Goal: Information Seeking & Learning: Compare options

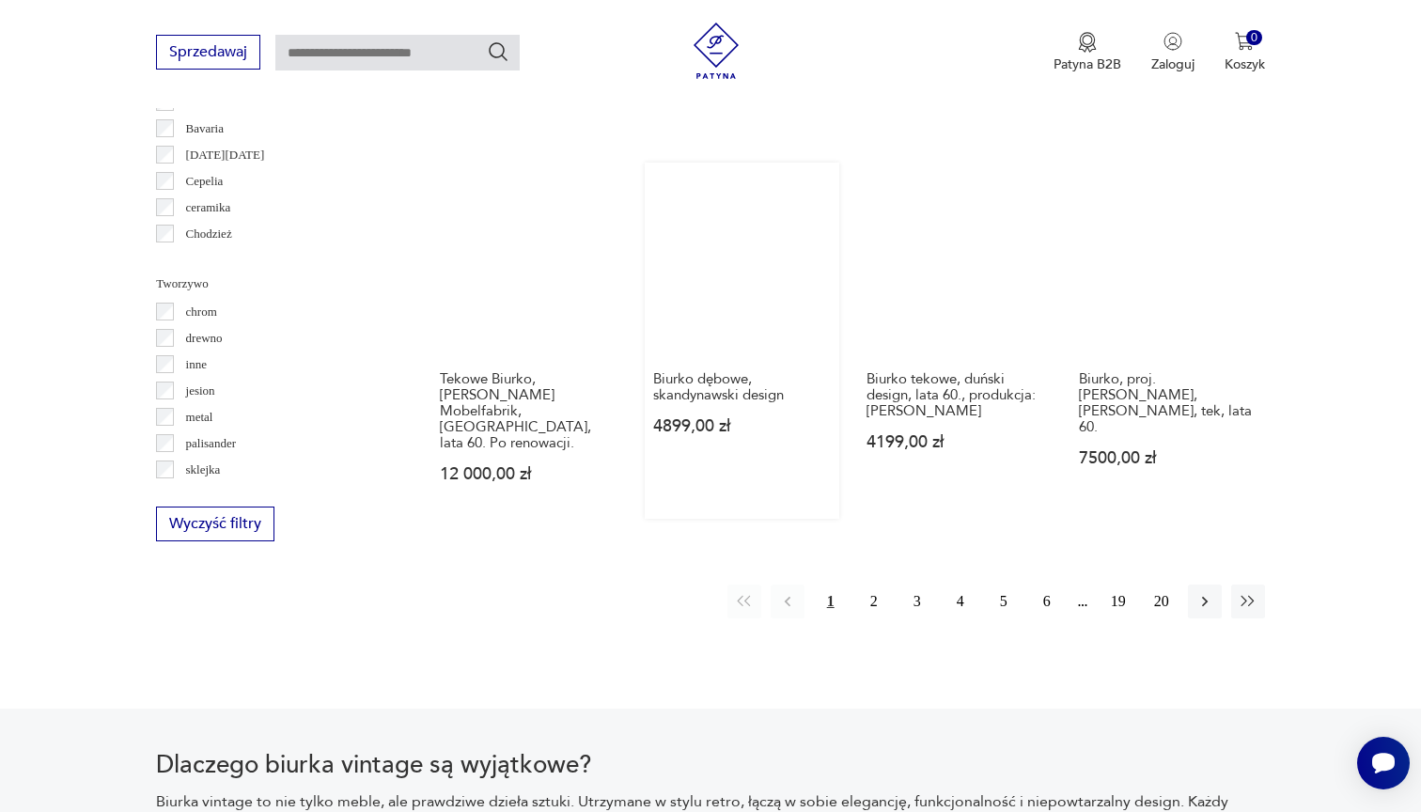
scroll to position [1883, 0]
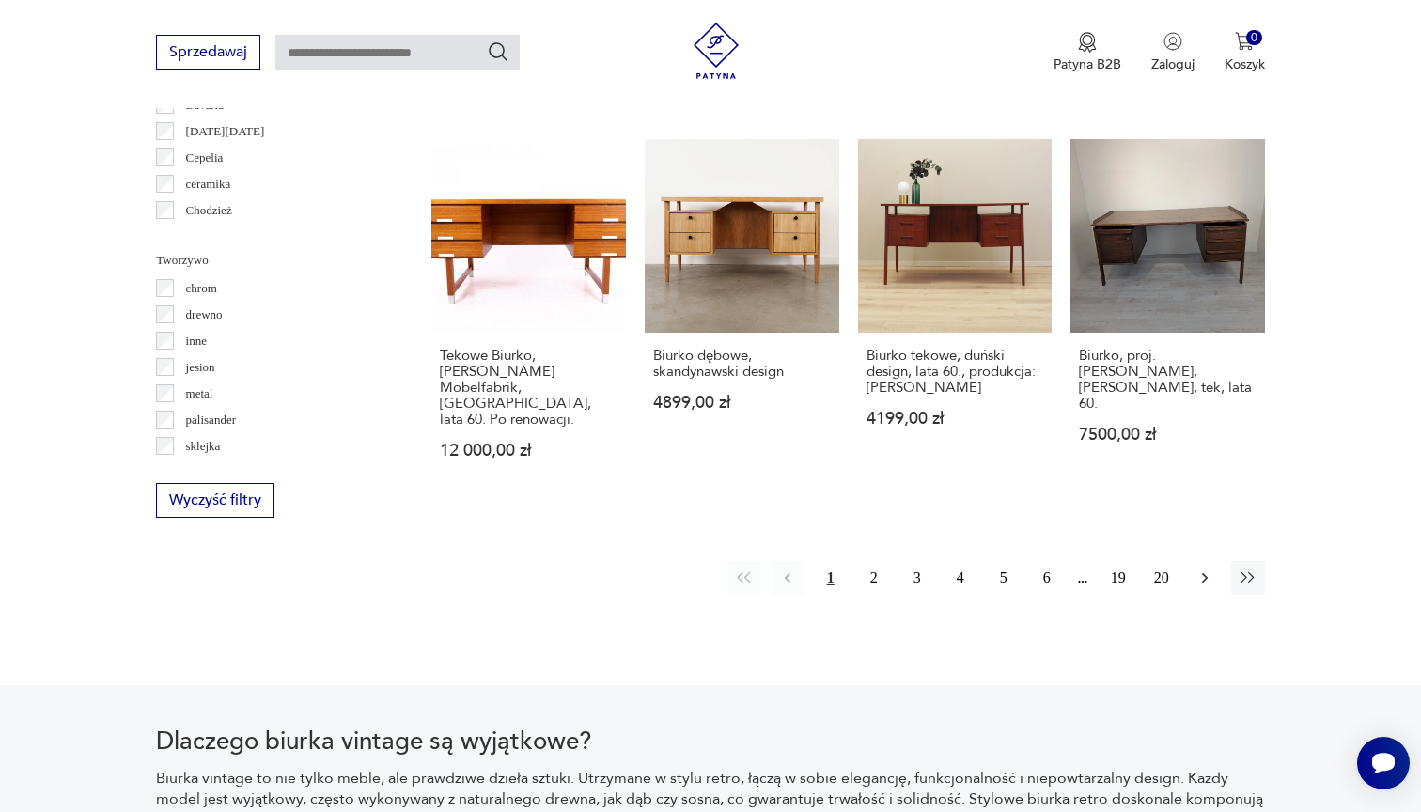
click at [1201, 569] on icon "button" at bounding box center [1204, 578] width 19 height 19
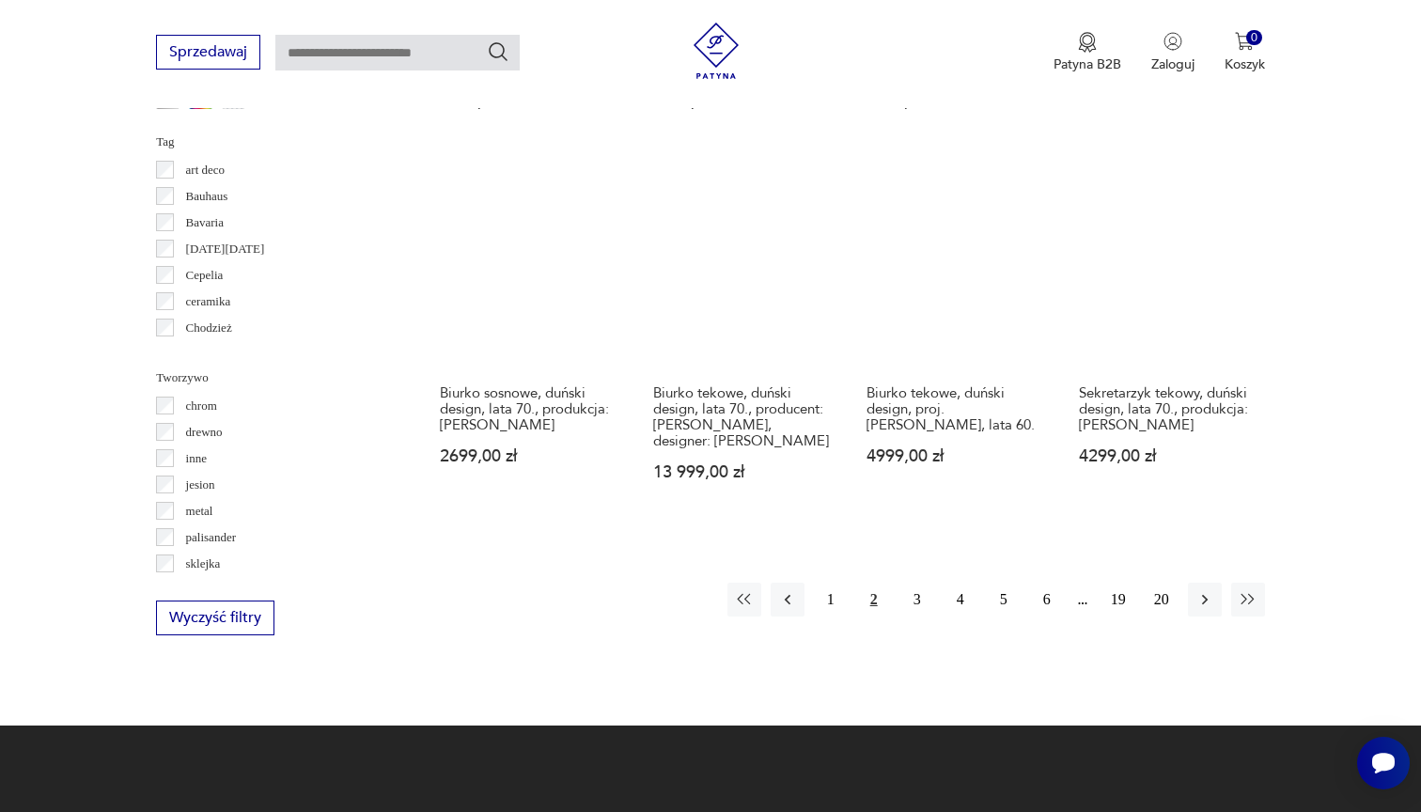
scroll to position [1803, 0]
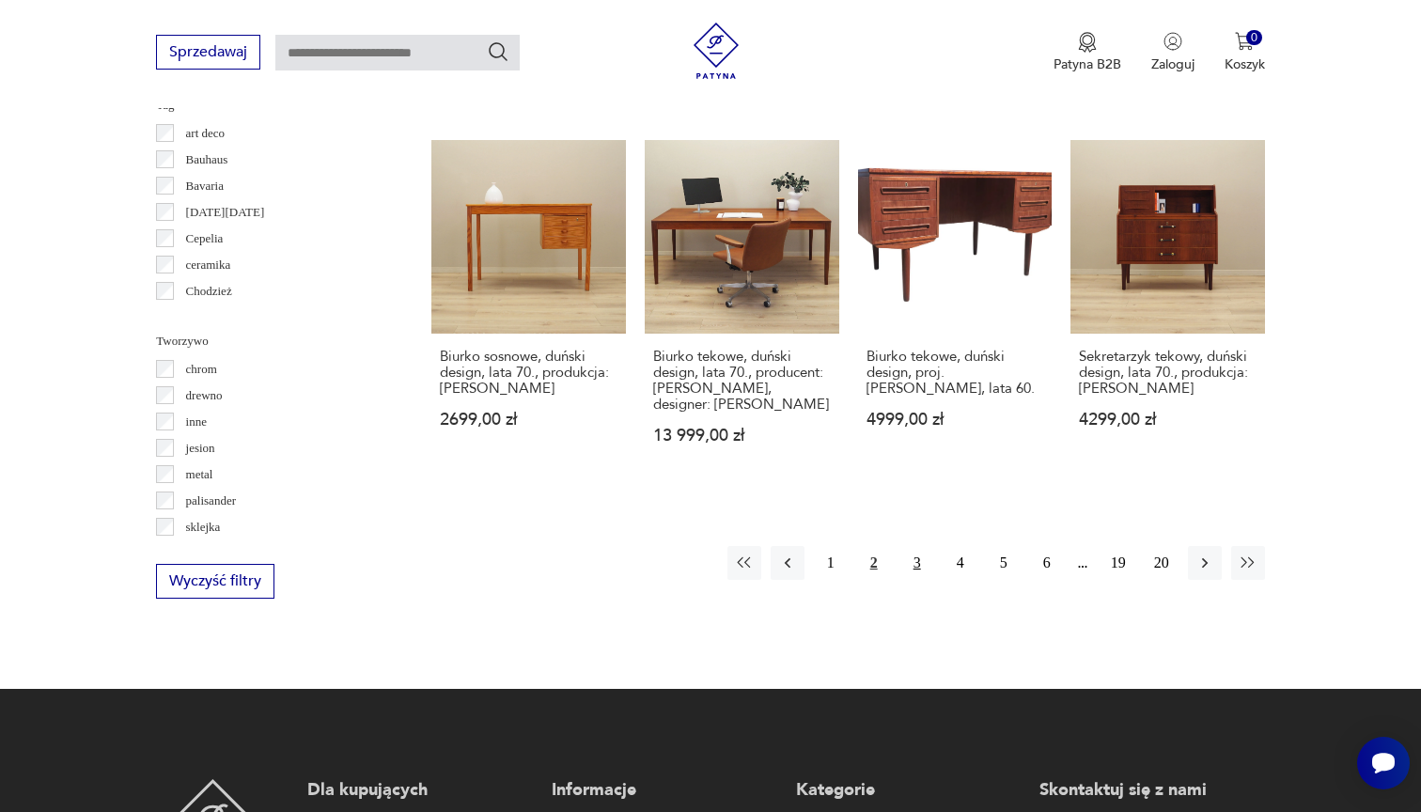
click at [917, 578] on button "3" at bounding box center [917, 563] width 34 height 34
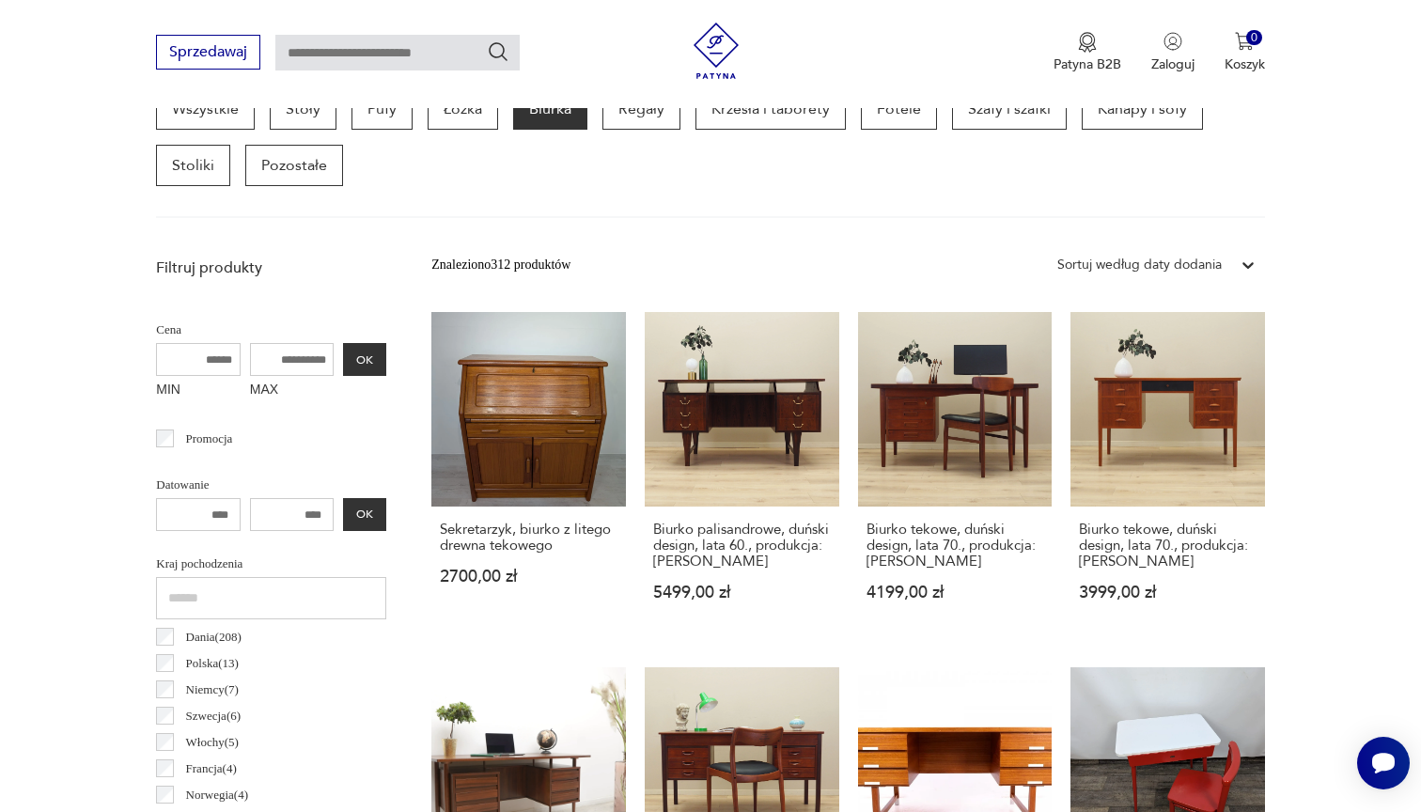
scroll to position [500, 0]
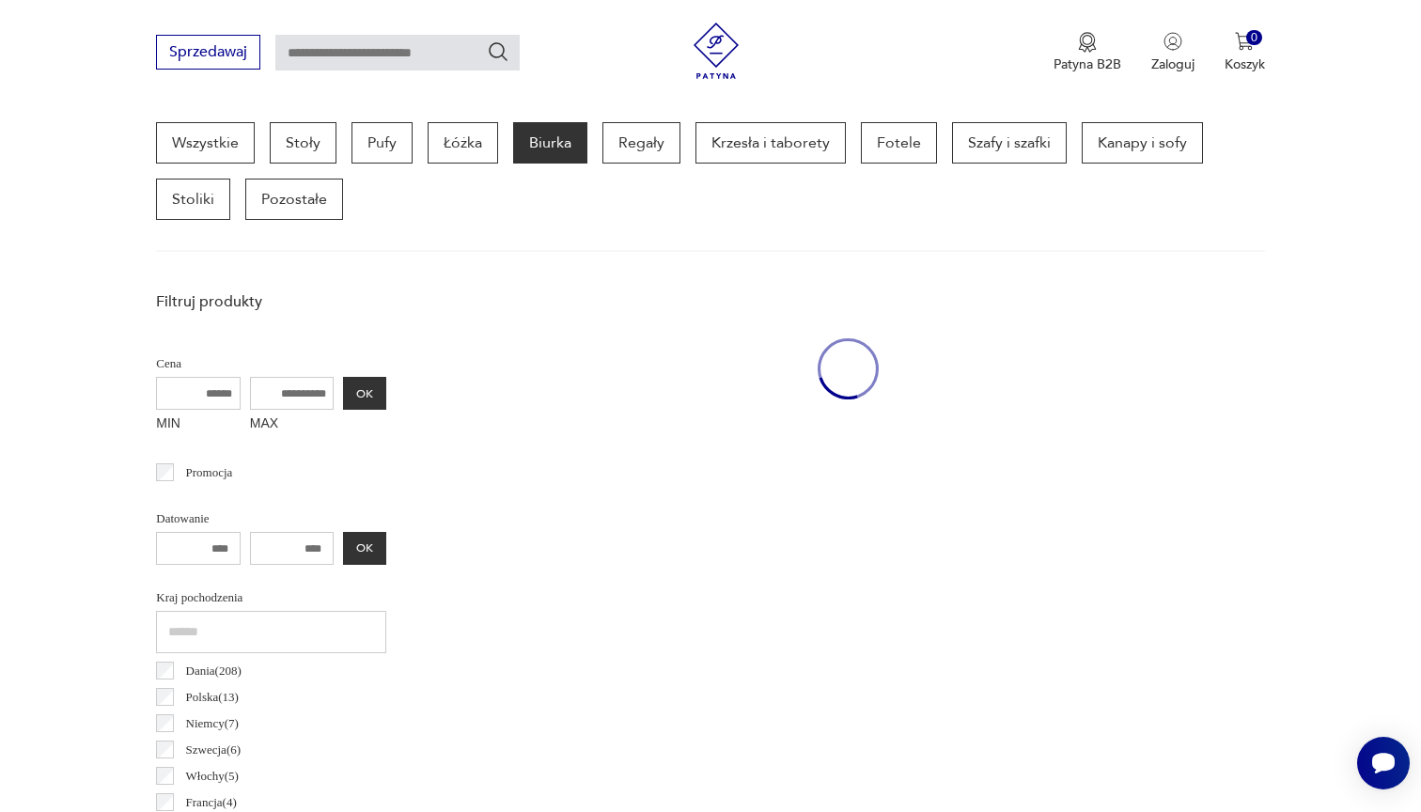
click at [1300, 3] on div "Sprzedawaj Patyna B2B Zaloguj 0 Koszyk Twój koszyk ( 0 ) Brak produktów w koszy…" at bounding box center [710, 54] width 1421 height 108
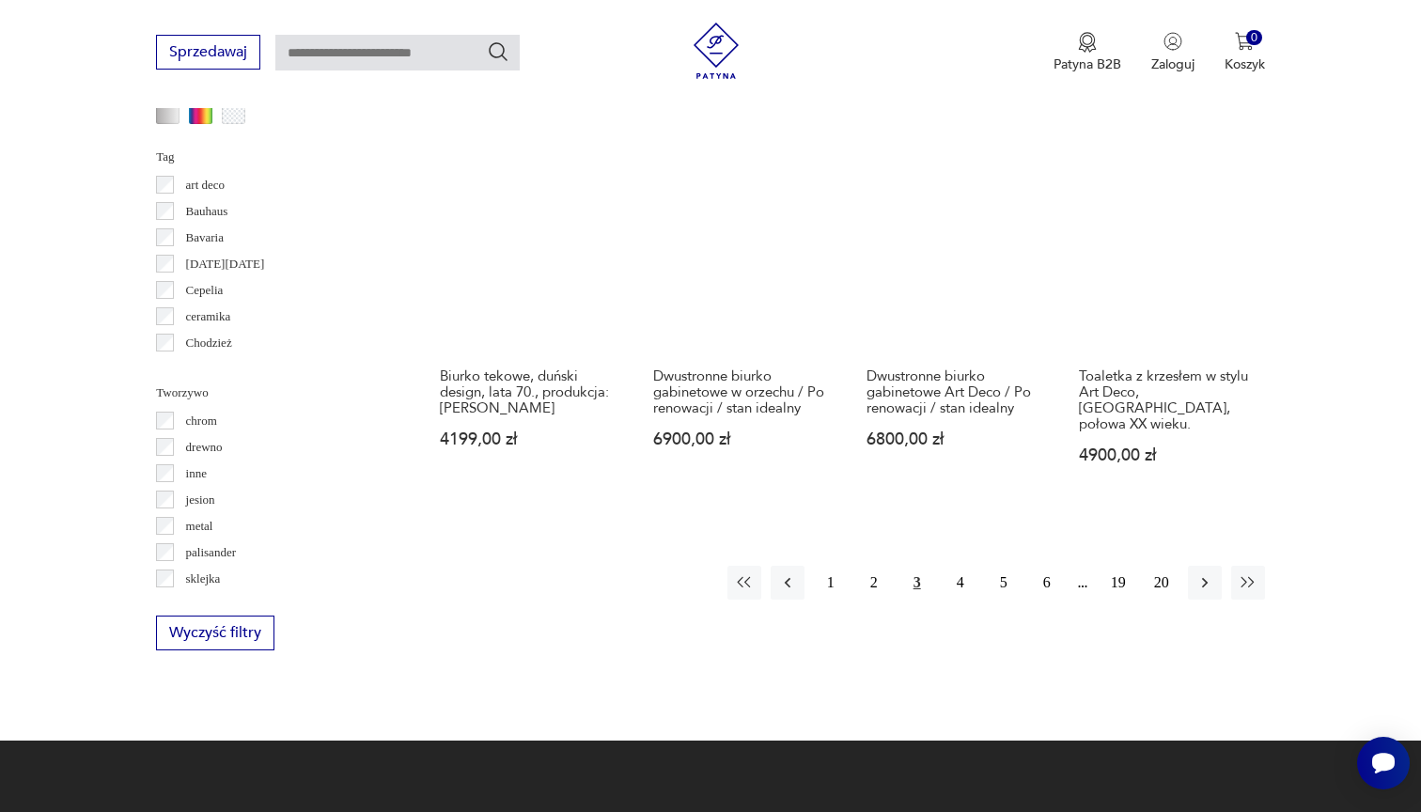
scroll to position [1758, 0]
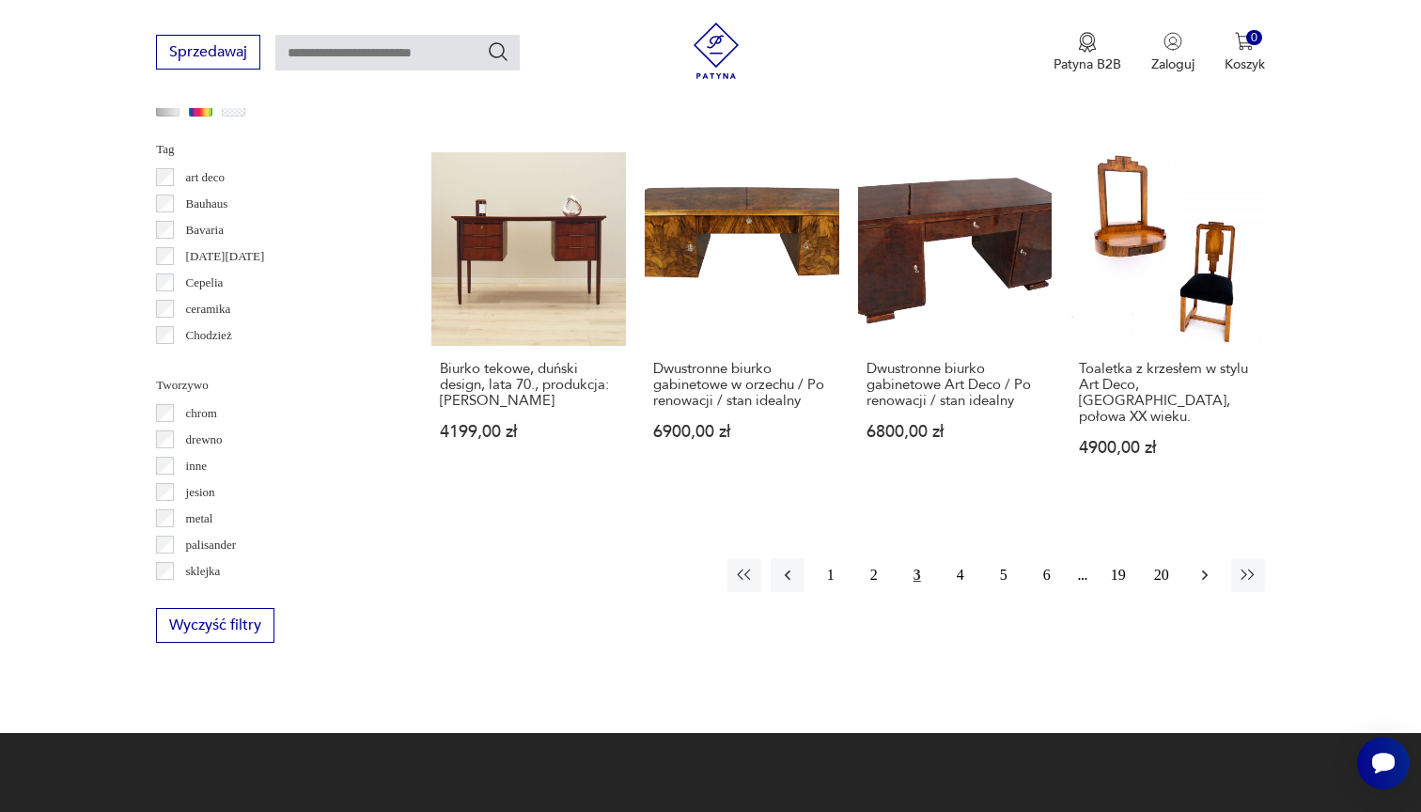
click at [1201, 585] on icon "button" at bounding box center [1204, 575] width 19 height 19
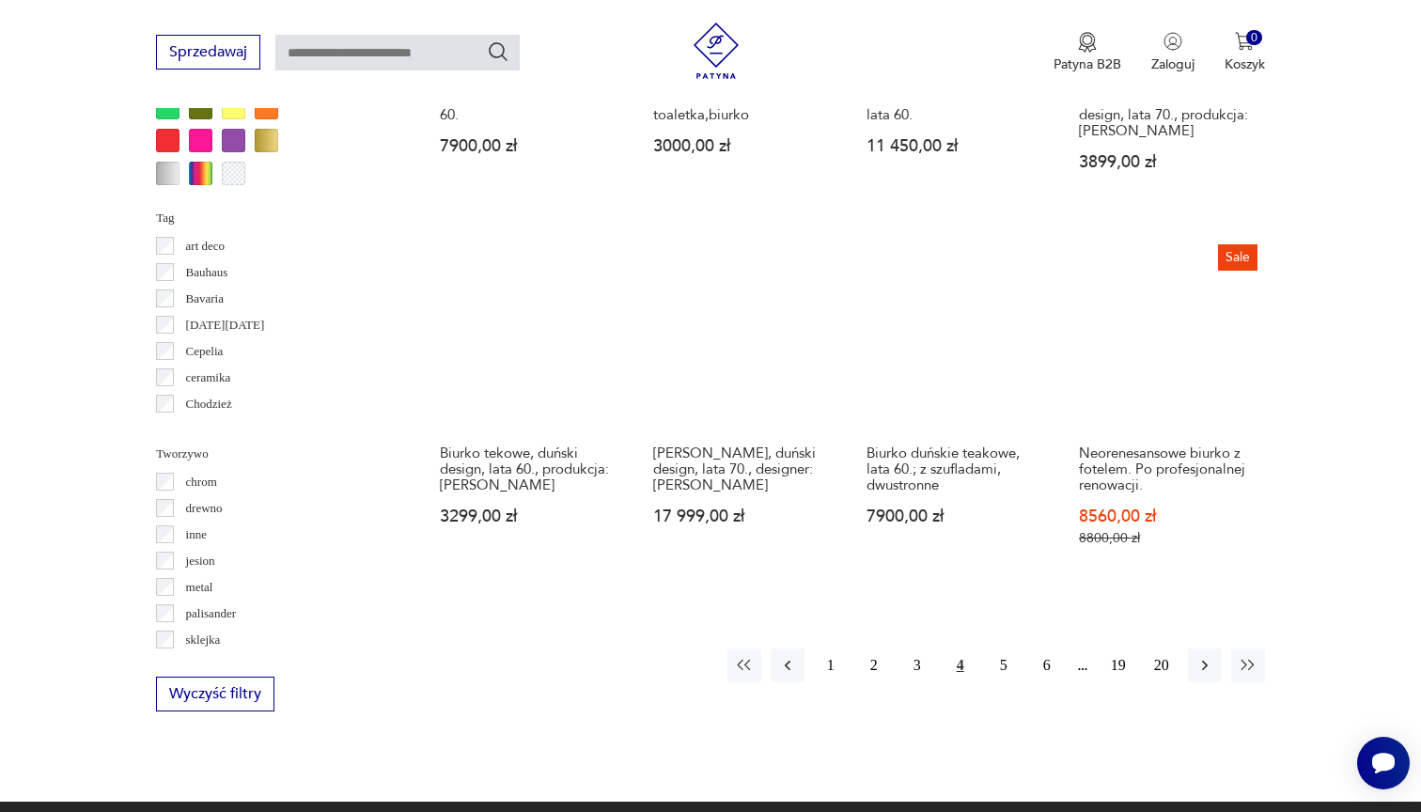
scroll to position [1691, 0]
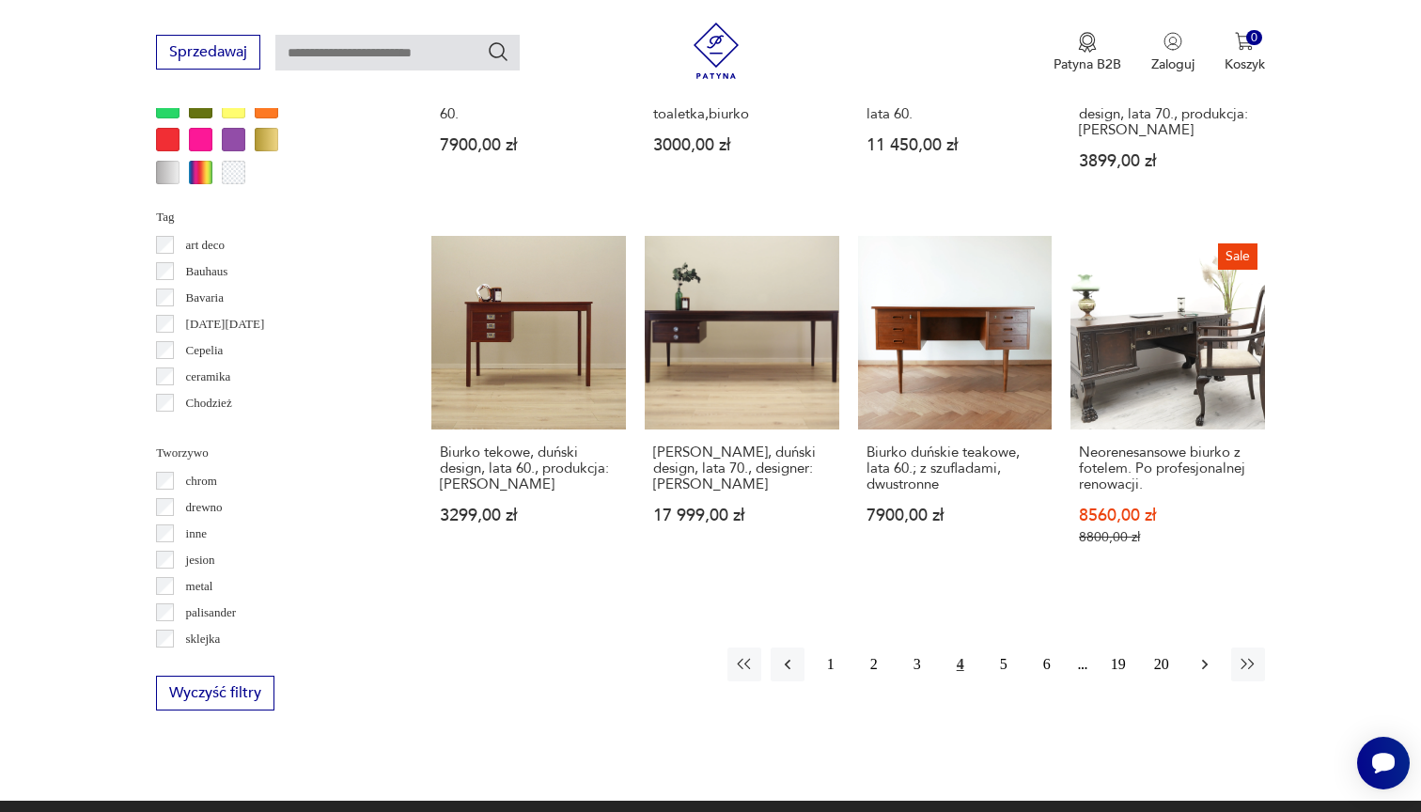
click at [1202, 674] on icon "button" at bounding box center [1204, 664] width 19 height 19
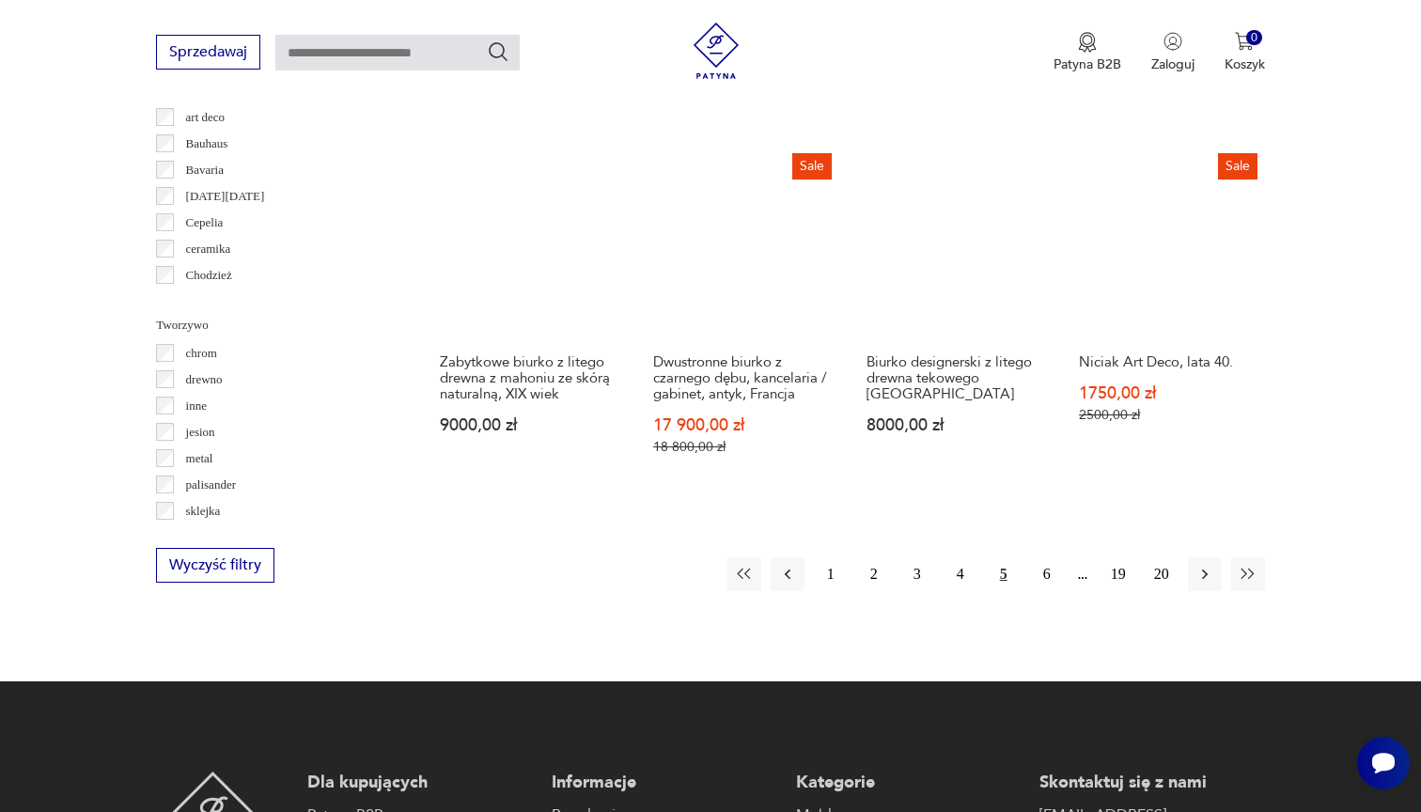
scroll to position [1828, 0]
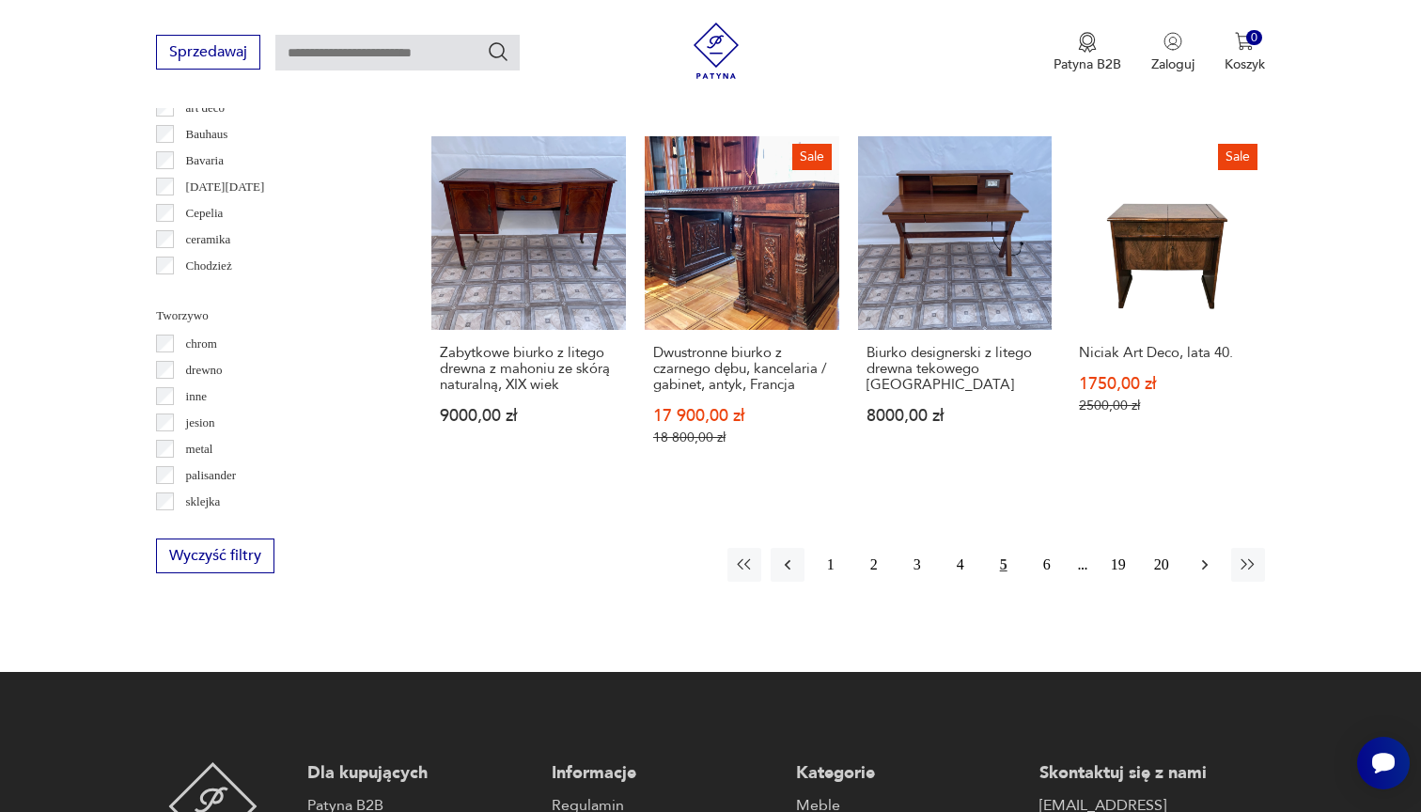
click at [1203, 574] on icon "button" at bounding box center [1204, 564] width 19 height 19
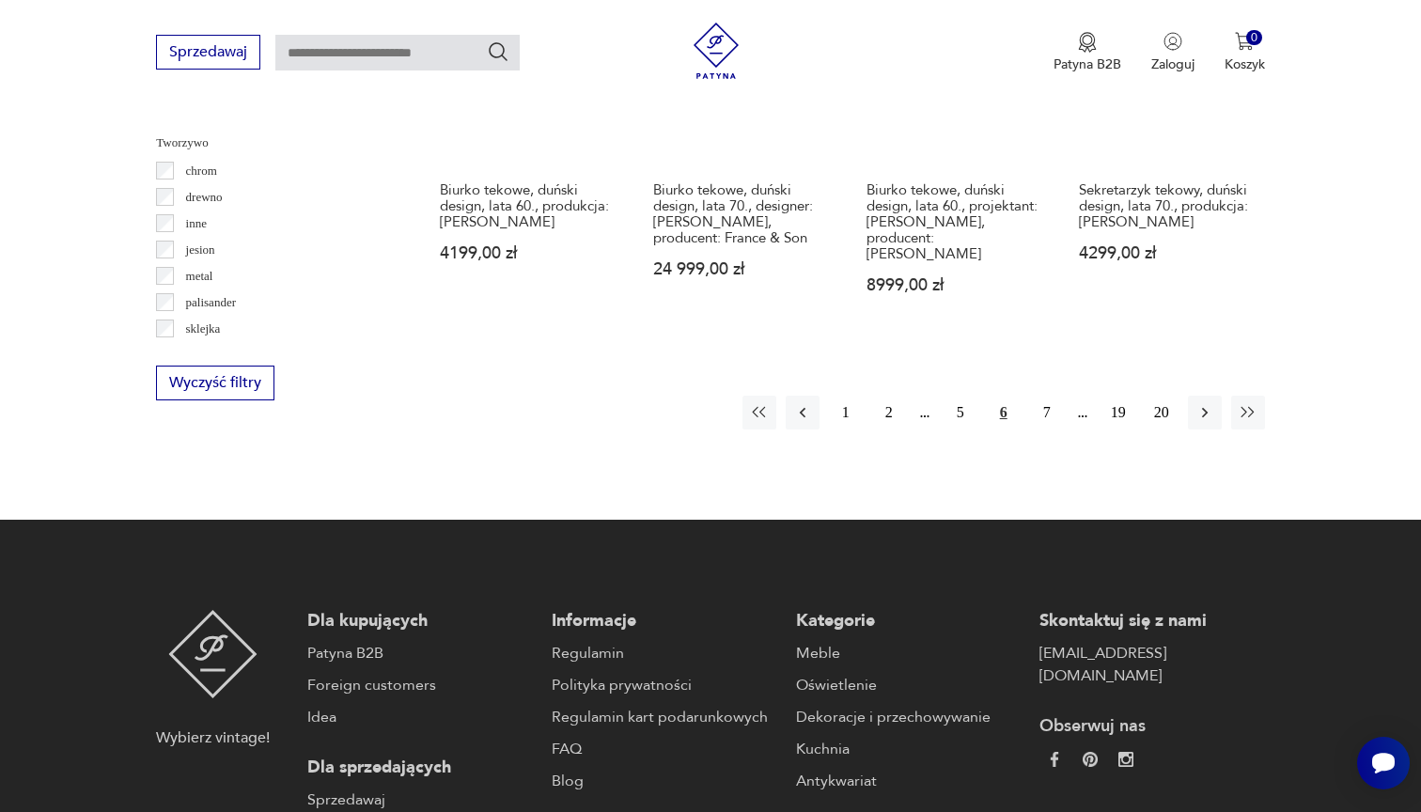
scroll to position [2022, 0]
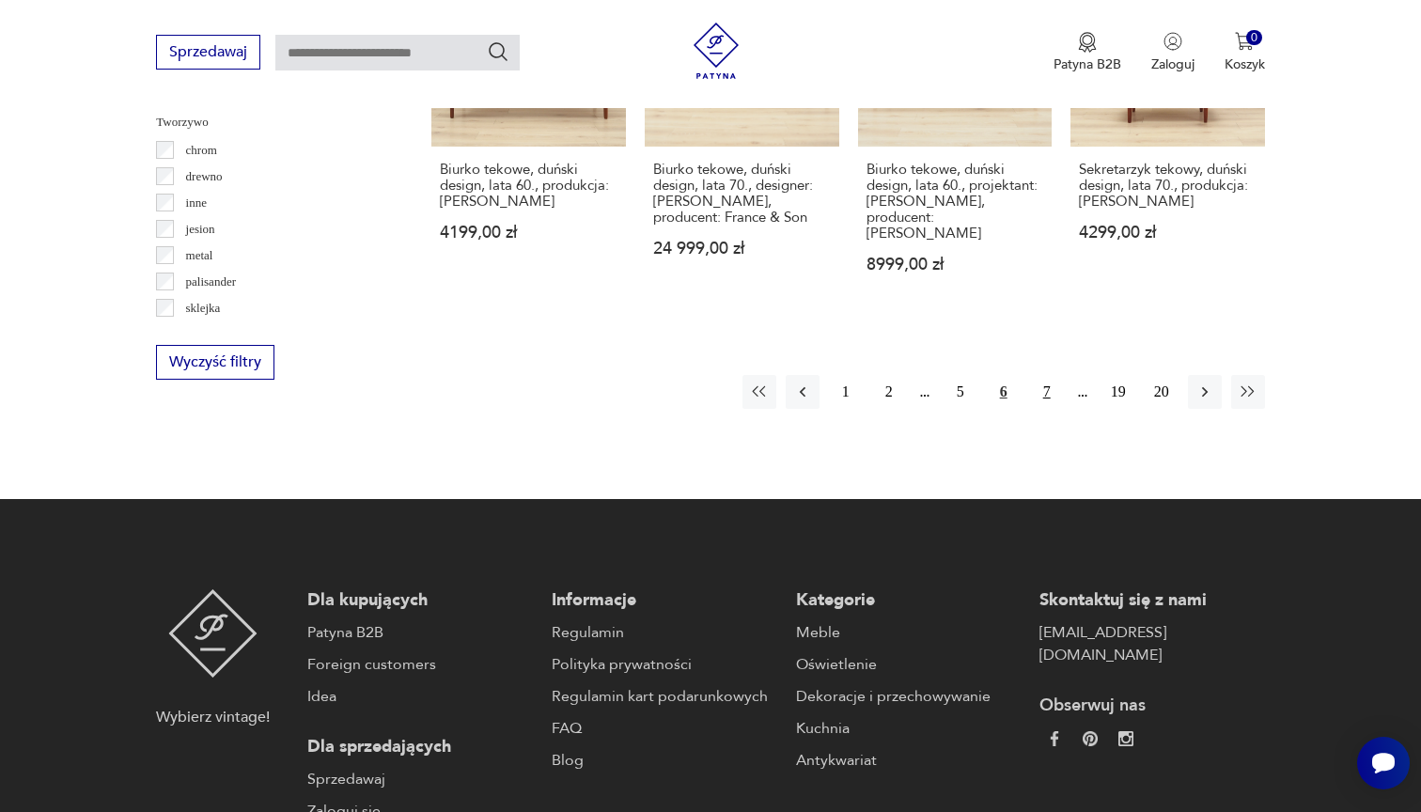
click at [1044, 390] on button "7" at bounding box center [1047, 392] width 34 height 34
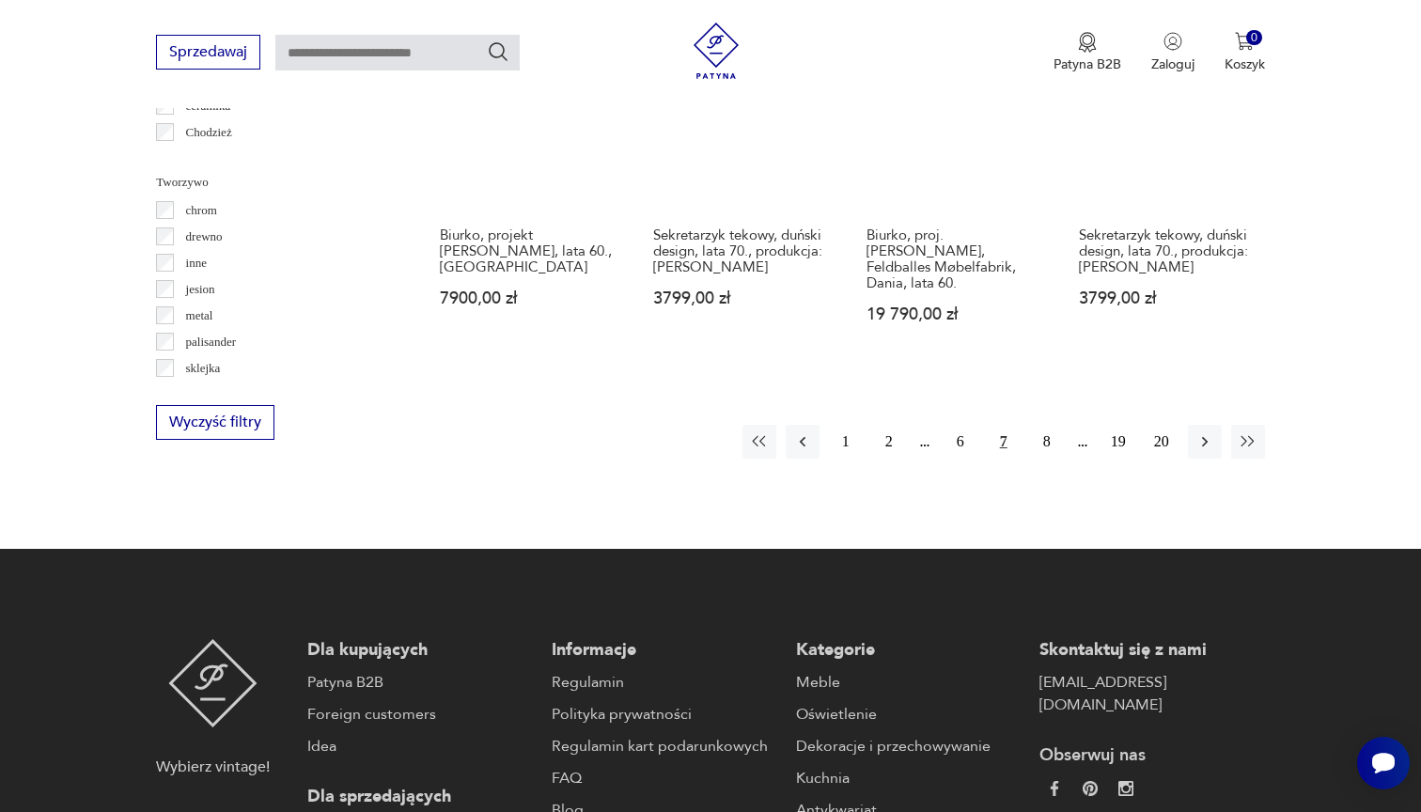
scroll to position [1962, 0]
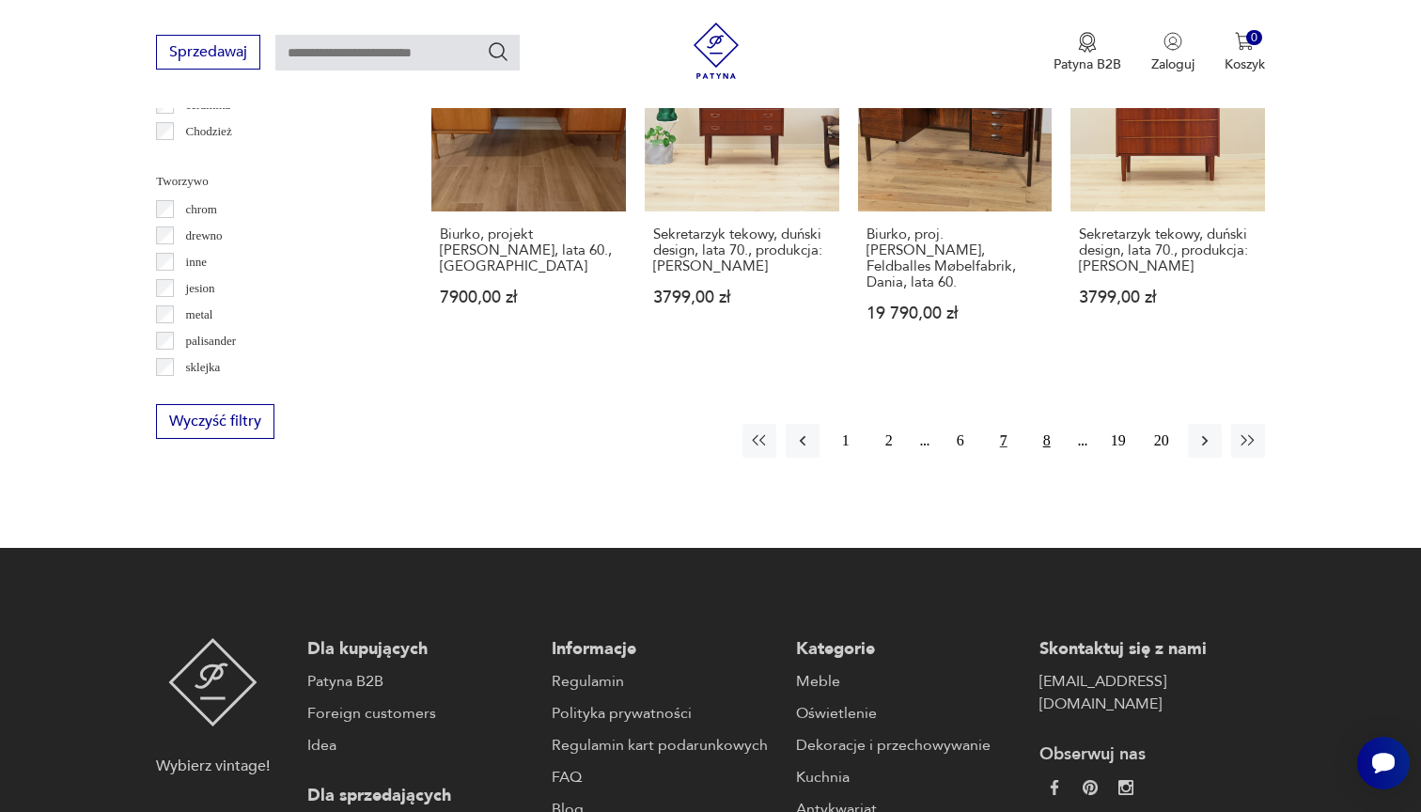
click at [1043, 424] on button "8" at bounding box center [1047, 441] width 34 height 34
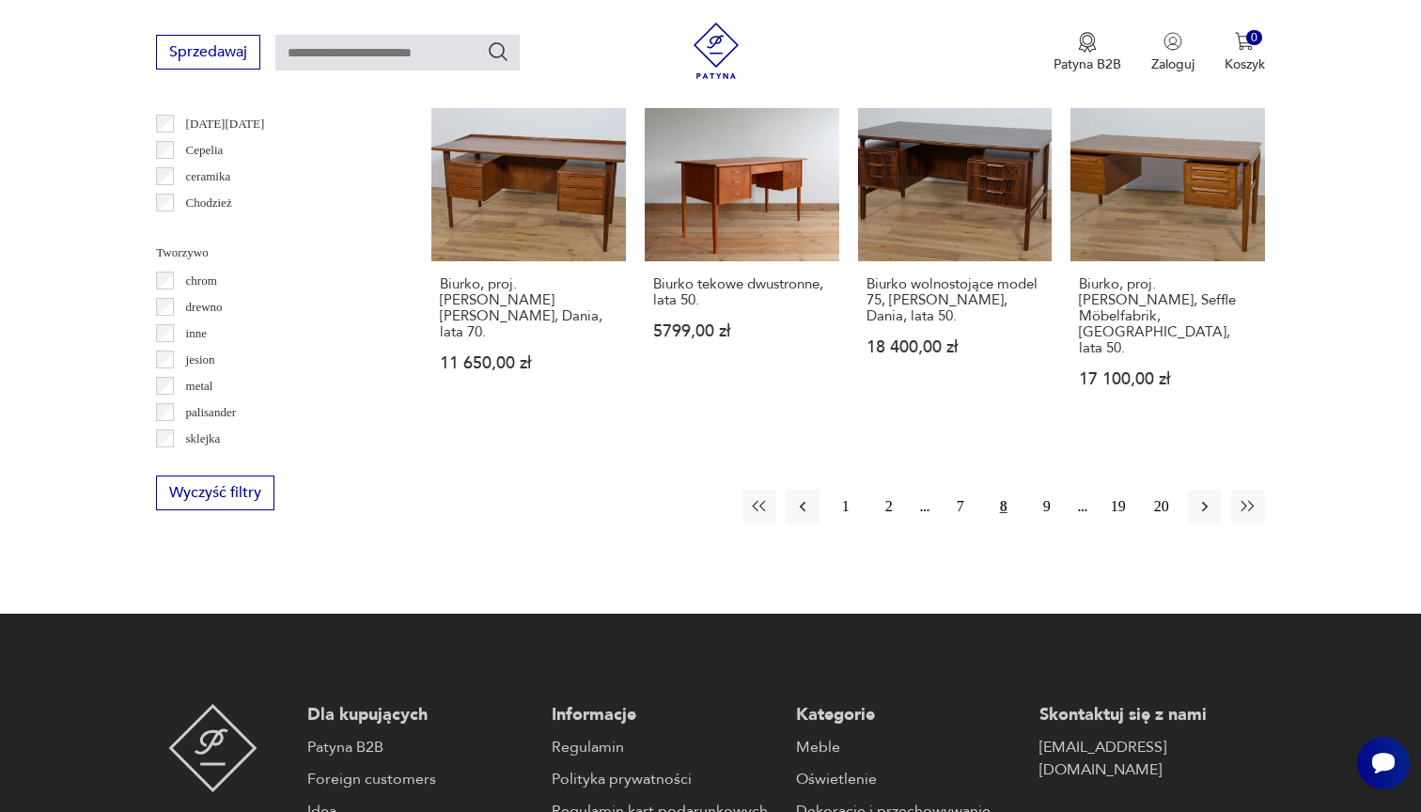
scroll to position [1969, 0]
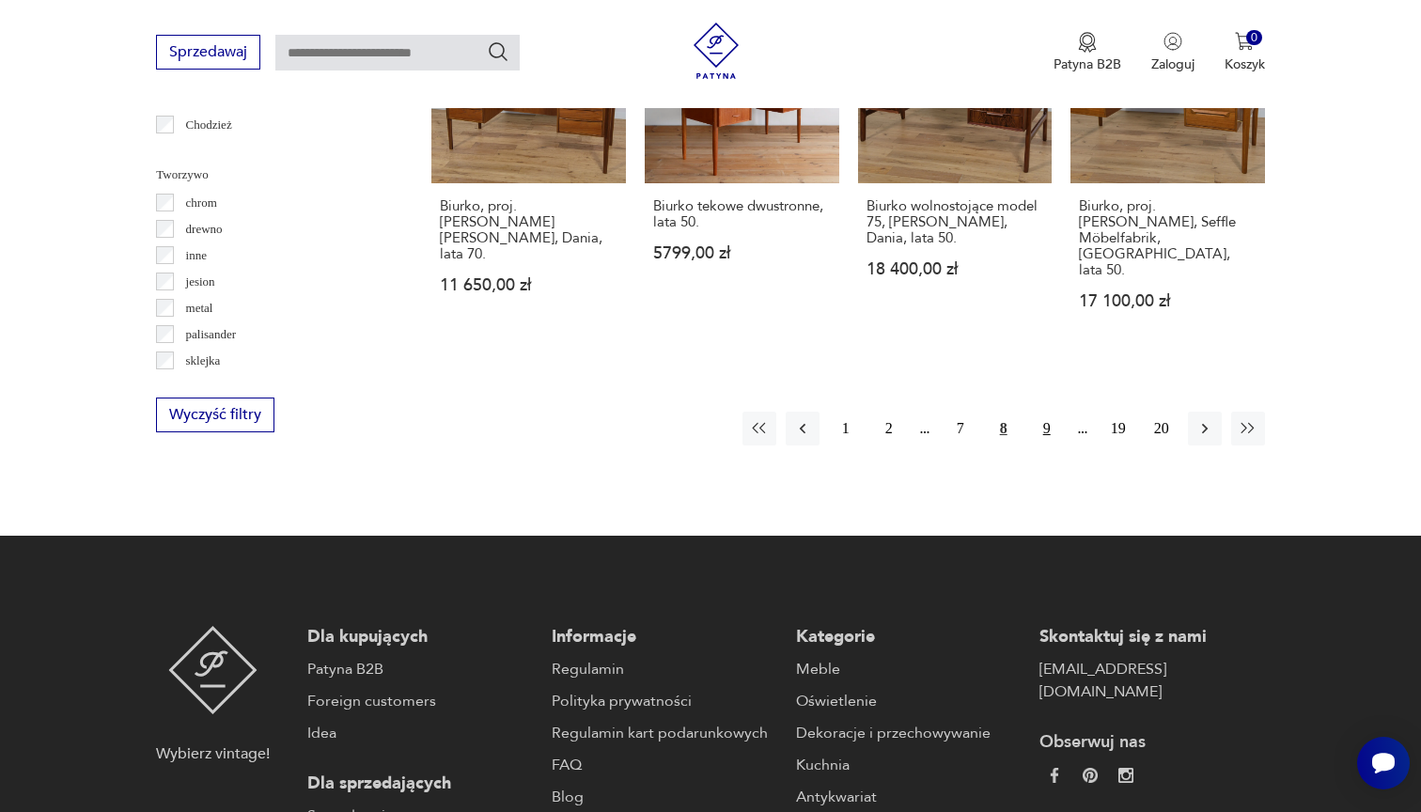
click at [1042, 412] on button "9" at bounding box center [1047, 429] width 34 height 34
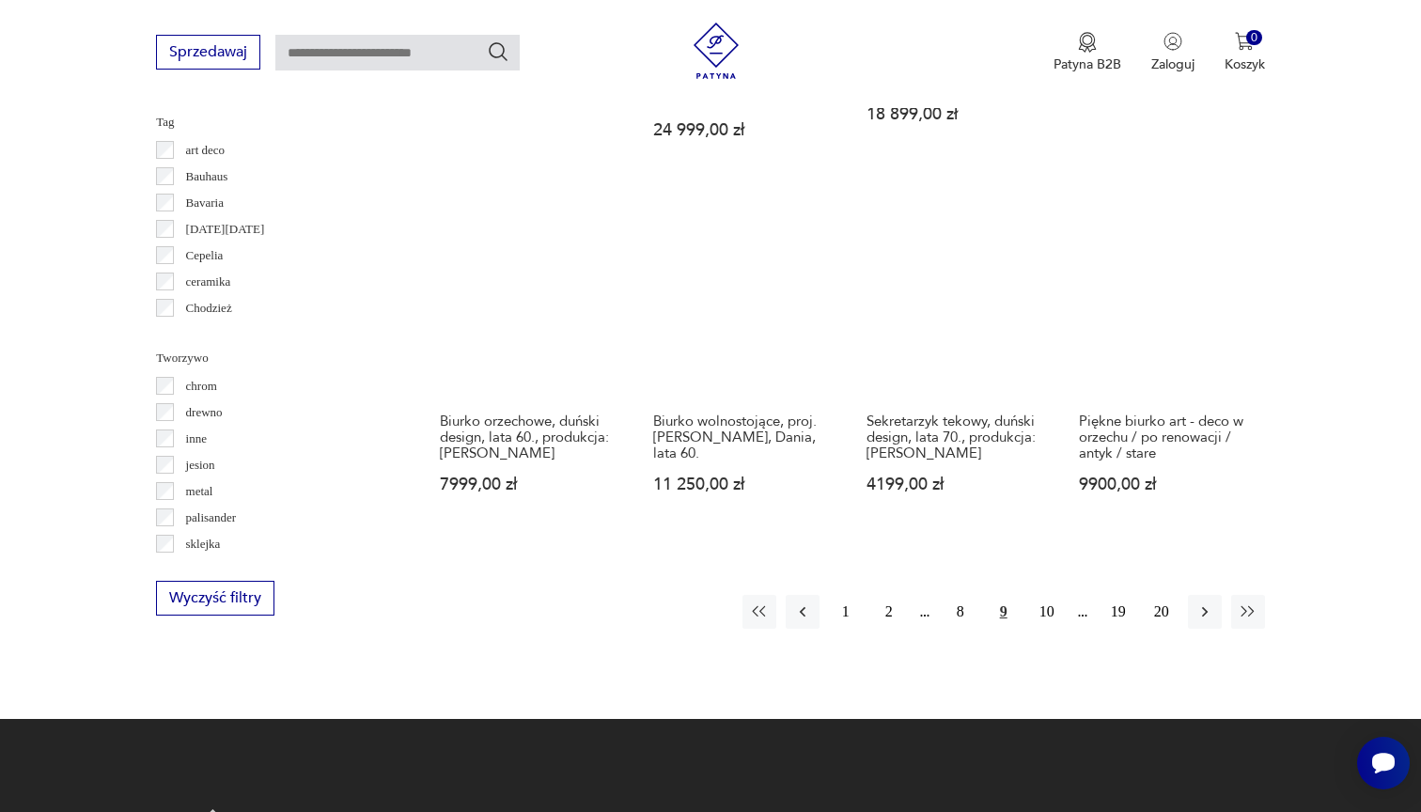
scroll to position [1787, 0]
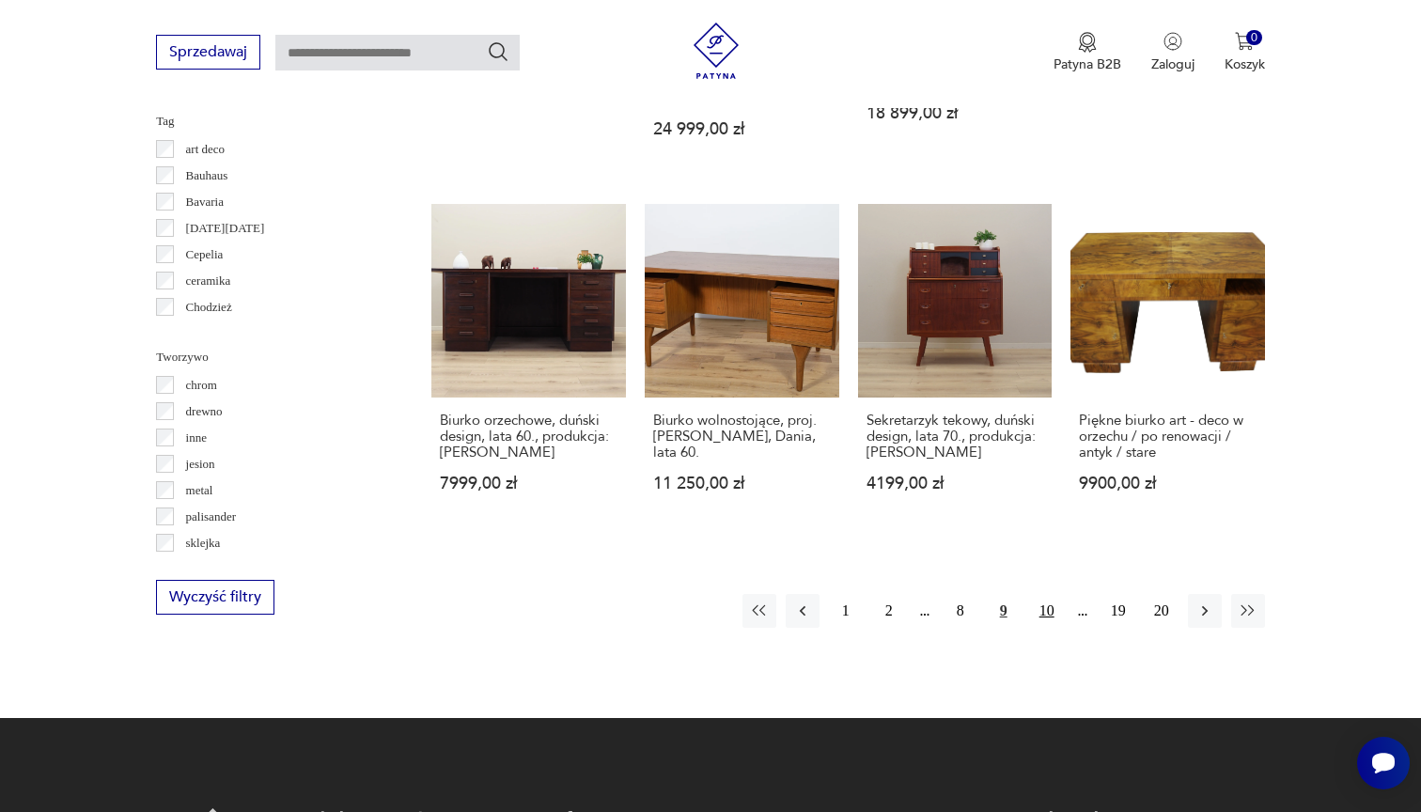
click at [1046, 609] on button "10" at bounding box center [1047, 611] width 34 height 34
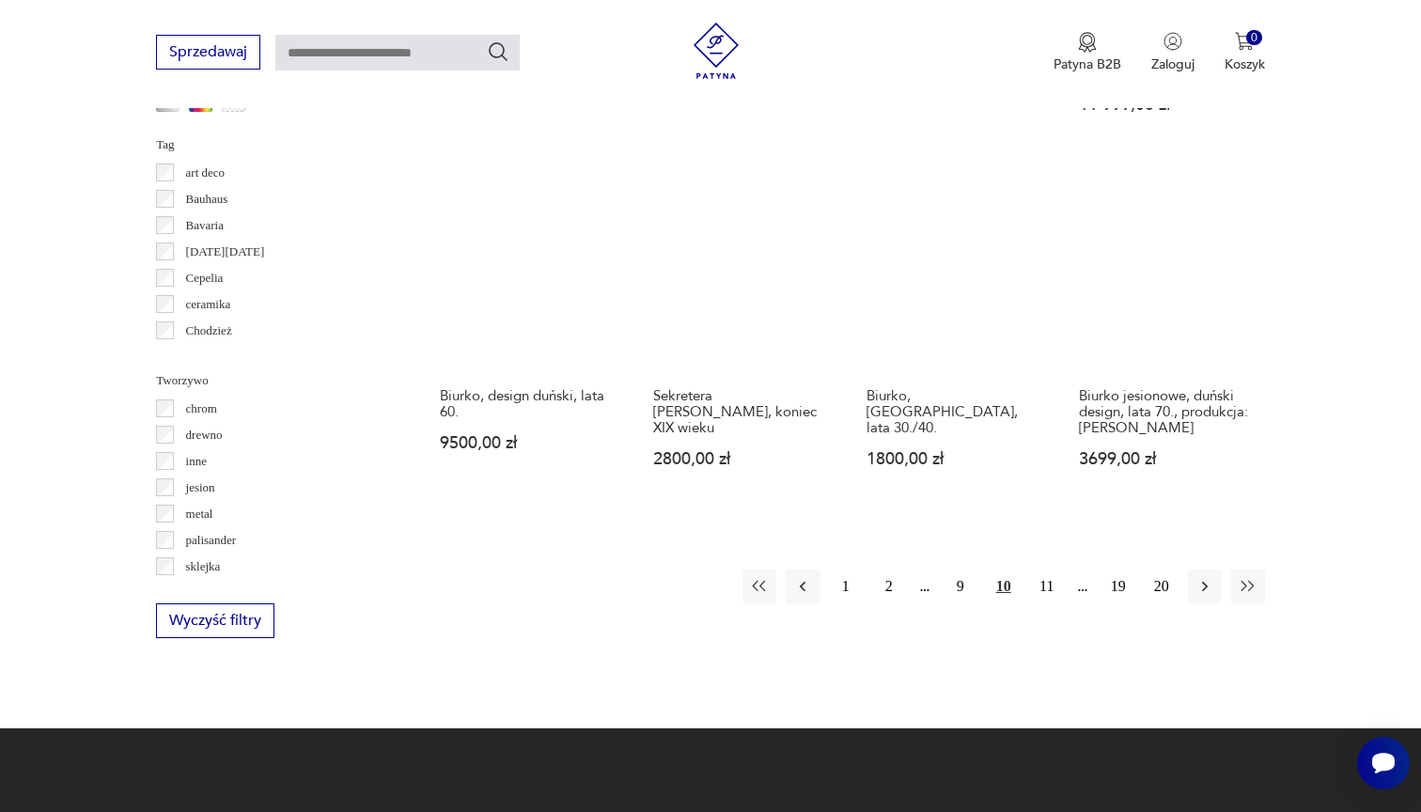
scroll to position [1778, 0]
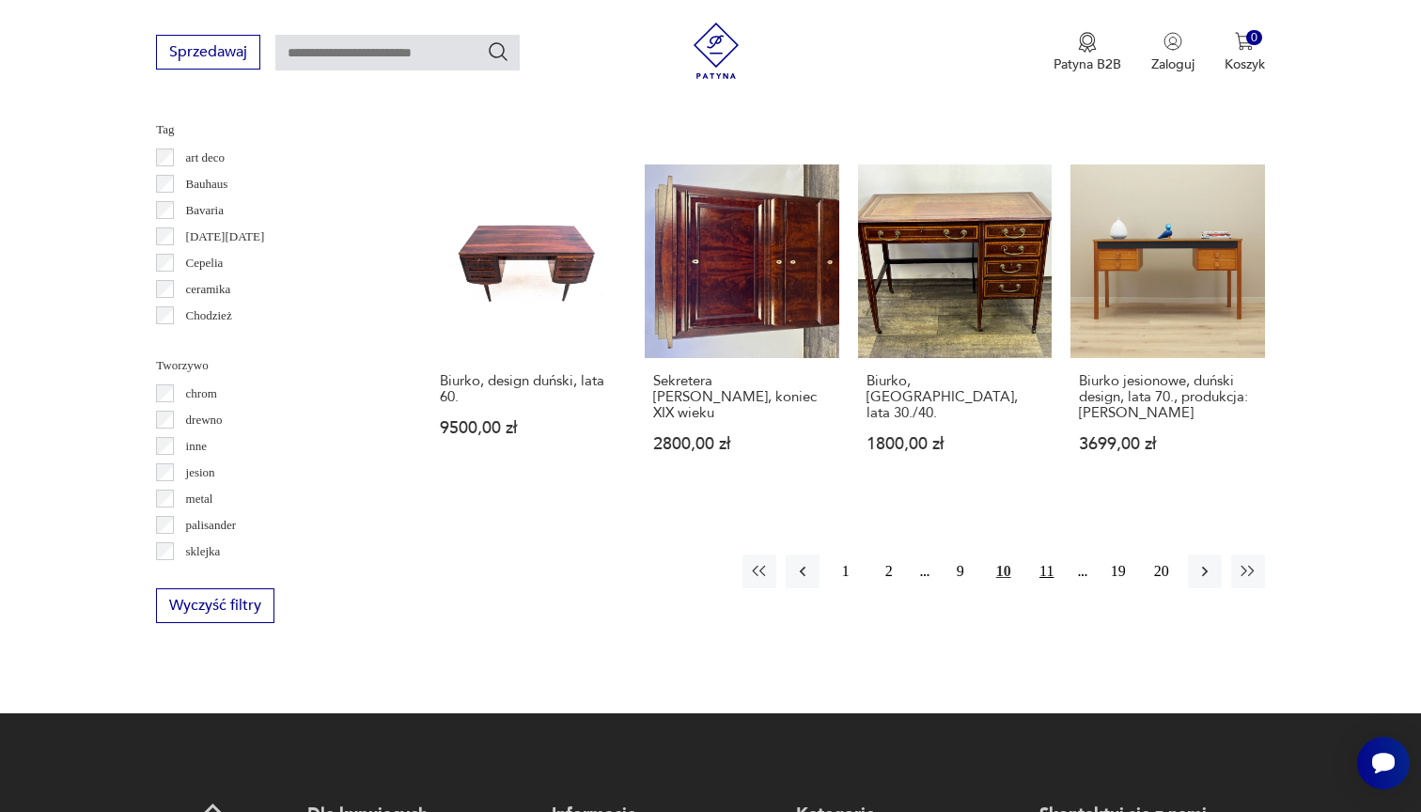
click at [1041, 588] on button "11" at bounding box center [1047, 572] width 34 height 34
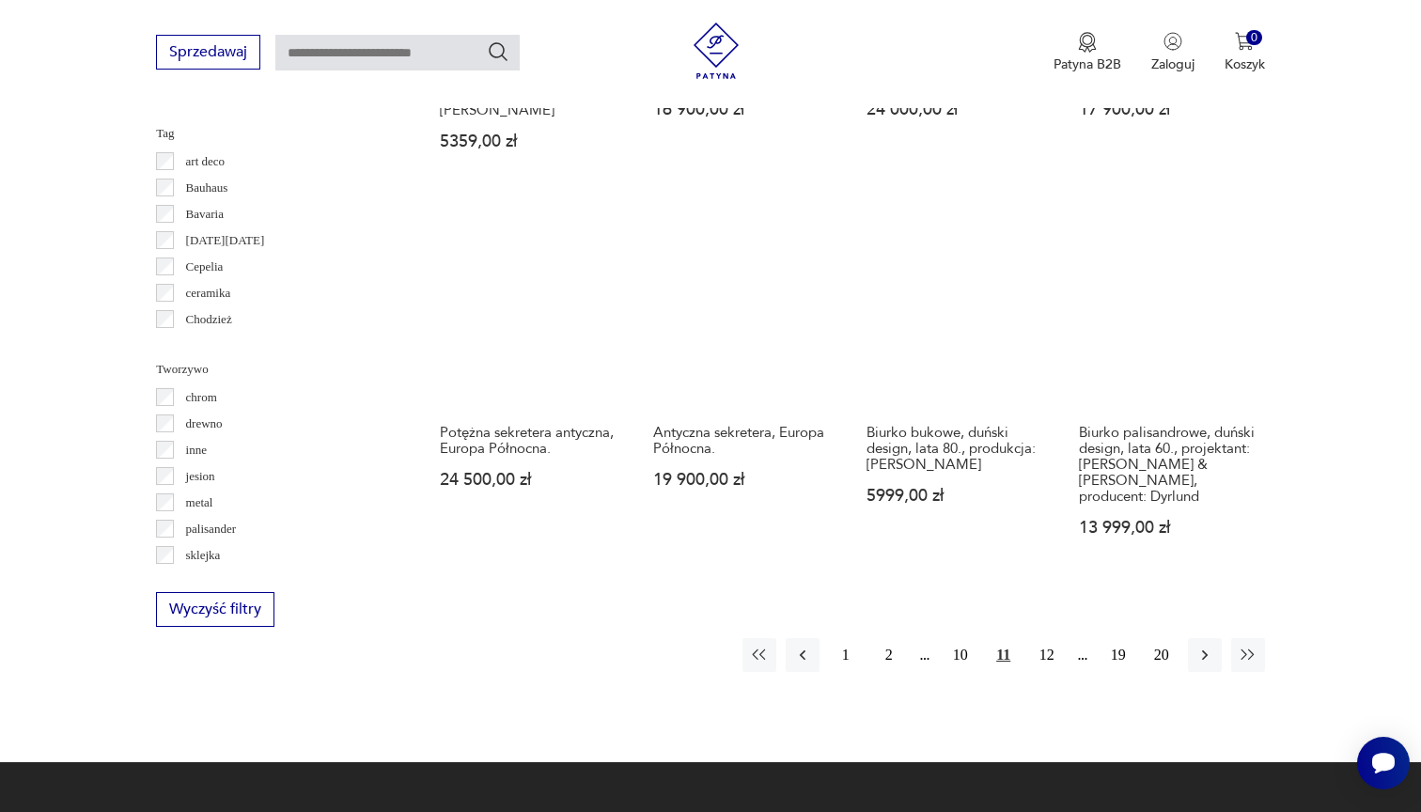
scroll to position [1775, 0]
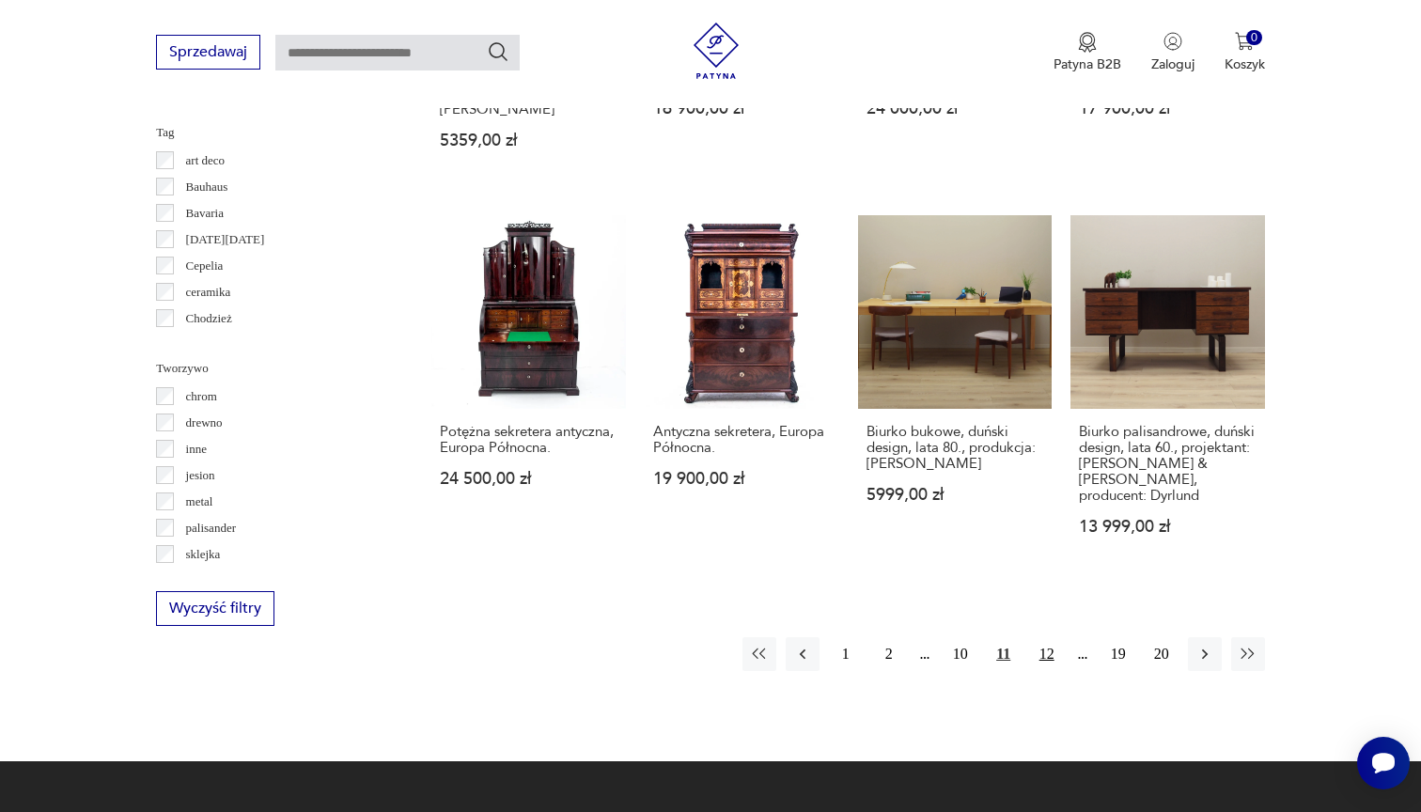
click at [1043, 637] on button "12" at bounding box center [1047, 654] width 34 height 34
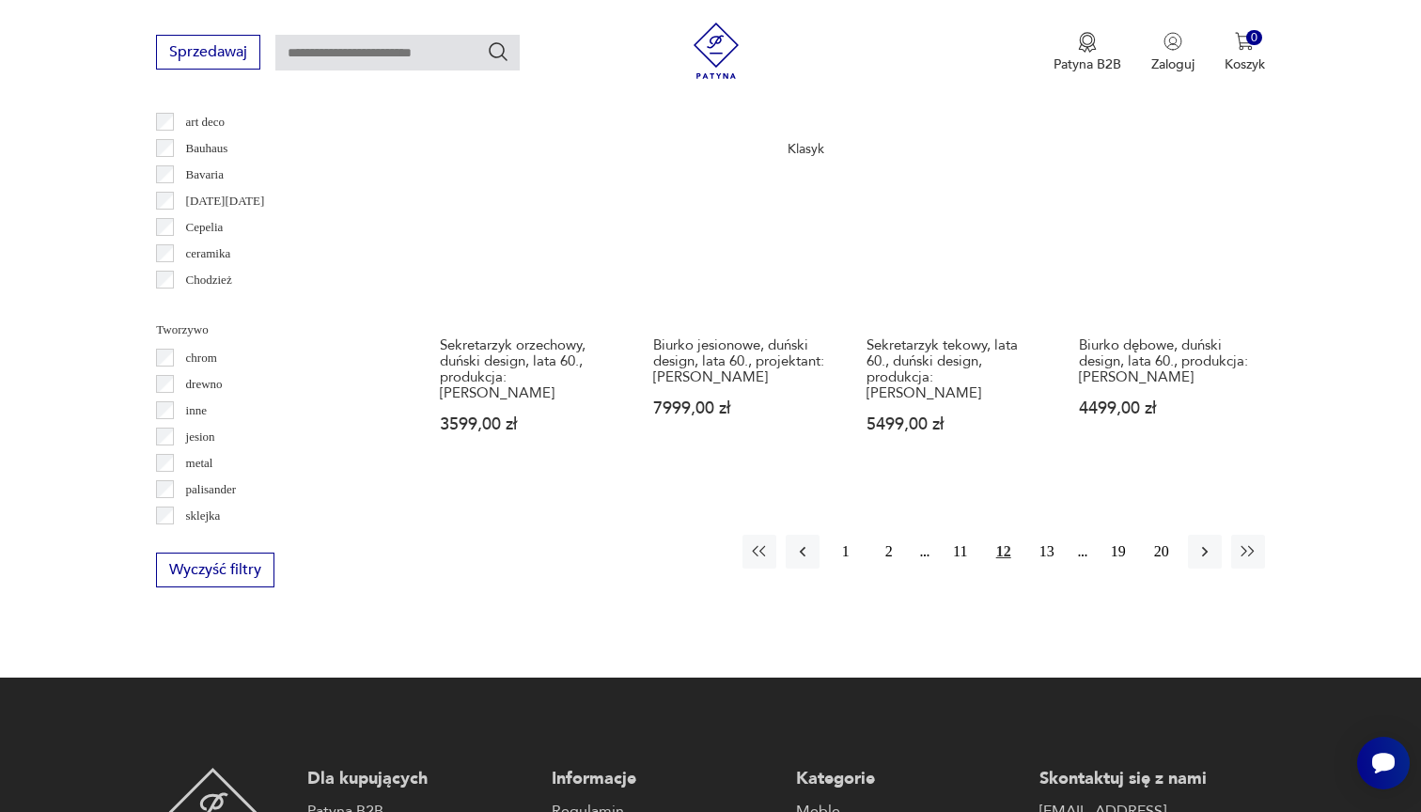
scroll to position [1820, 0]
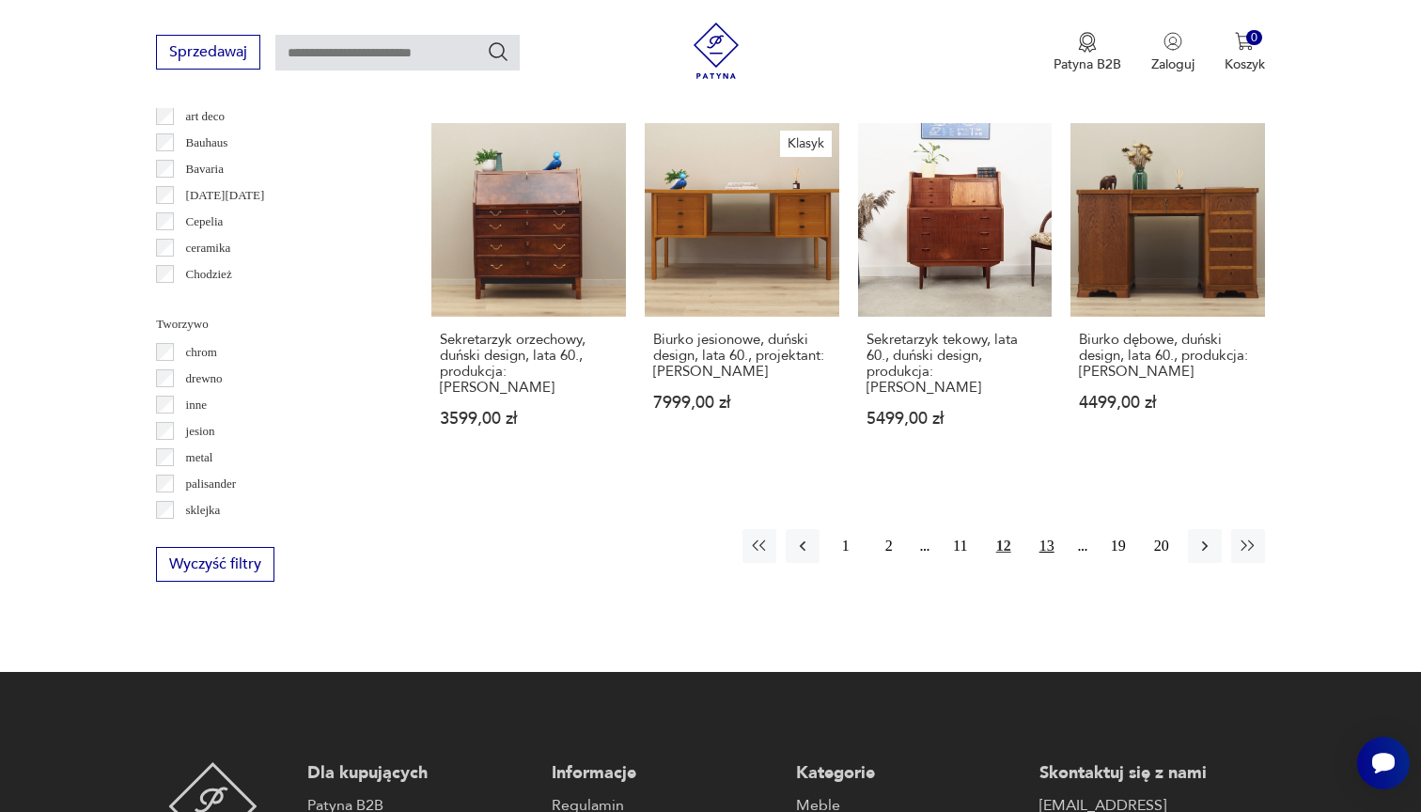
click at [1044, 562] on button "13" at bounding box center [1047, 546] width 34 height 34
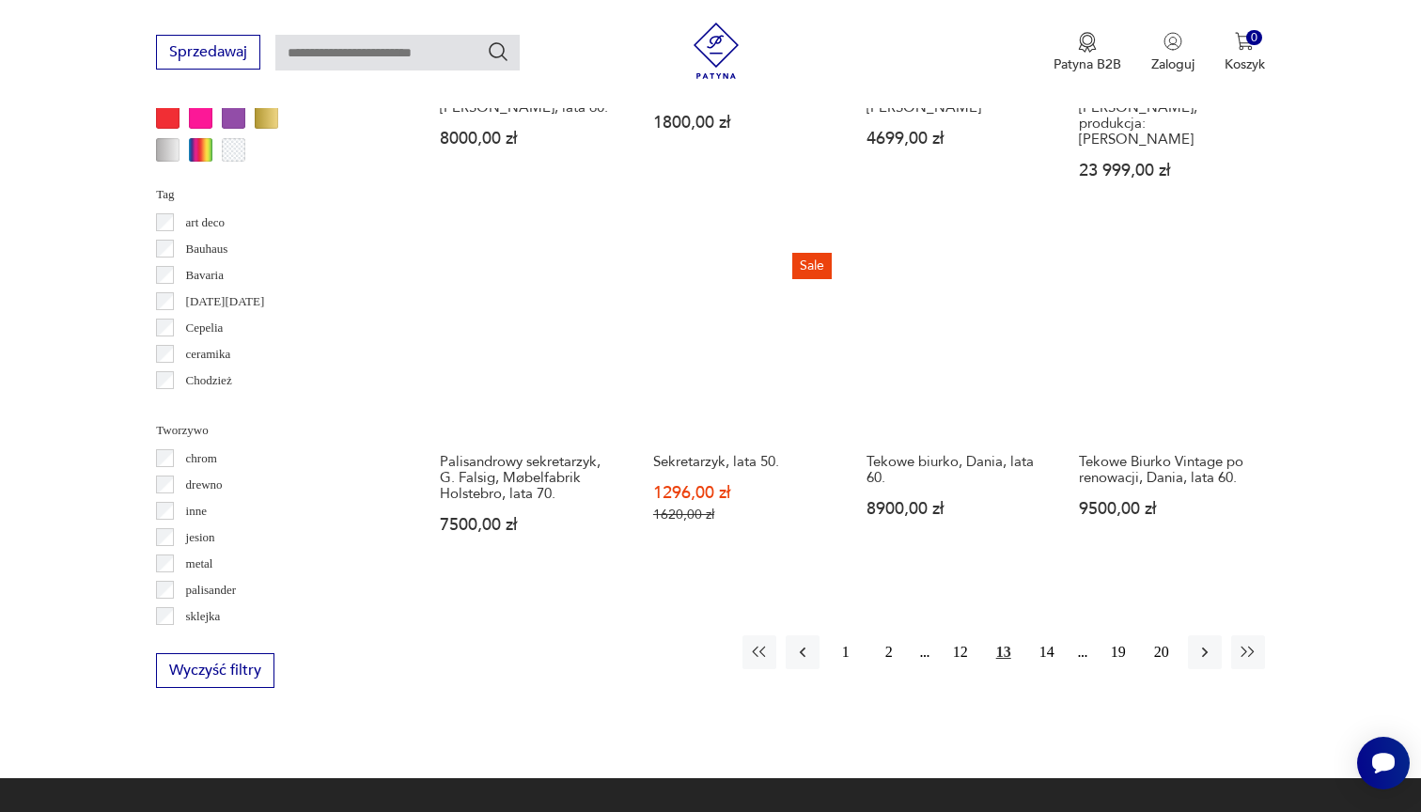
scroll to position [1714, 0]
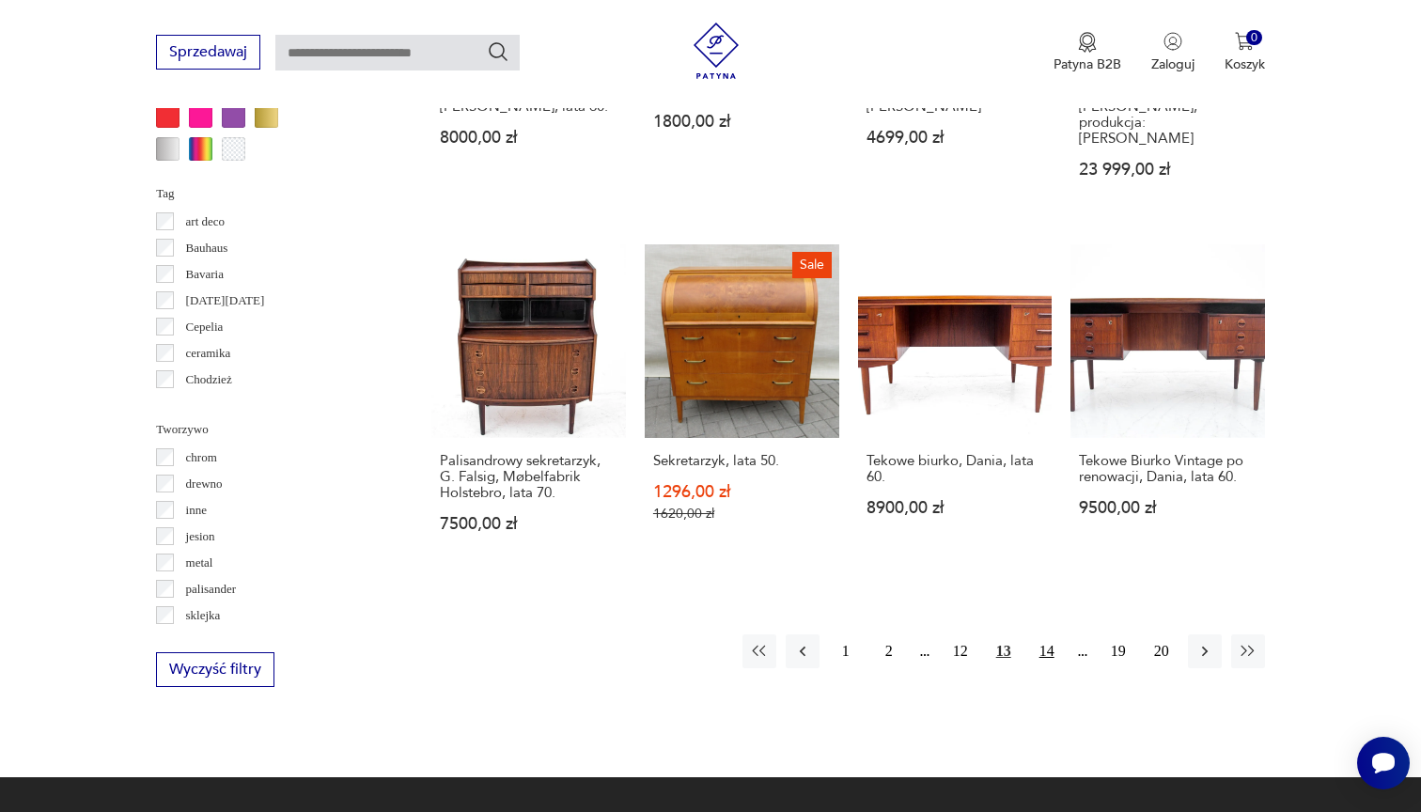
click at [1044, 667] on button "14" at bounding box center [1047, 651] width 34 height 34
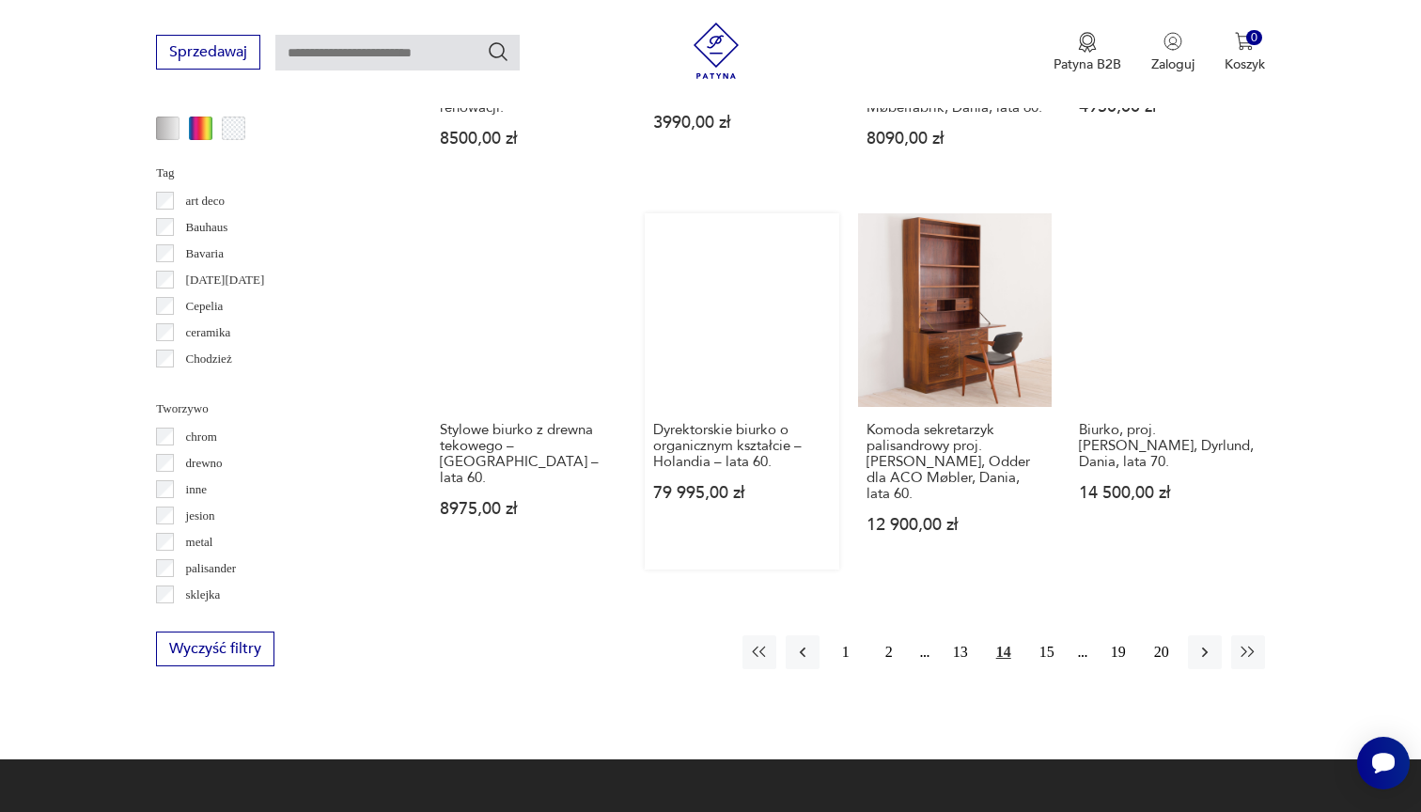
scroll to position [1782, 0]
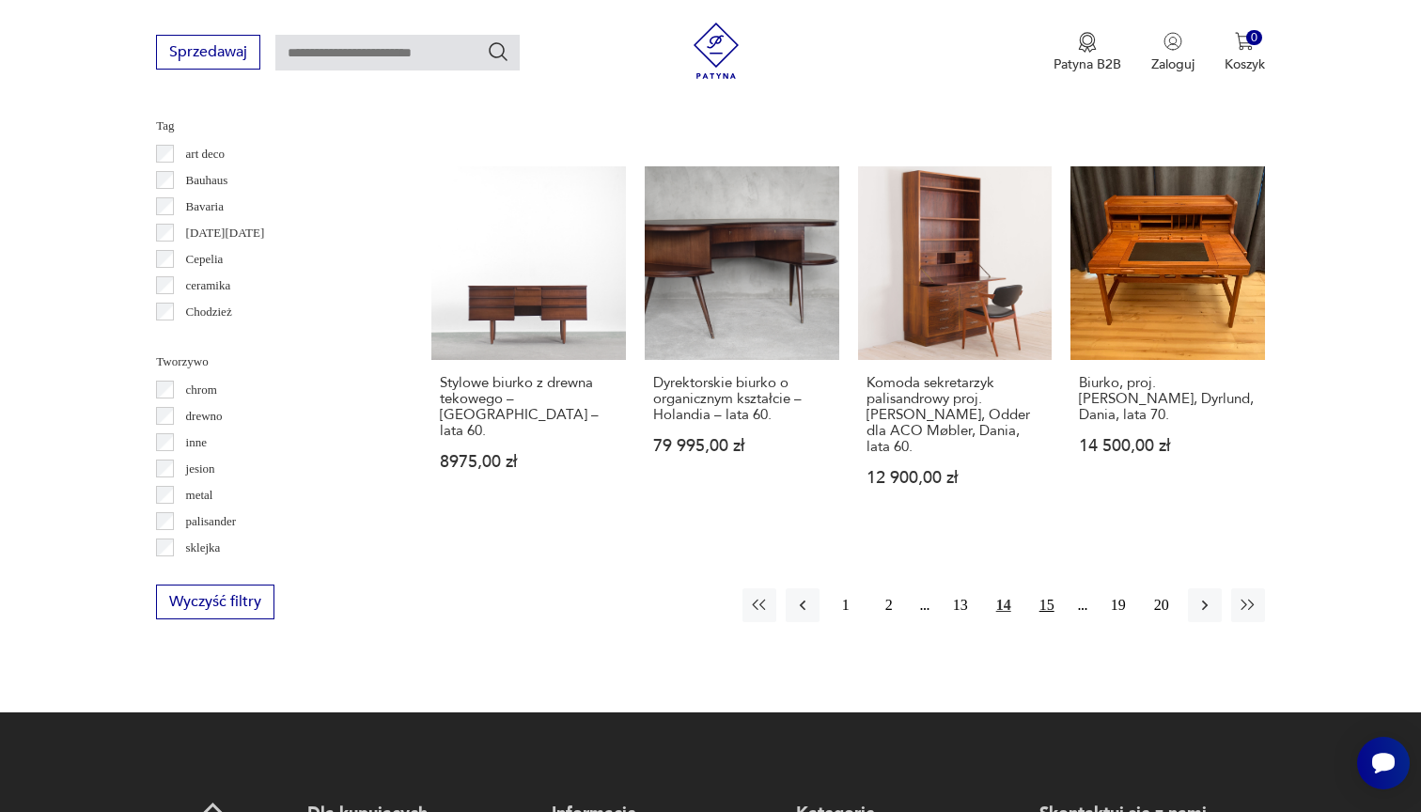
click at [1047, 601] on button "15" at bounding box center [1047, 605] width 34 height 34
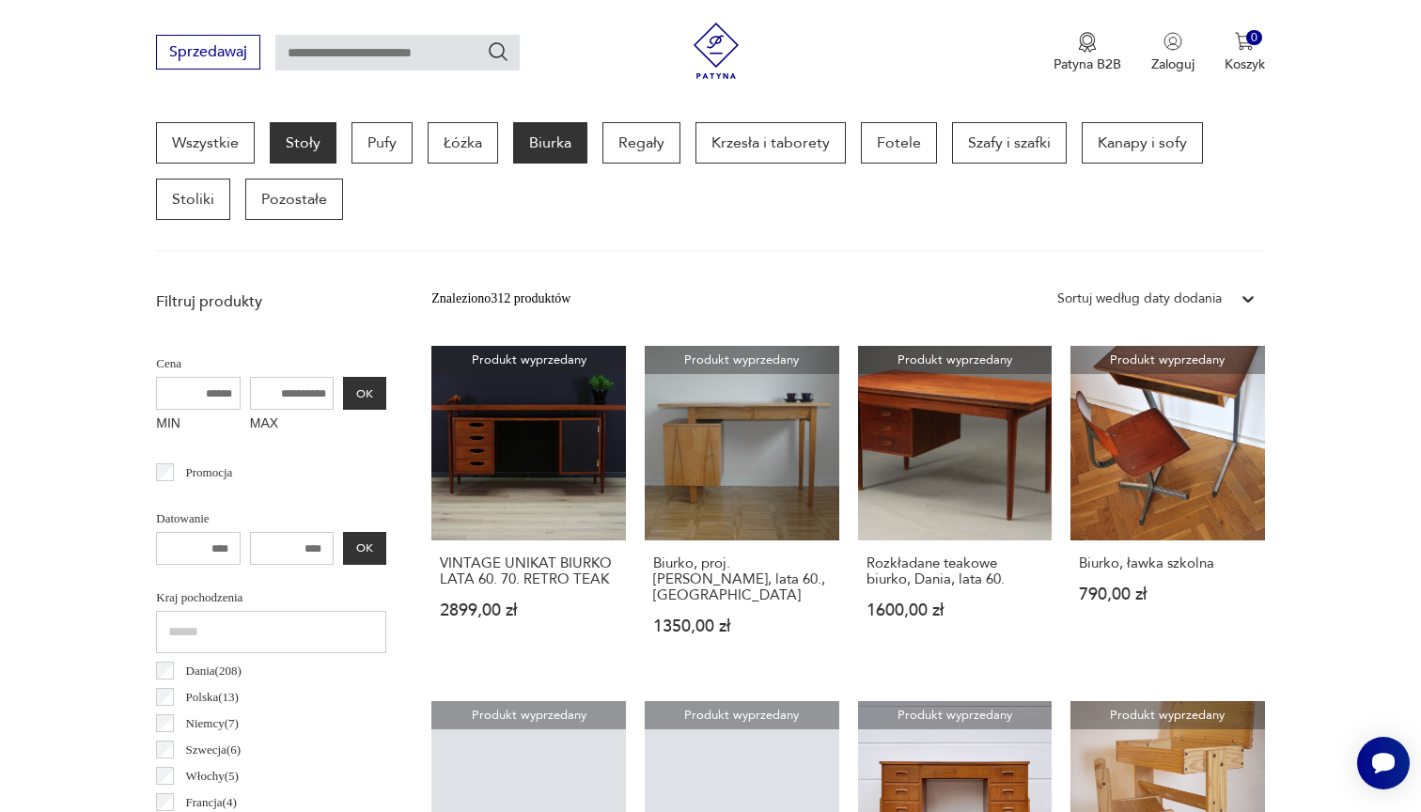
click at [292, 145] on p "Stoły" at bounding box center [303, 142] width 67 height 41
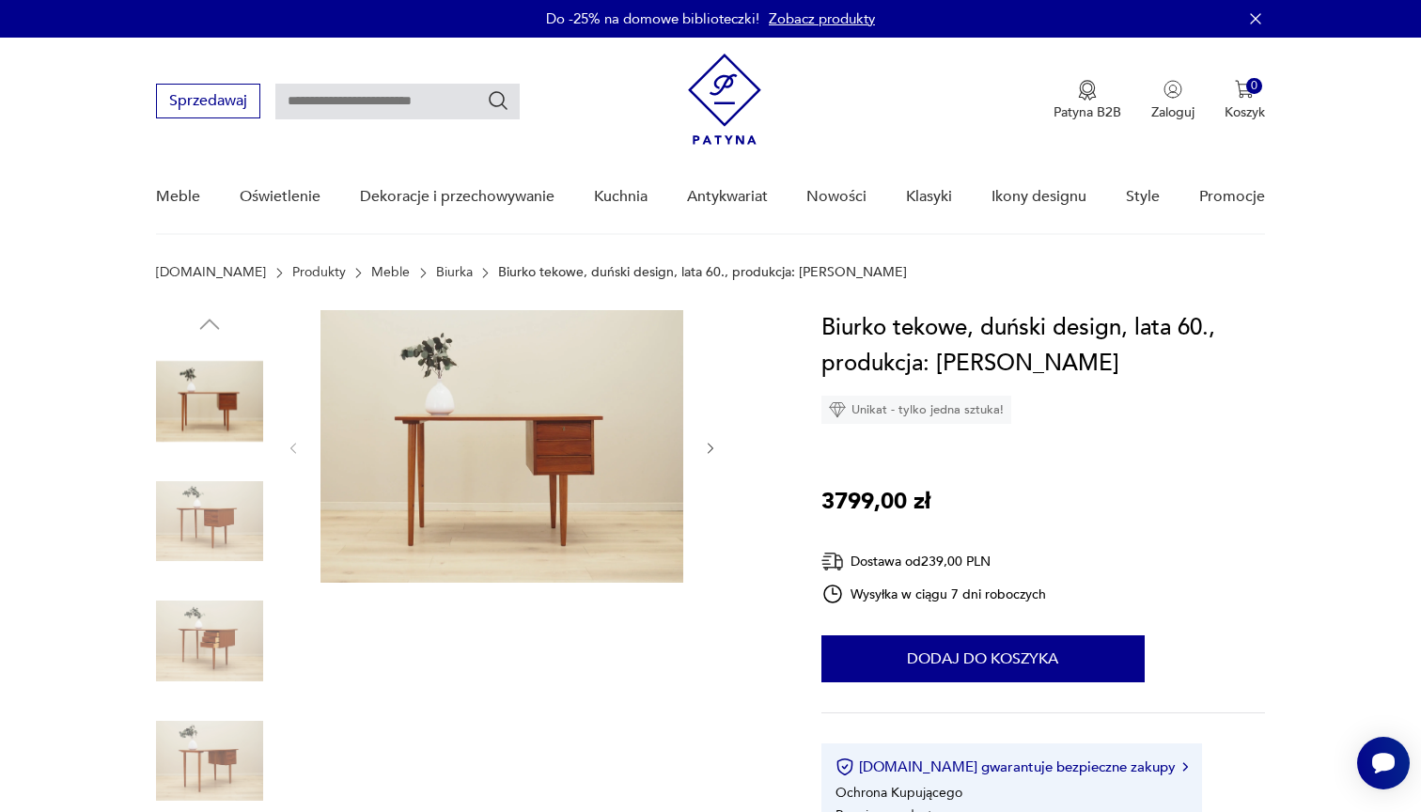
click at [215, 529] on img at bounding box center [209, 521] width 107 height 107
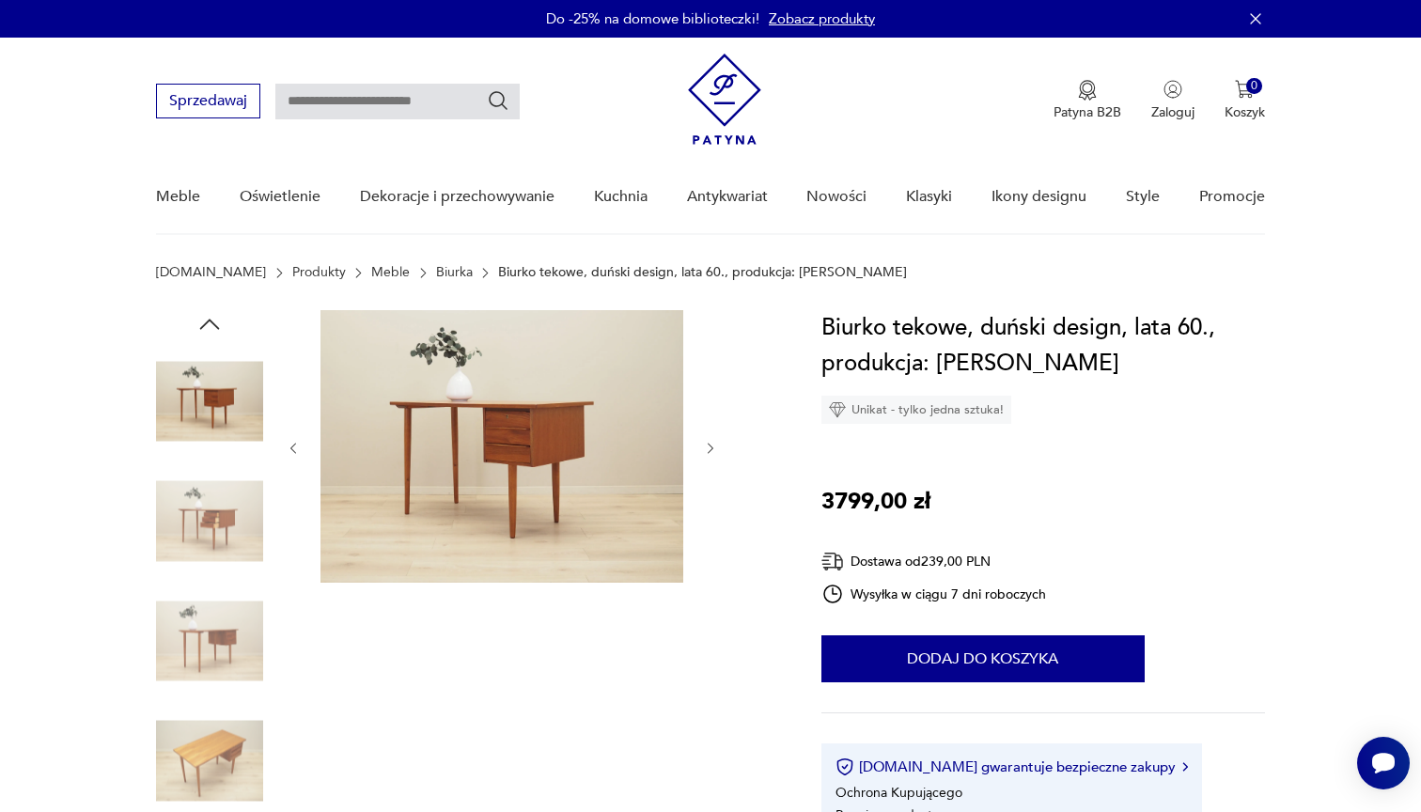
click at [206, 563] on img at bounding box center [209, 521] width 107 height 107
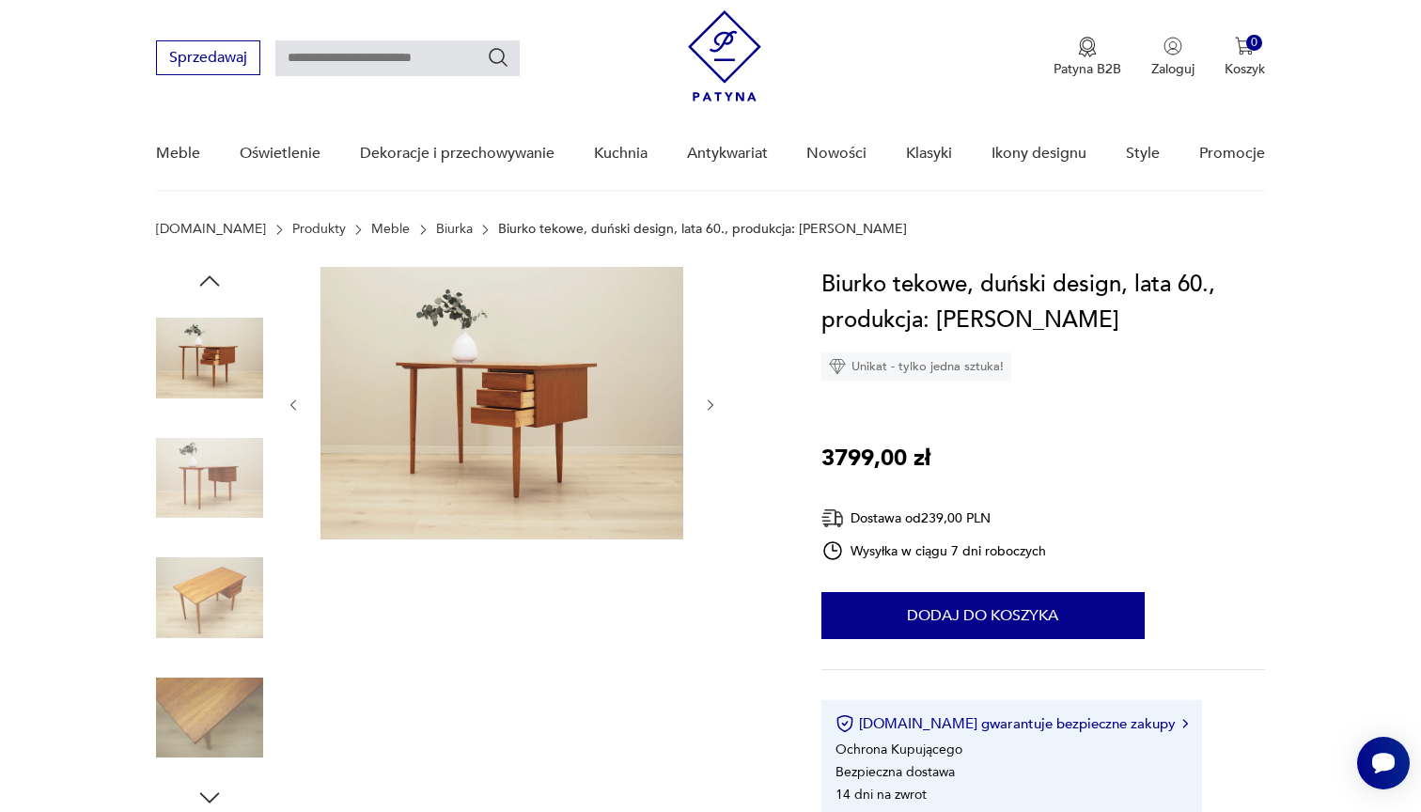
scroll to position [63, 0]
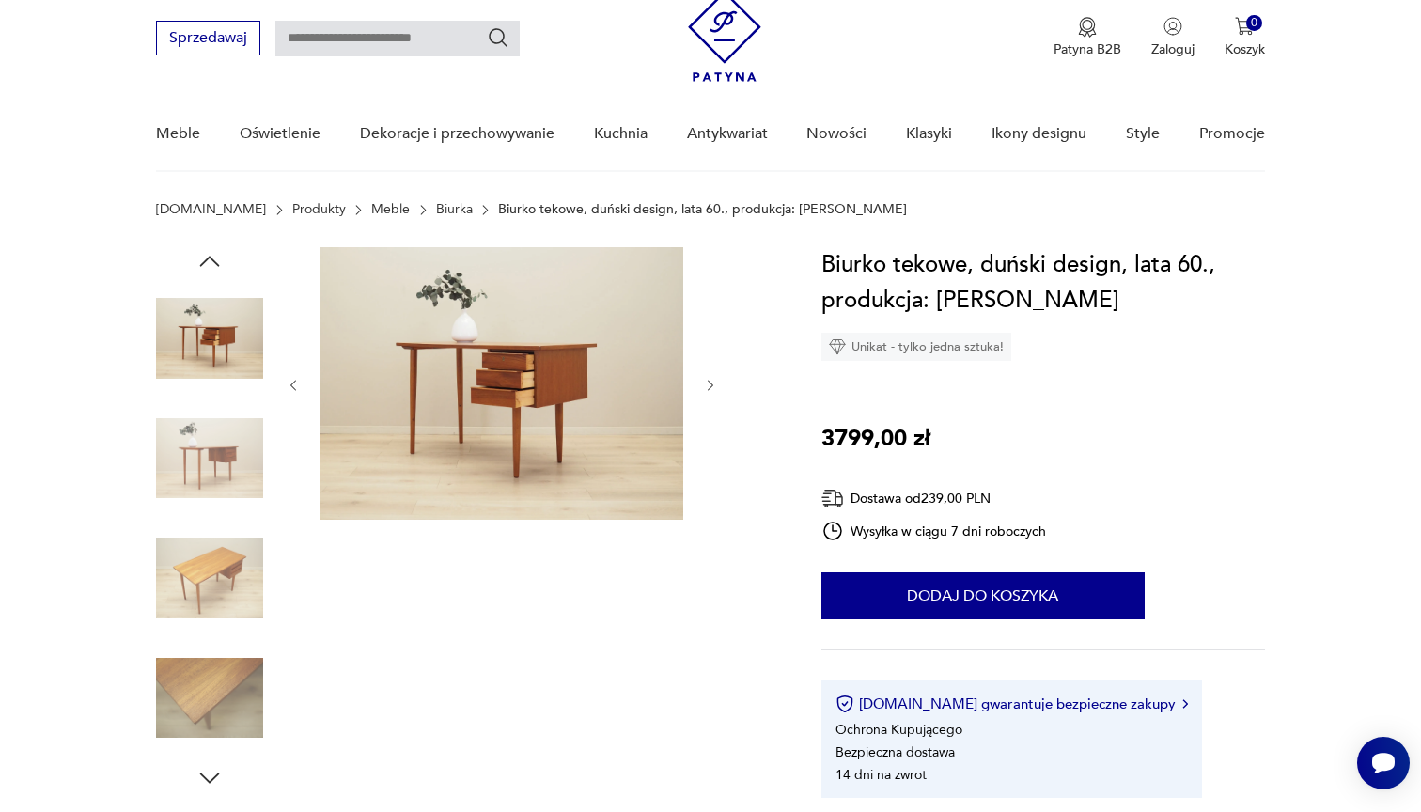
click at [202, 572] on img at bounding box center [209, 577] width 107 height 107
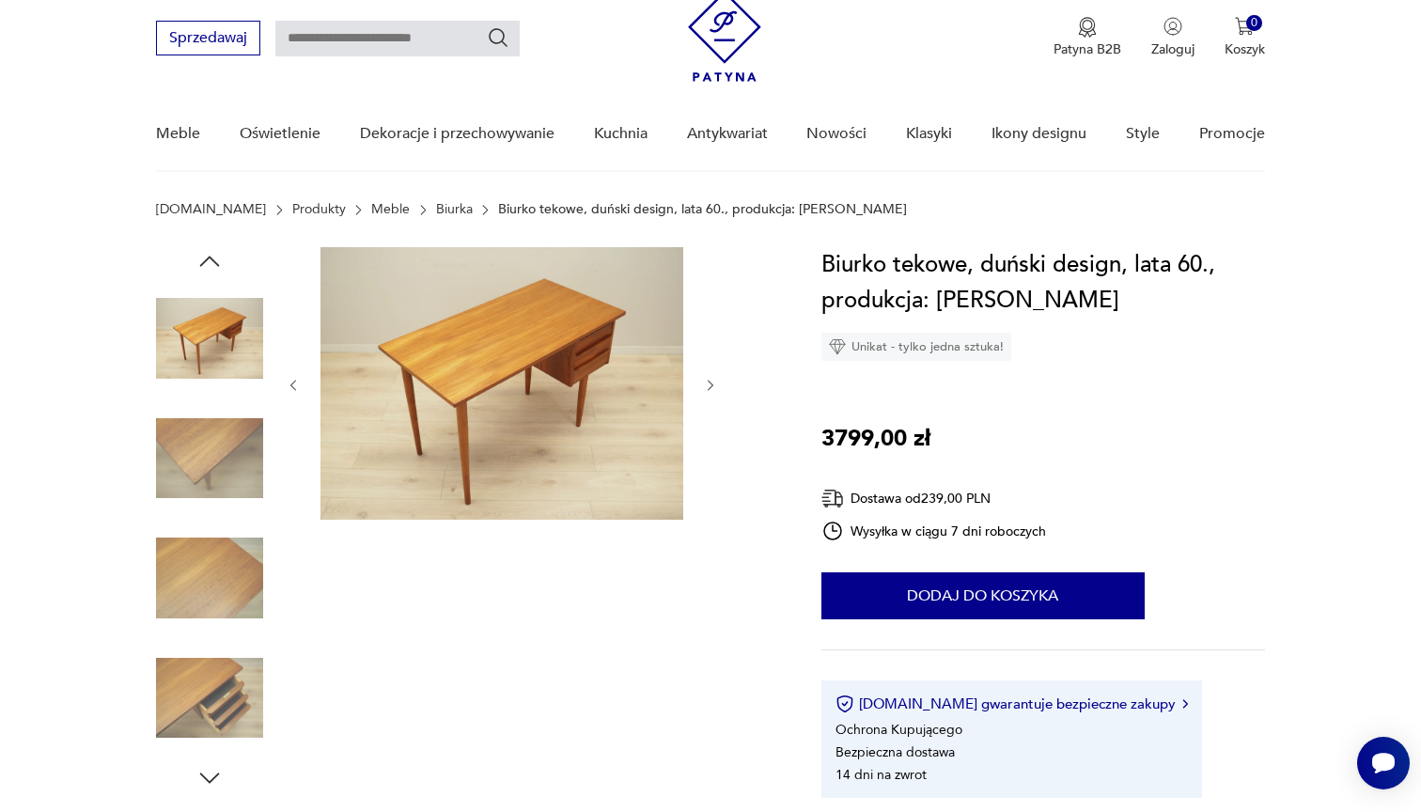
click at [205, 606] on img at bounding box center [209, 577] width 107 height 107
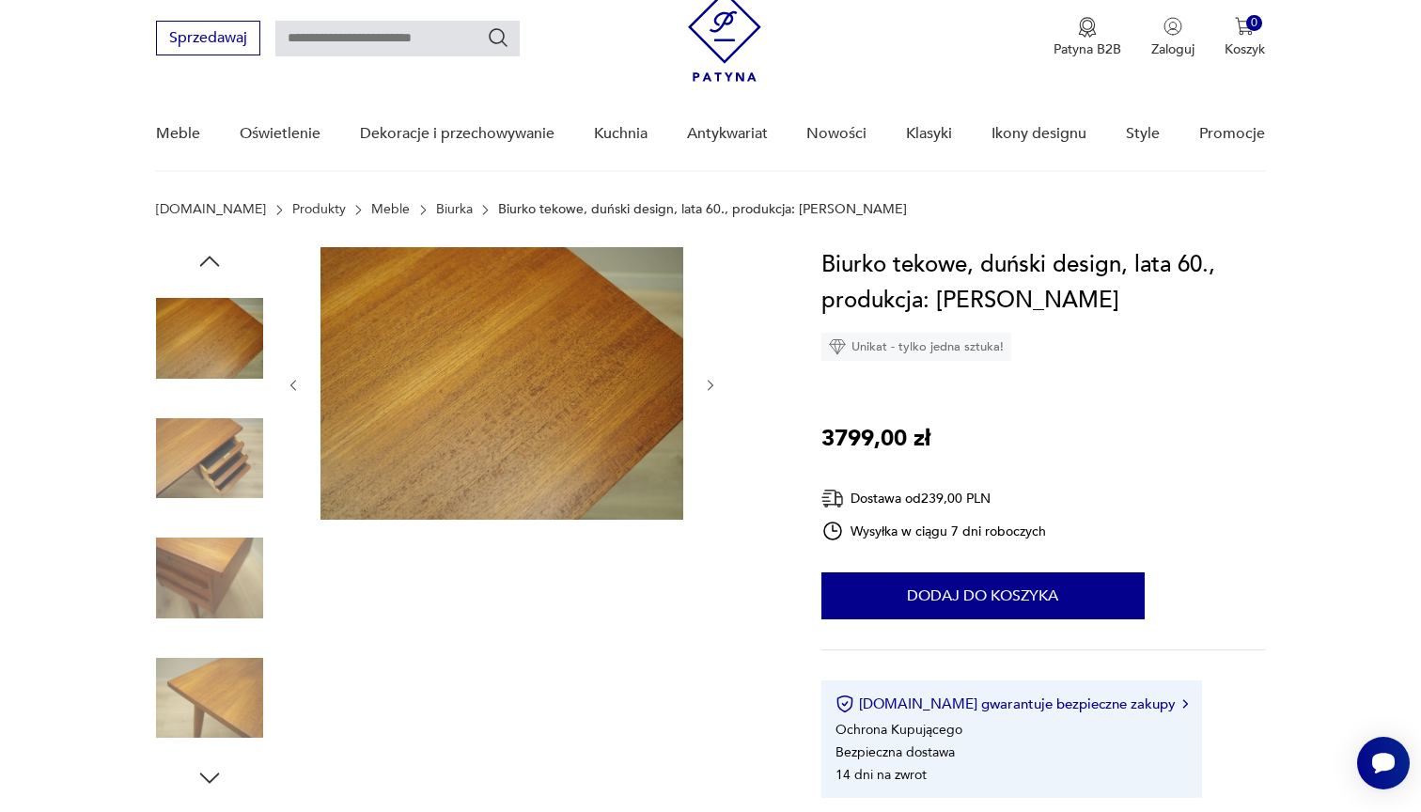
click at [202, 685] on img at bounding box center [209, 698] width 107 height 107
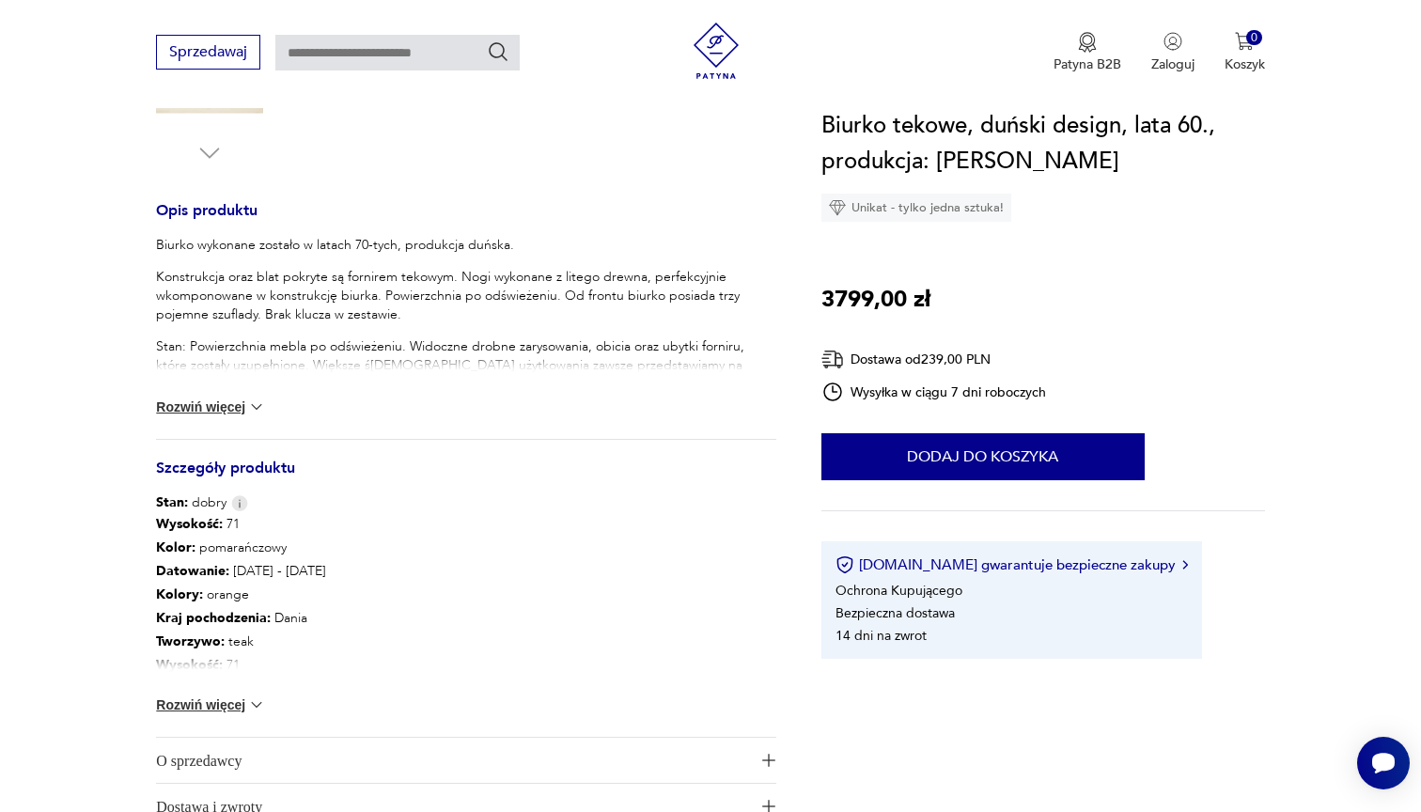
scroll to position [700, 0]
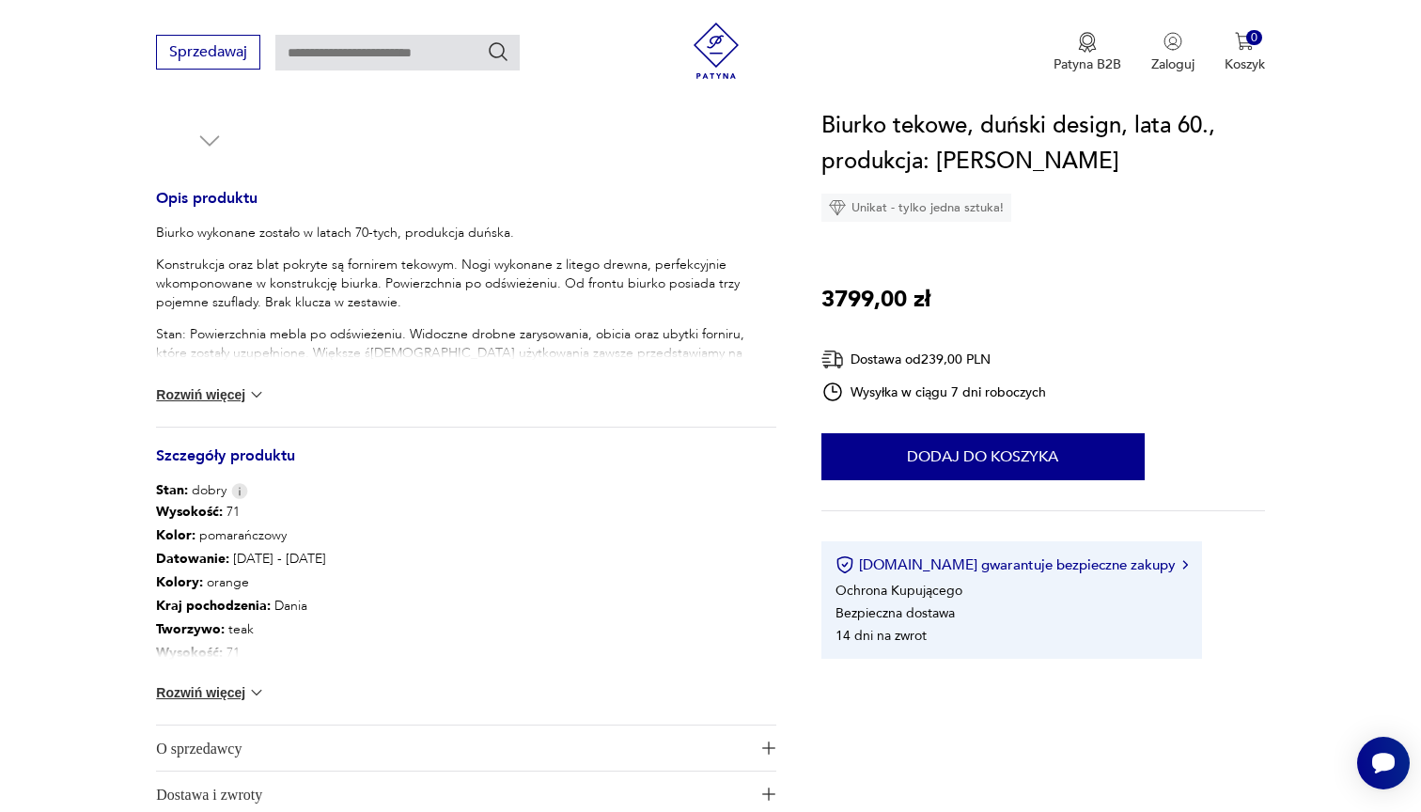
click at [216, 696] on button "Rozwiń więcej" at bounding box center [210, 692] width 109 height 19
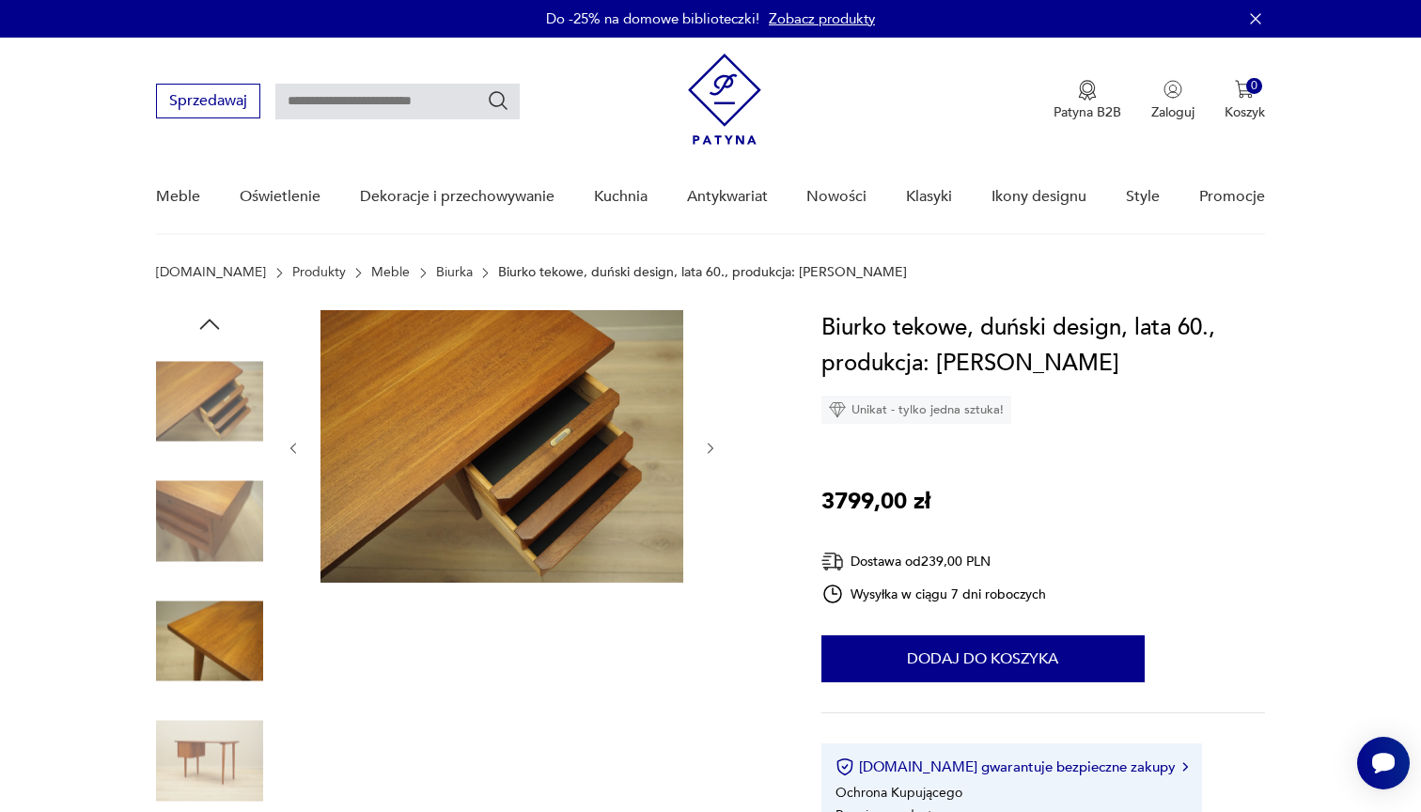
scroll to position [0, 0]
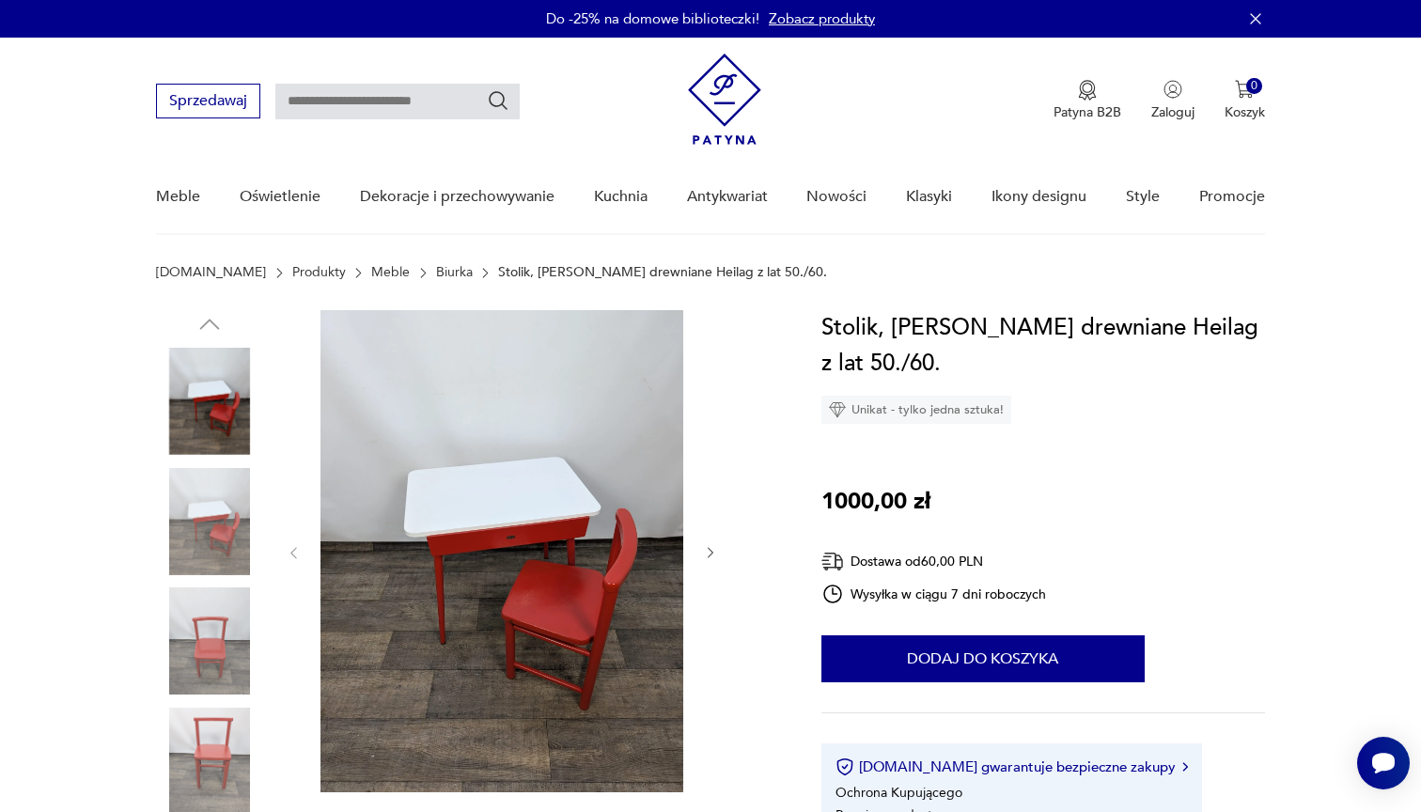
click at [189, 512] on img at bounding box center [209, 521] width 107 height 107
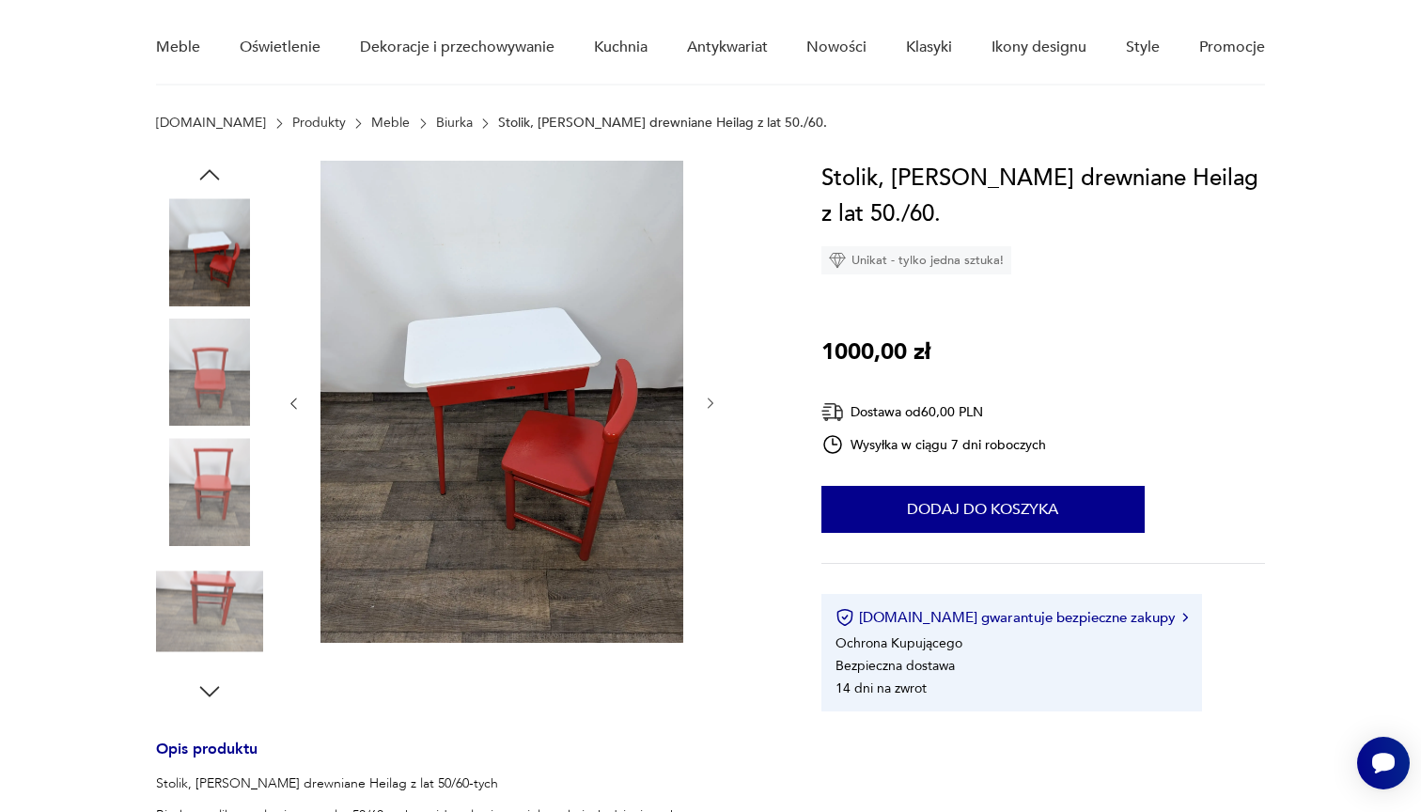
scroll to position [150, 0]
click at [207, 469] on img at bounding box center [209, 490] width 107 height 107
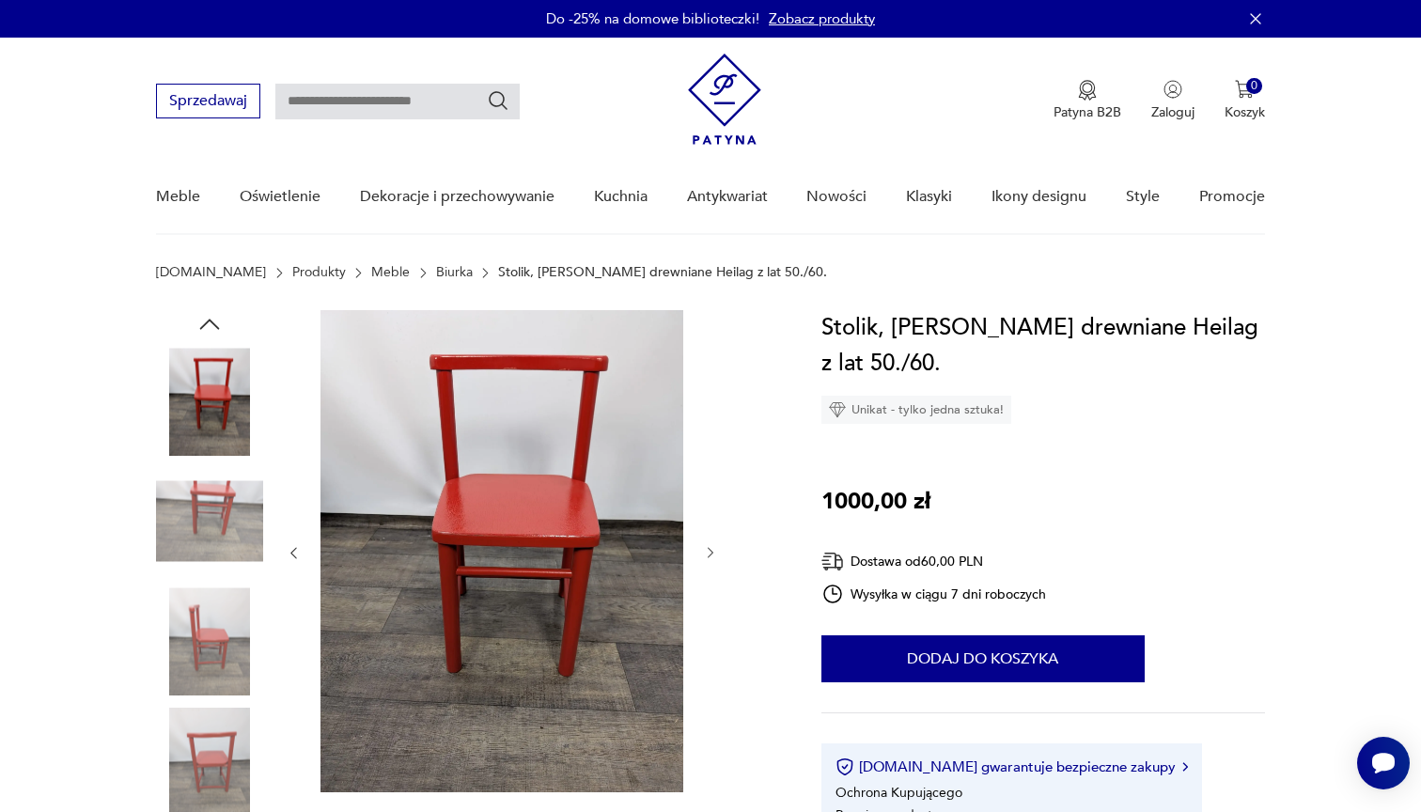
scroll to position [0, 0]
click at [206, 306] on section "Patyna.pl Produkty Meble Biurka Stolik, biurko drewniane Heilag z lat 50./60." at bounding box center [710, 287] width 1421 height 45
click at [207, 316] on icon "button" at bounding box center [209, 324] width 28 height 28
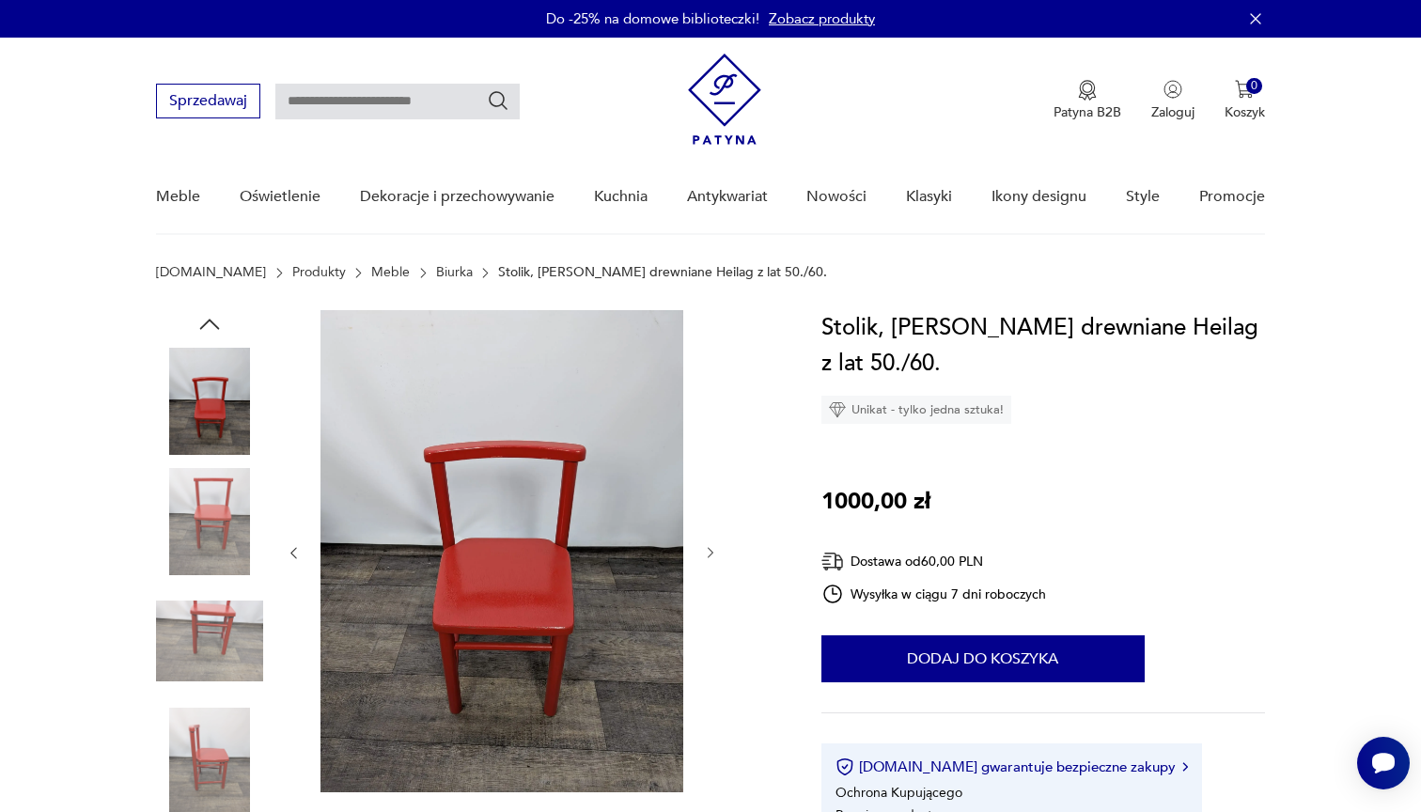
click at [208, 322] on icon "button" at bounding box center [210, 324] width 20 height 10
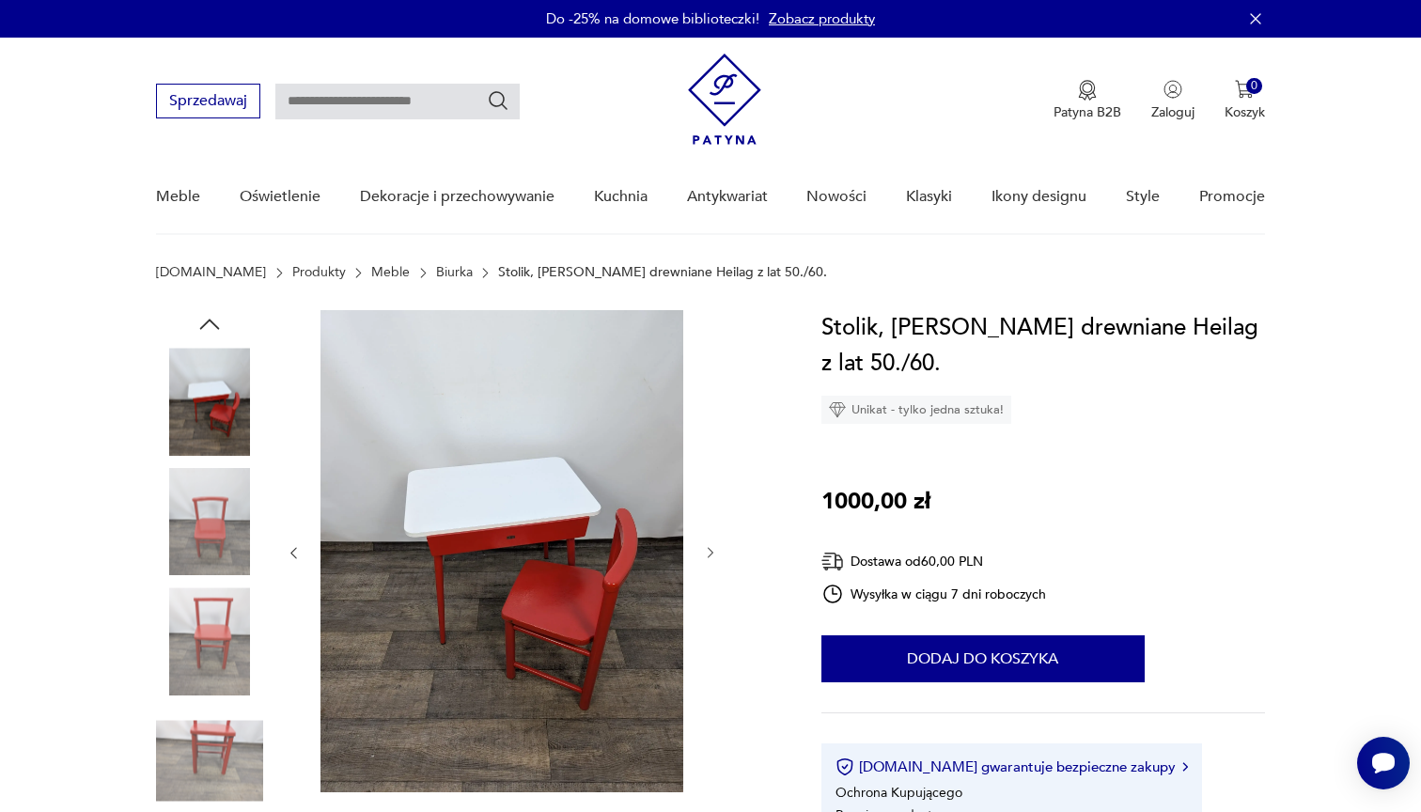
click at [203, 417] on img at bounding box center [209, 401] width 107 height 107
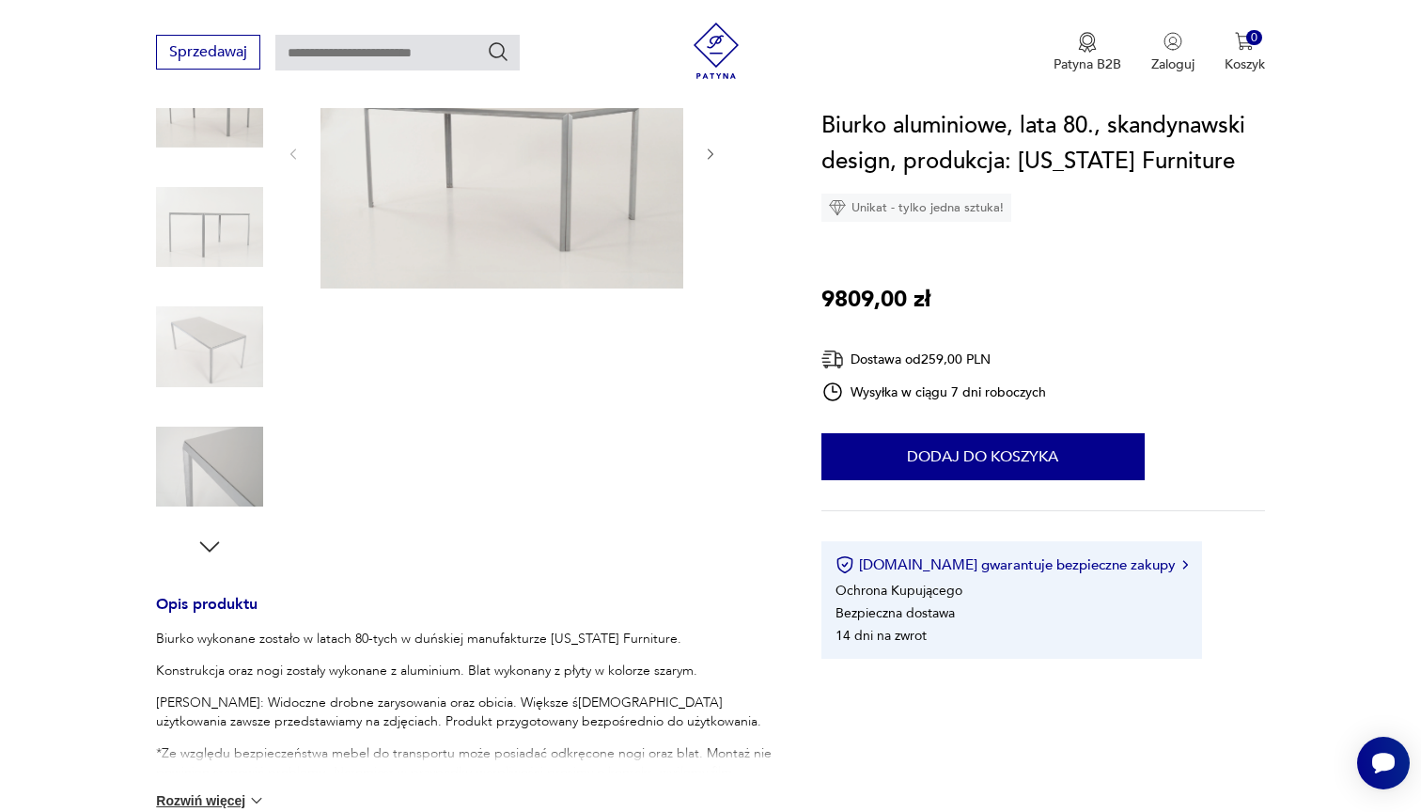
scroll to position [295, 0]
click at [212, 472] on img at bounding box center [209, 466] width 107 height 107
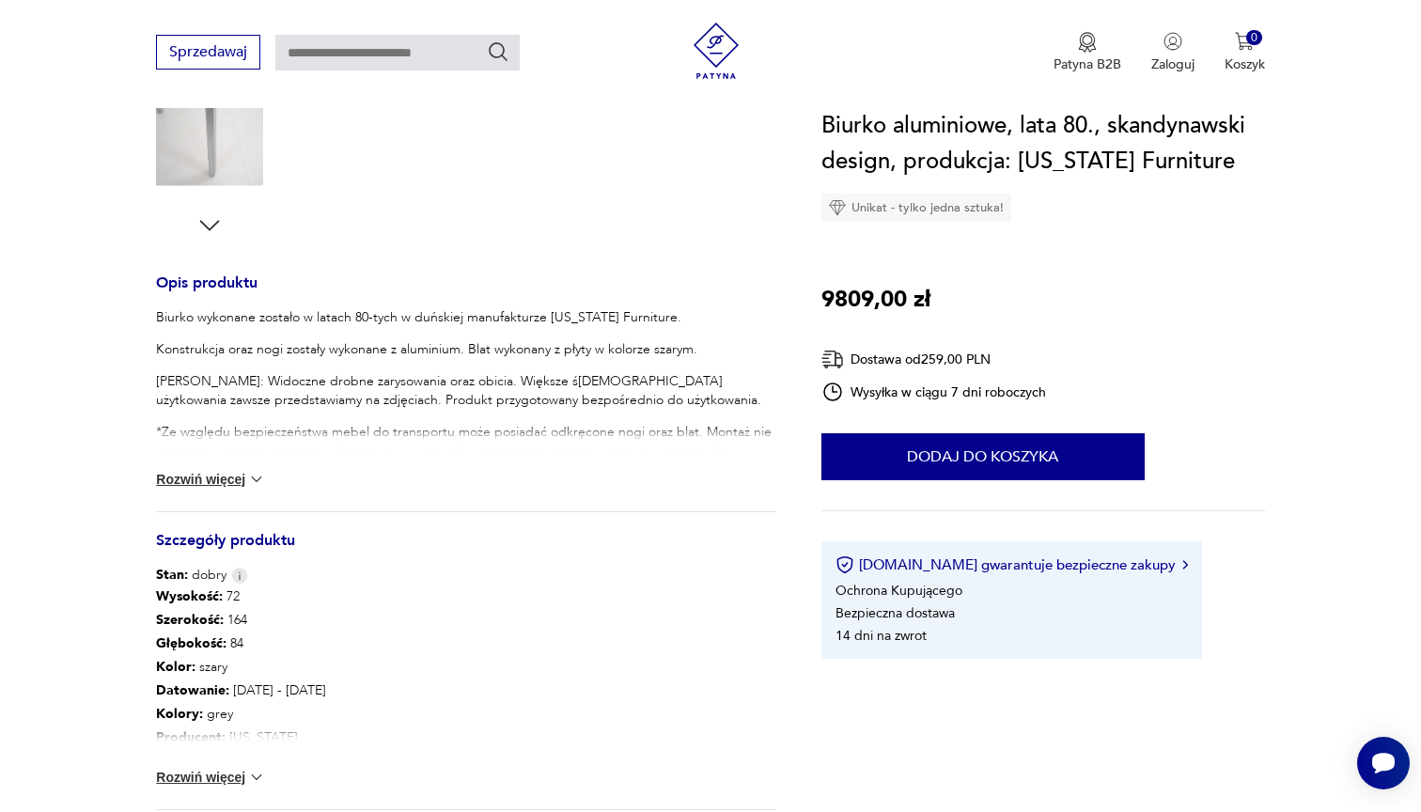
scroll to position [646, 0]
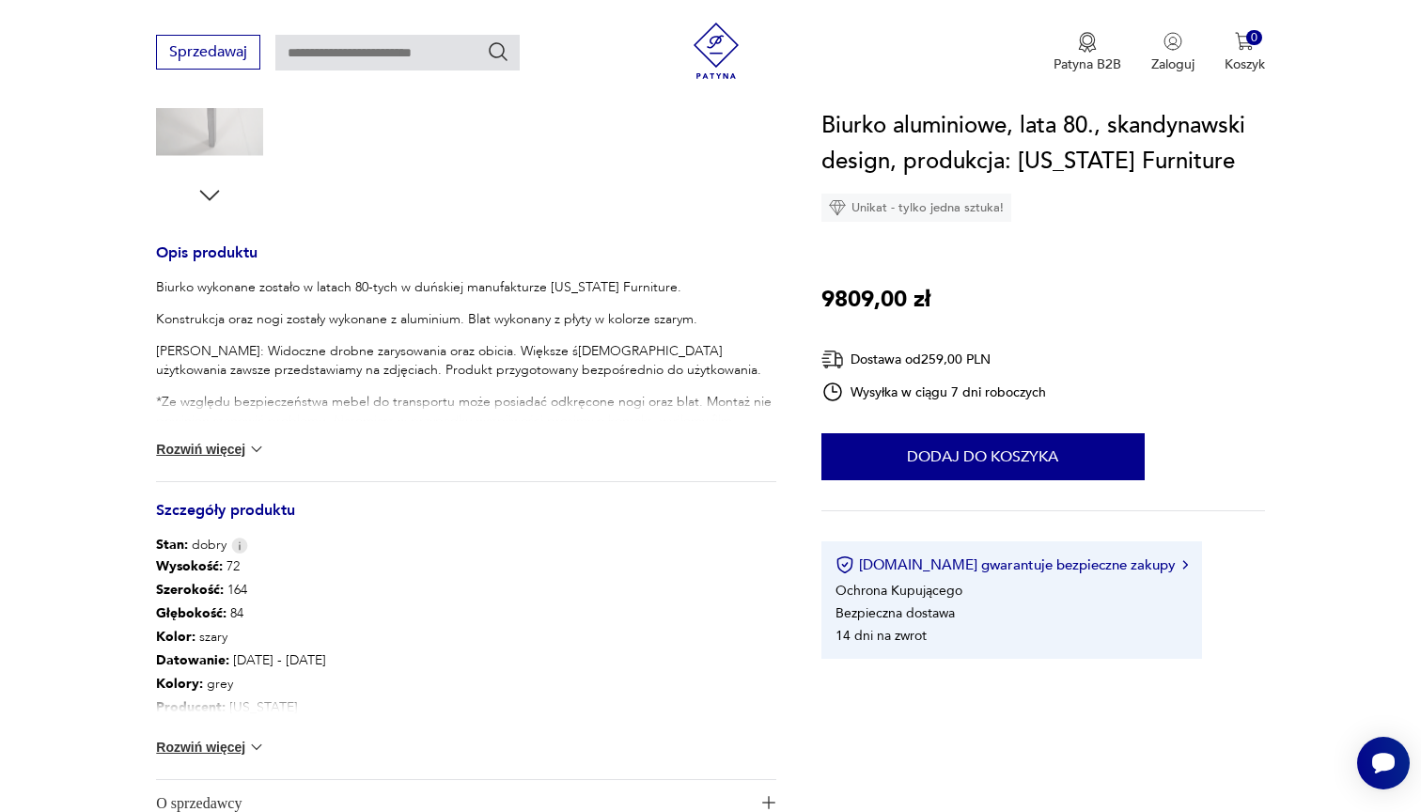
click at [249, 746] on img at bounding box center [256, 747] width 19 height 19
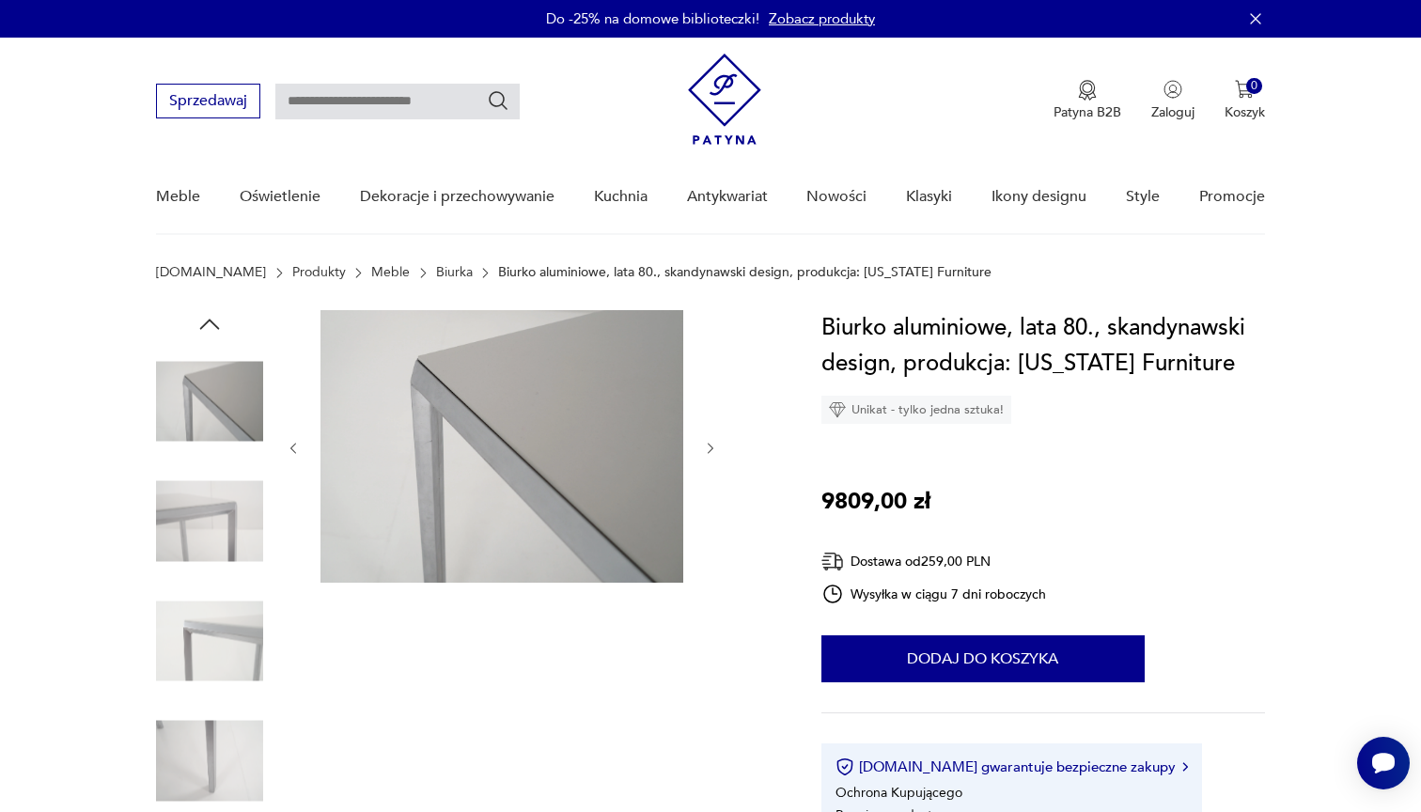
scroll to position [0, 0]
click at [253, 626] on img at bounding box center [209, 640] width 107 height 107
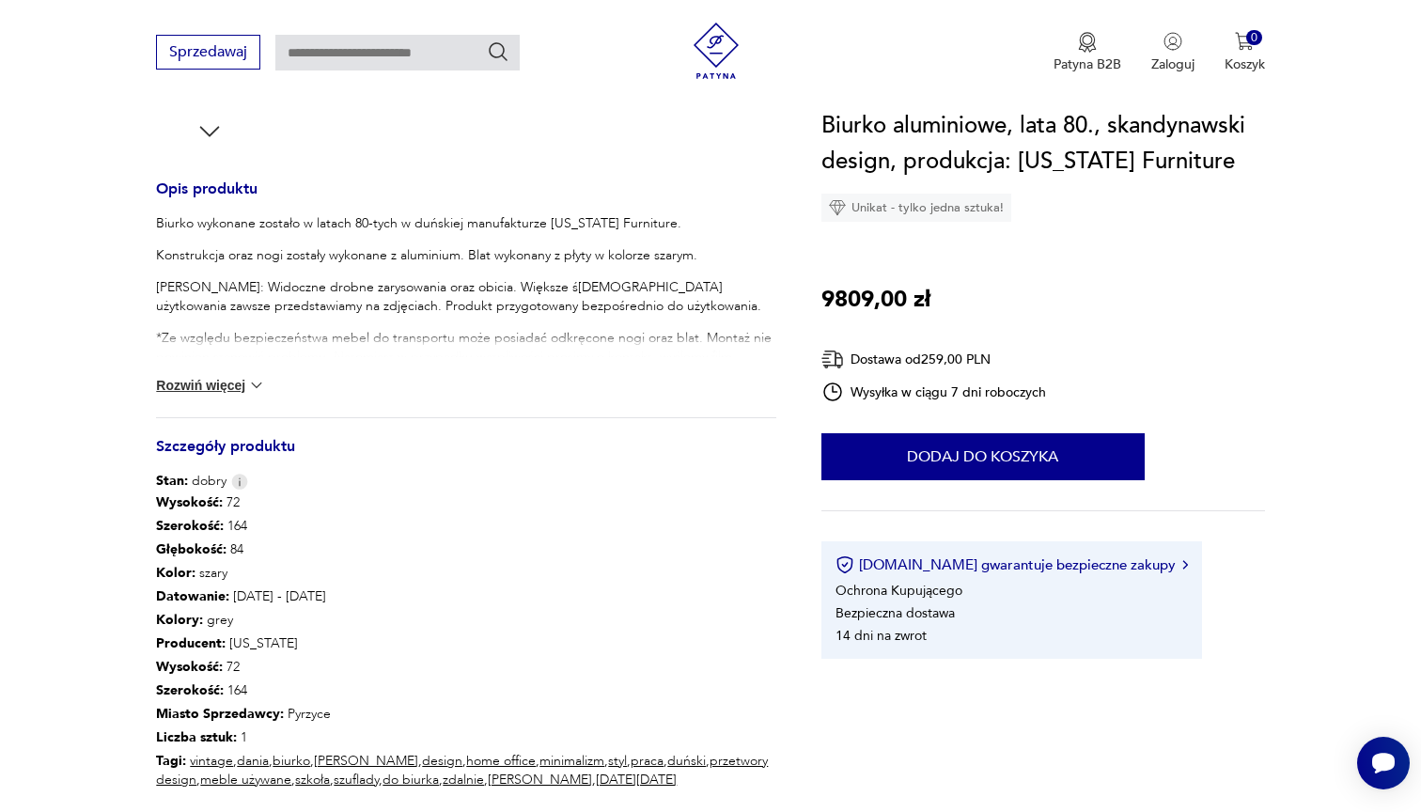
scroll to position [711, 0]
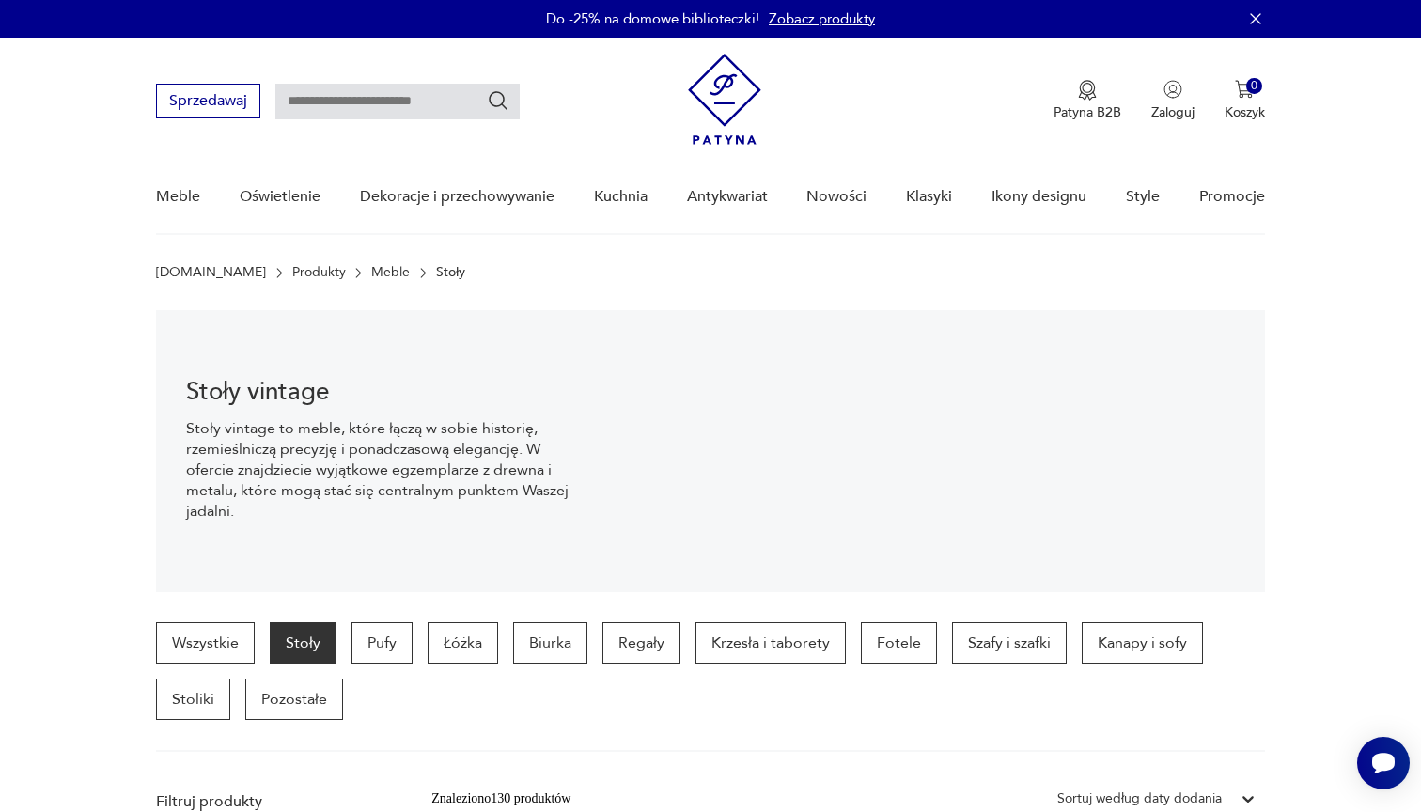
click at [728, 83] on img at bounding box center [724, 99] width 73 height 91
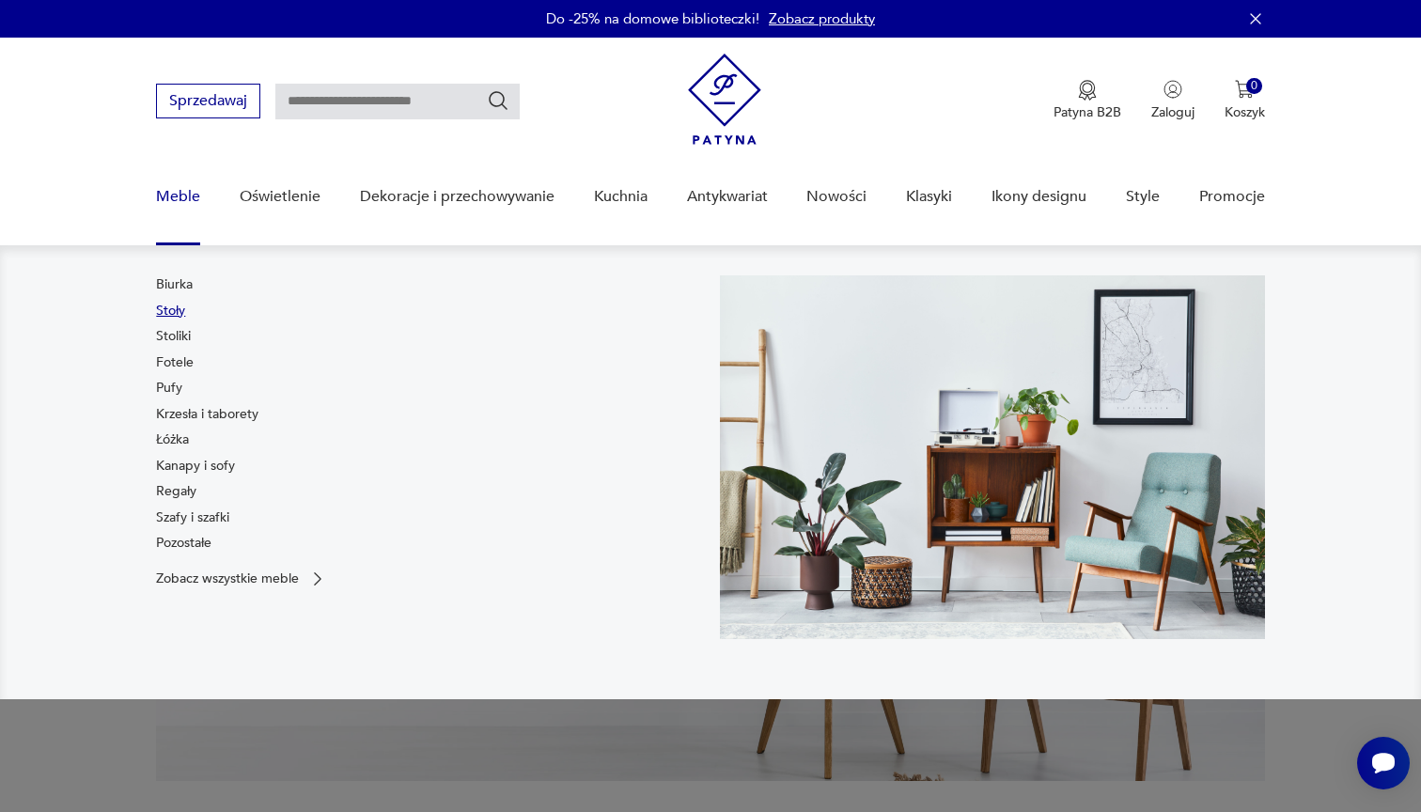
click at [171, 312] on link "Stoły" at bounding box center [170, 311] width 29 height 19
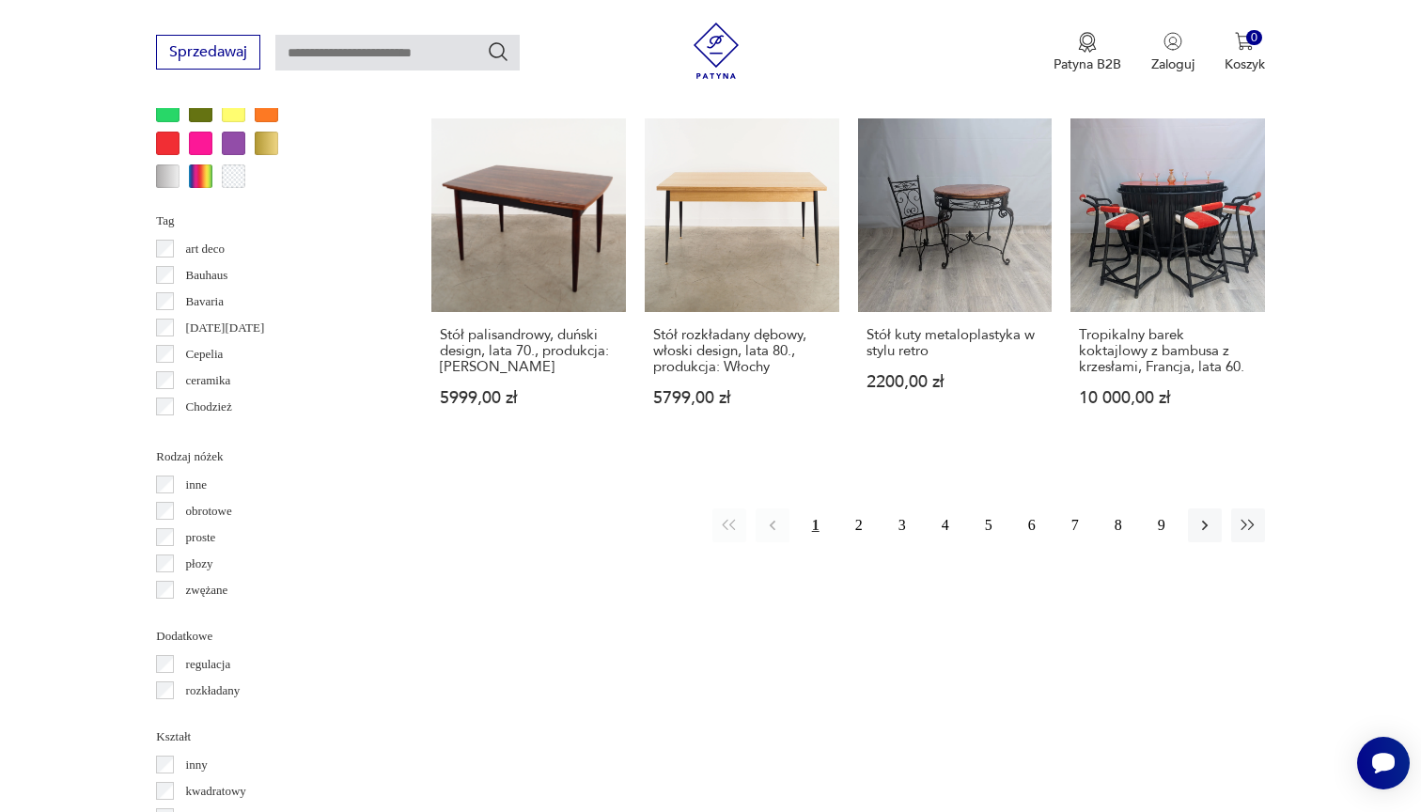
scroll to position [1906, 0]
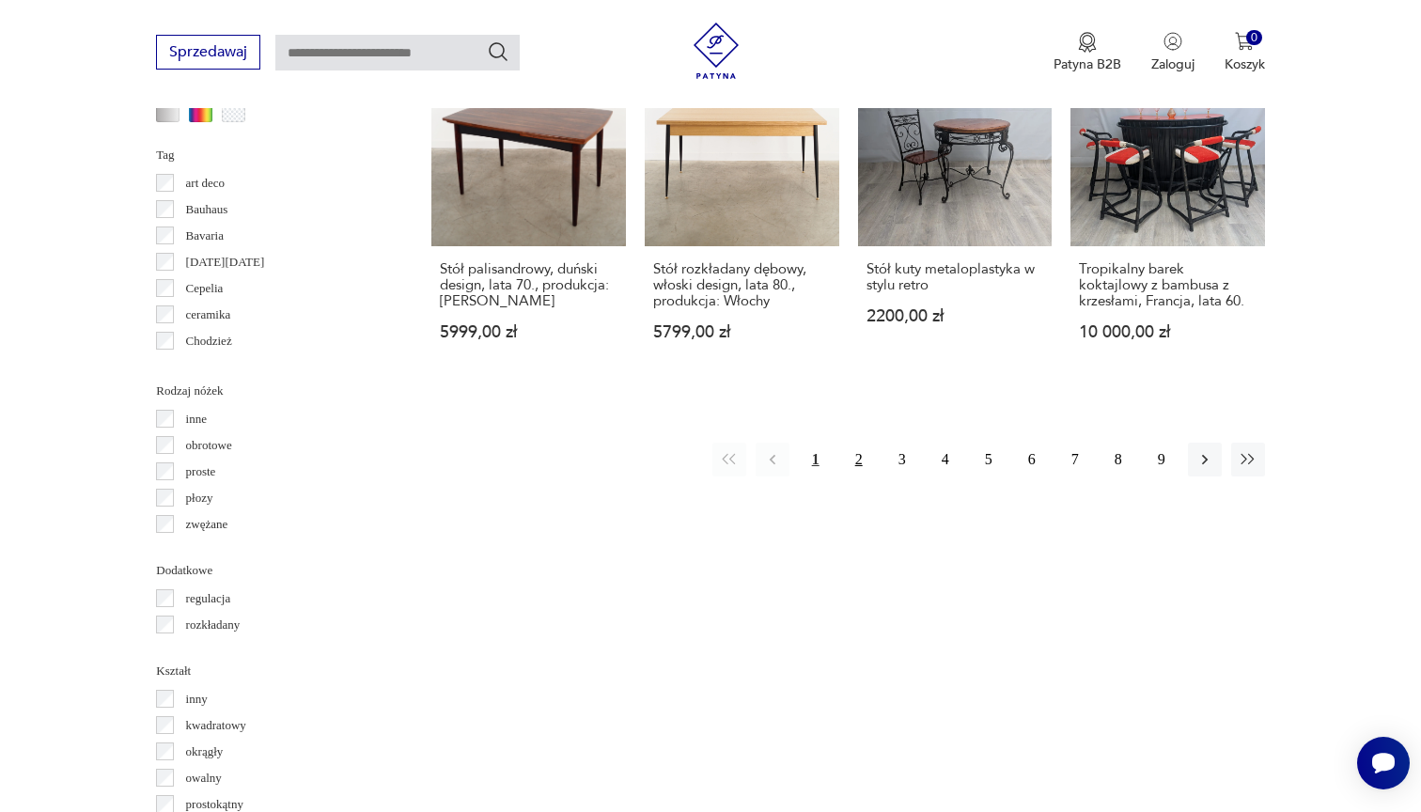
click at [861, 475] on button "2" at bounding box center [859, 460] width 34 height 34
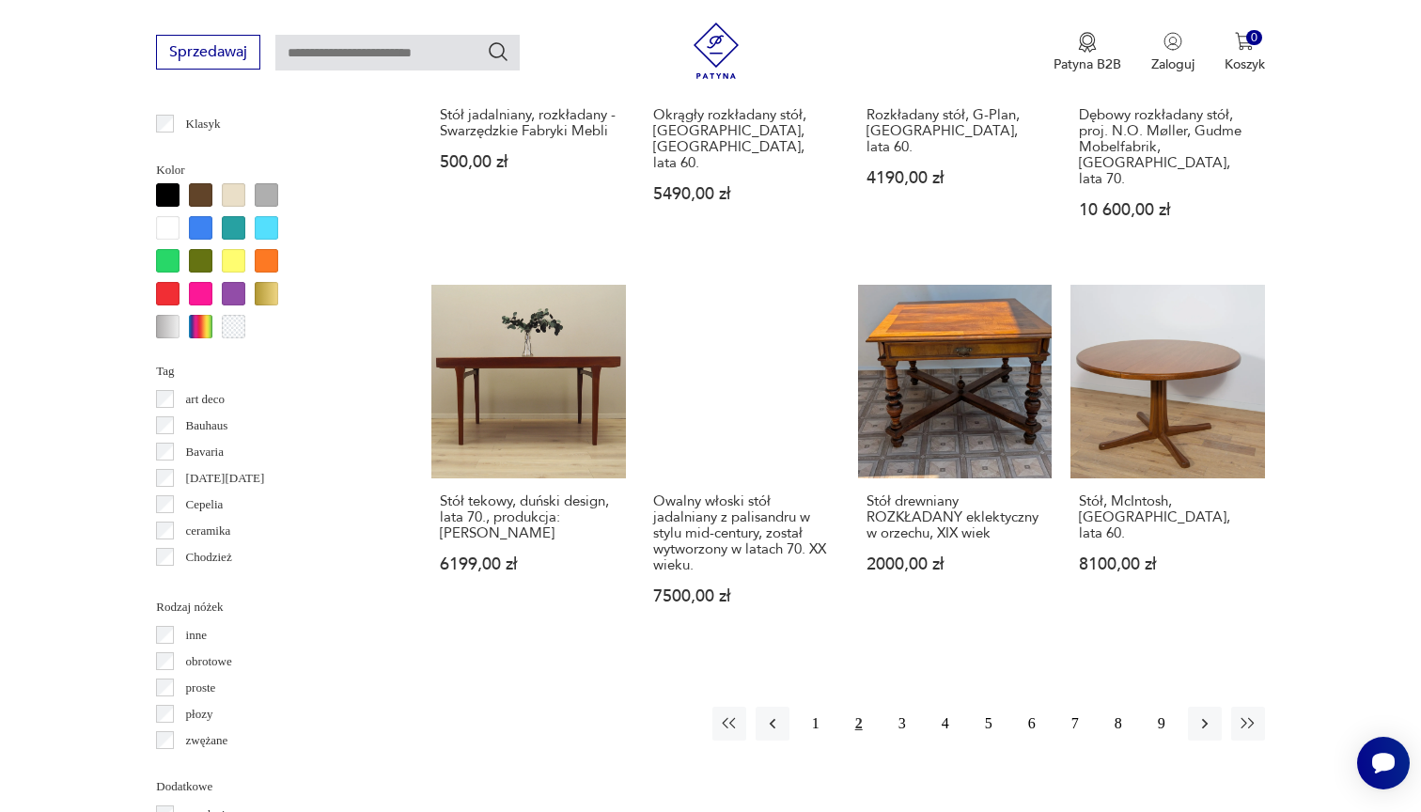
scroll to position [1701, 0]
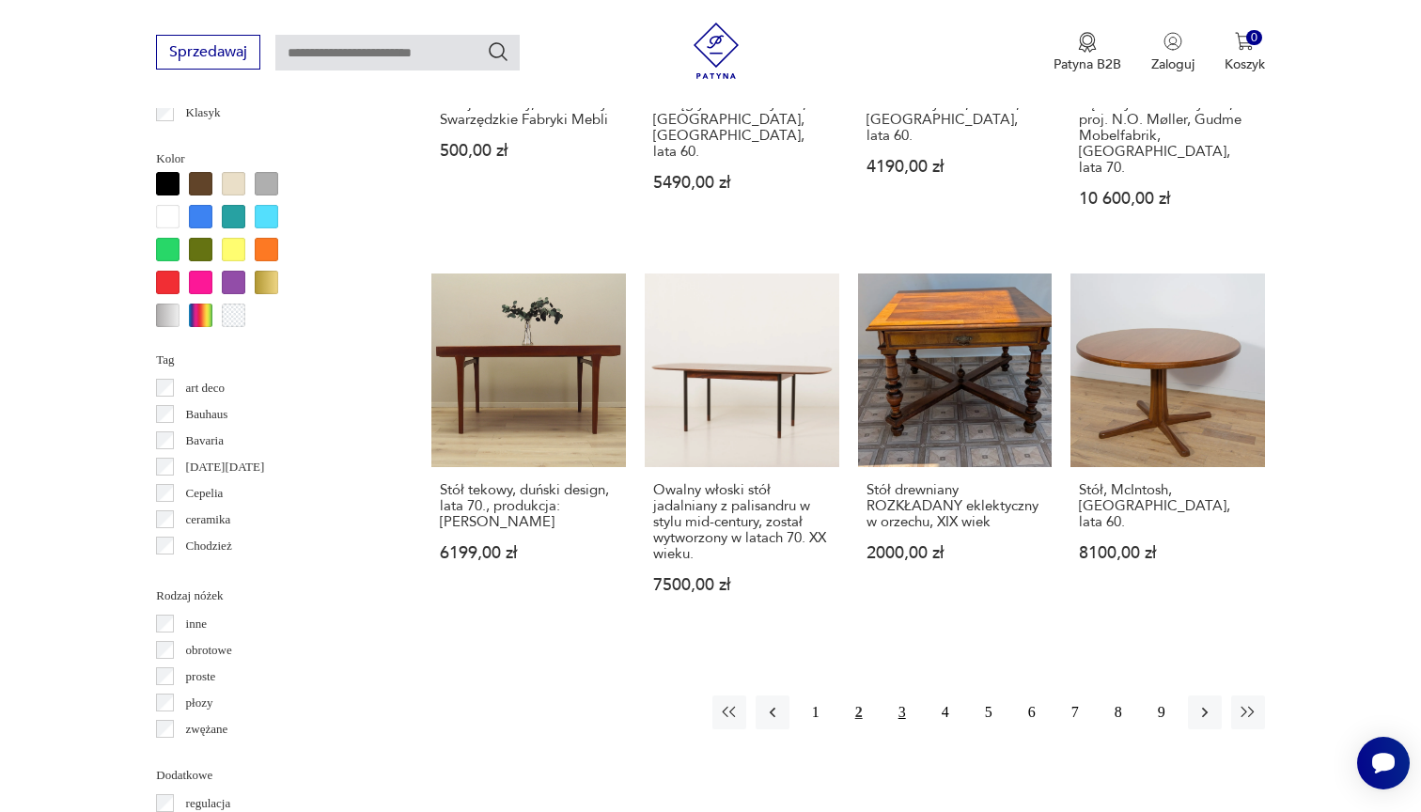
click at [898, 695] on button "3" at bounding box center [902, 712] width 34 height 34
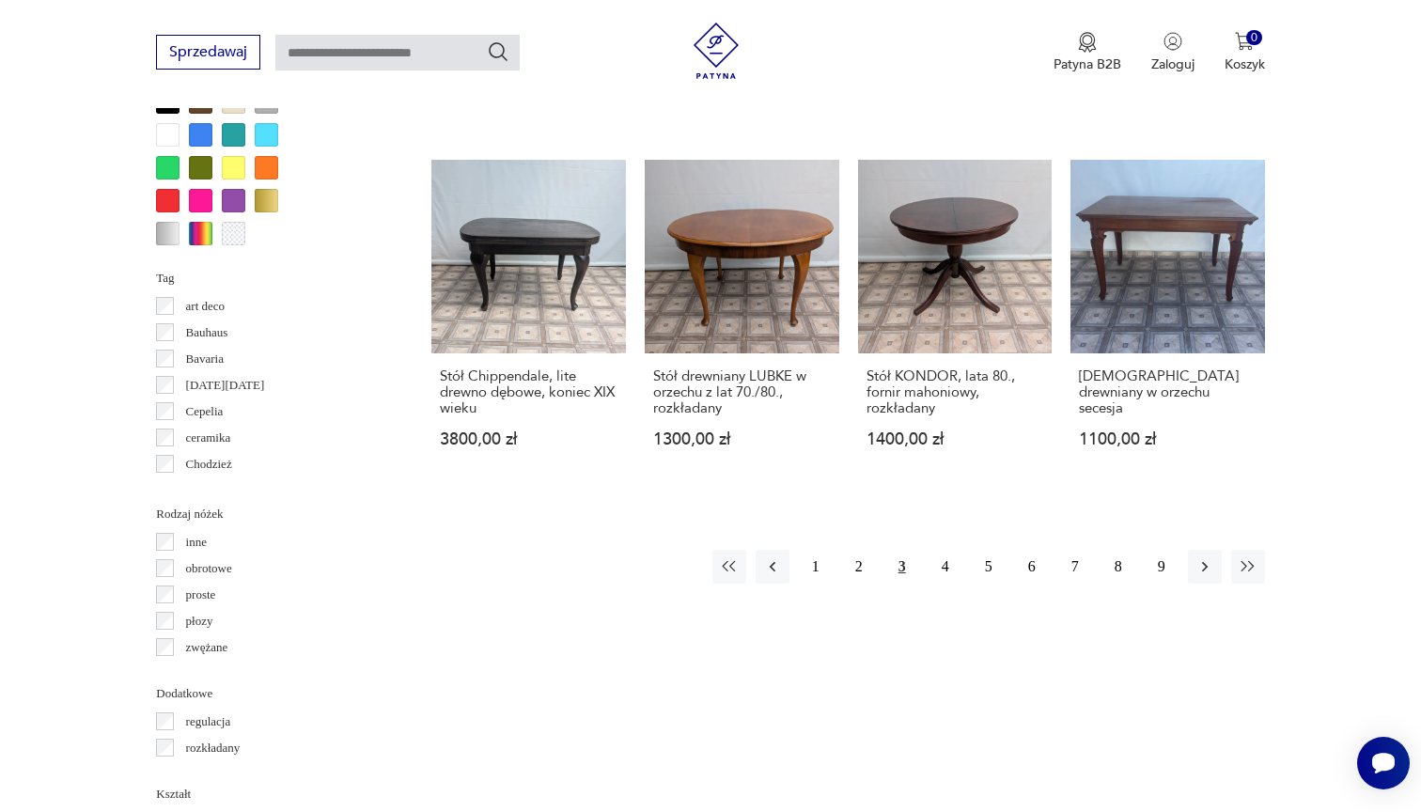
scroll to position [1785, 0]
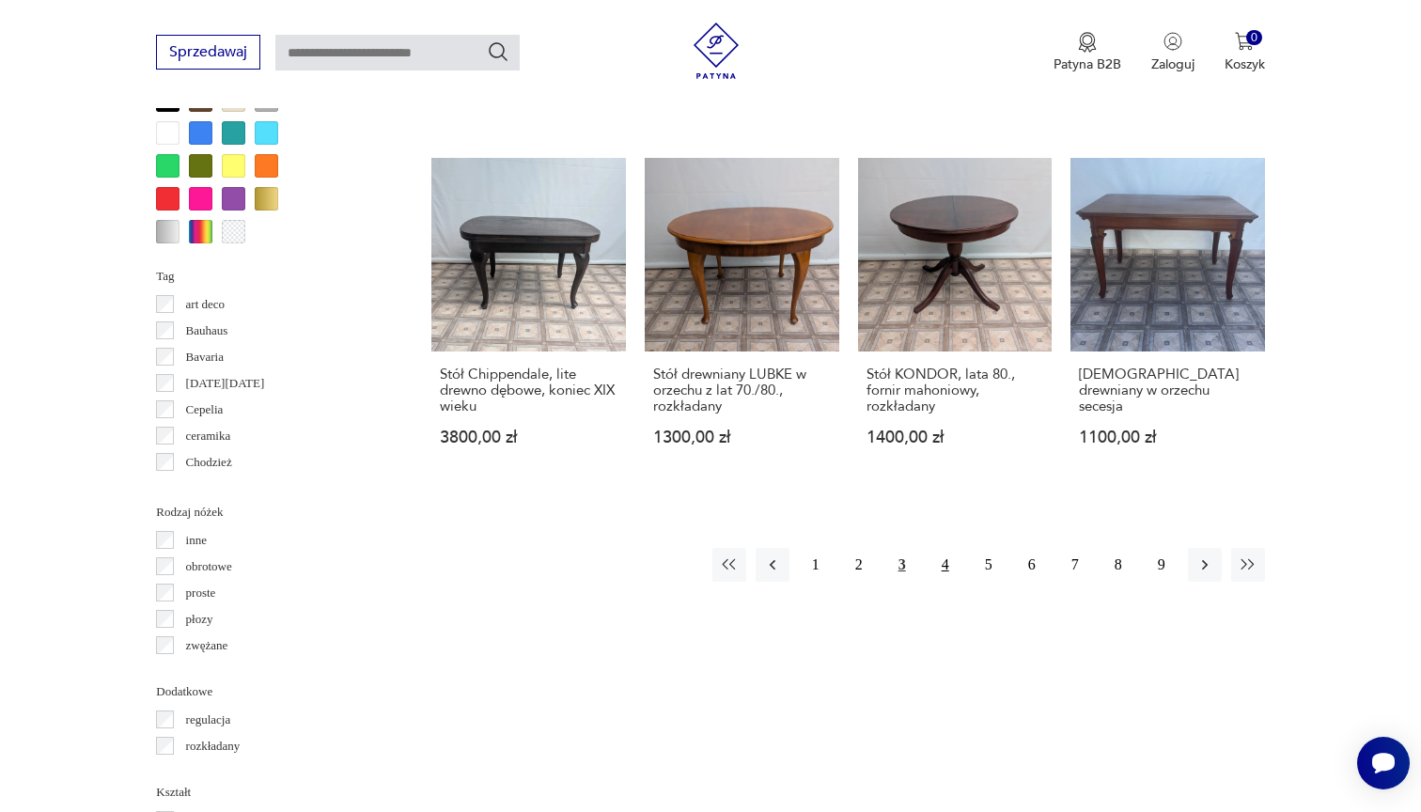
click at [939, 568] on button "4" at bounding box center [946, 565] width 34 height 34
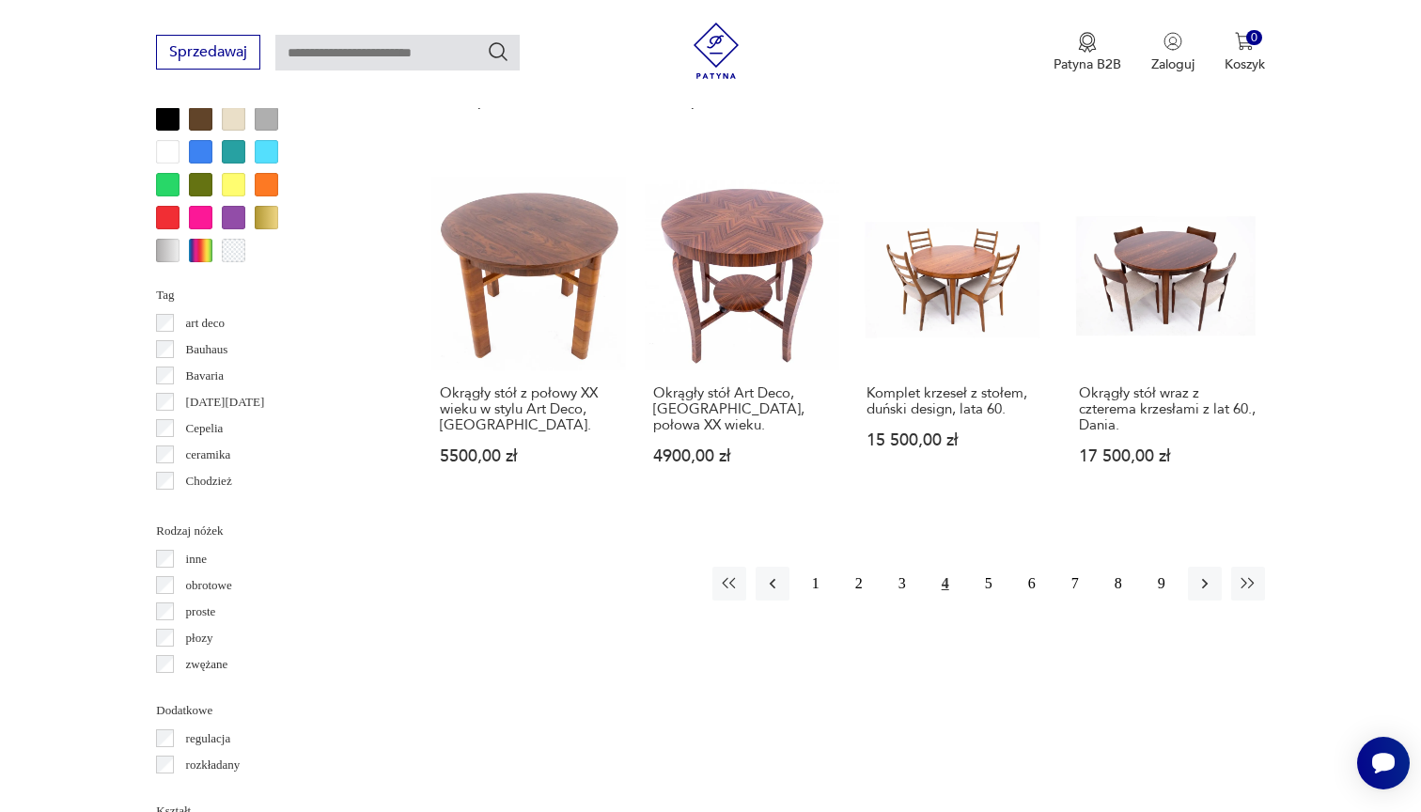
scroll to position [1799, 0]
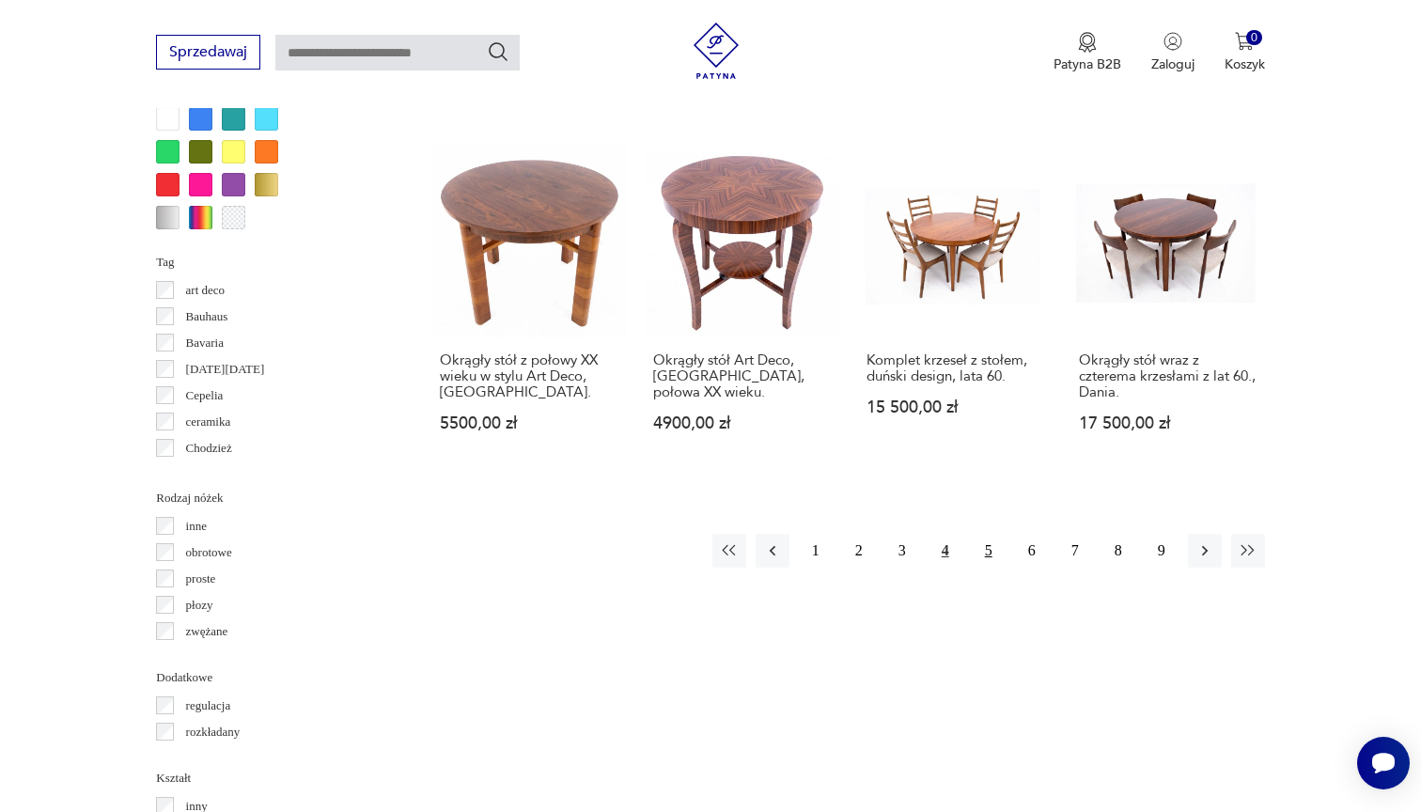
click at [986, 548] on button "5" at bounding box center [989, 551] width 34 height 34
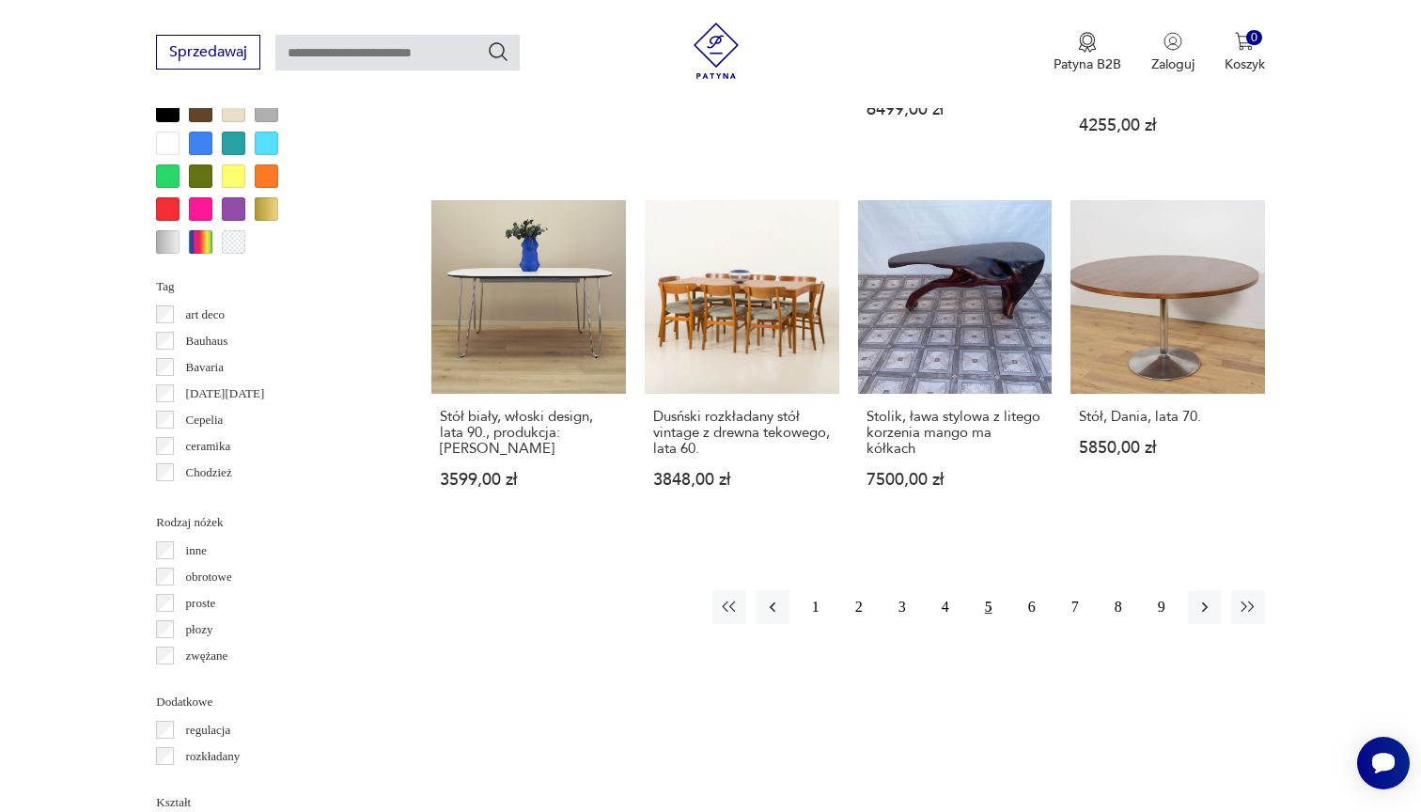
scroll to position [1776, 0]
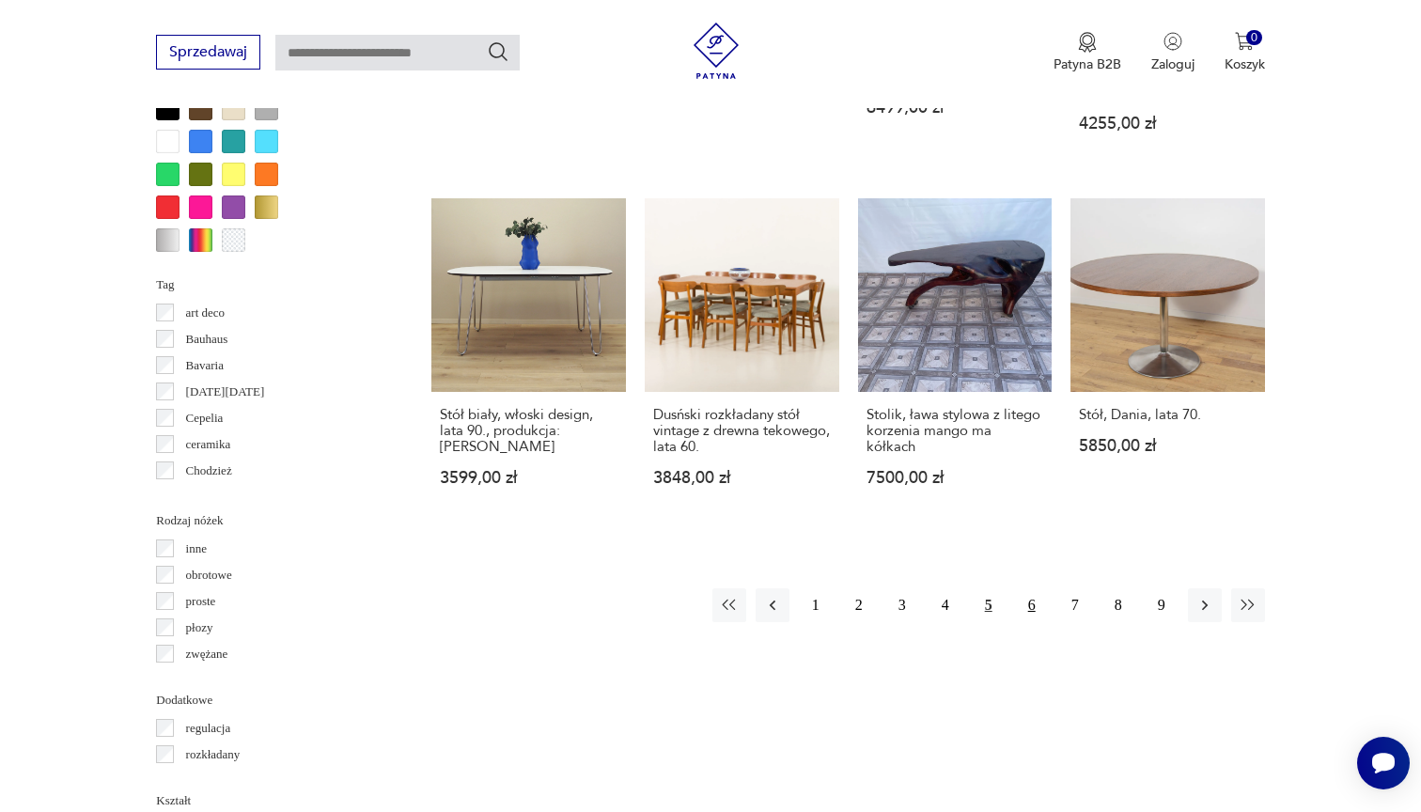
click at [1029, 601] on button "6" at bounding box center [1032, 605] width 34 height 34
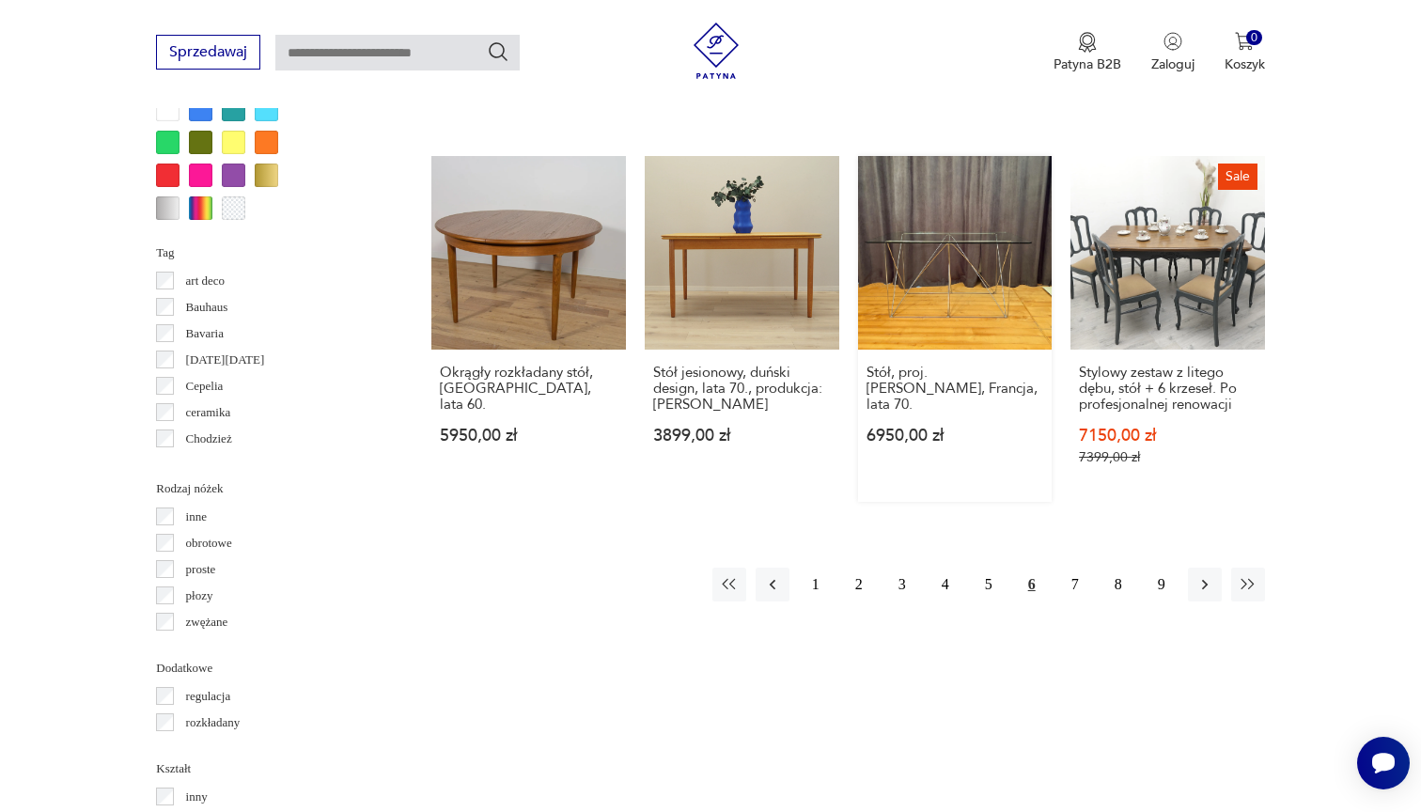
scroll to position [1828, 0]
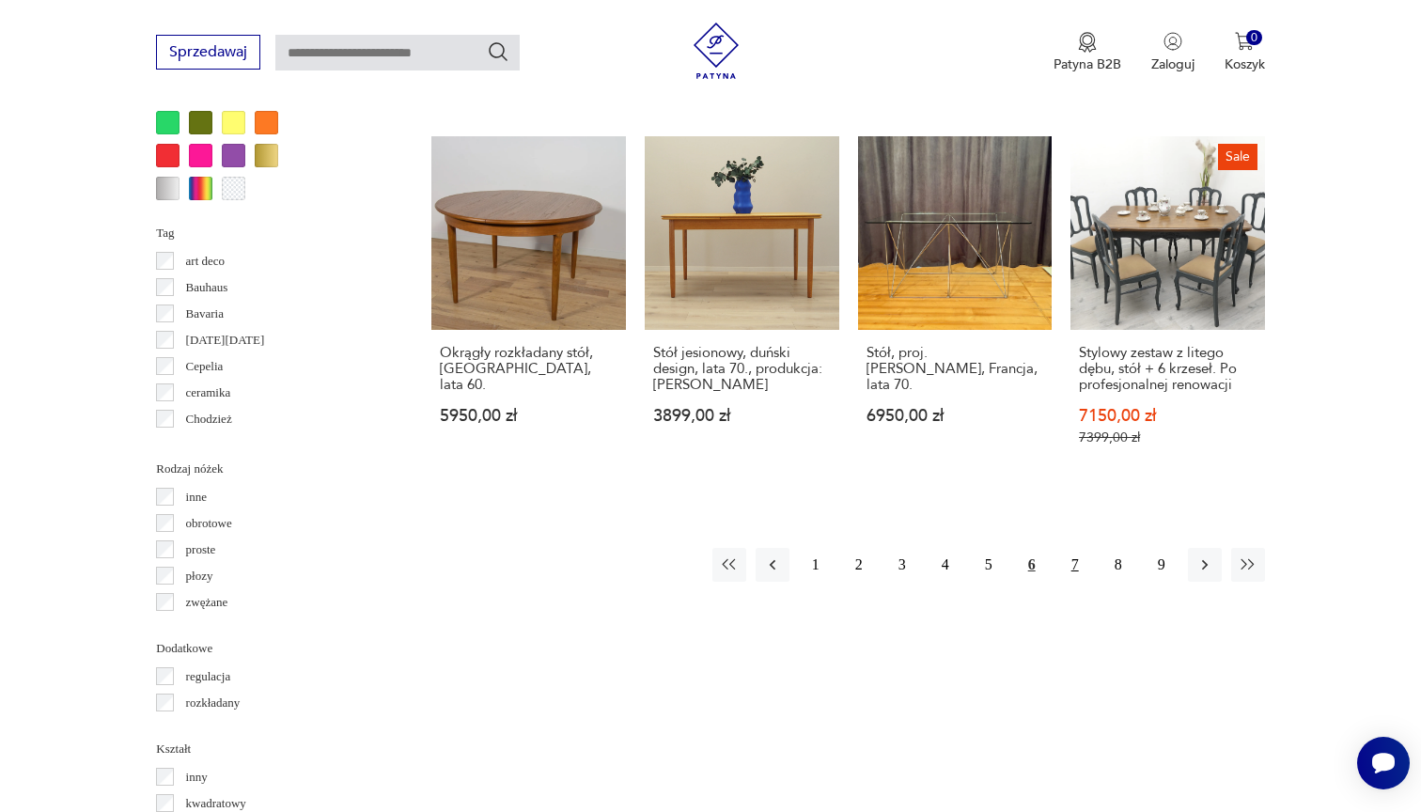
click at [1069, 582] on button "7" at bounding box center [1075, 565] width 34 height 34
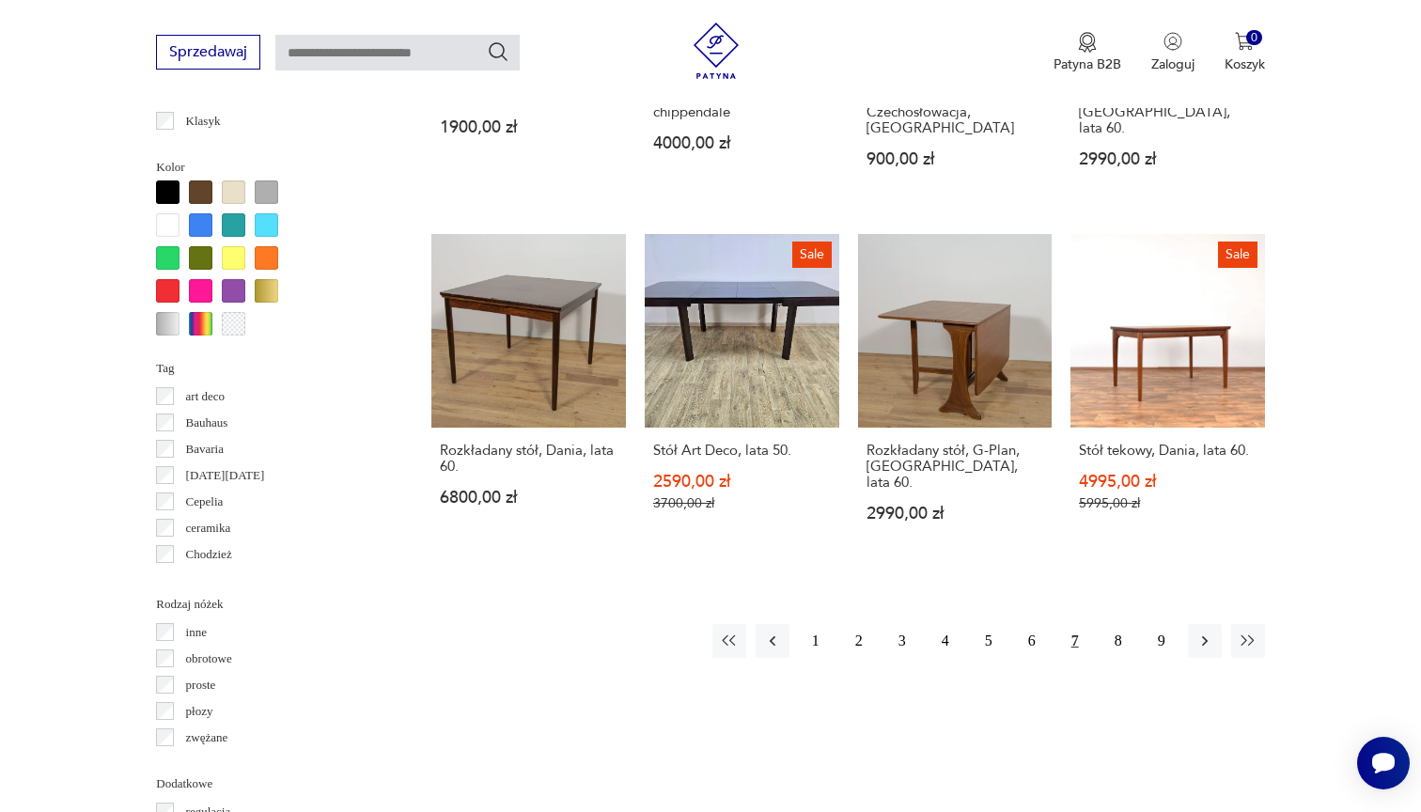
scroll to position [1694, 0]
click at [1127, 648] on button "8" at bounding box center [1118, 640] width 34 height 34
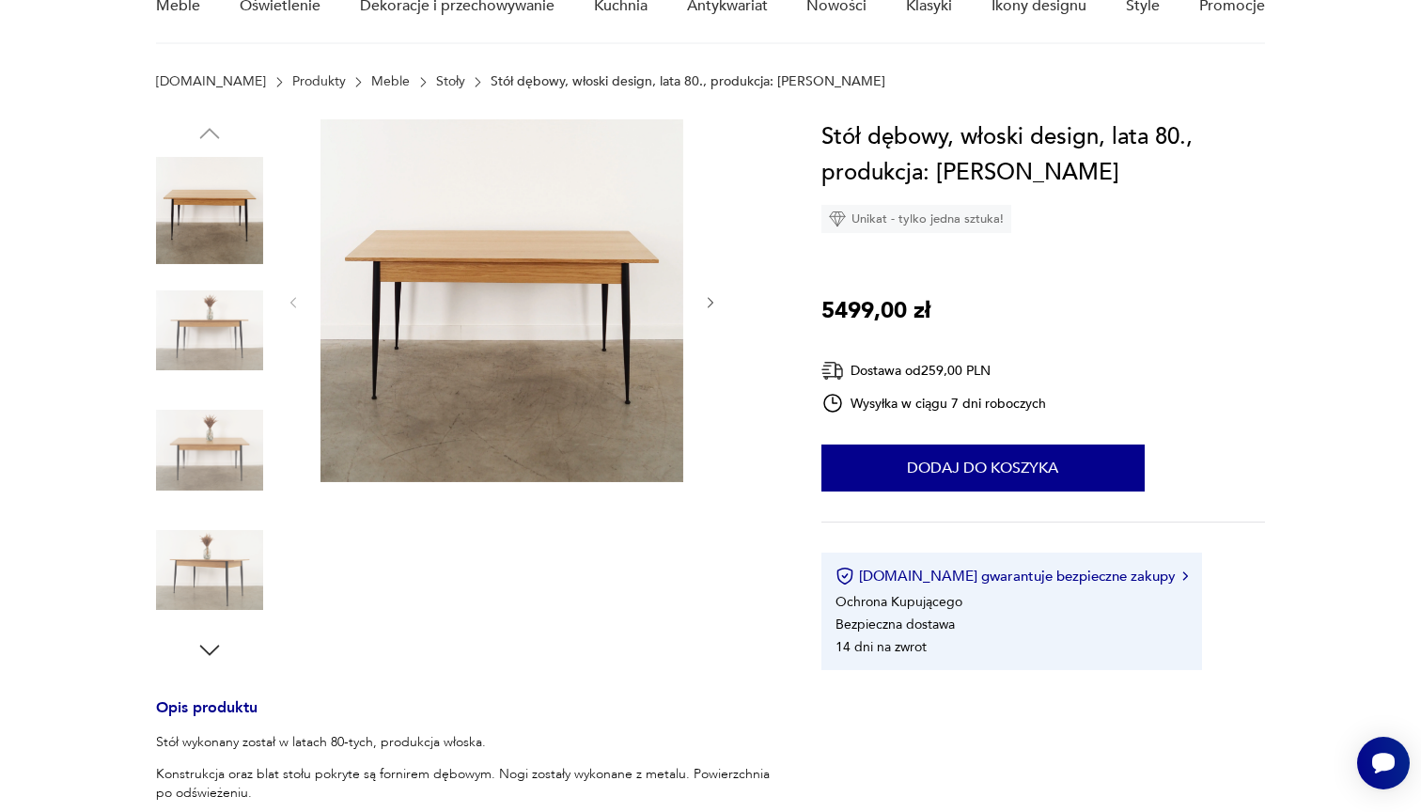
scroll to position [209, 0]
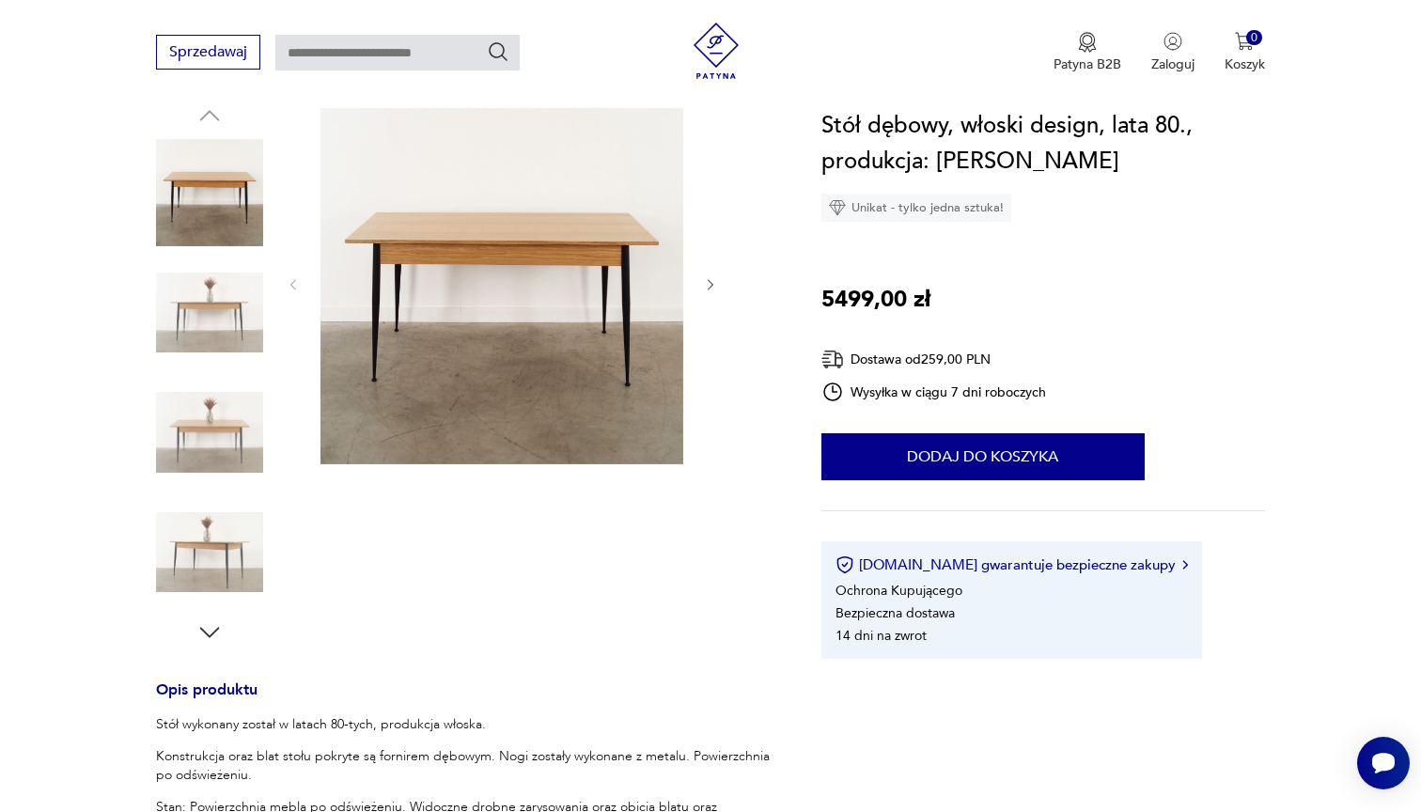
click at [228, 439] on img at bounding box center [209, 432] width 107 height 107
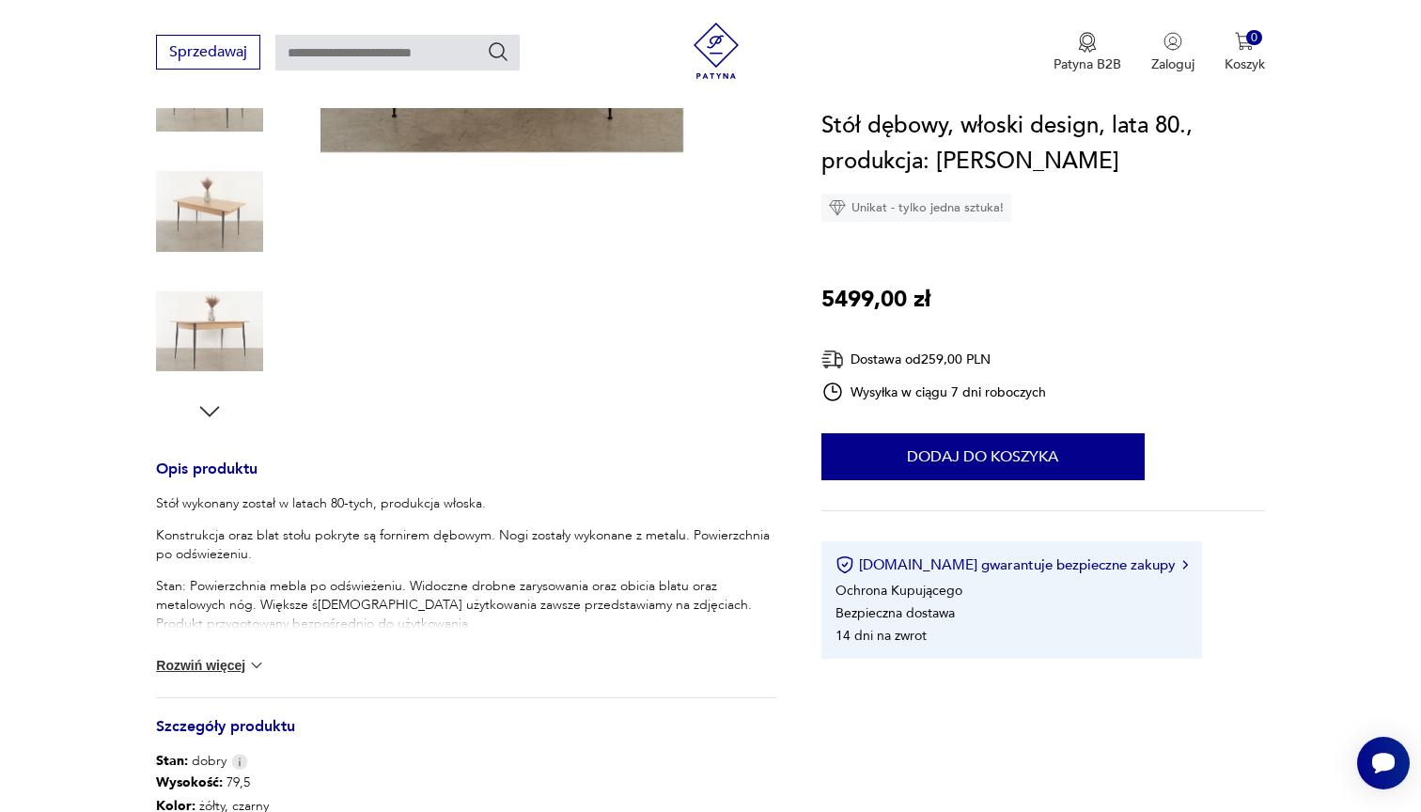
scroll to position [433, 0]
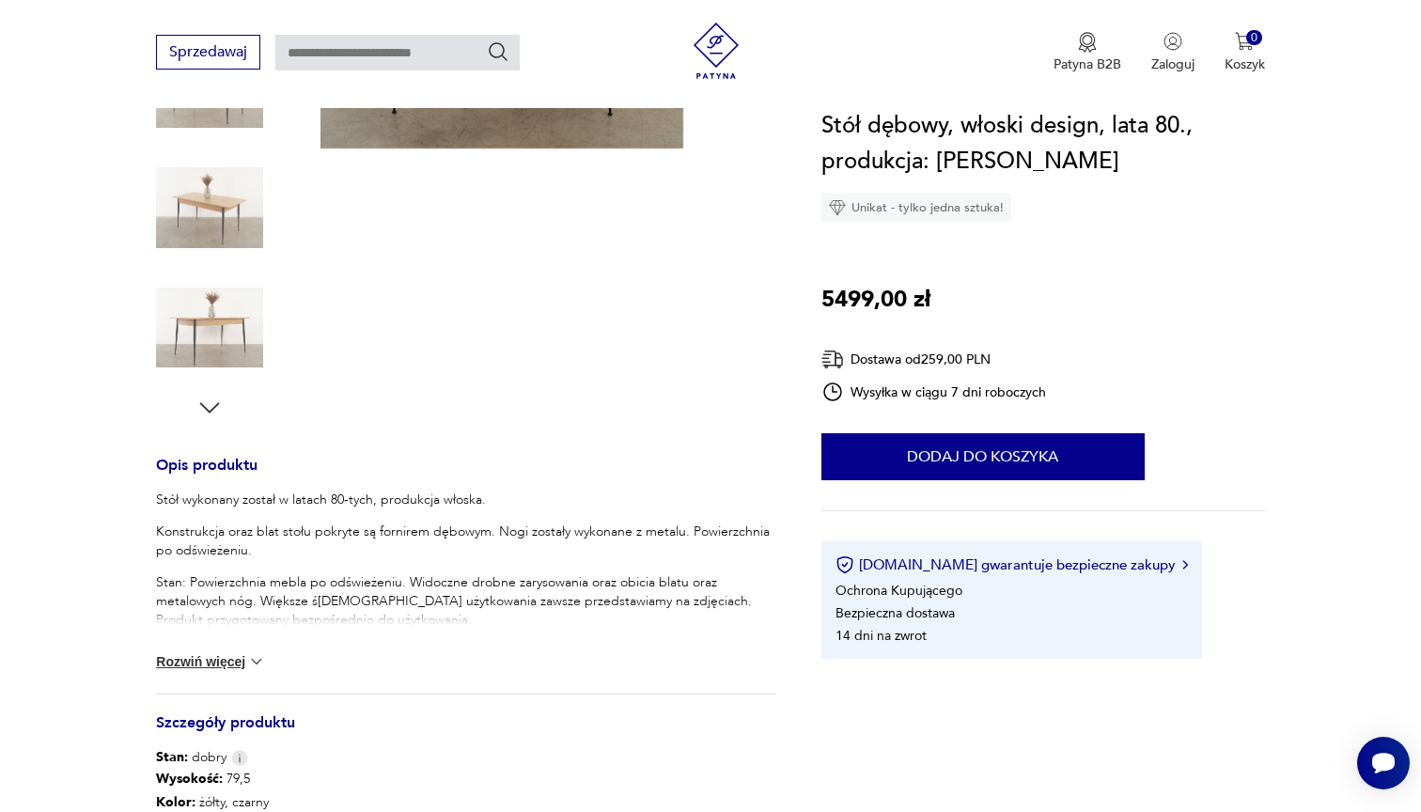
click at [256, 662] on img at bounding box center [256, 661] width 19 height 19
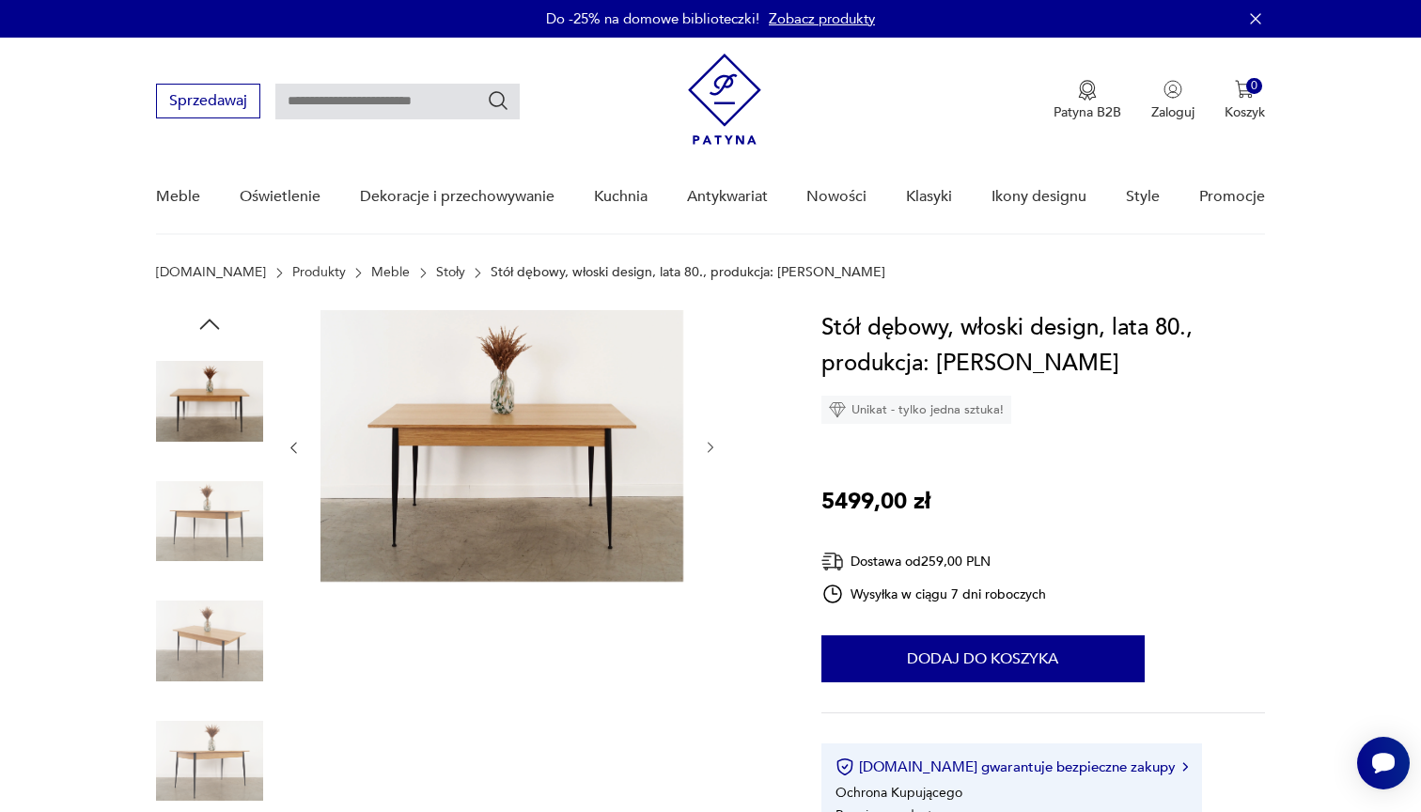
scroll to position [0, 0]
click at [219, 635] on img at bounding box center [209, 640] width 107 height 107
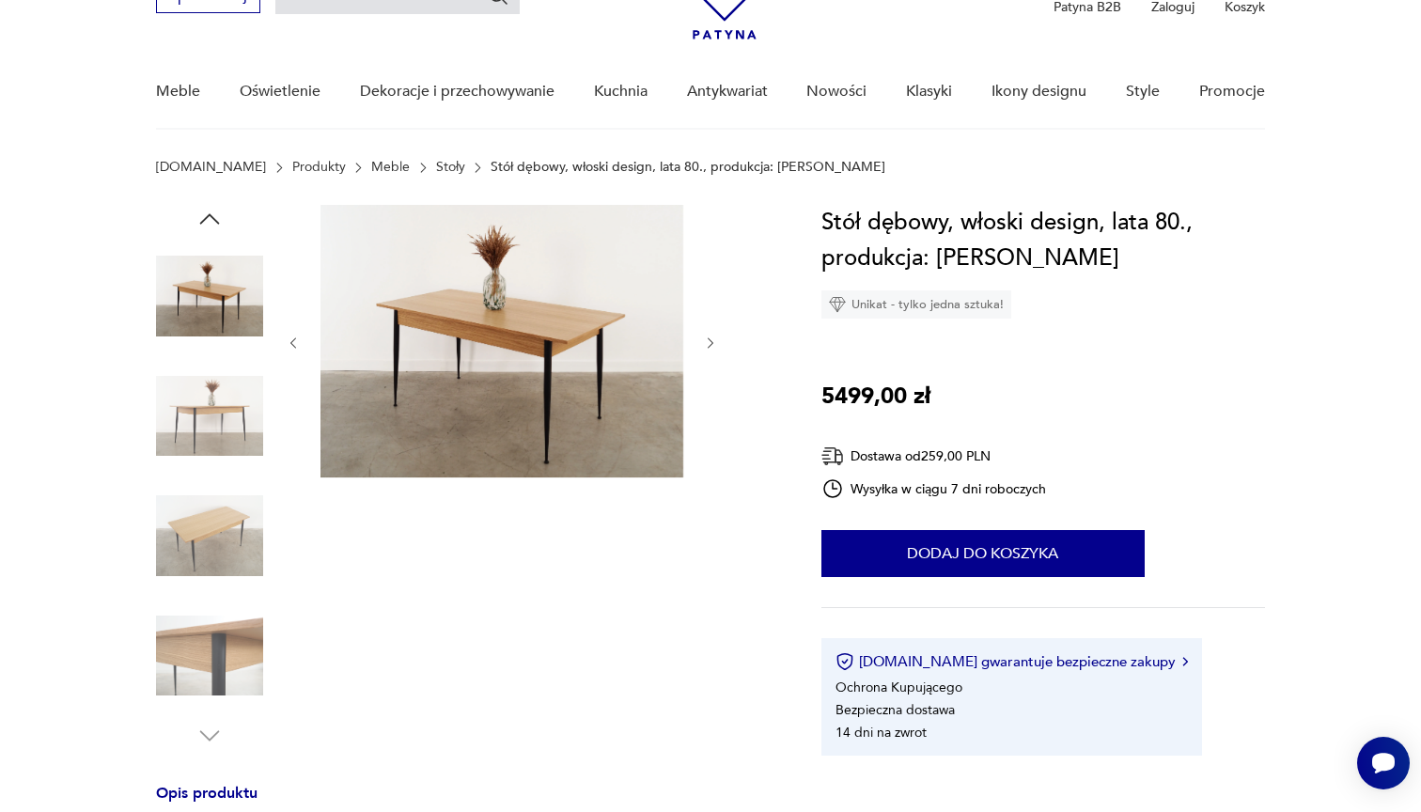
scroll to position [264, 0]
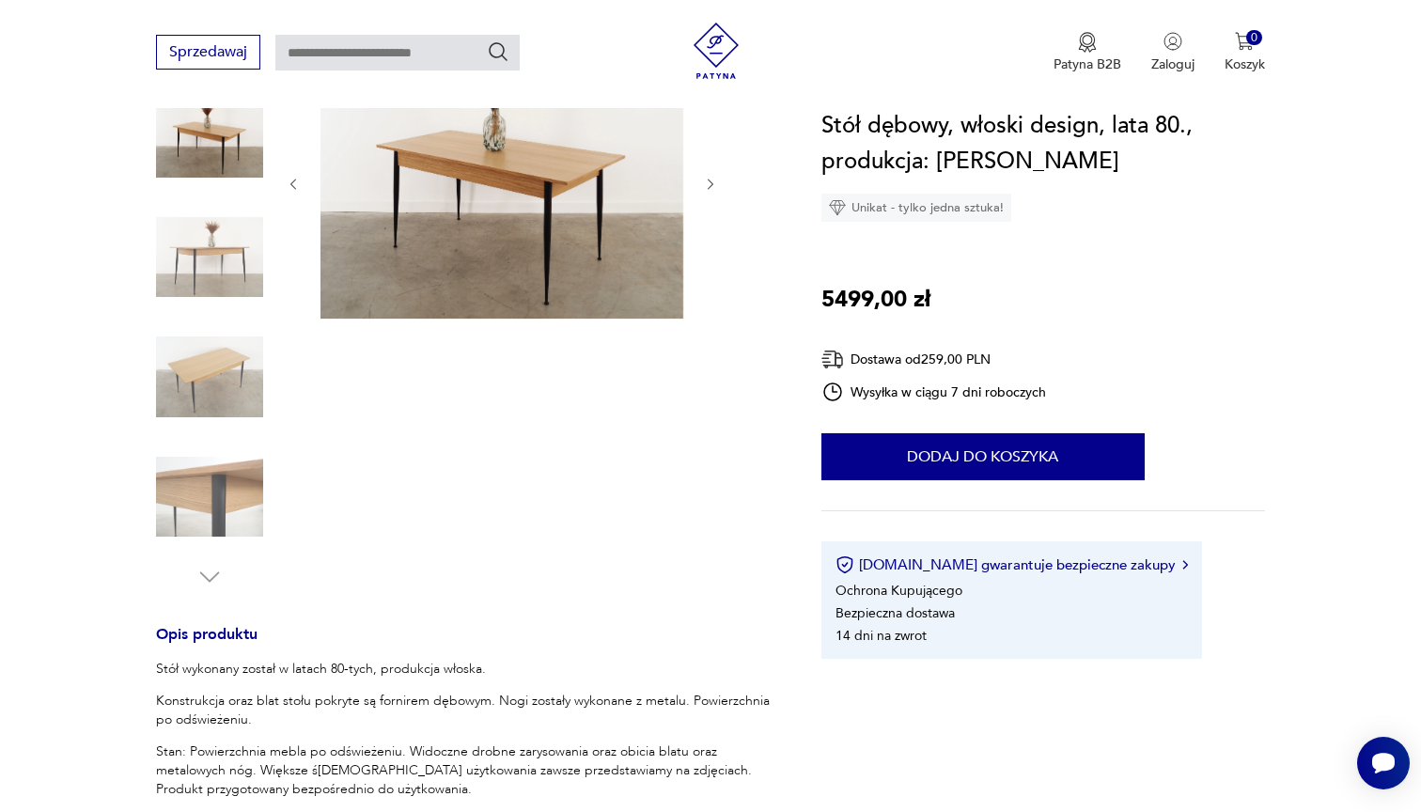
click at [220, 492] on img at bounding box center [209, 497] width 107 height 107
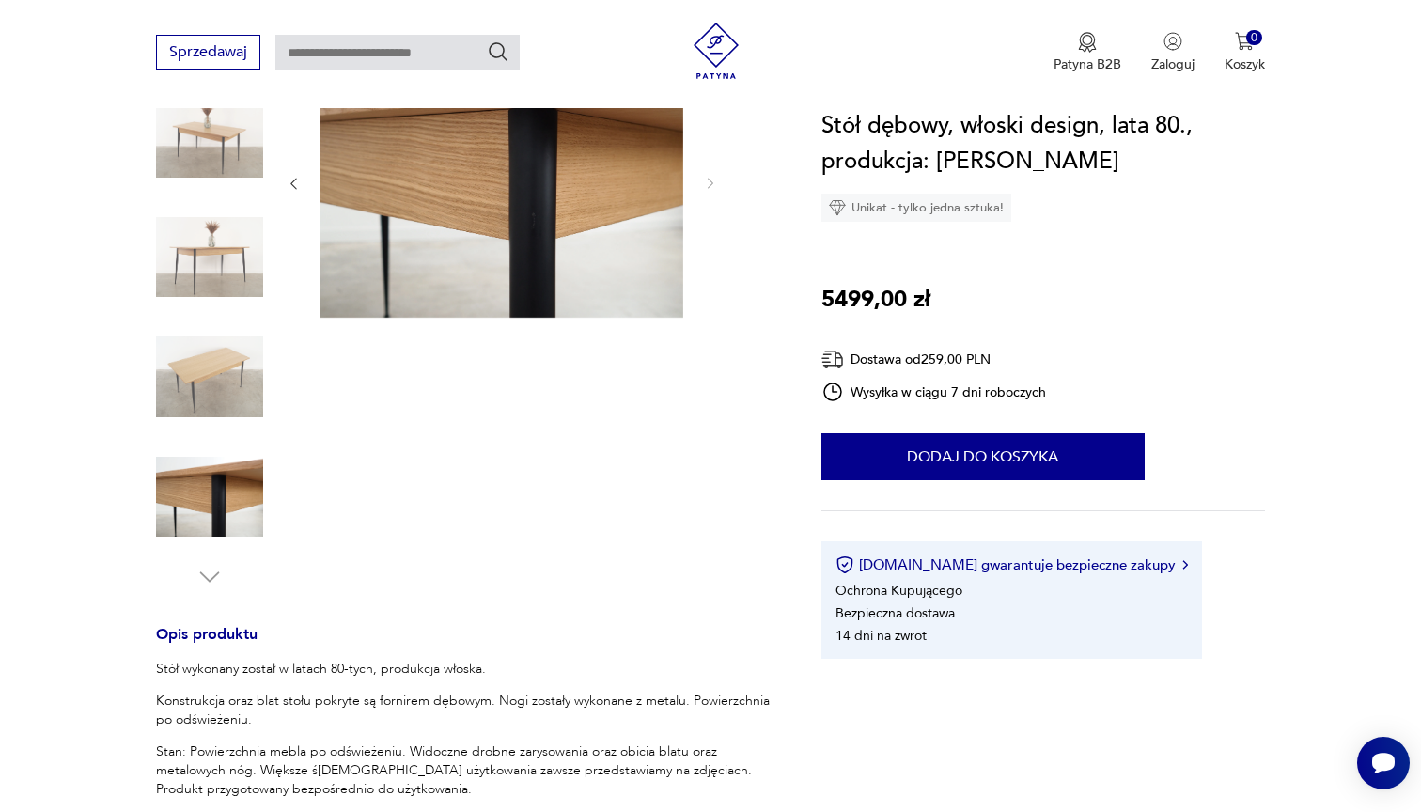
click at [220, 555] on div at bounding box center [209, 318] width 107 height 545
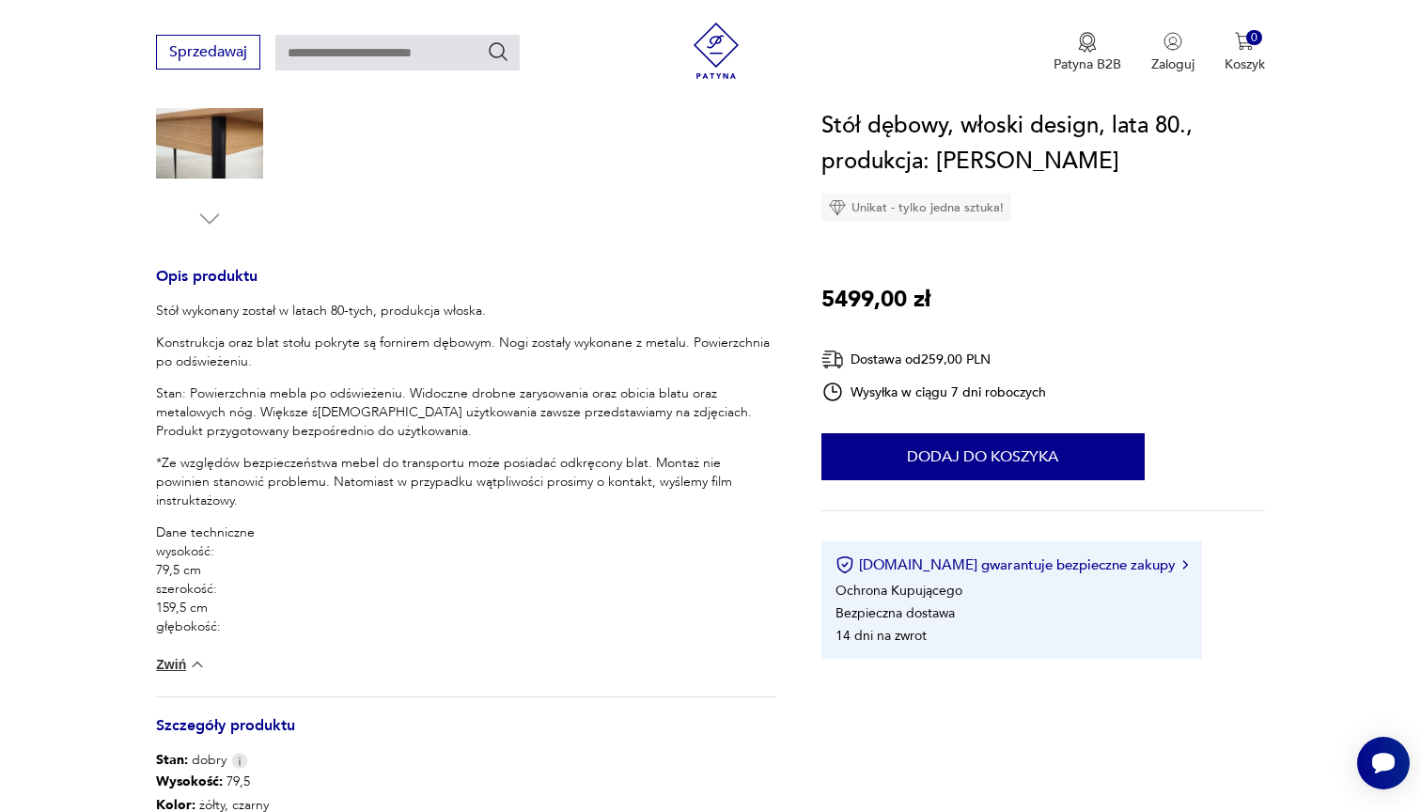
scroll to position [633, 0]
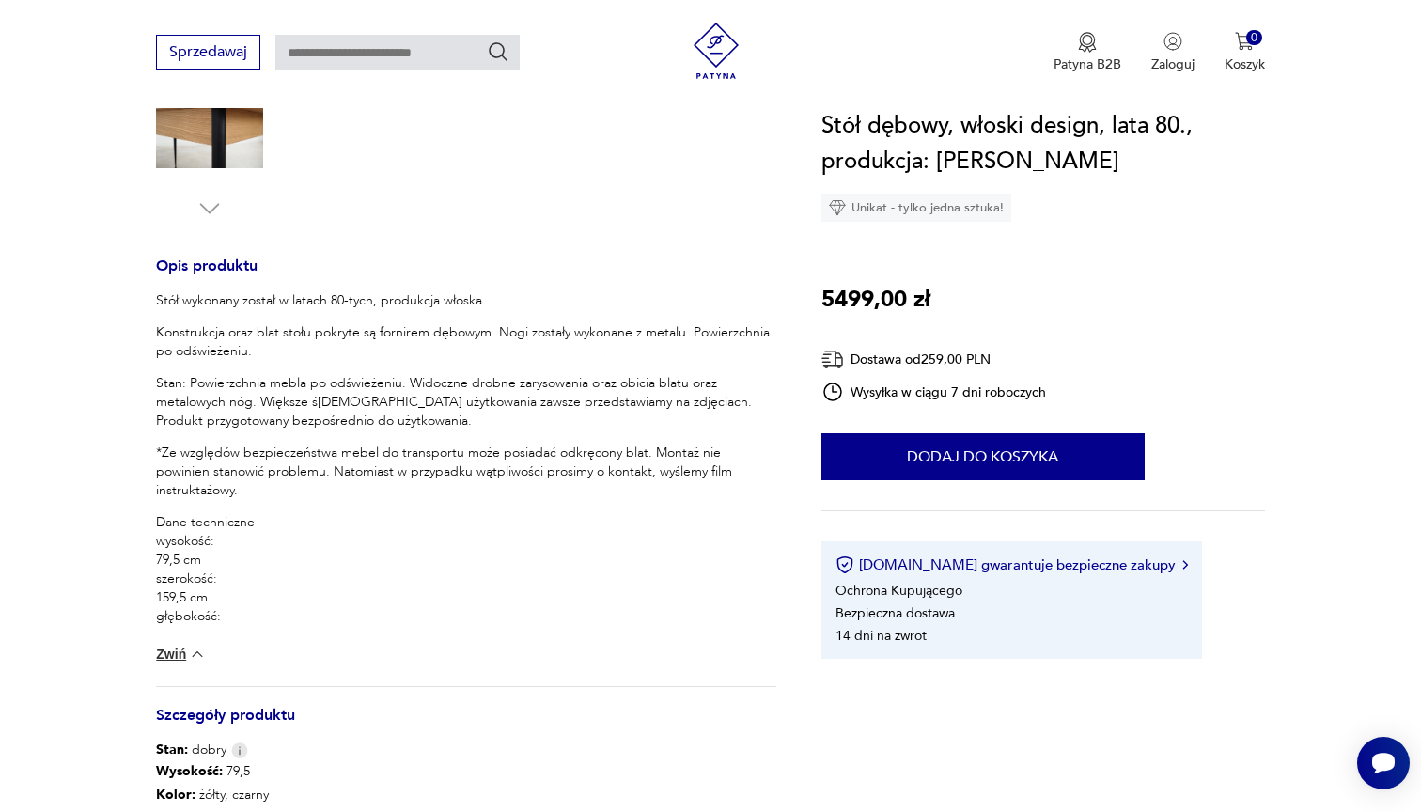
click at [199, 648] on img at bounding box center [197, 654] width 19 height 19
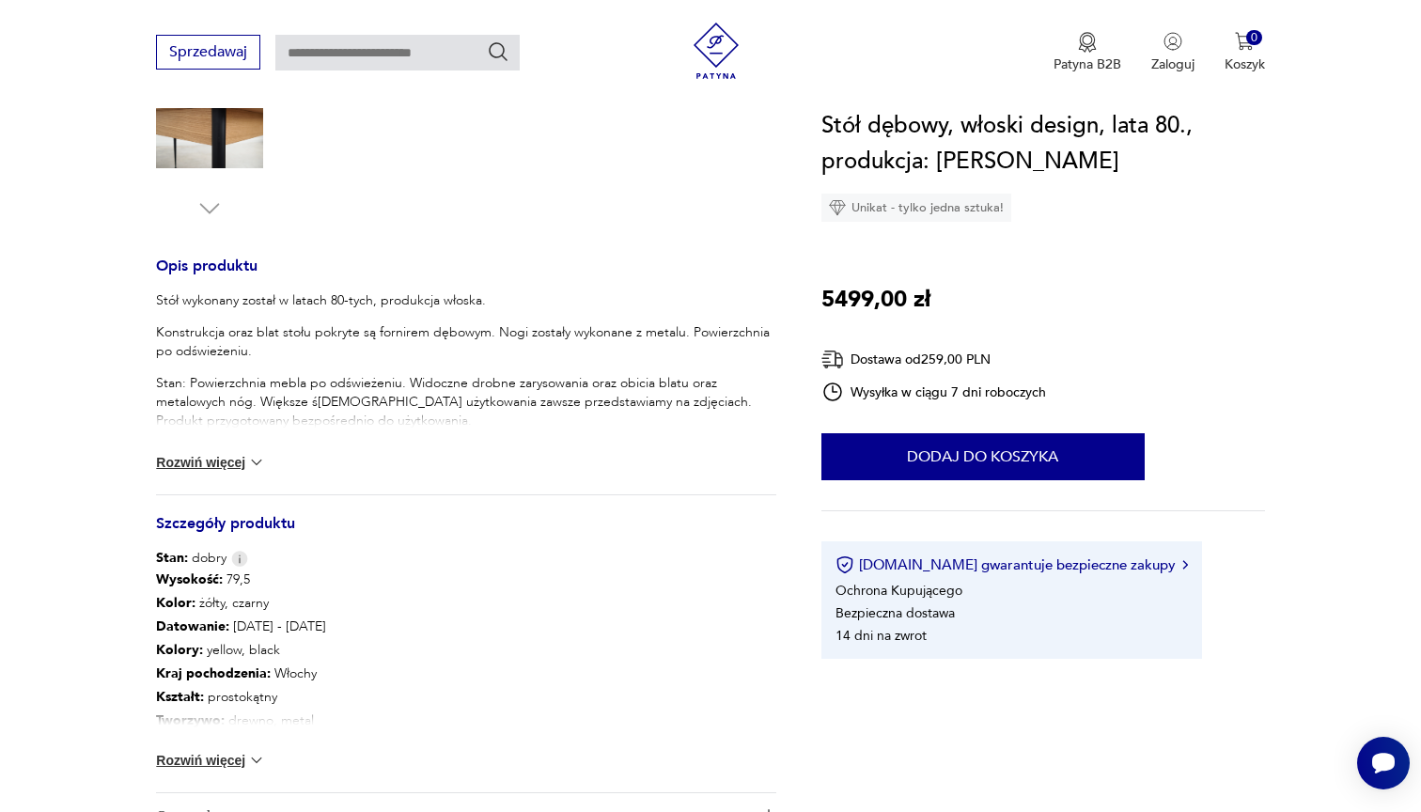
click at [265, 458] on img at bounding box center [256, 462] width 19 height 19
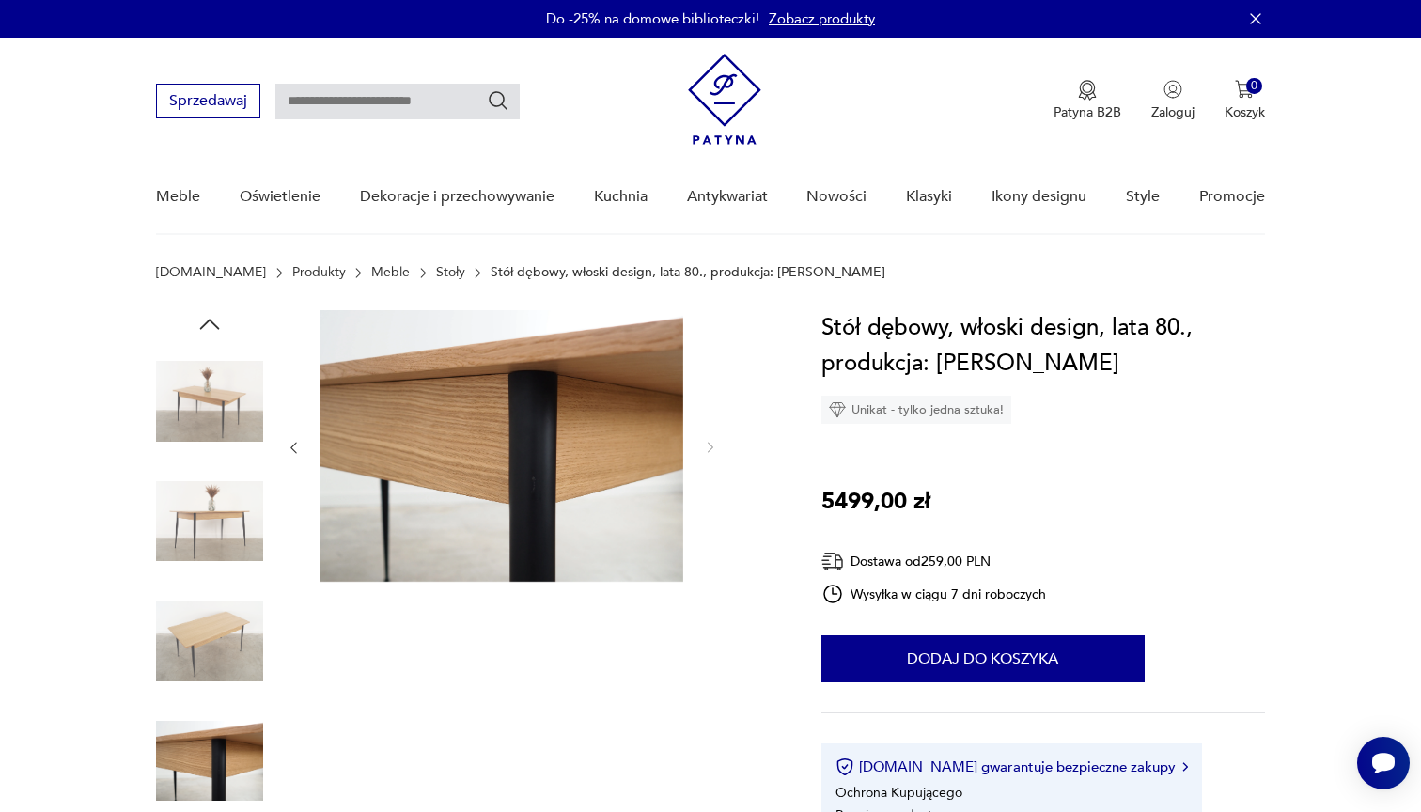
scroll to position [0, 0]
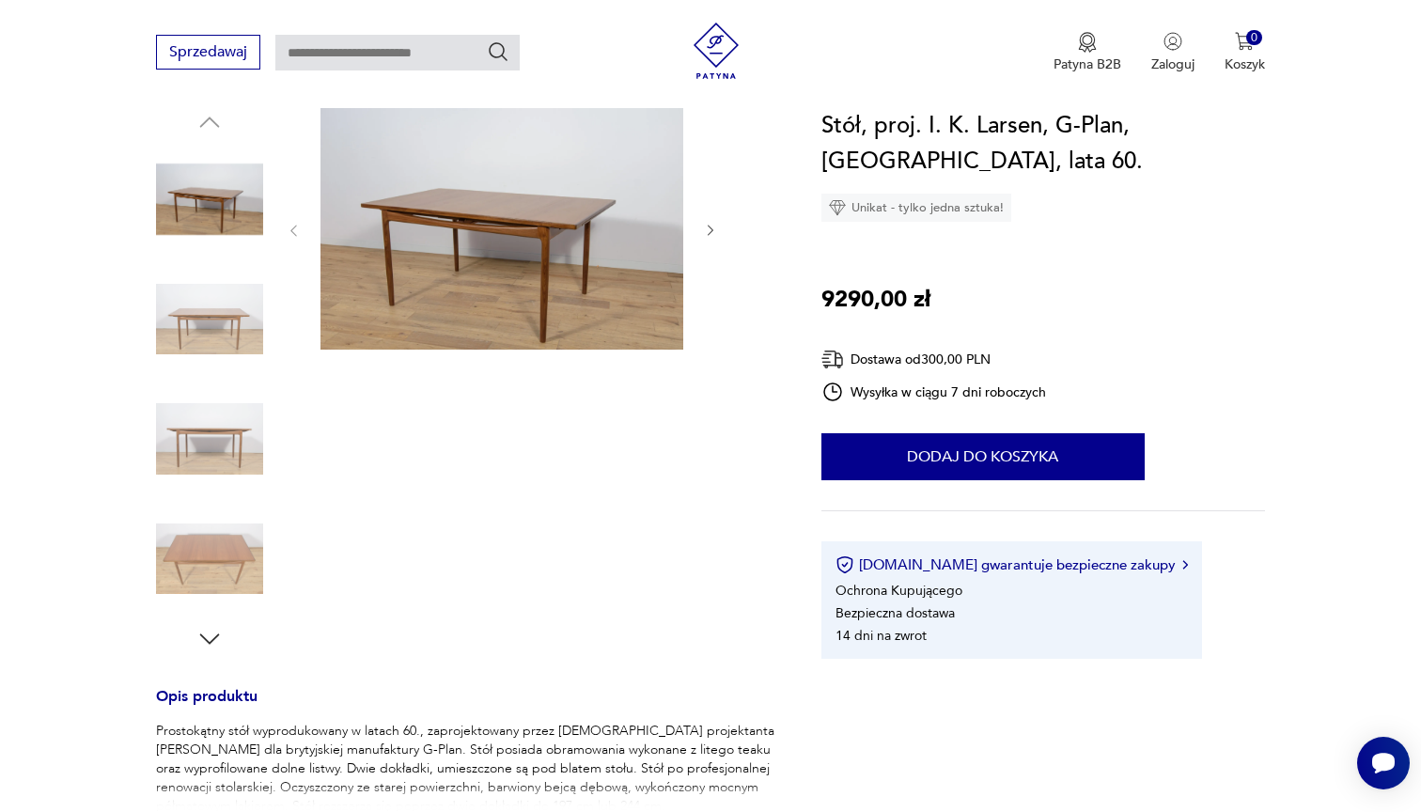
scroll to position [220, 0]
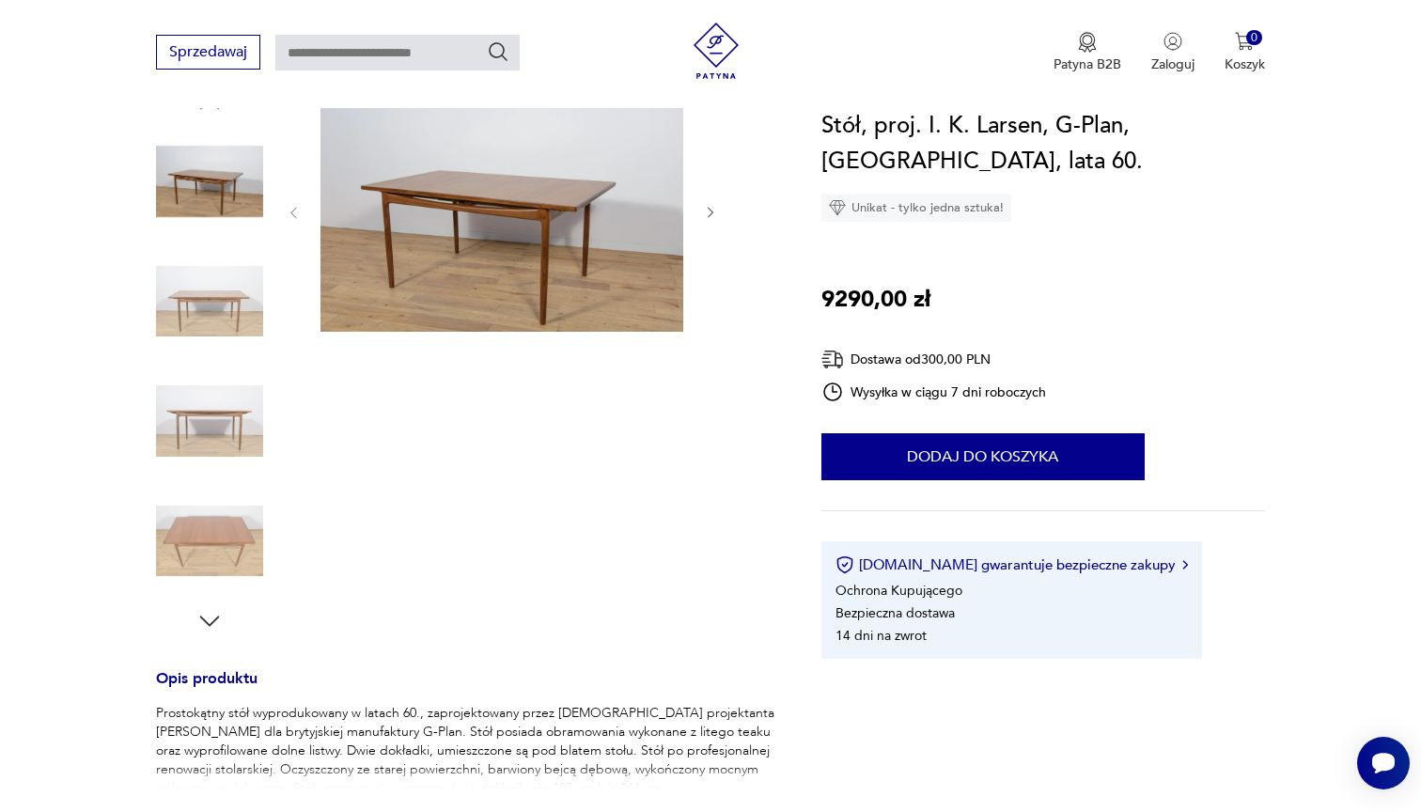
click at [247, 540] on img at bounding box center [209, 541] width 107 height 107
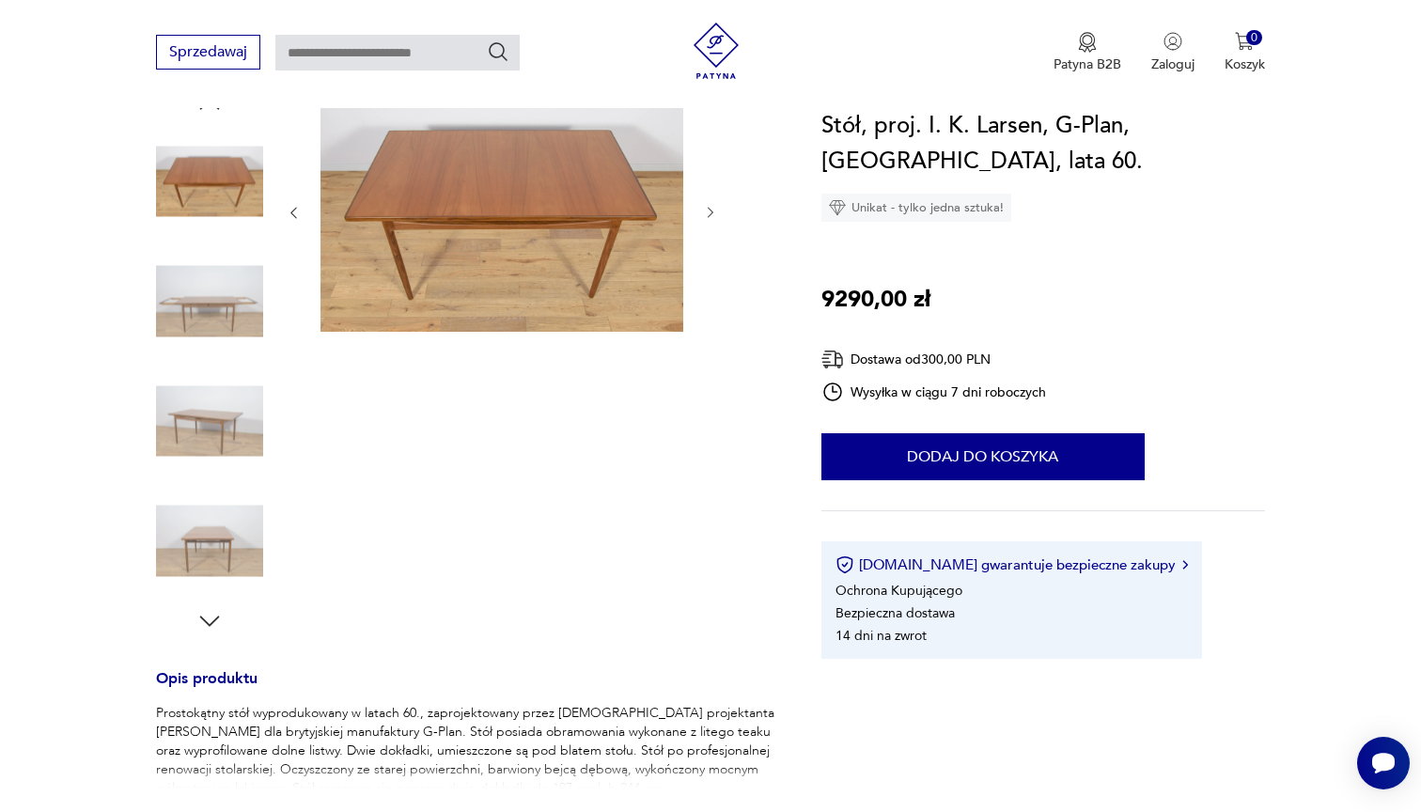
click at [219, 410] on img at bounding box center [209, 420] width 107 height 107
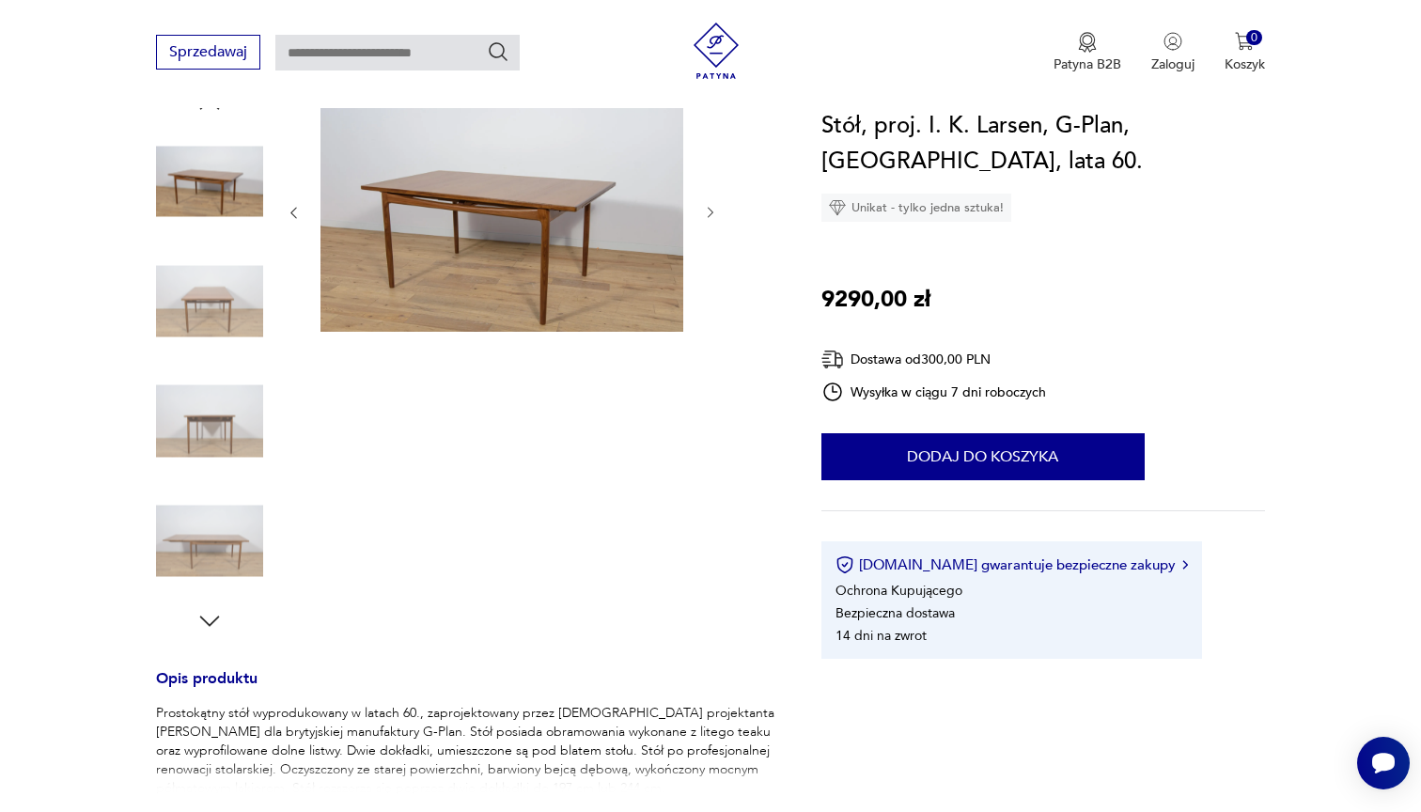
click at [207, 539] on img at bounding box center [209, 541] width 107 height 107
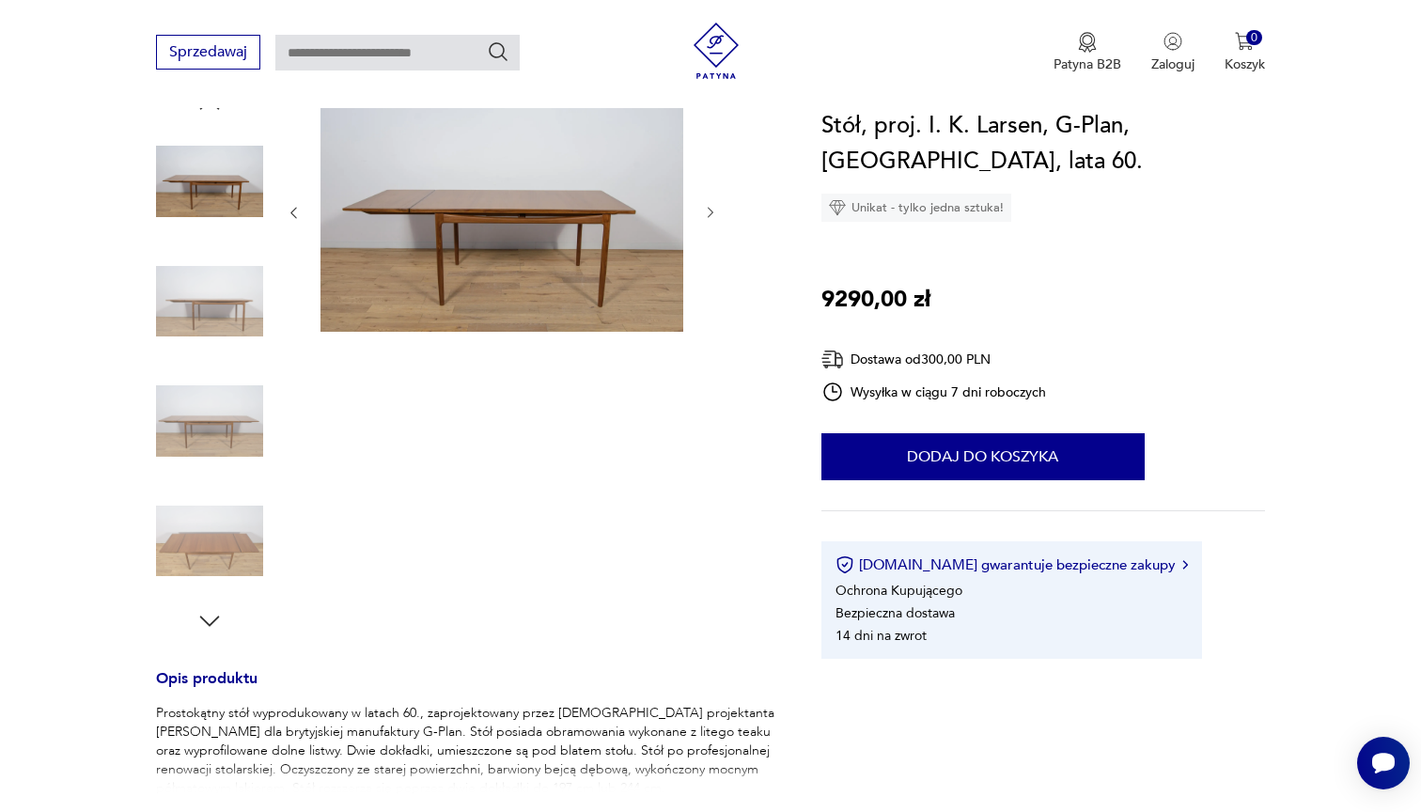
click at [207, 541] on img at bounding box center [209, 541] width 107 height 107
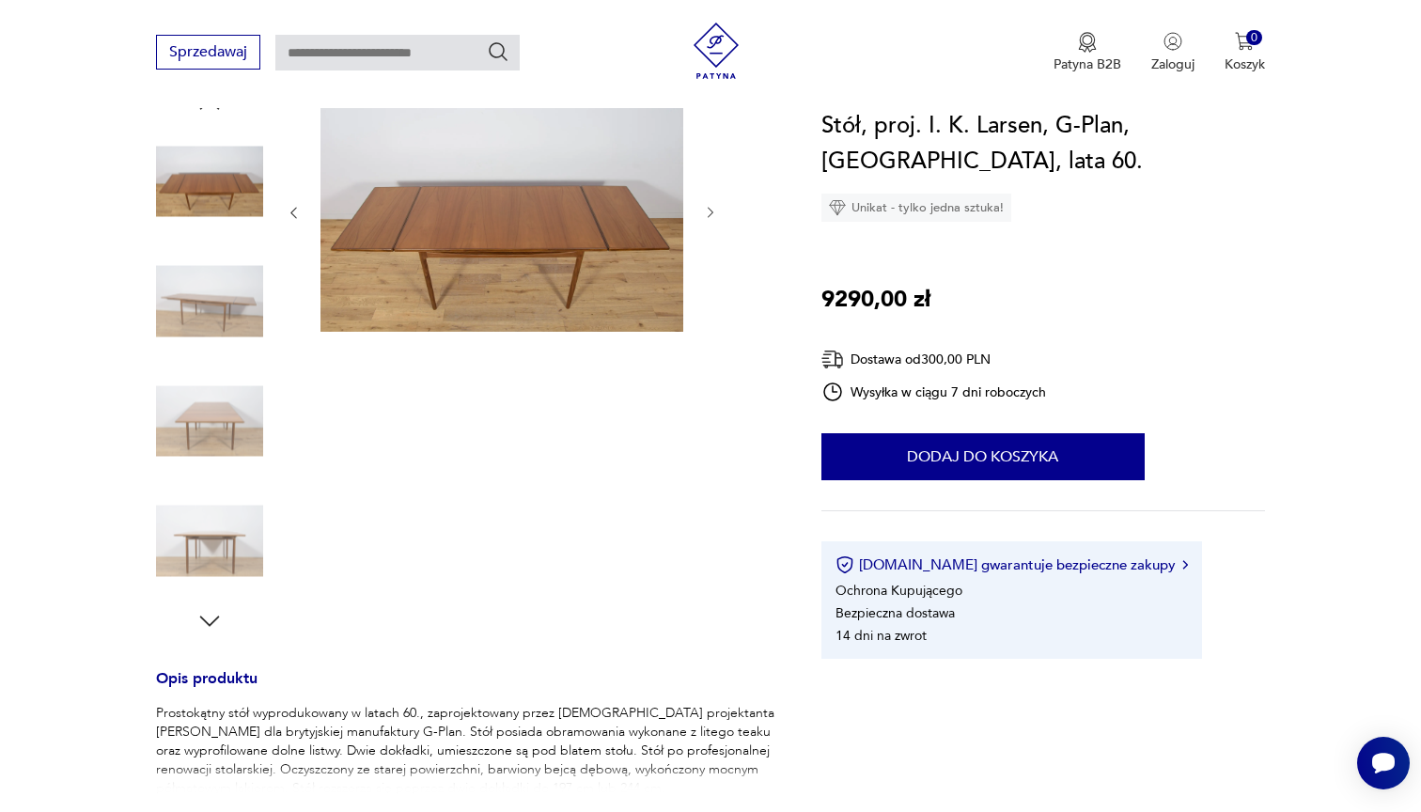
click at [207, 541] on img at bounding box center [209, 541] width 107 height 107
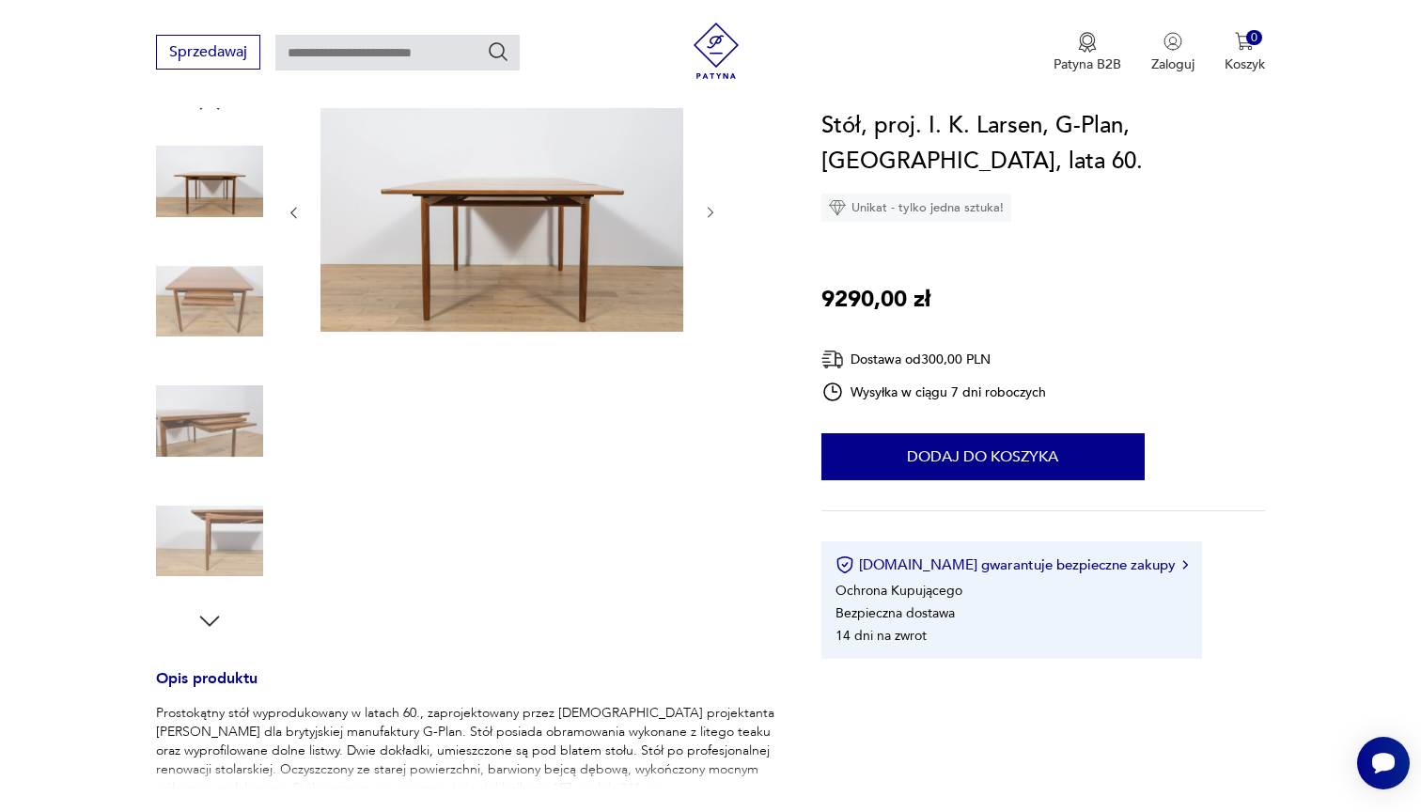
click at [207, 541] on img at bounding box center [209, 541] width 107 height 107
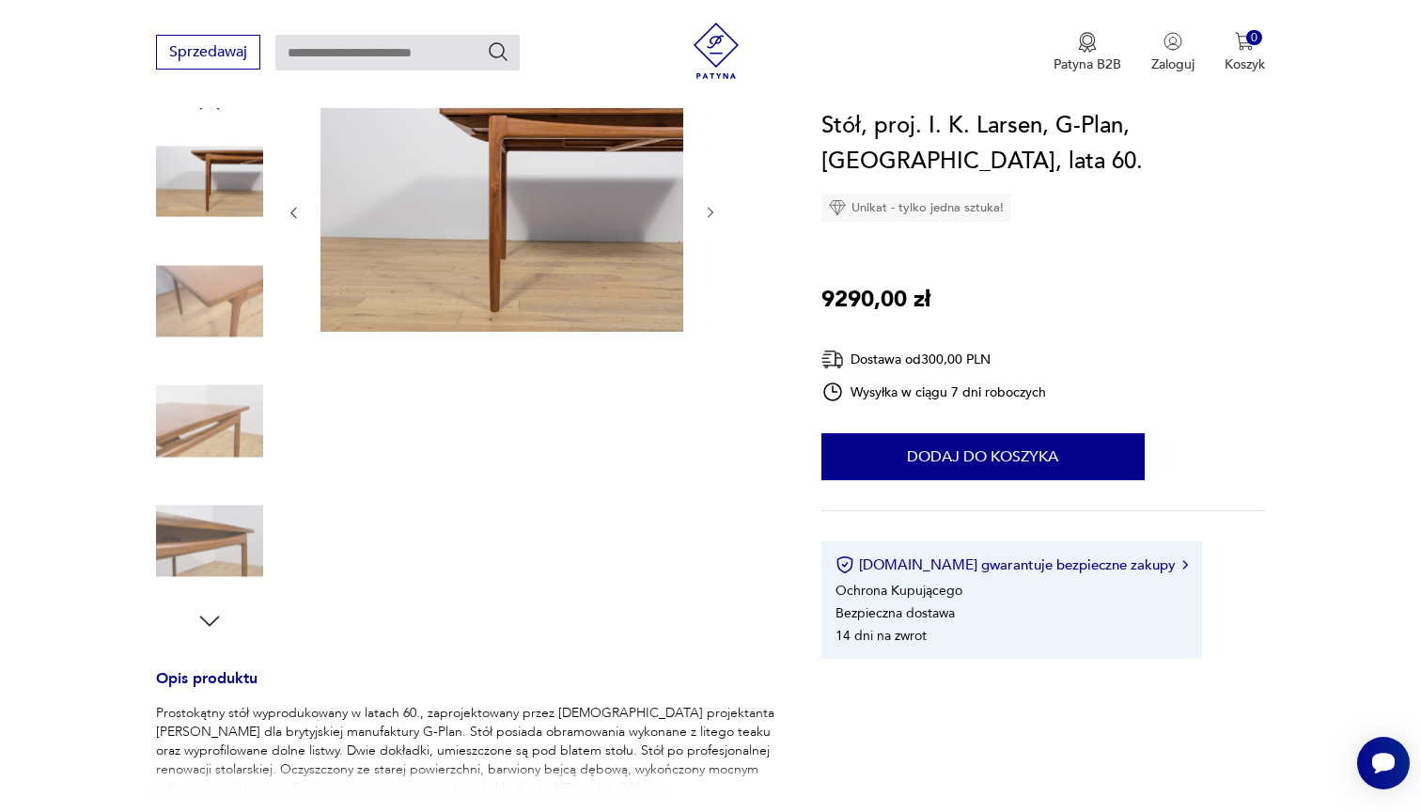
click at [218, 401] on img at bounding box center [209, 420] width 107 height 107
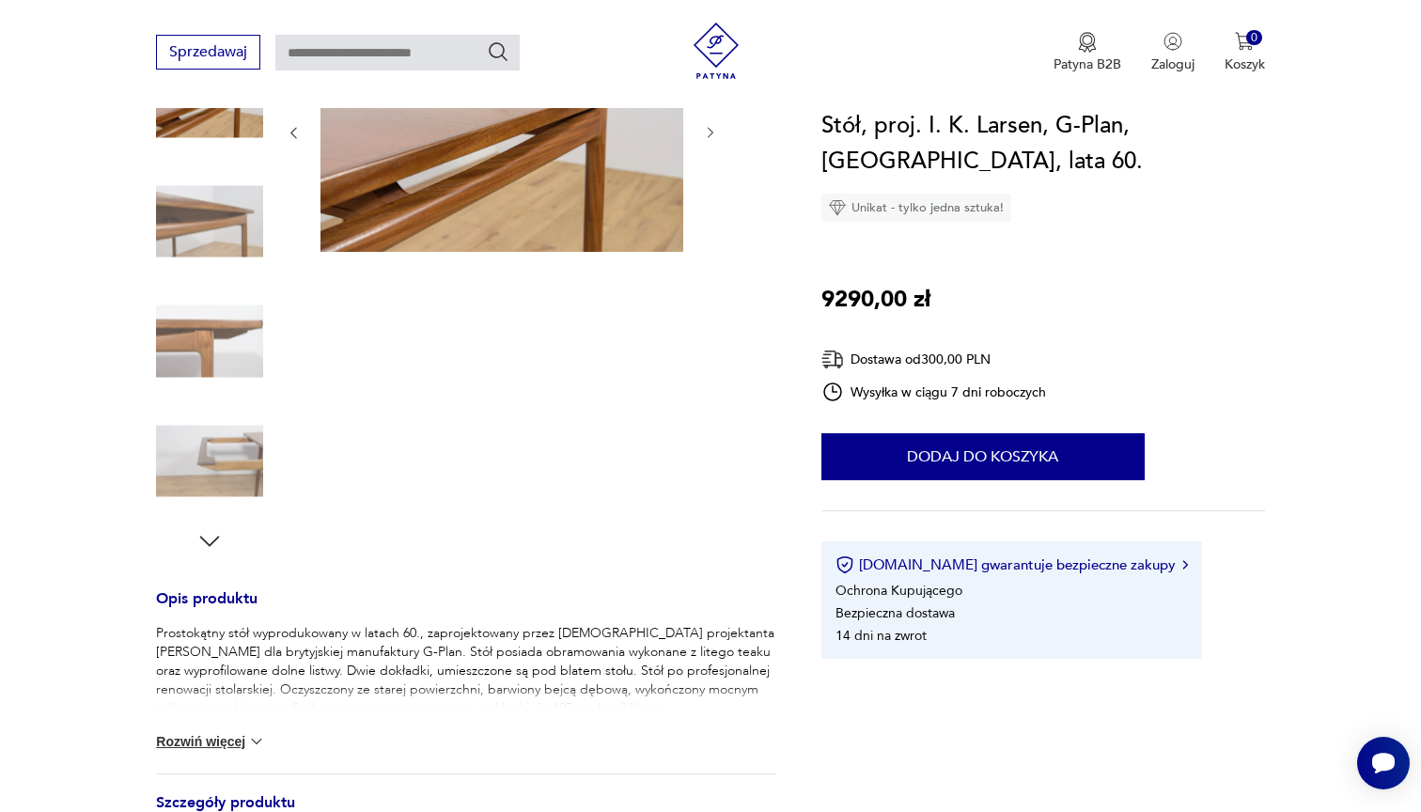
scroll to position [312, 0]
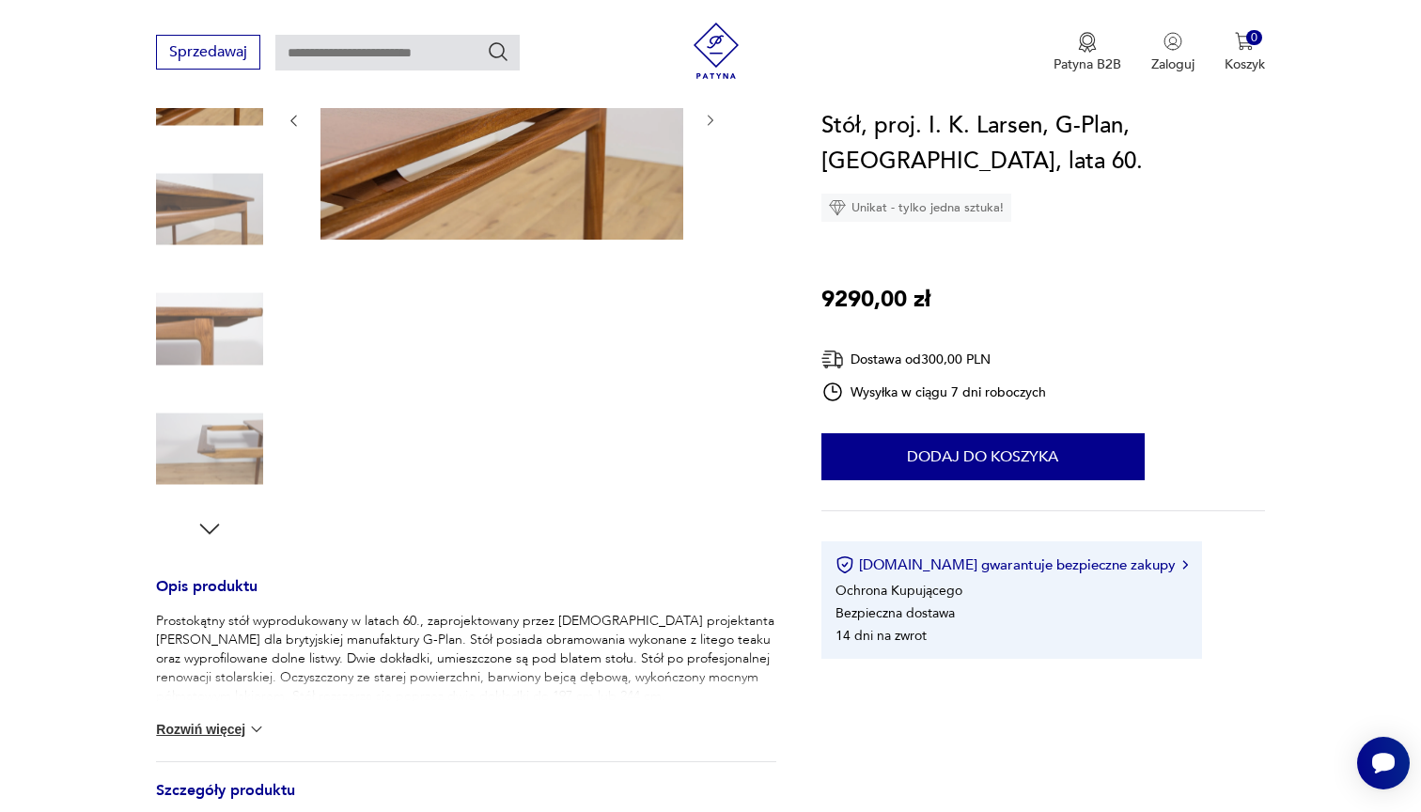
click at [208, 534] on icon "button" at bounding box center [209, 529] width 28 height 28
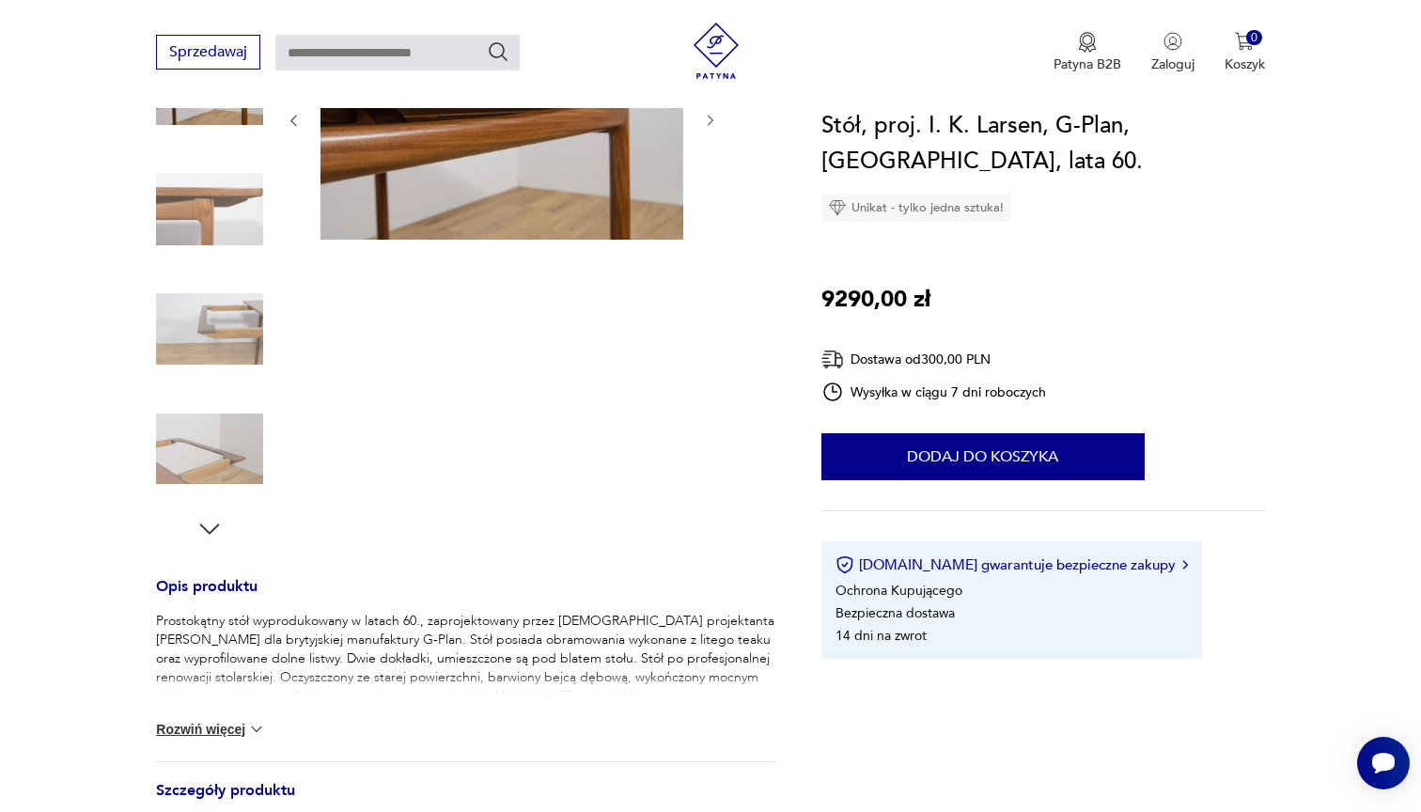
click at [208, 534] on icon "button" at bounding box center [209, 529] width 28 height 28
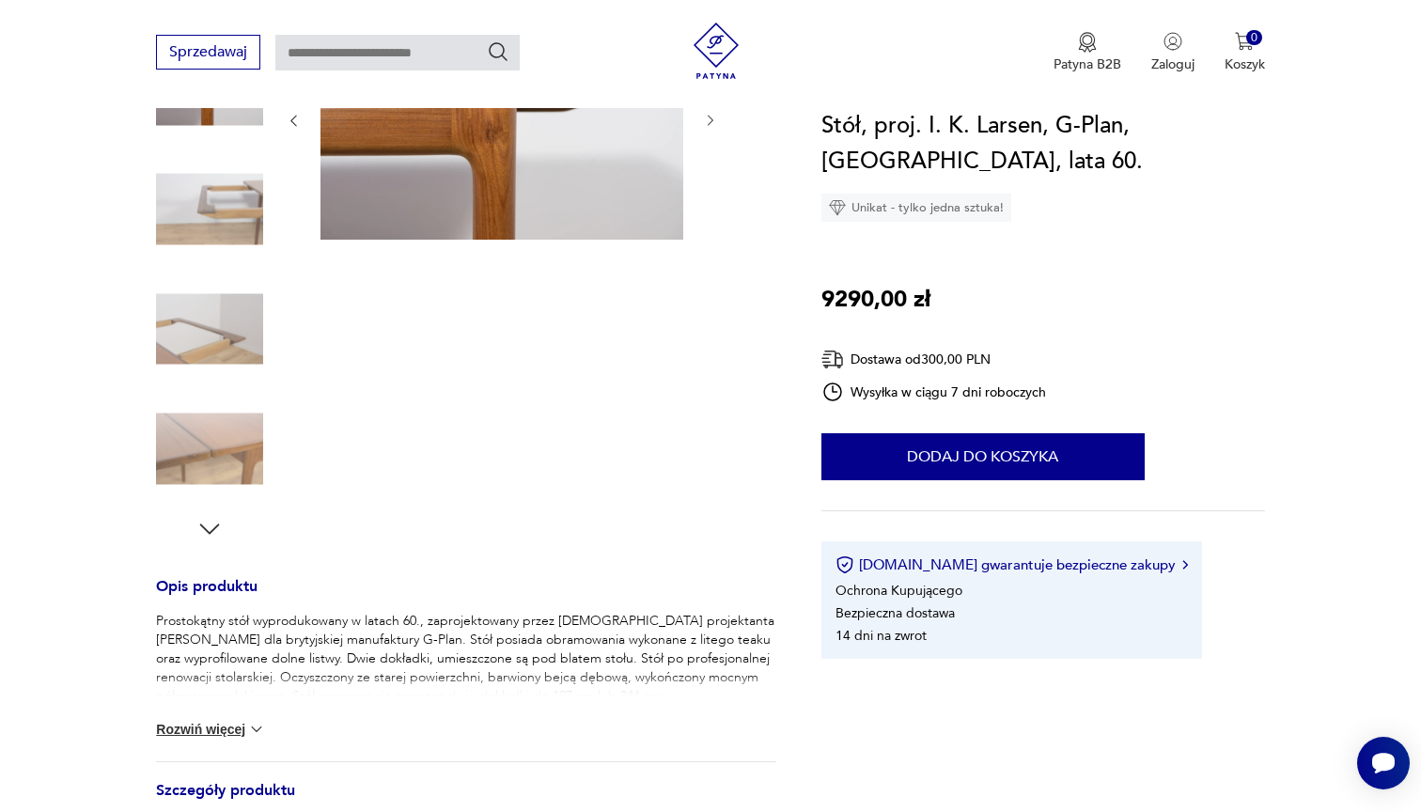
click at [208, 534] on icon "button" at bounding box center [209, 529] width 28 height 28
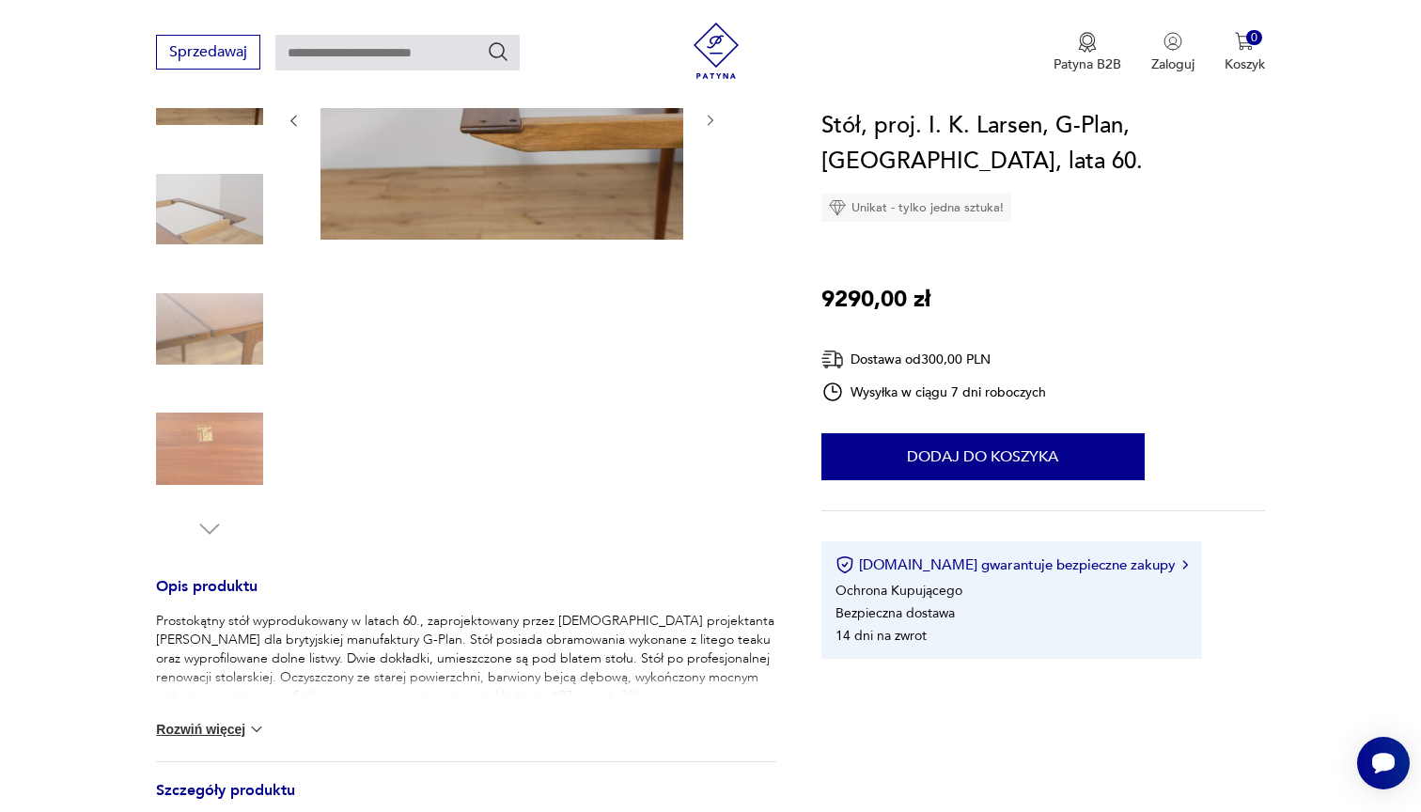
click at [225, 334] on img at bounding box center [209, 328] width 107 height 107
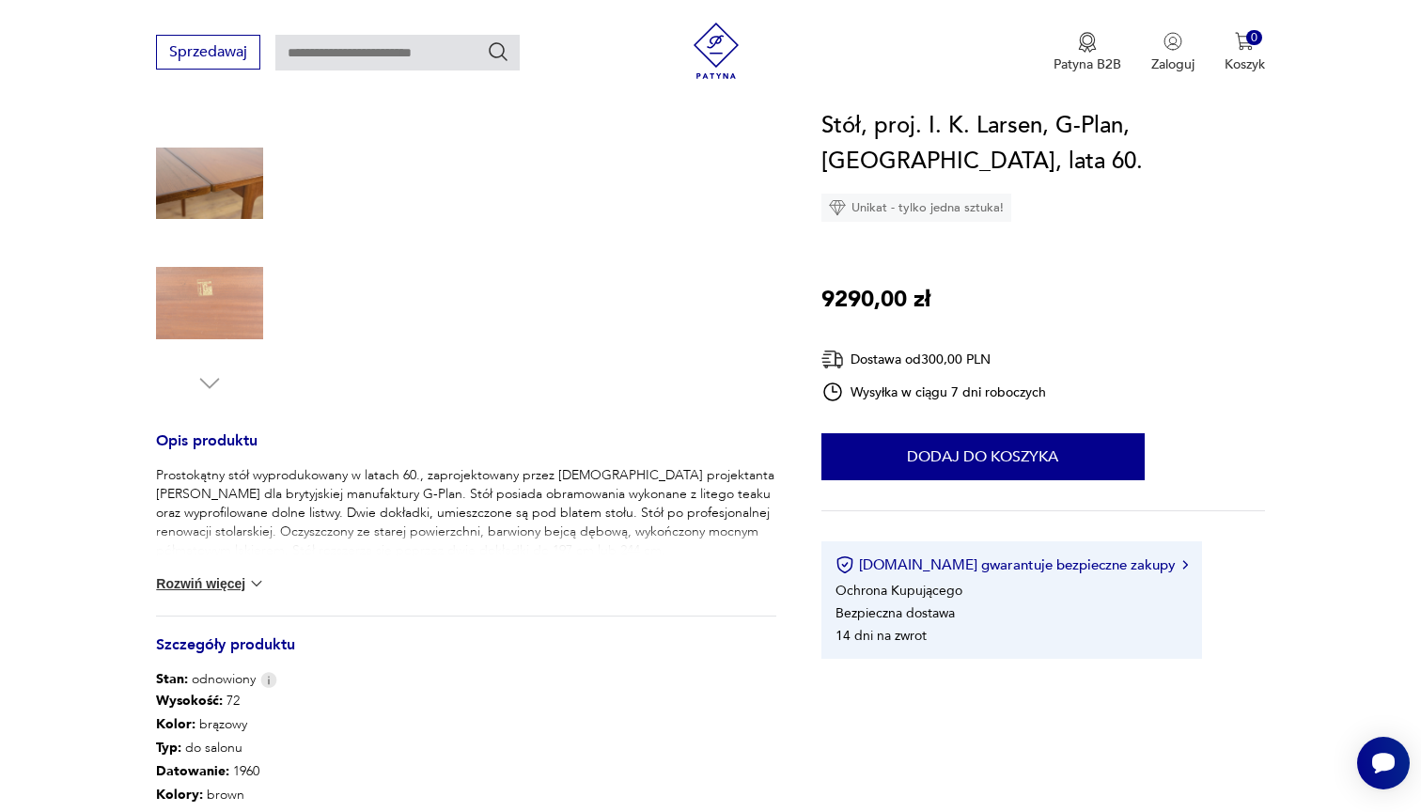
scroll to position [466, 0]
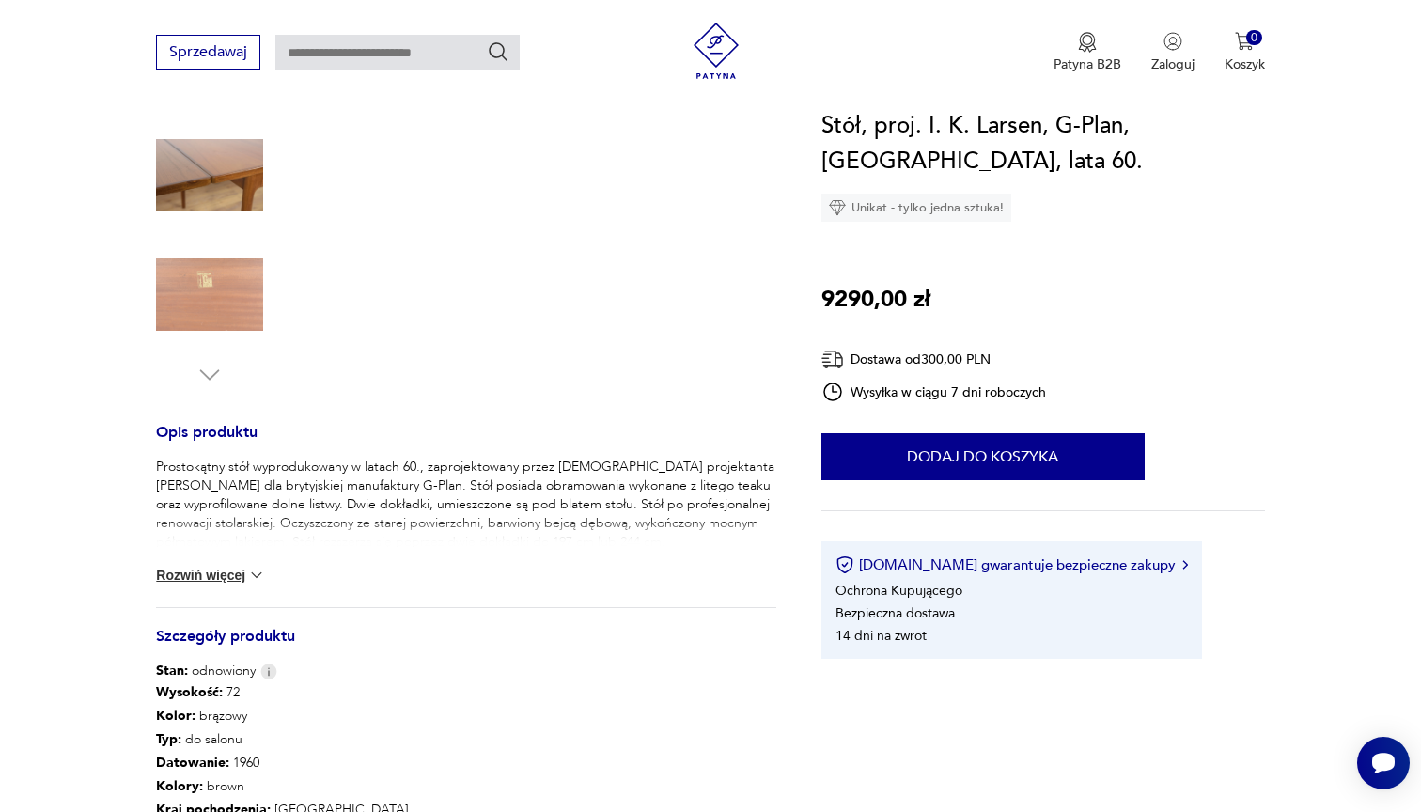
click at [257, 570] on img at bounding box center [256, 575] width 19 height 19
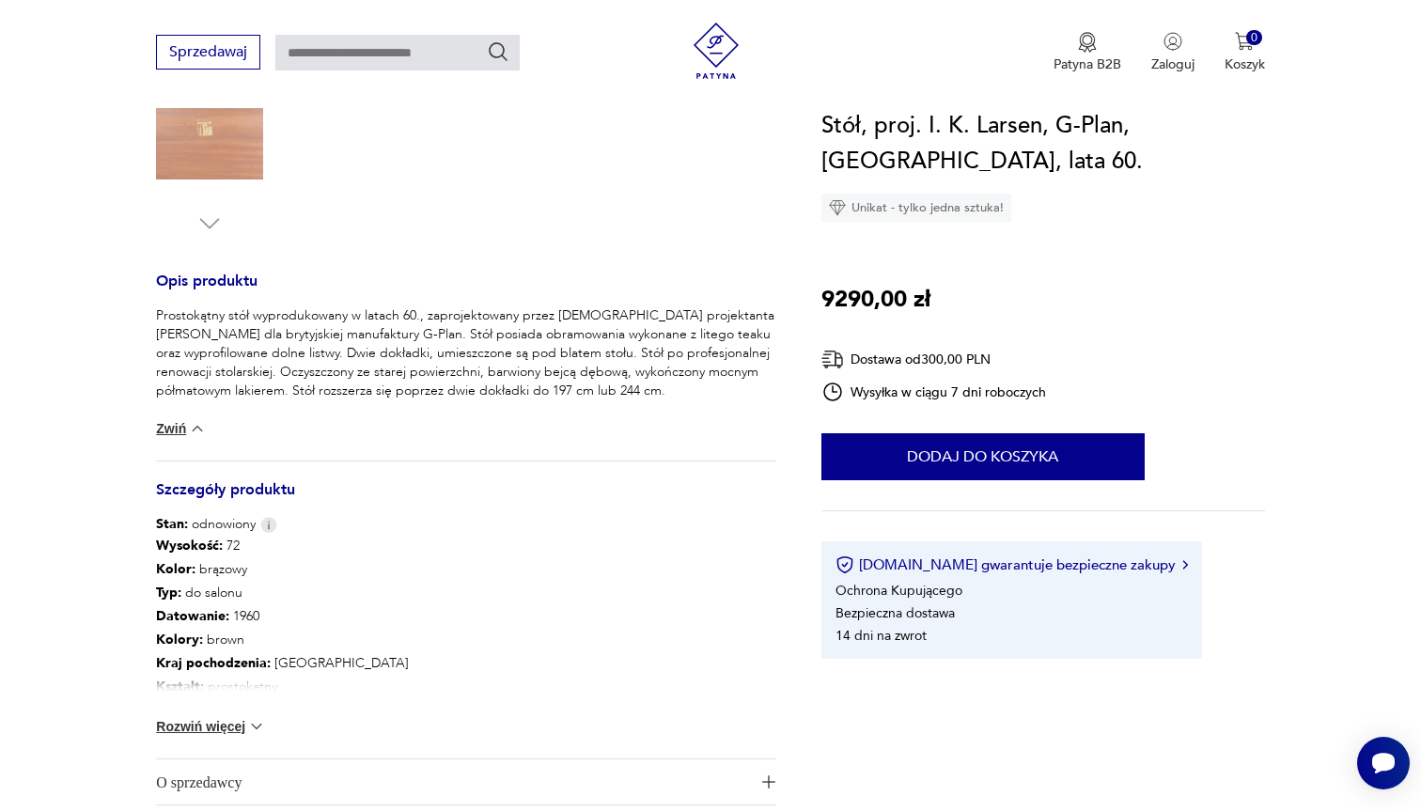
scroll to position [620, 0]
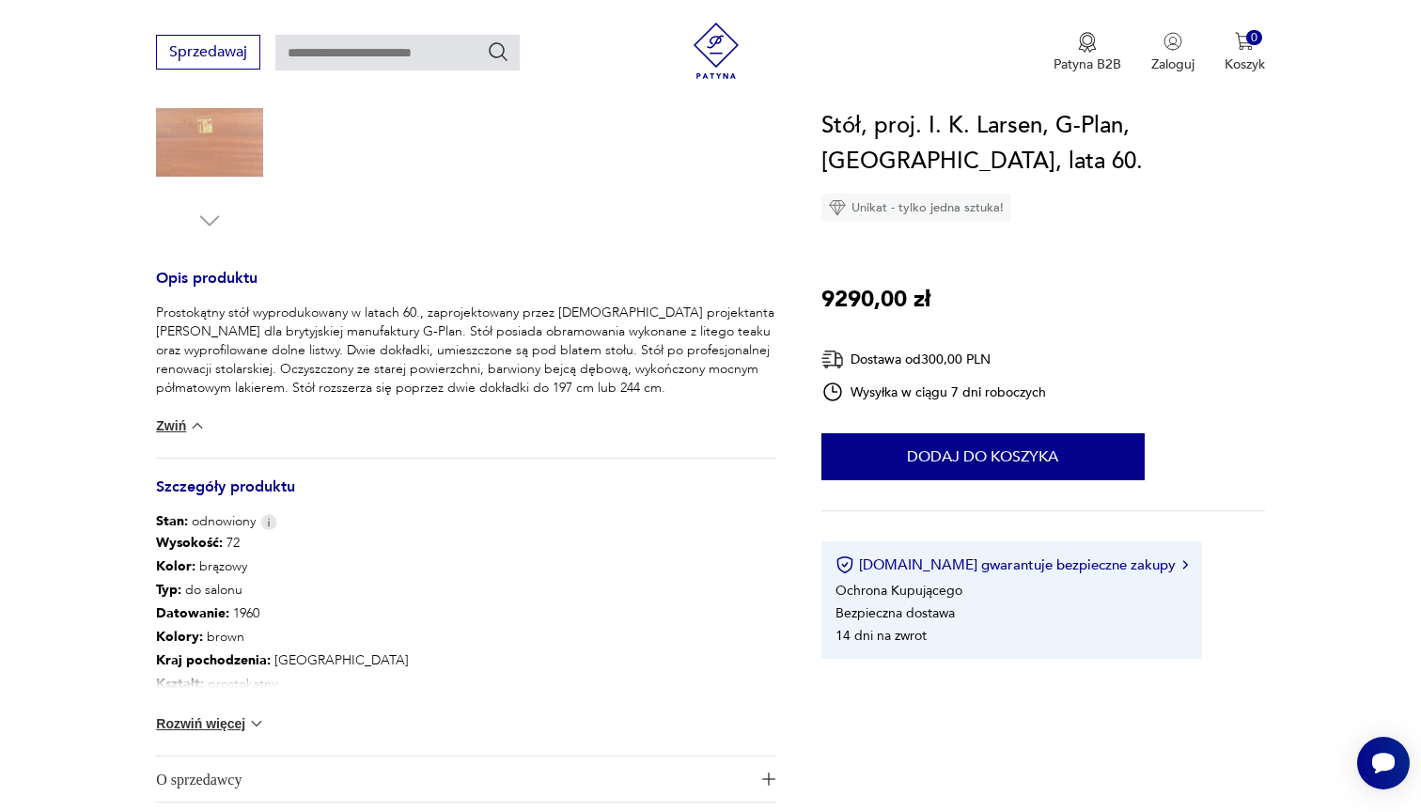
click at [245, 722] on button "Rozwiń więcej" at bounding box center [210, 723] width 109 height 19
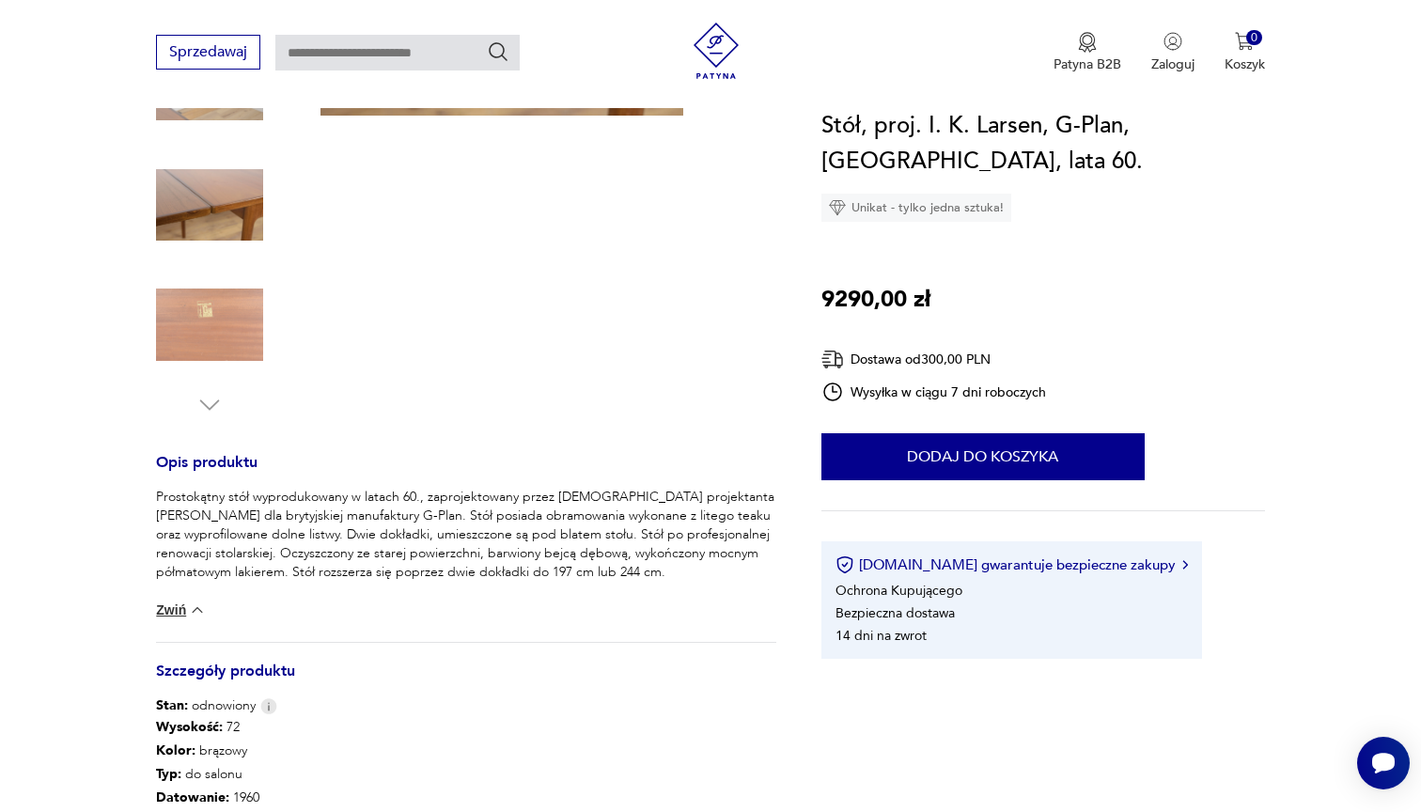
scroll to position [419, 0]
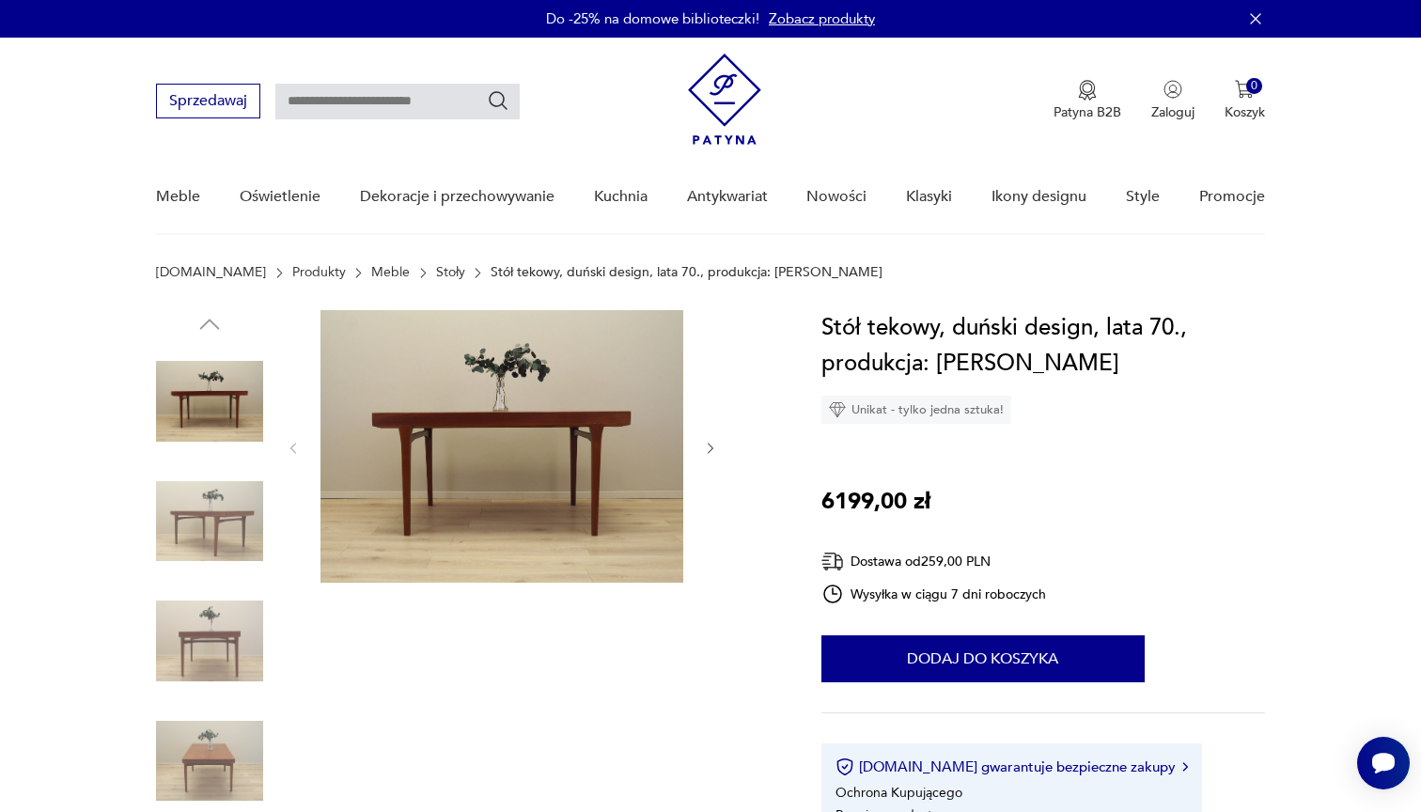
click at [203, 495] on img at bounding box center [209, 521] width 107 height 107
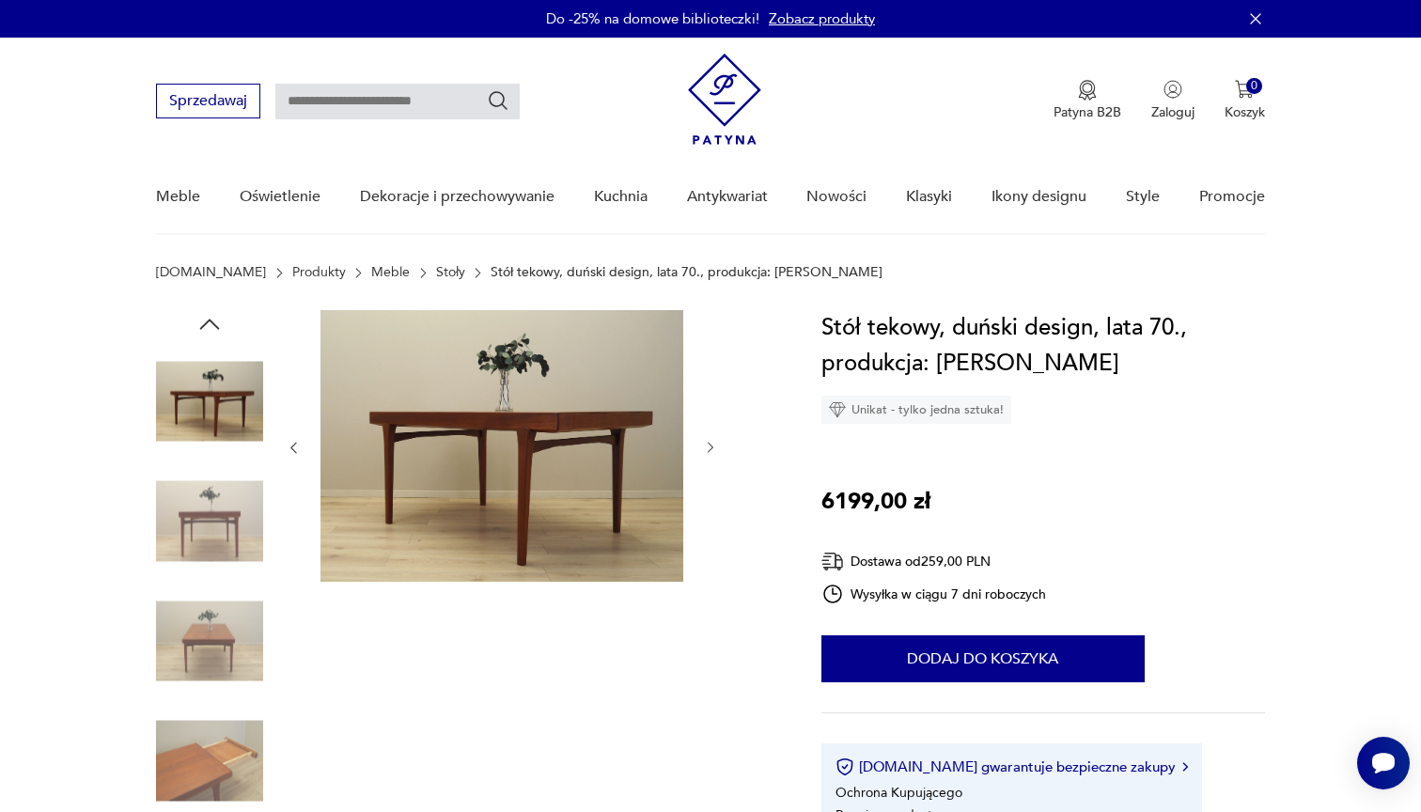
click at [205, 549] on img at bounding box center [209, 521] width 107 height 107
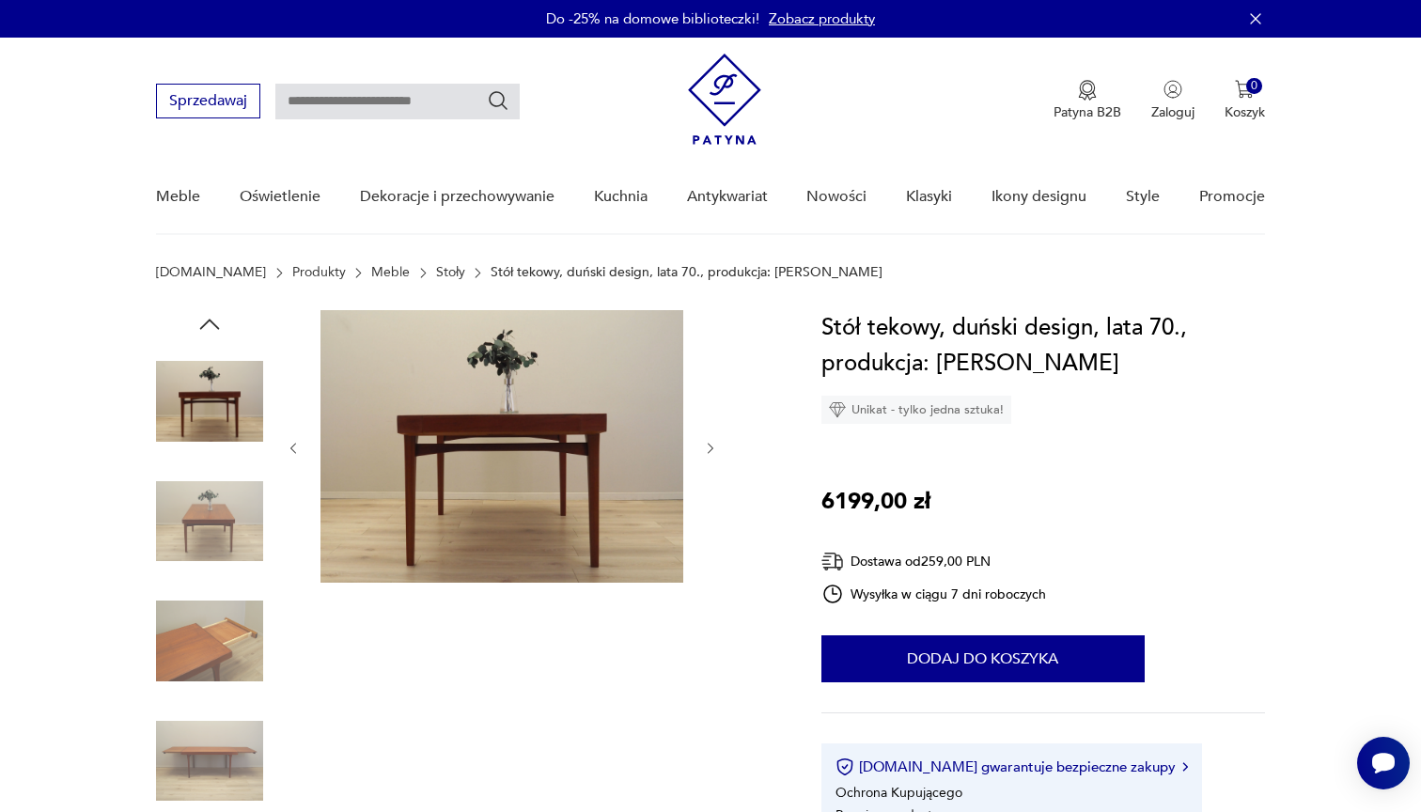
click at [203, 542] on img at bounding box center [209, 521] width 107 height 107
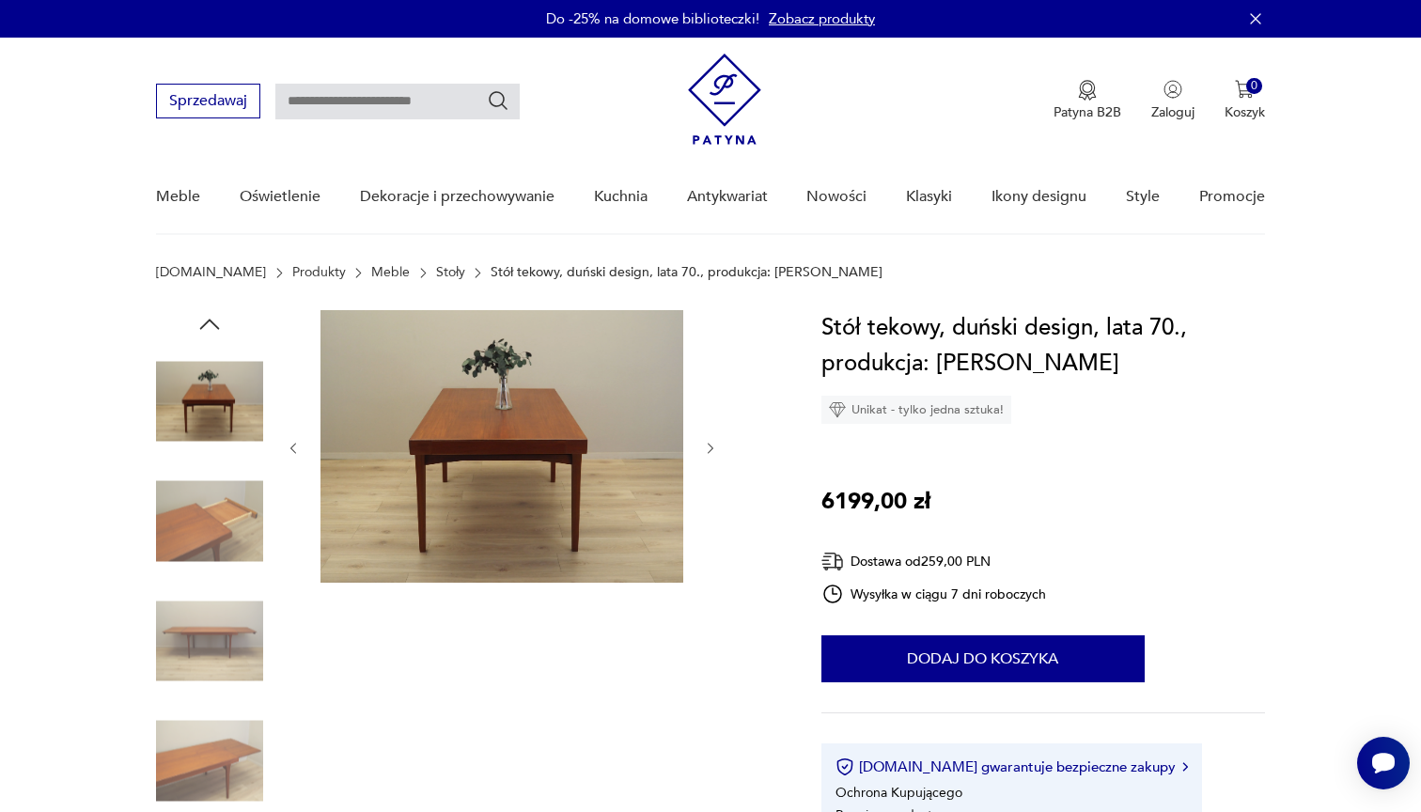
click at [206, 522] on img at bounding box center [209, 521] width 107 height 107
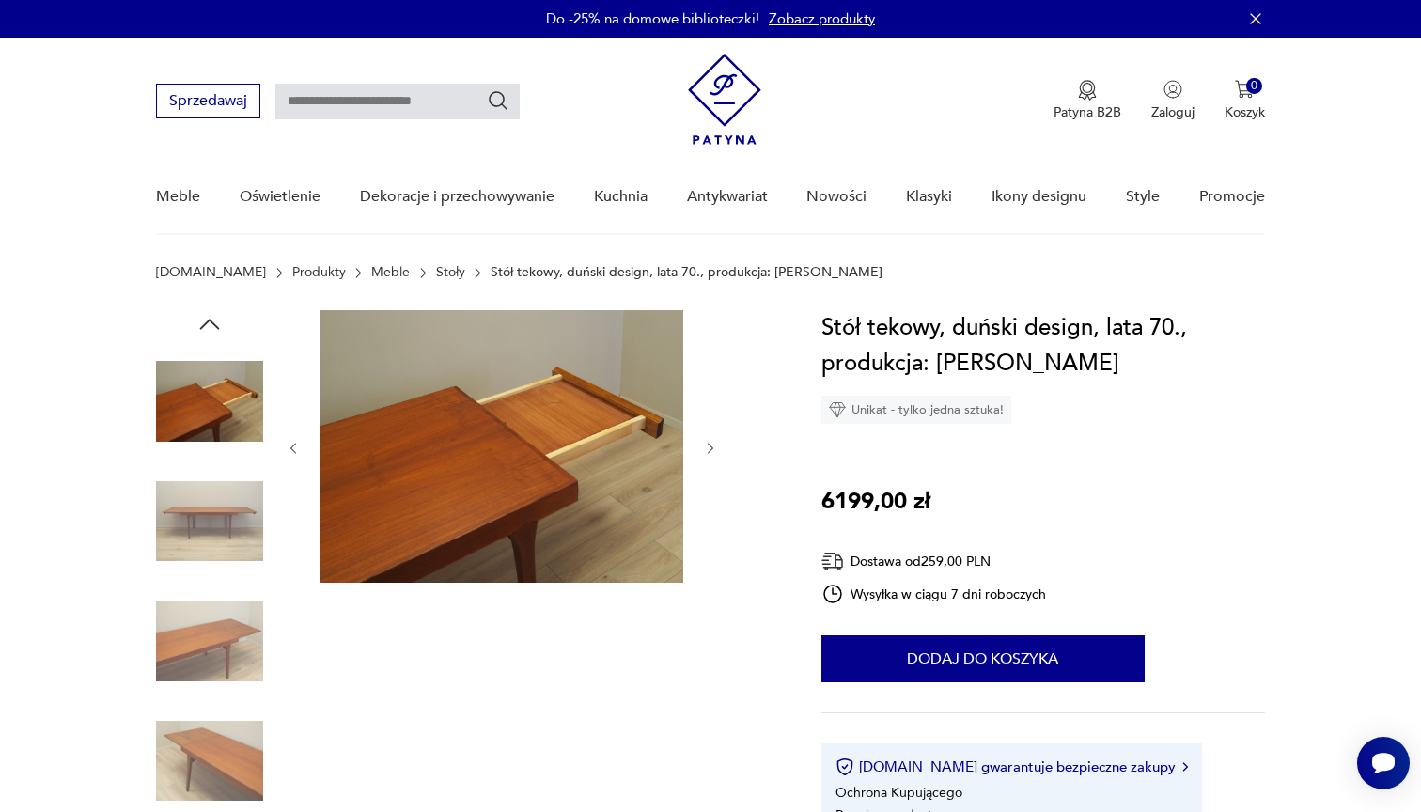
click at [202, 599] on img at bounding box center [209, 640] width 107 height 107
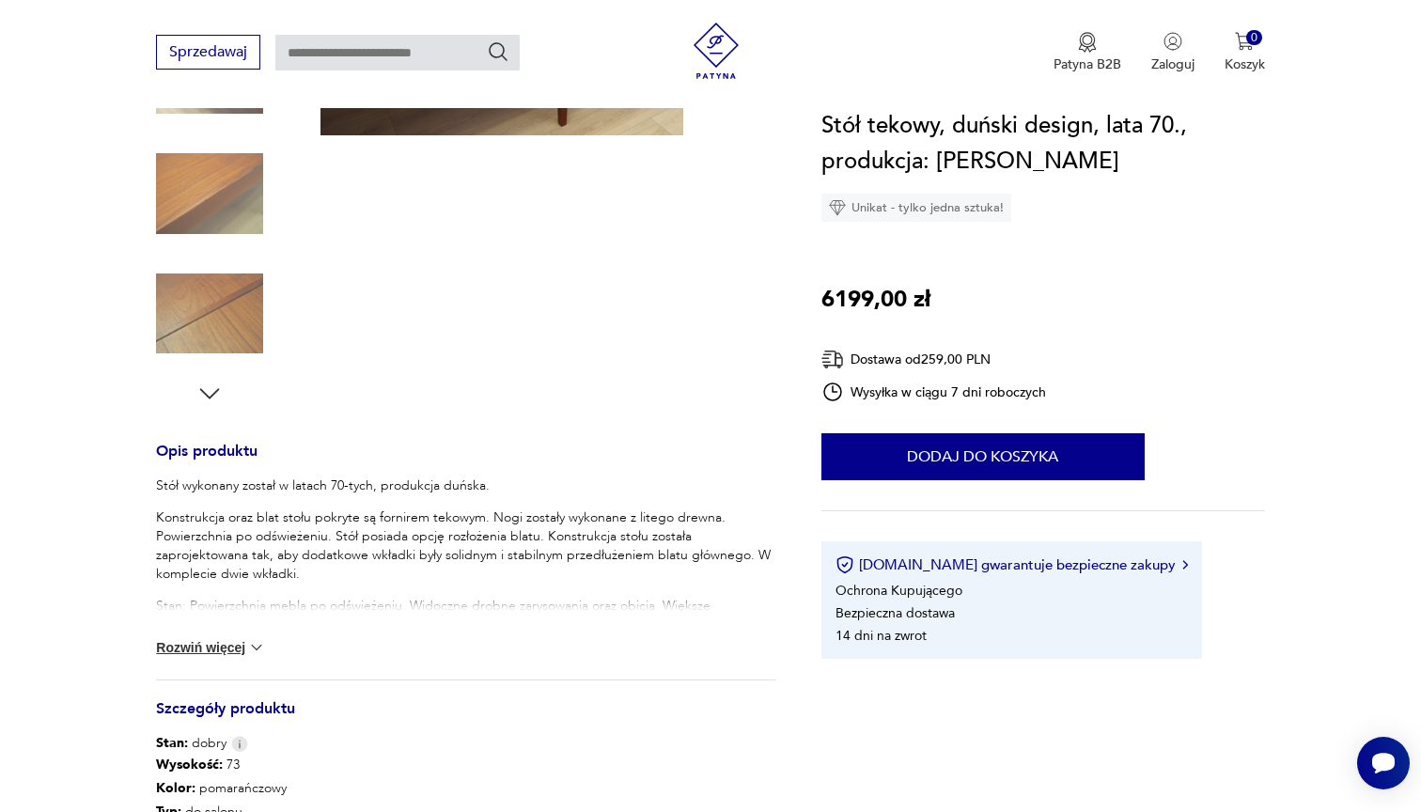
scroll to position [472, 0]
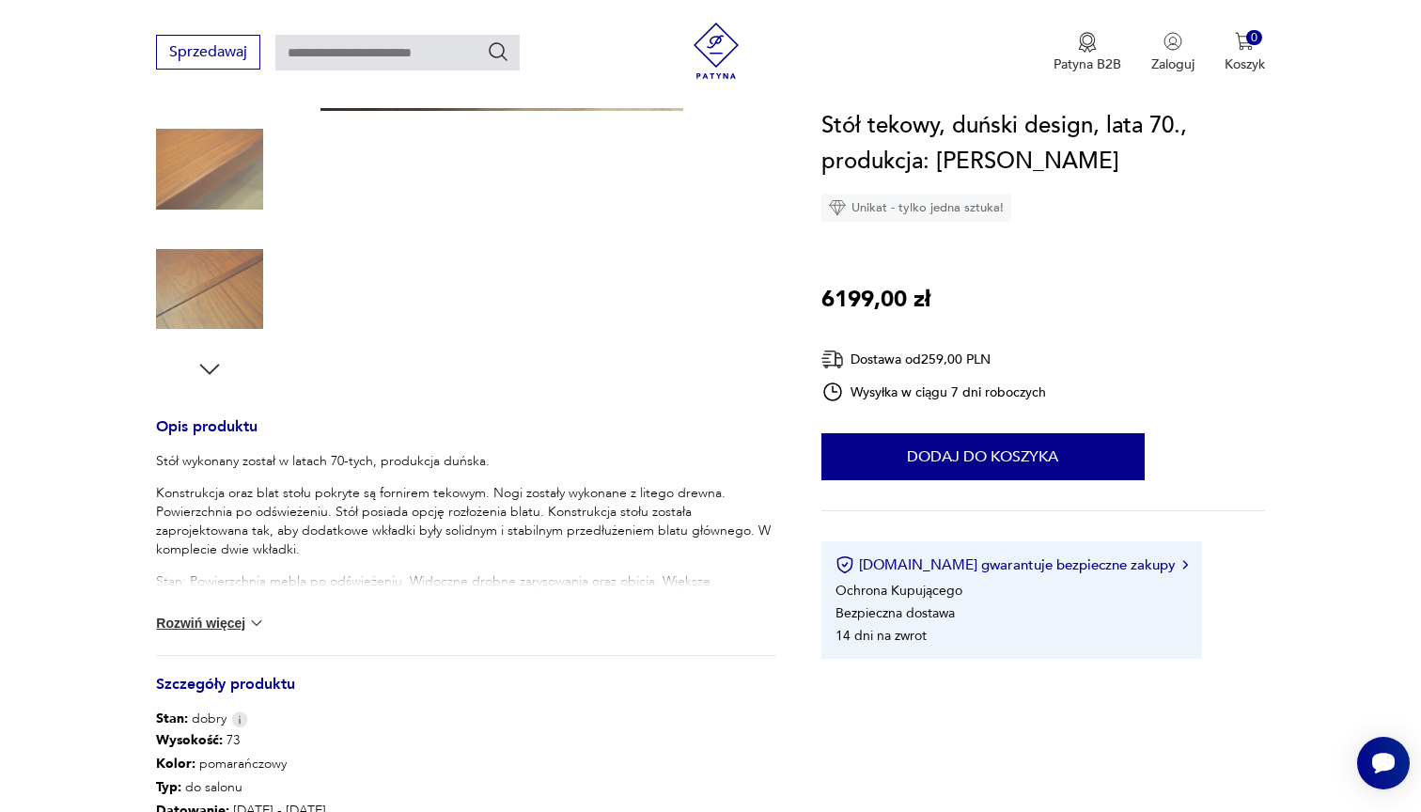
click at [255, 619] on img at bounding box center [256, 623] width 19 height 19
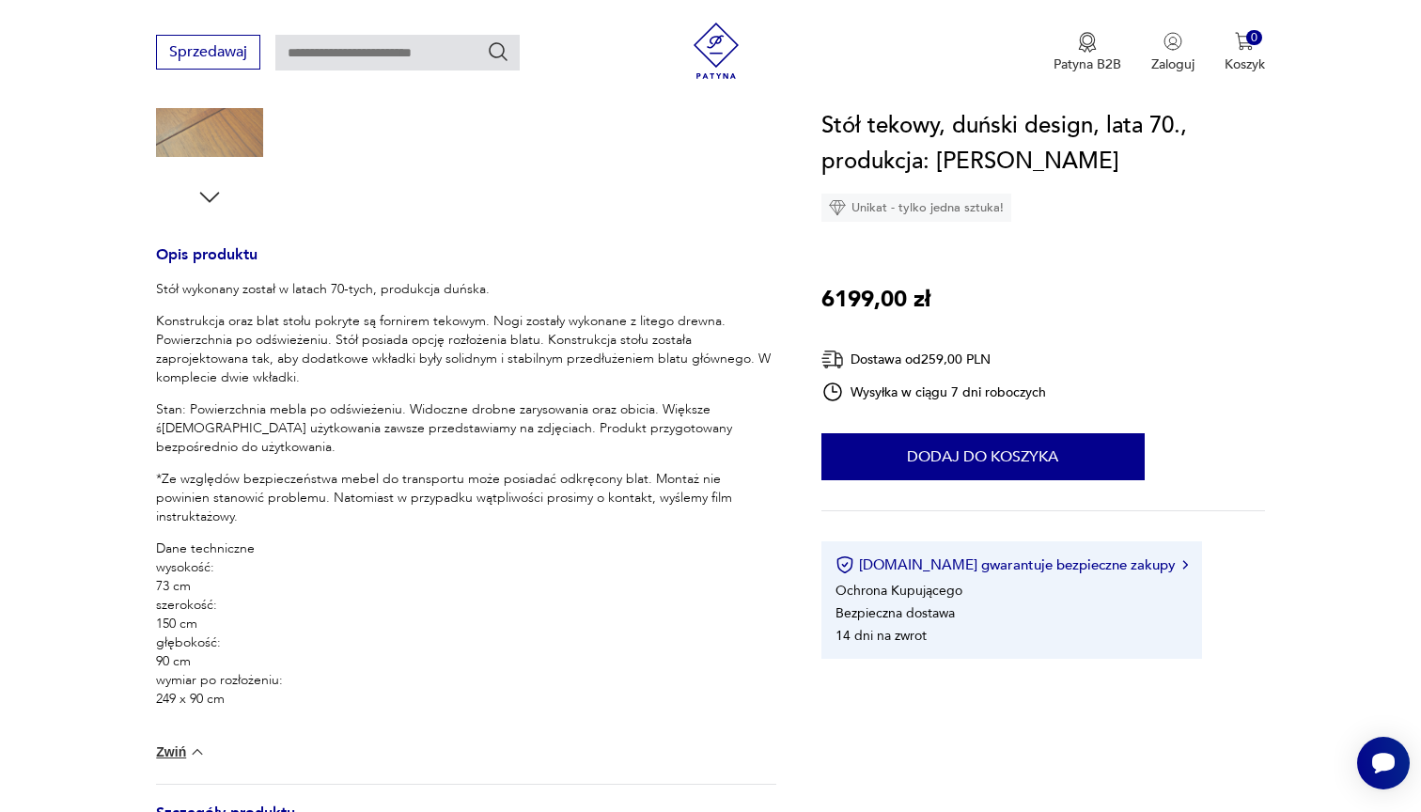
scroll to position [645, 0]
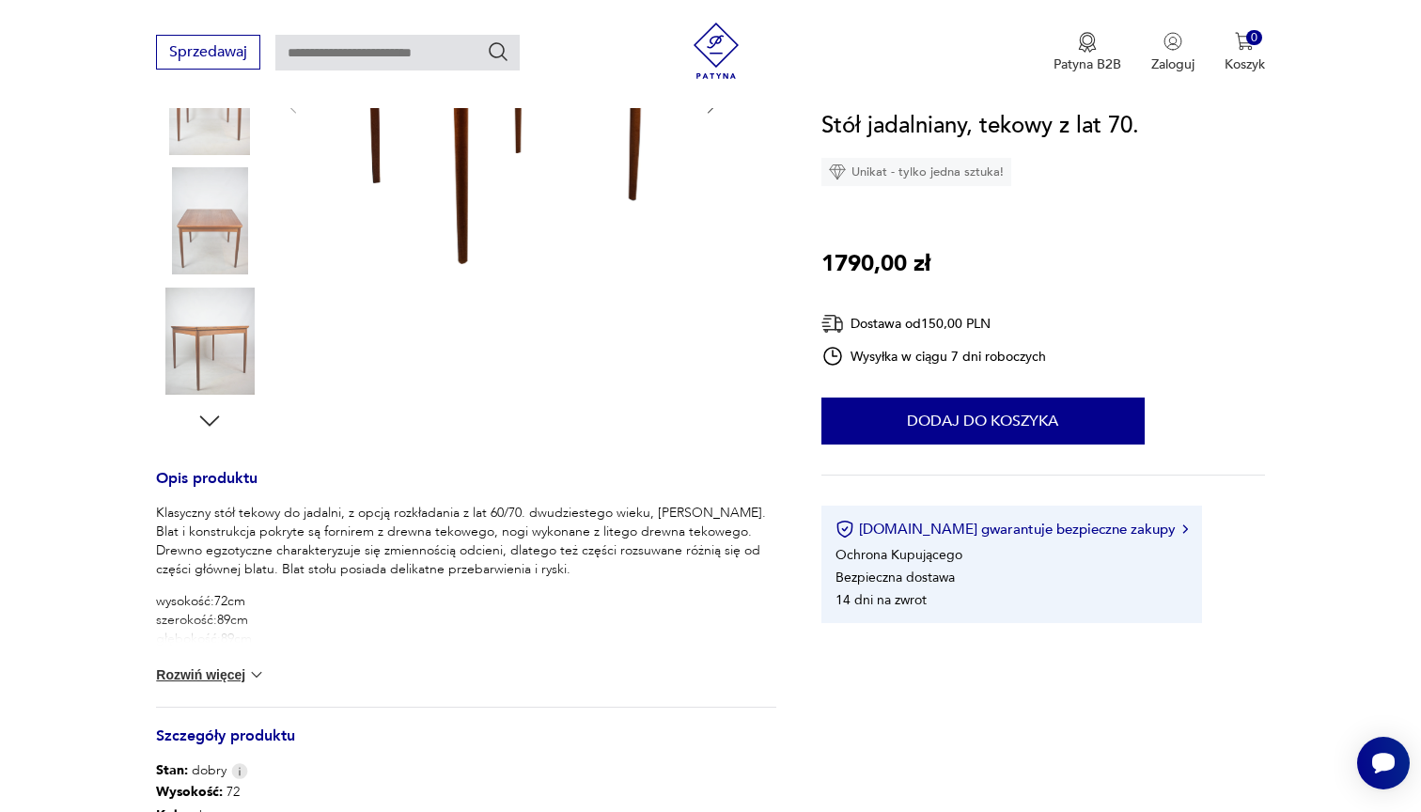
scroll to position [446, 0]
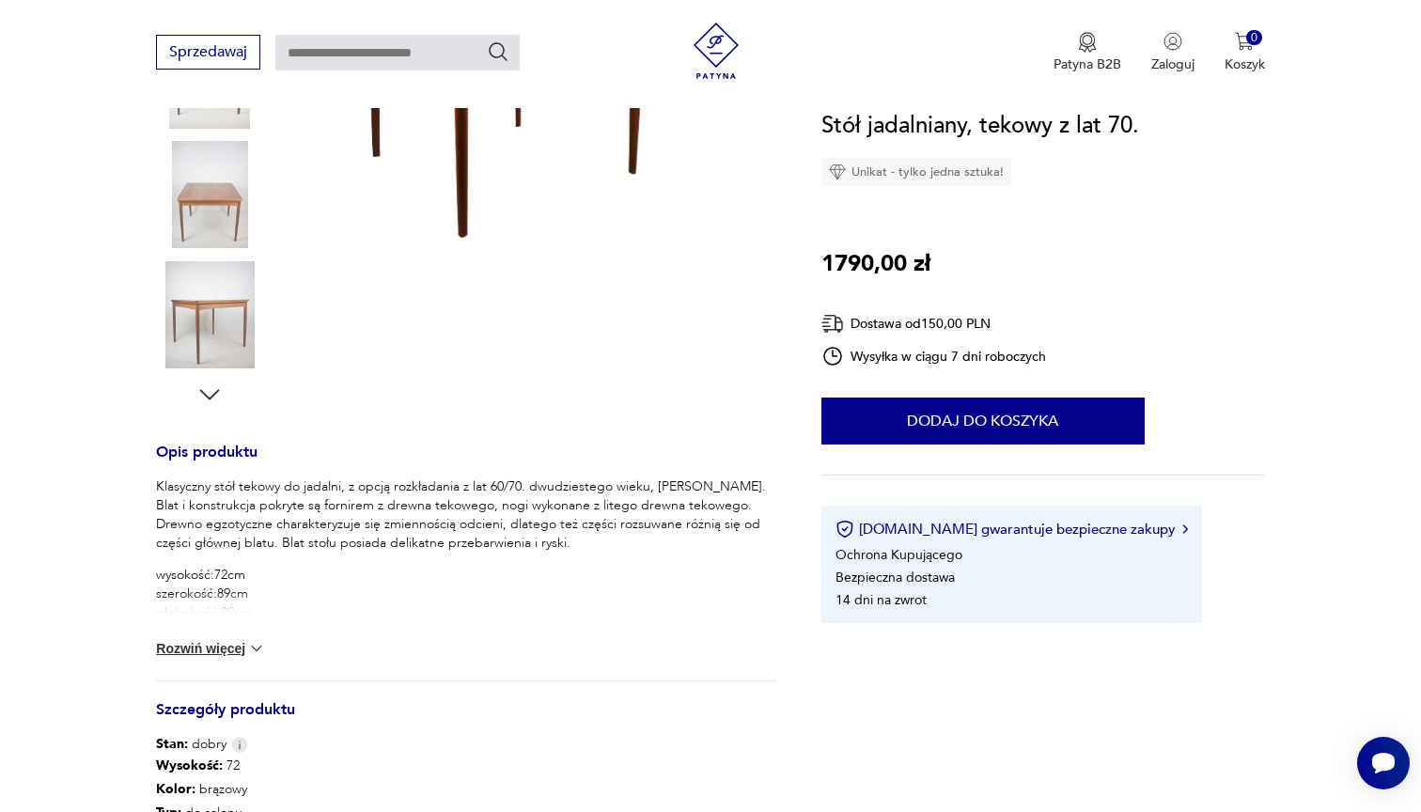
click at [258, 649] on img at bounding box center [256, 648] width 19 height 19
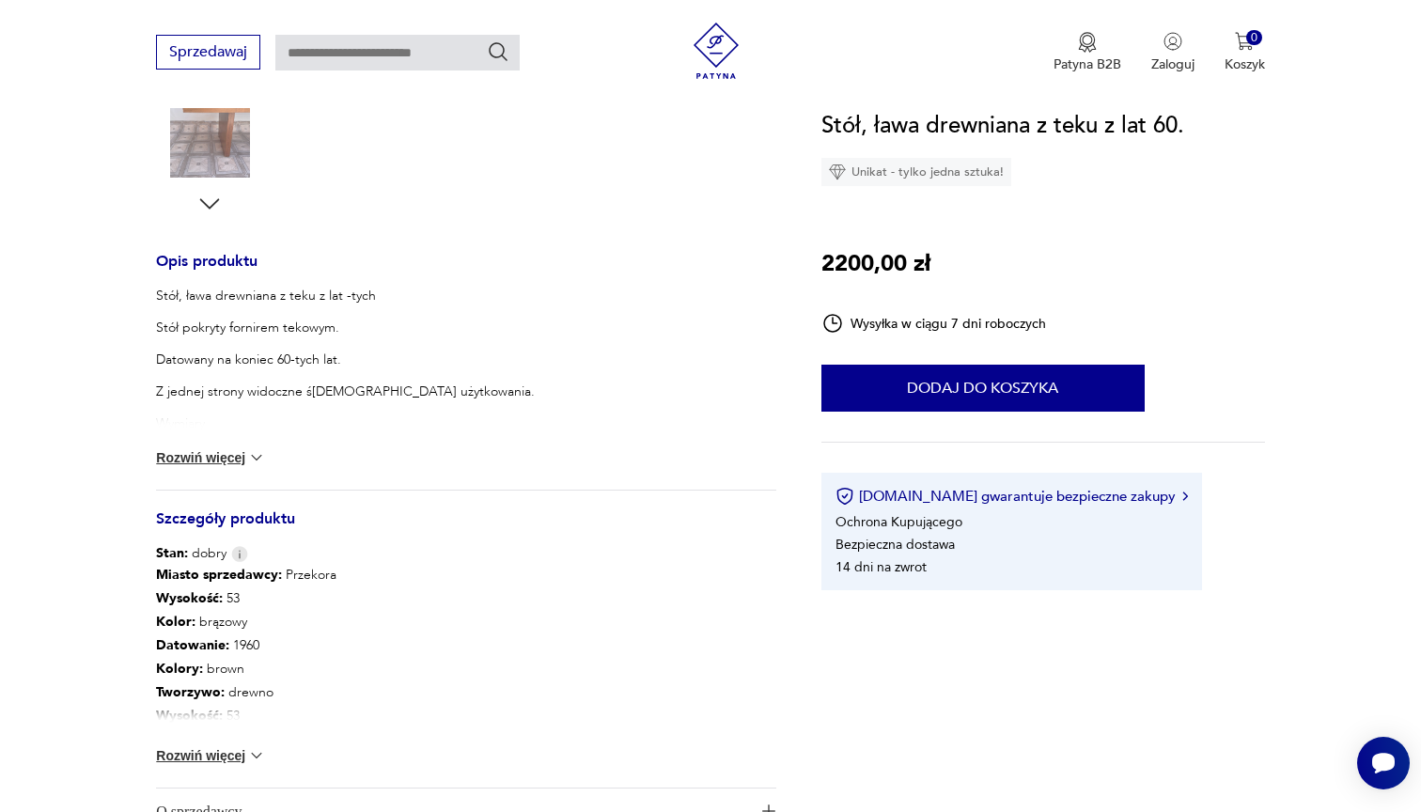
scroll to position [648, 0]
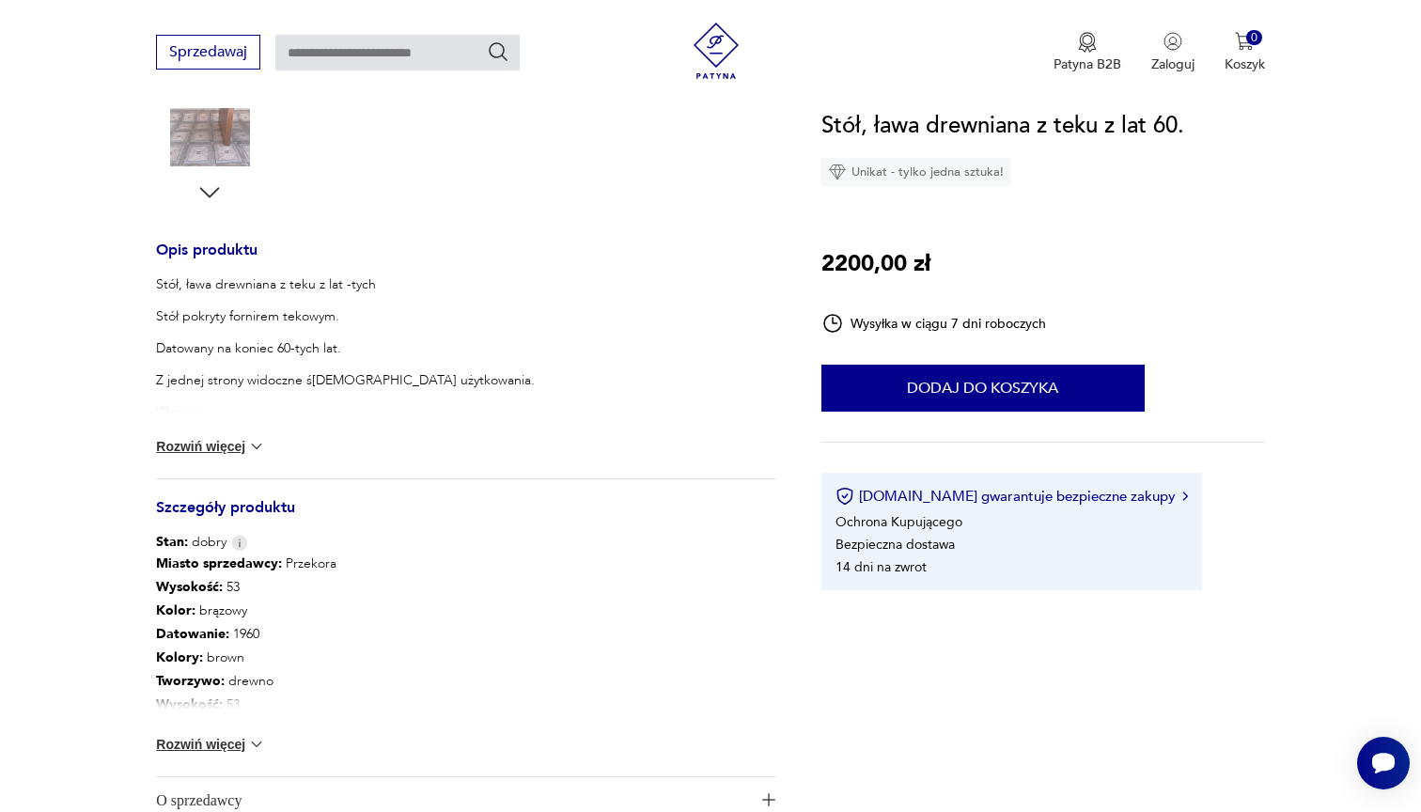
click at [239, 747] on button "Rozwiń więcej" at bounding box center [210, 744] width 109 height 19
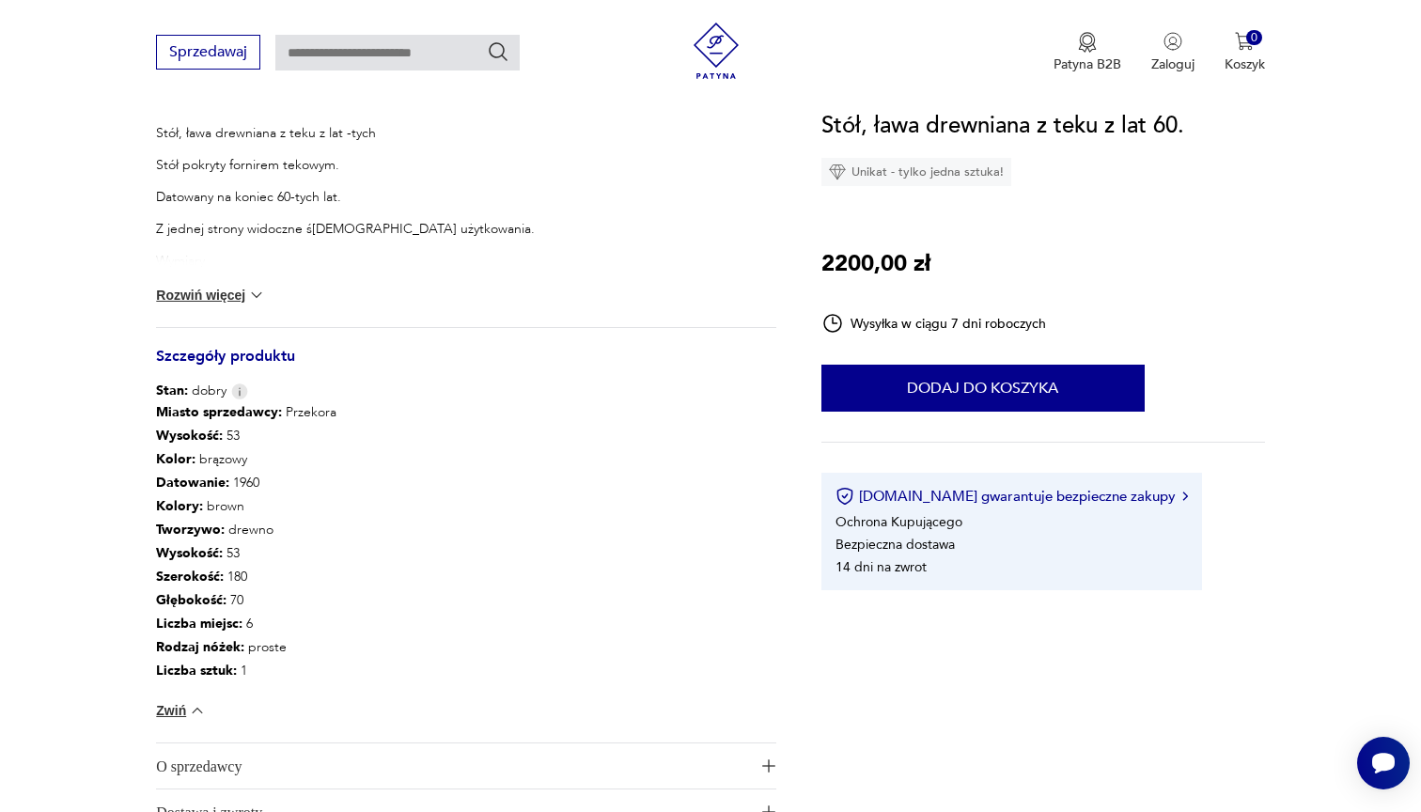
scroll to position [804, 0]
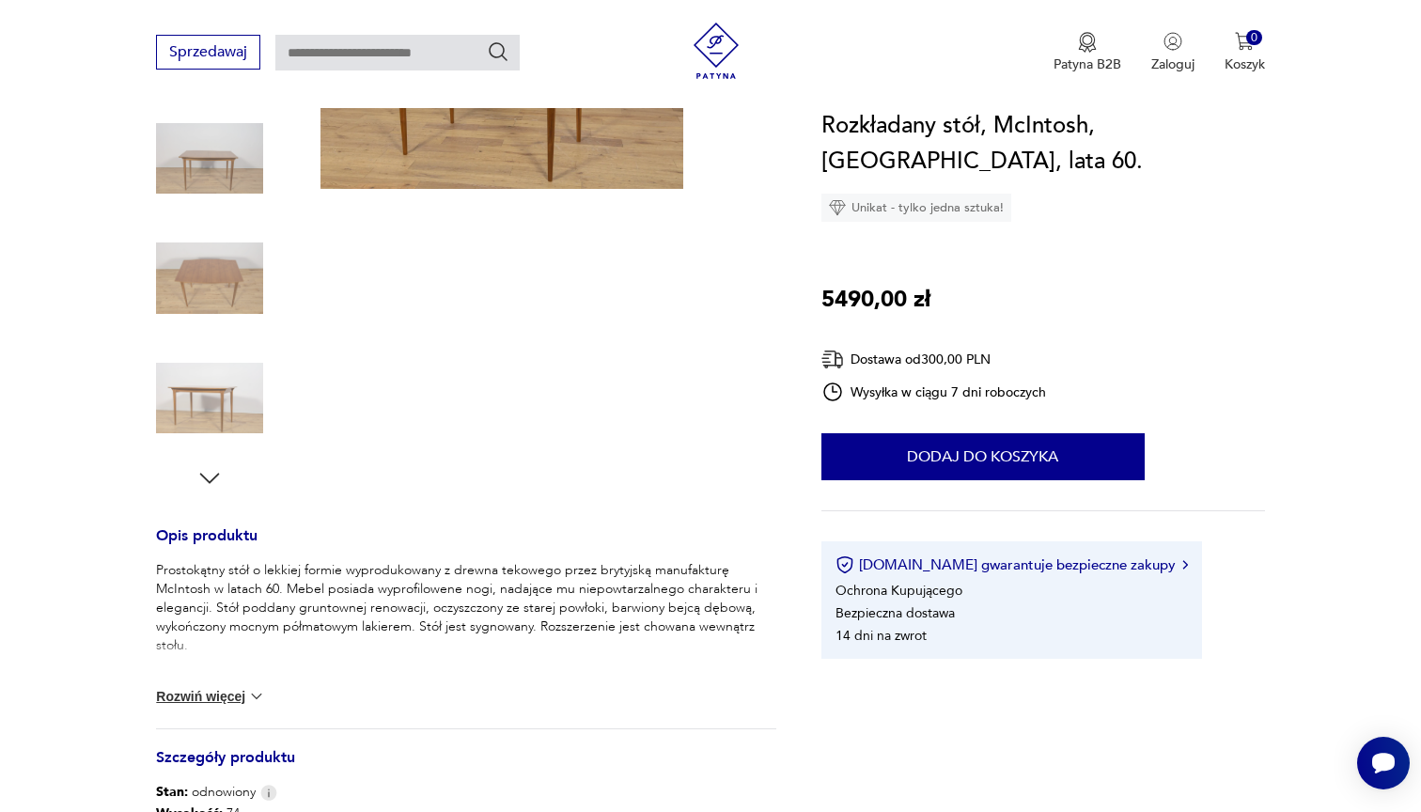
scroll to position [368, 0]
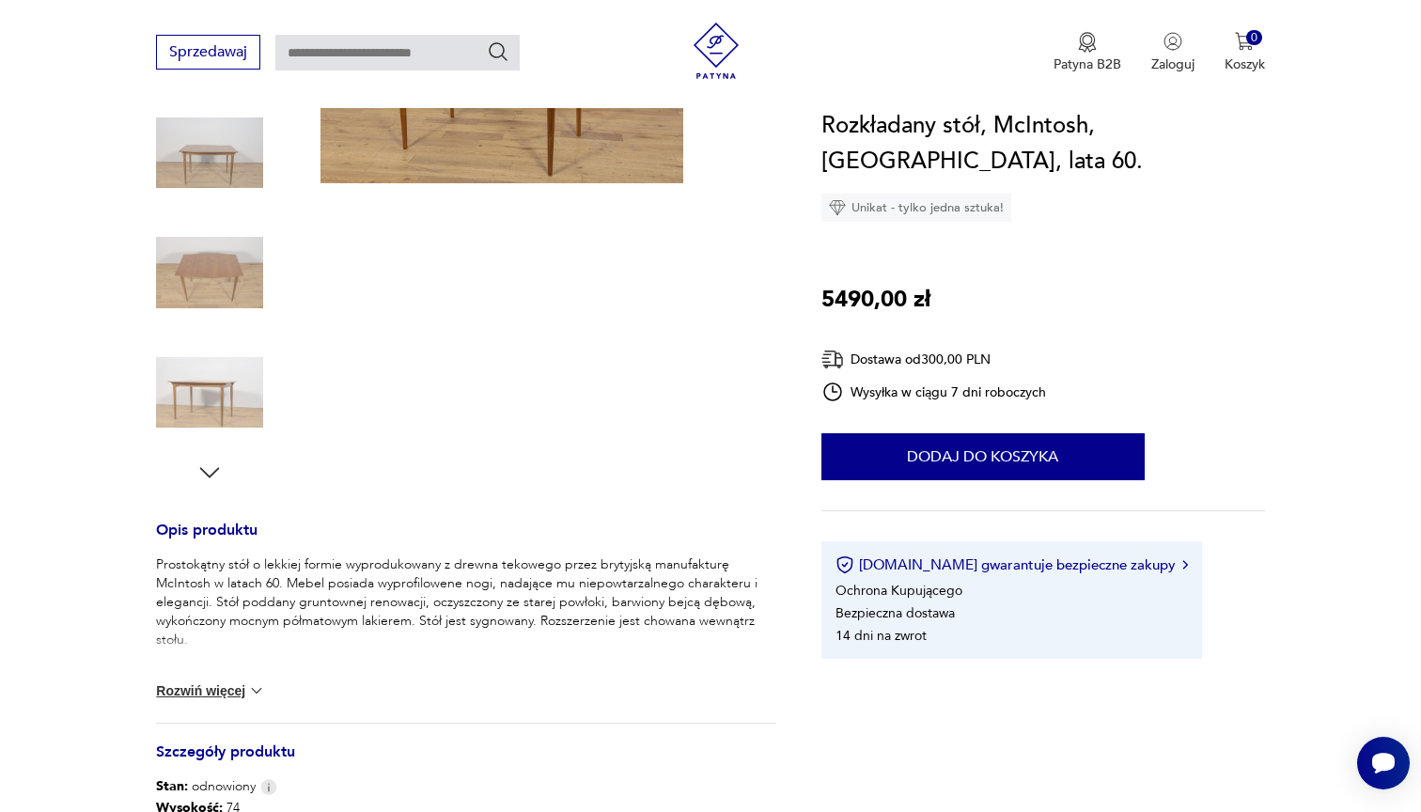
click at [251, 690] on img at bounding box center [256, 690] width 19 height 19
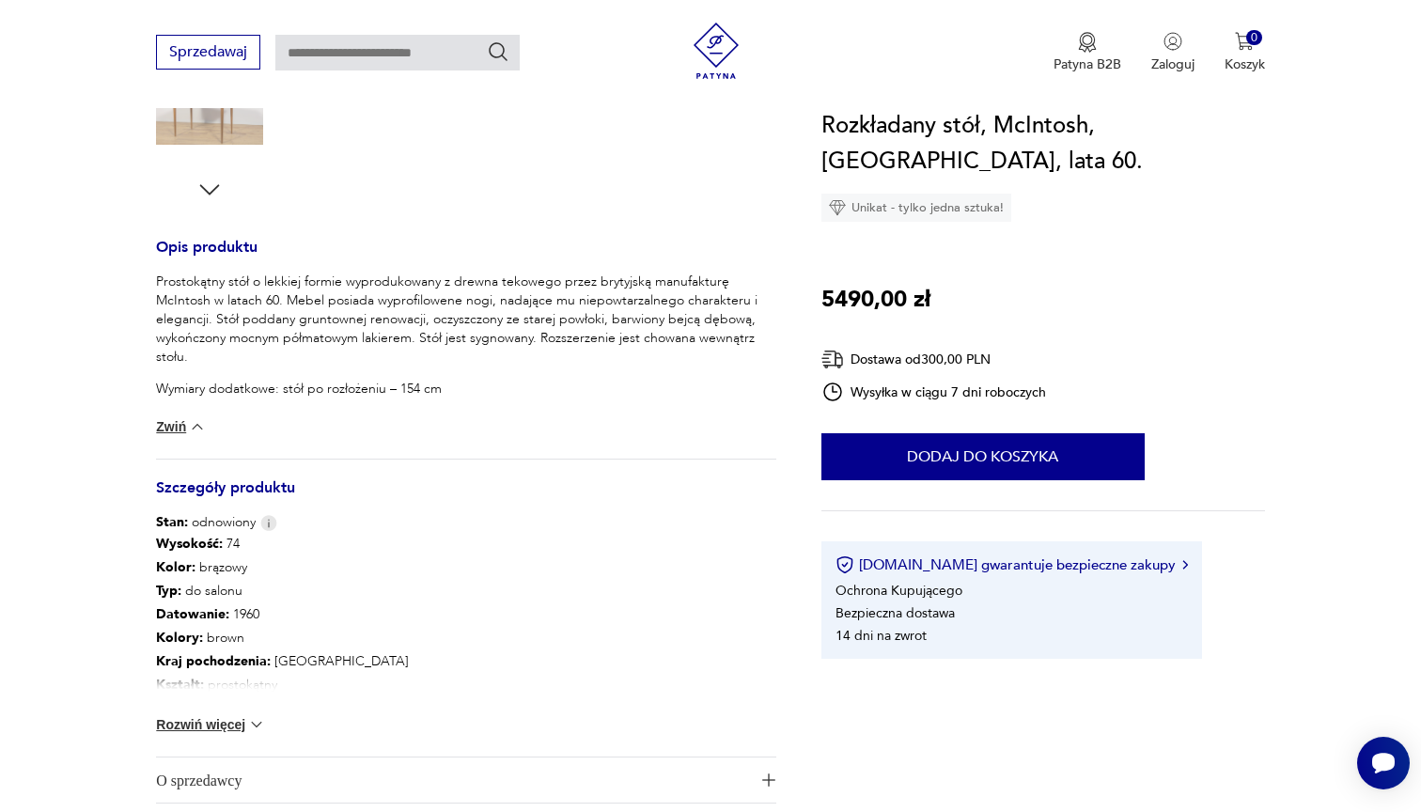
scroll to position [655, 0]
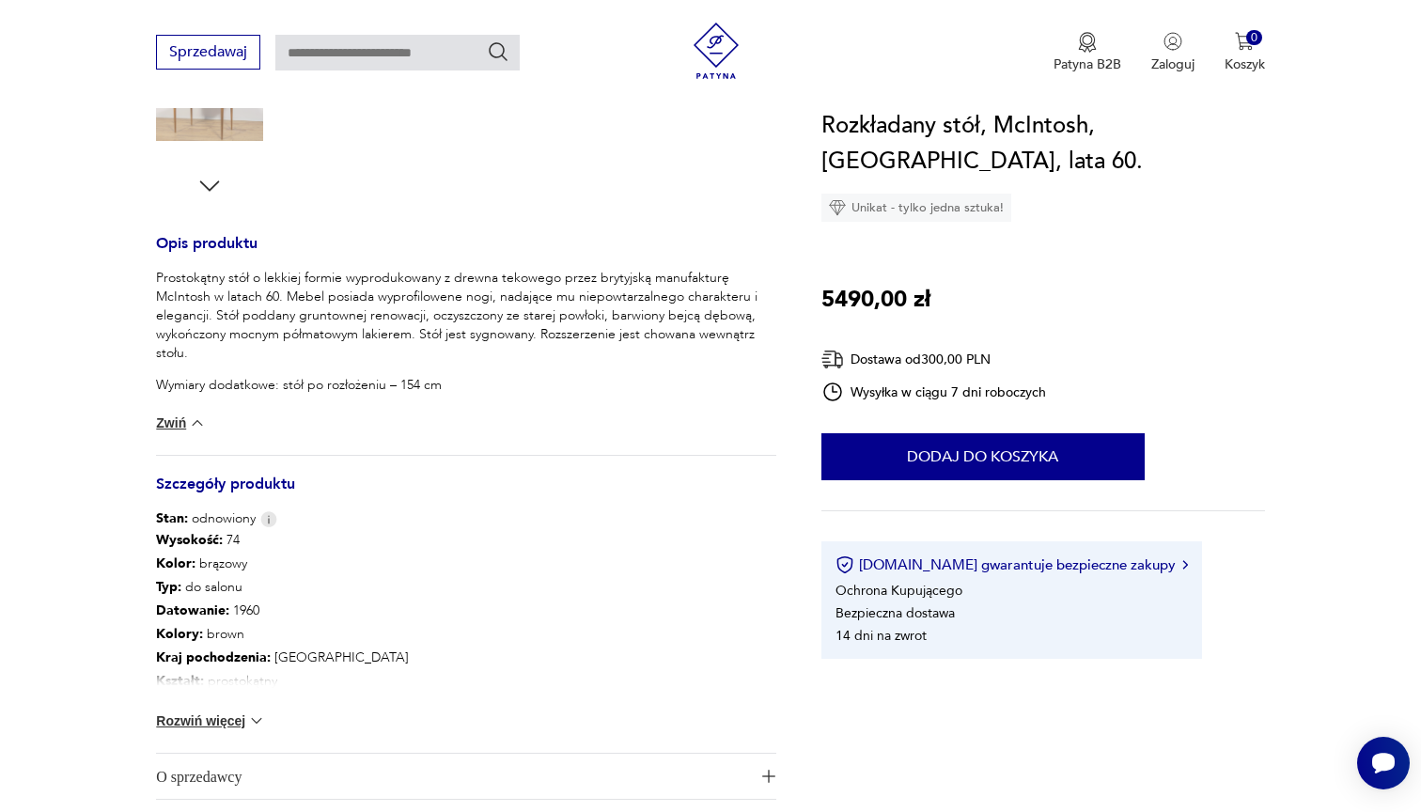
click at [245, 720] on button "Rozwiń więcej" at bounding box center [210, 720] width 109 height 19
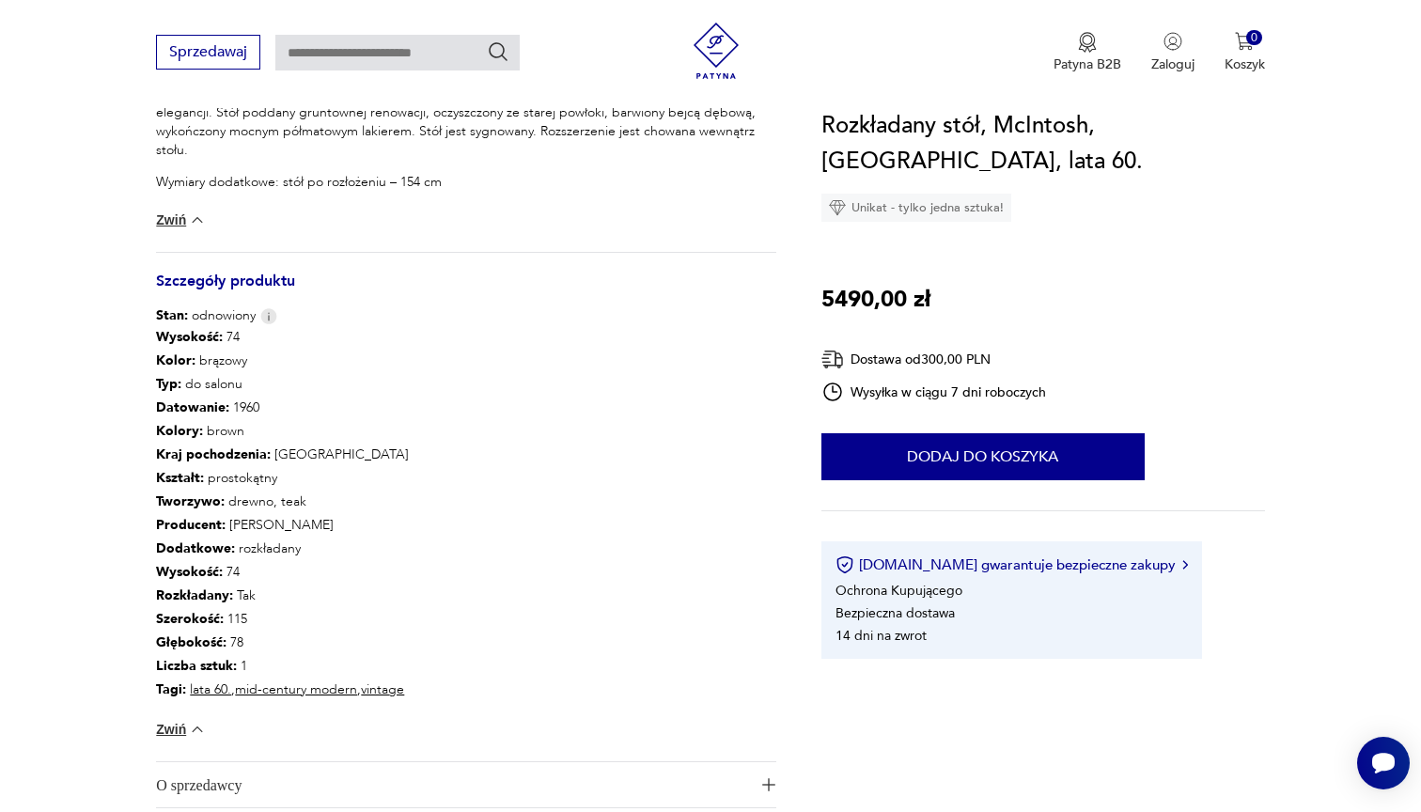
scroll to position [859, 0]
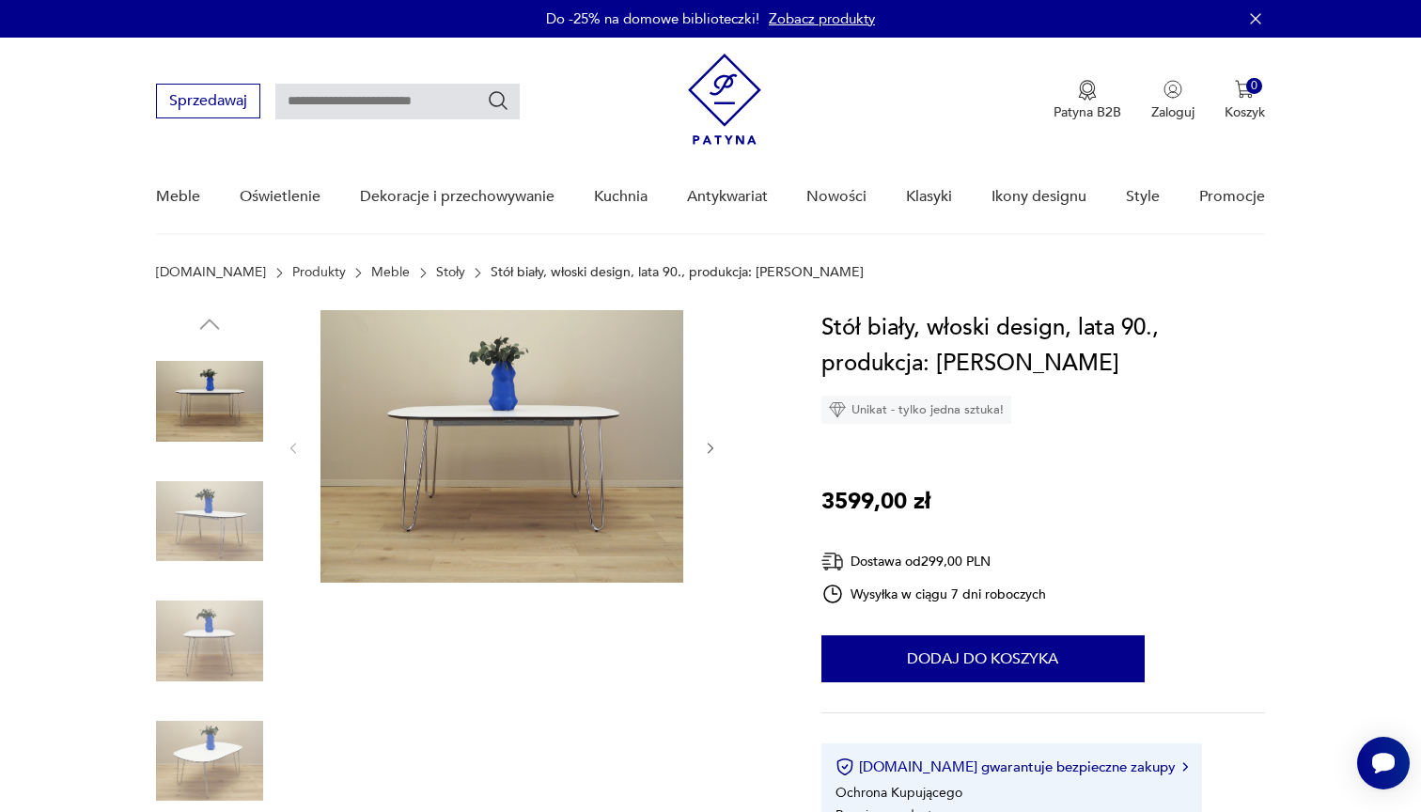
click at [220, 637] on img at bounding box center [209, 640] width 107 height 107
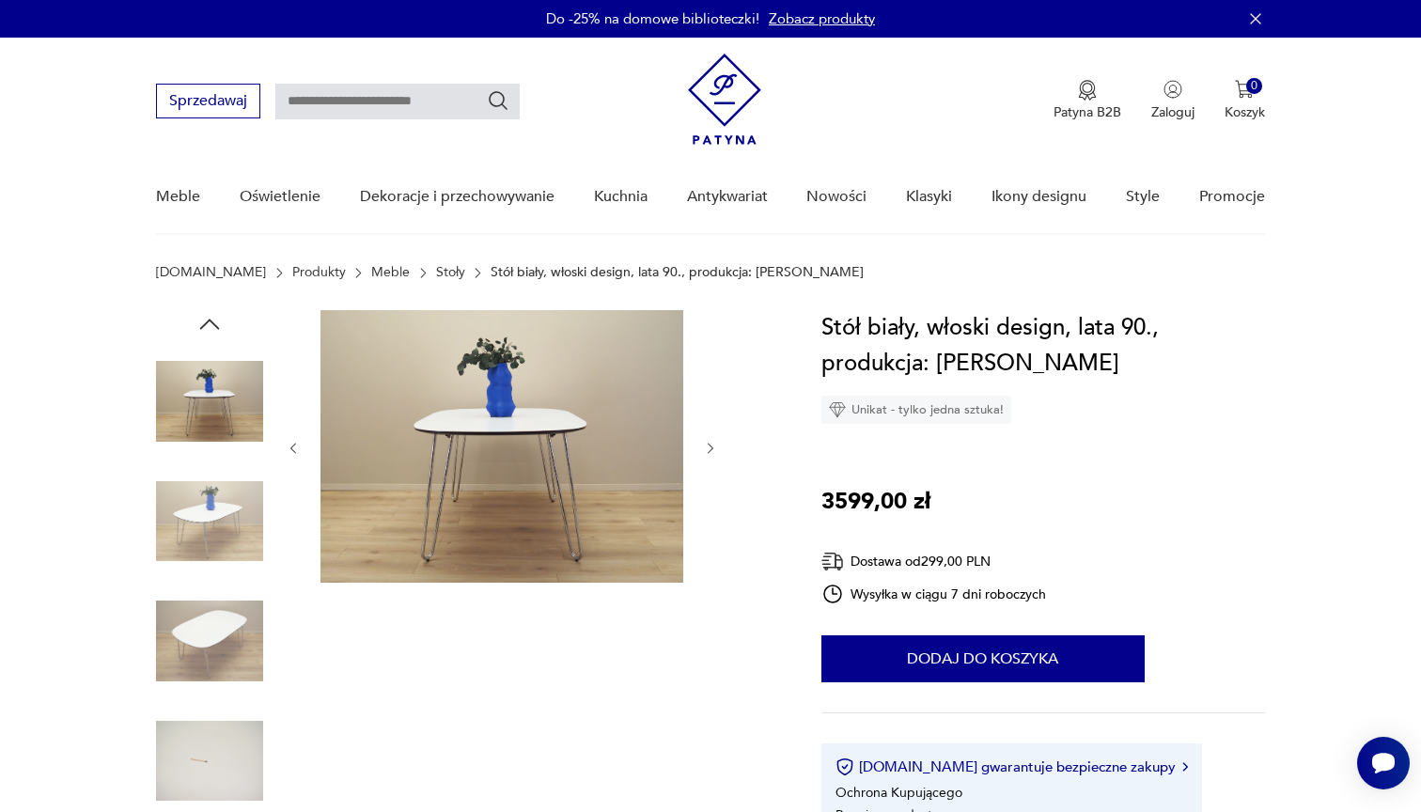
click at [215, 533] on img at bounding box center [209, 521] width 107 height 107
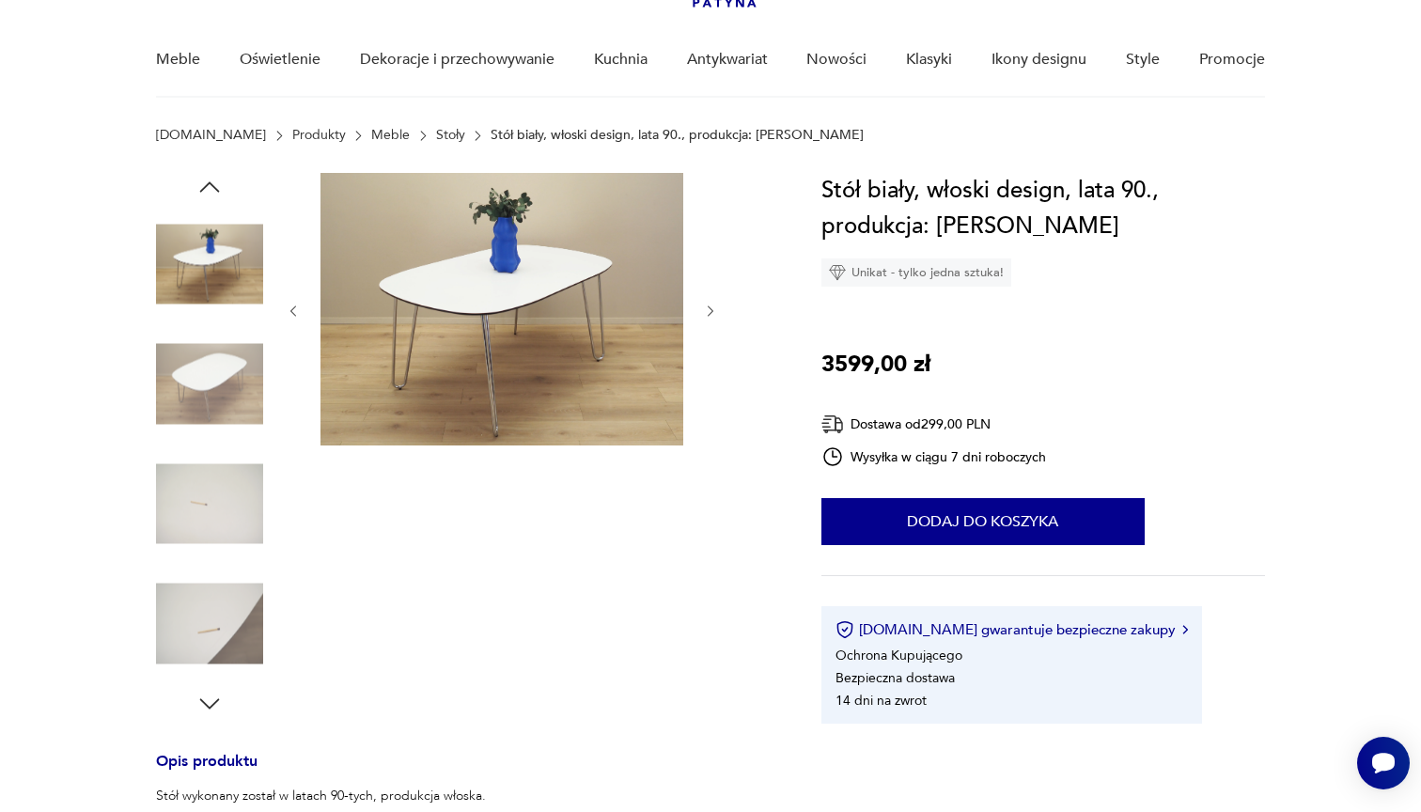
scroll to position [149, 0]
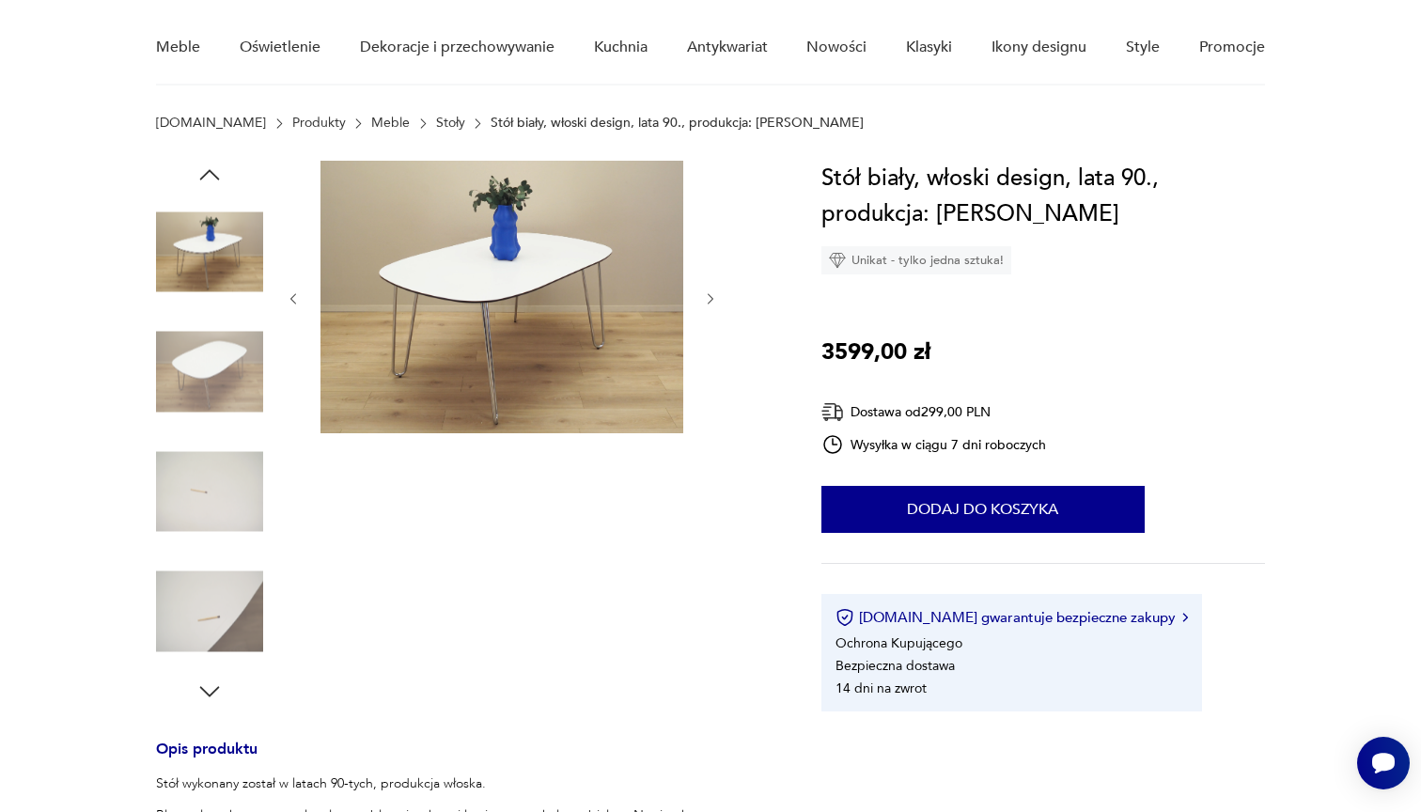
click at [223, 611] on img at bounding box center [209, 611] width 107 height 107
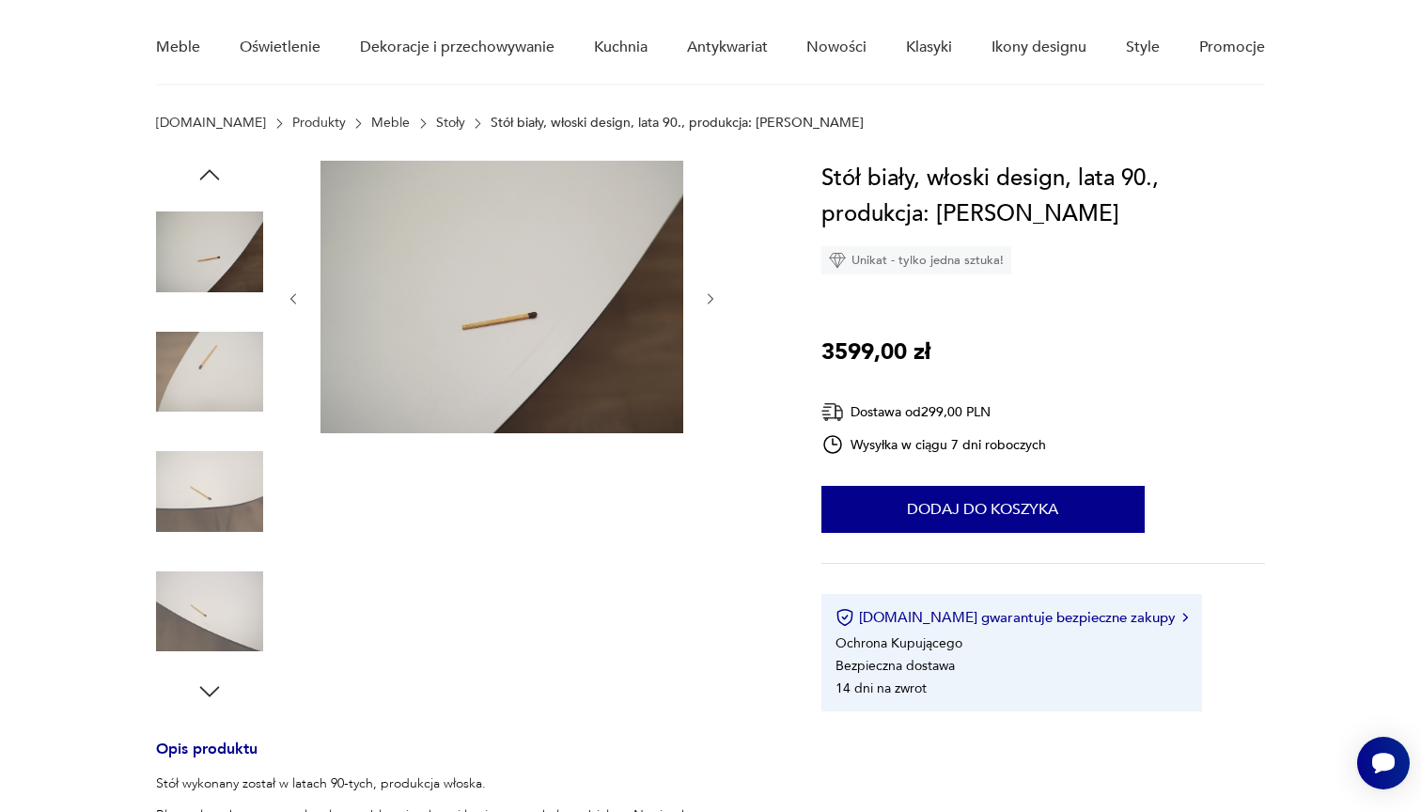
click at [207, 695] on icon "button" at bounding box center [209, 692] width 28 height 28
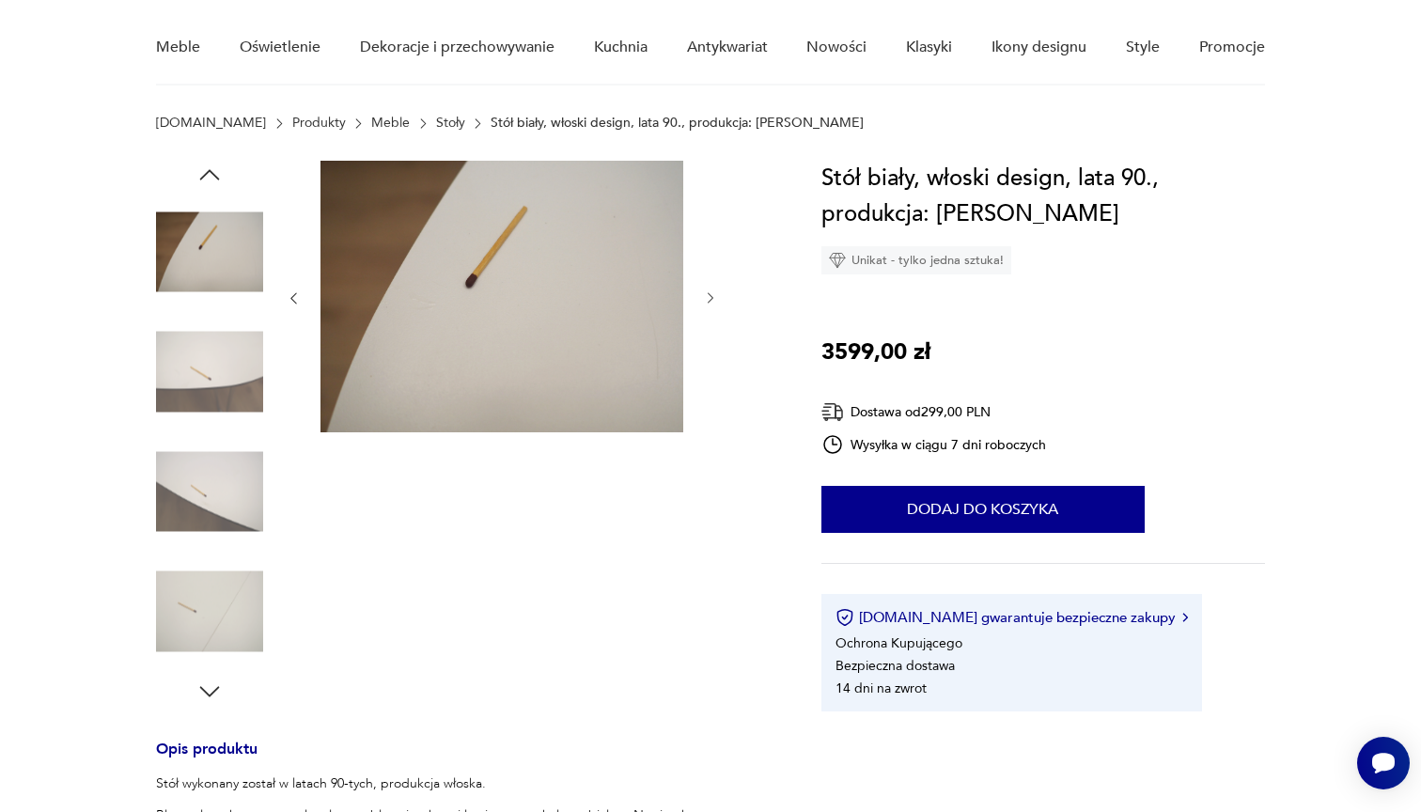
click at [207, 695] on icon "button" at bounding box center [209, 692] width 28 height 28
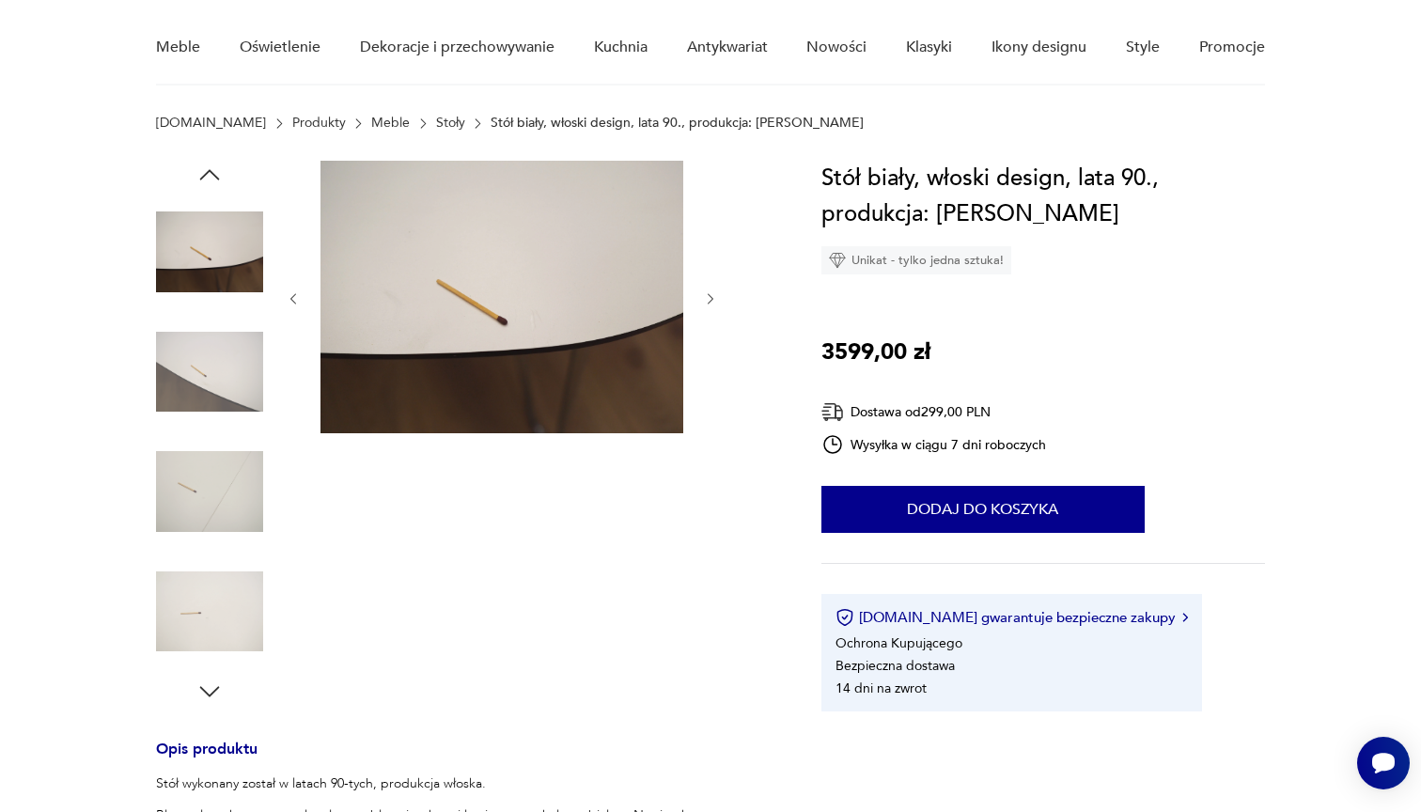
click at [203, 695] on icon "button" at bounding box center [209, 692] width 28 height 28
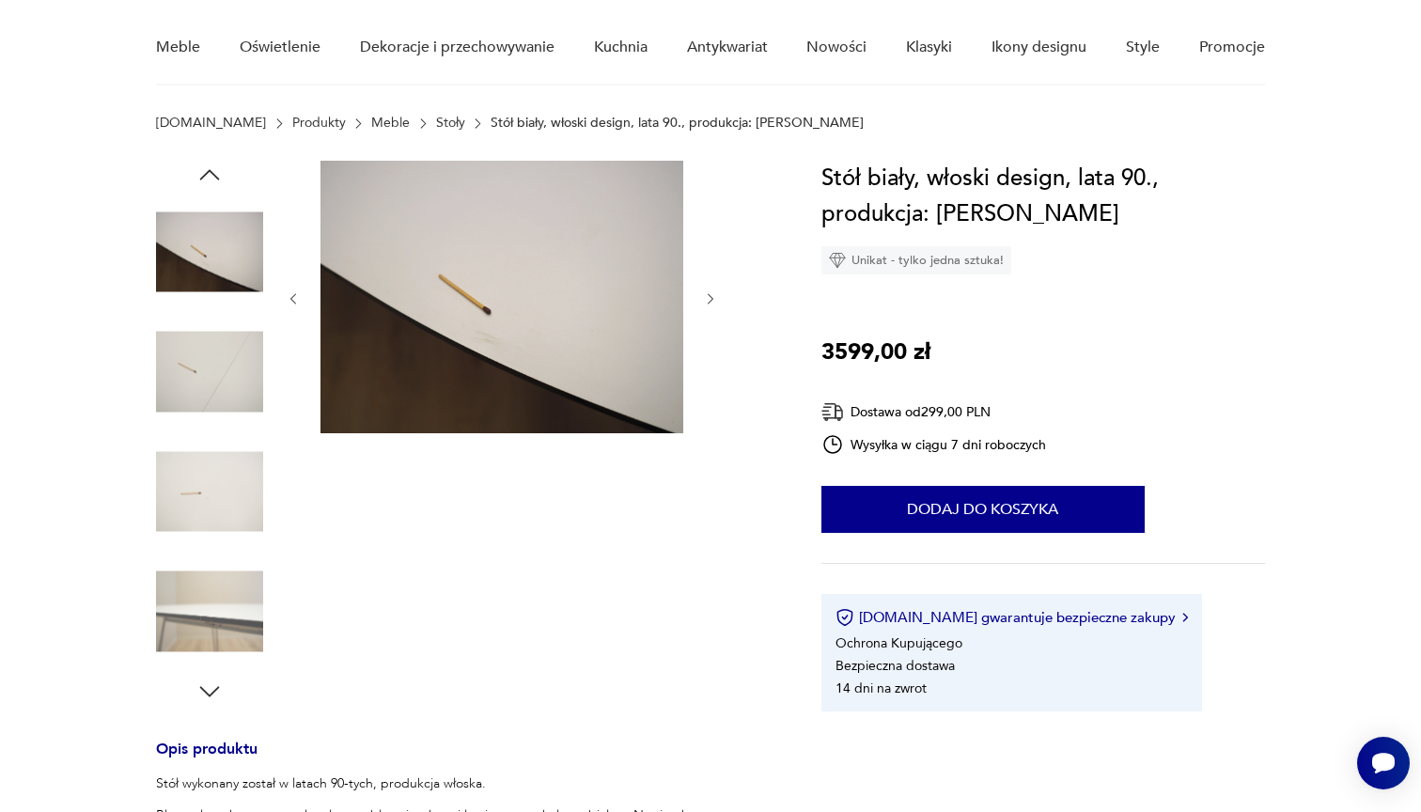
click at [198, 611] on img at bounding box center [209, 611] width 107 height 107
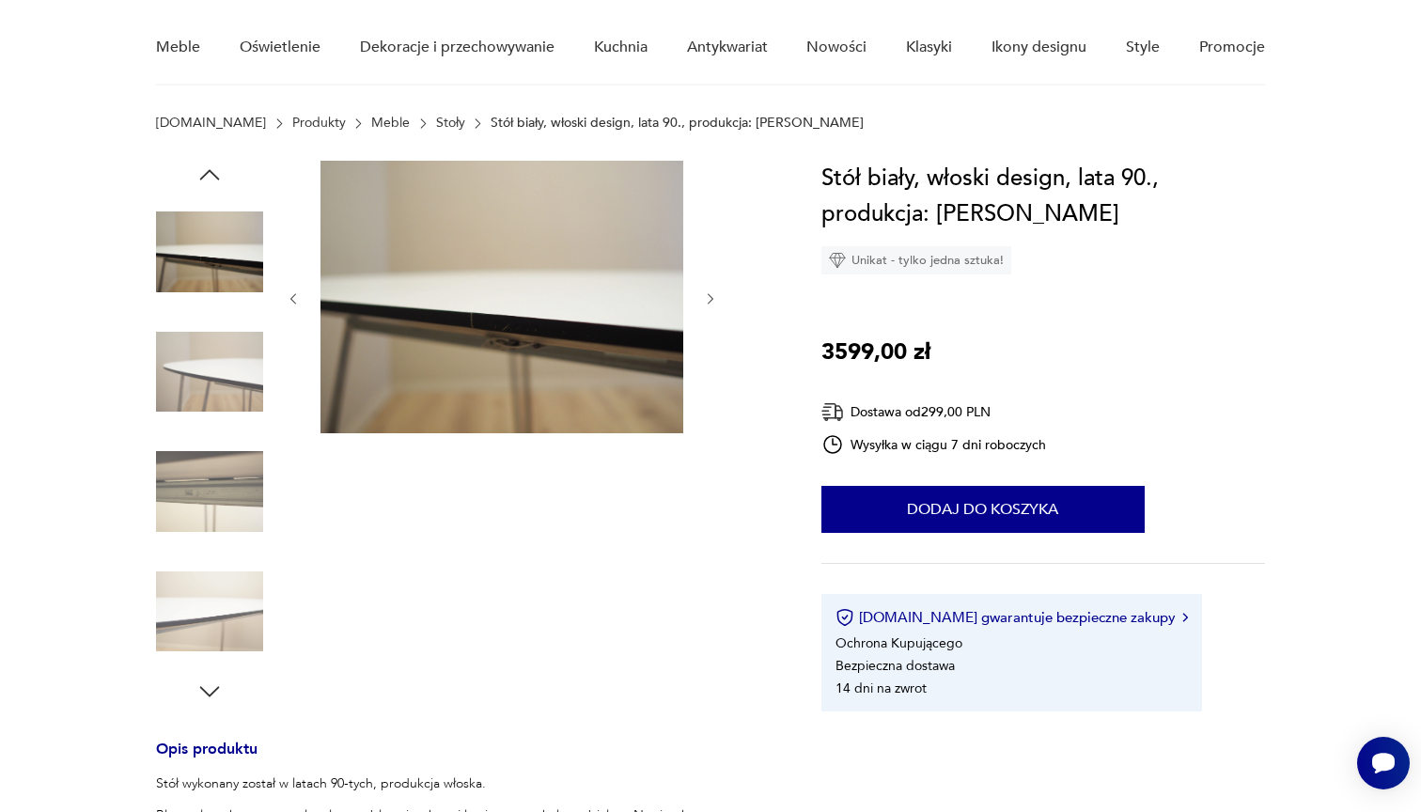
click at [492, 320] on img at bounding box center [501, 297] width 363 height 273
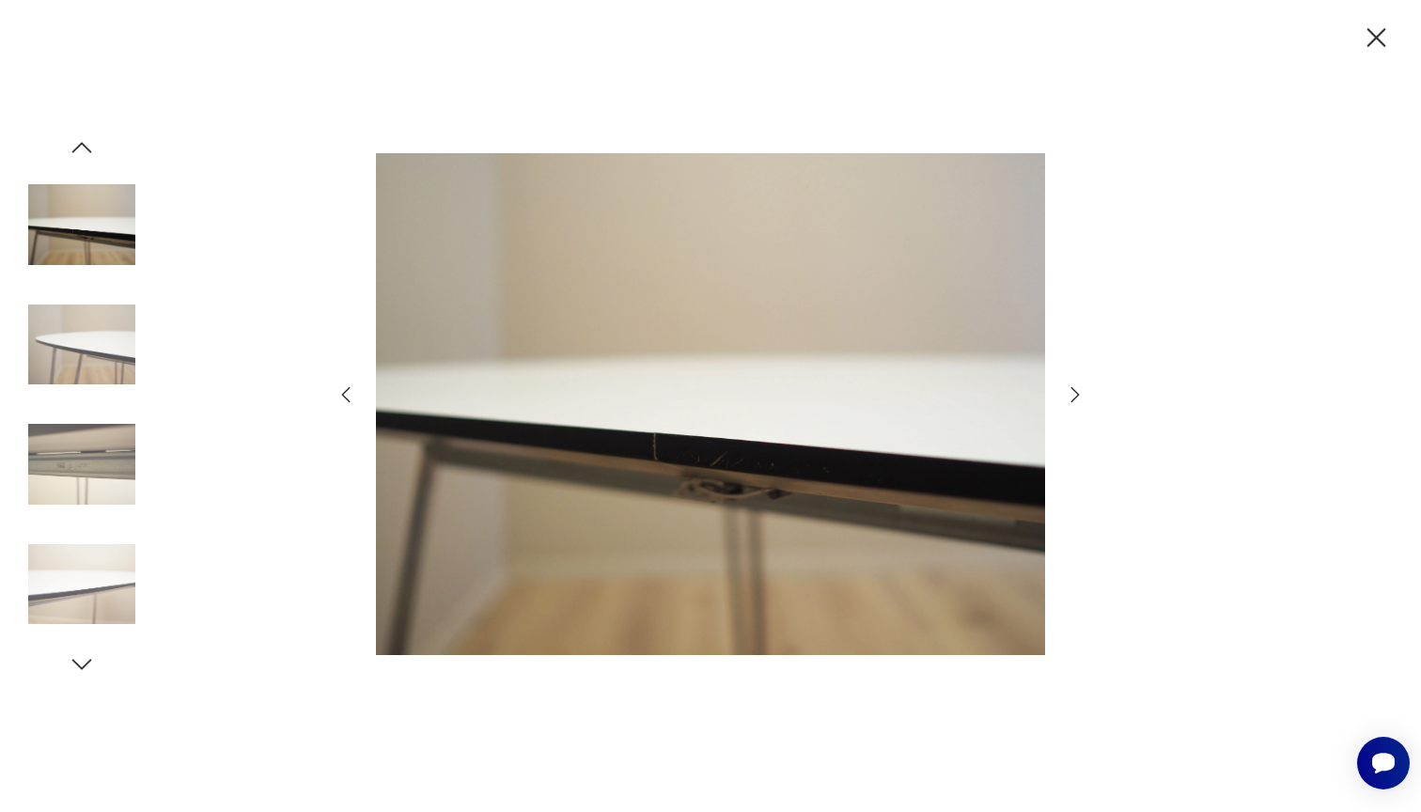
click at [1226, 292] on div at bounding box center [710, 406] width 1421 height 812
click at [1369, 39] on icon "button" at bounding box center [1376, 38] width 33 height 33
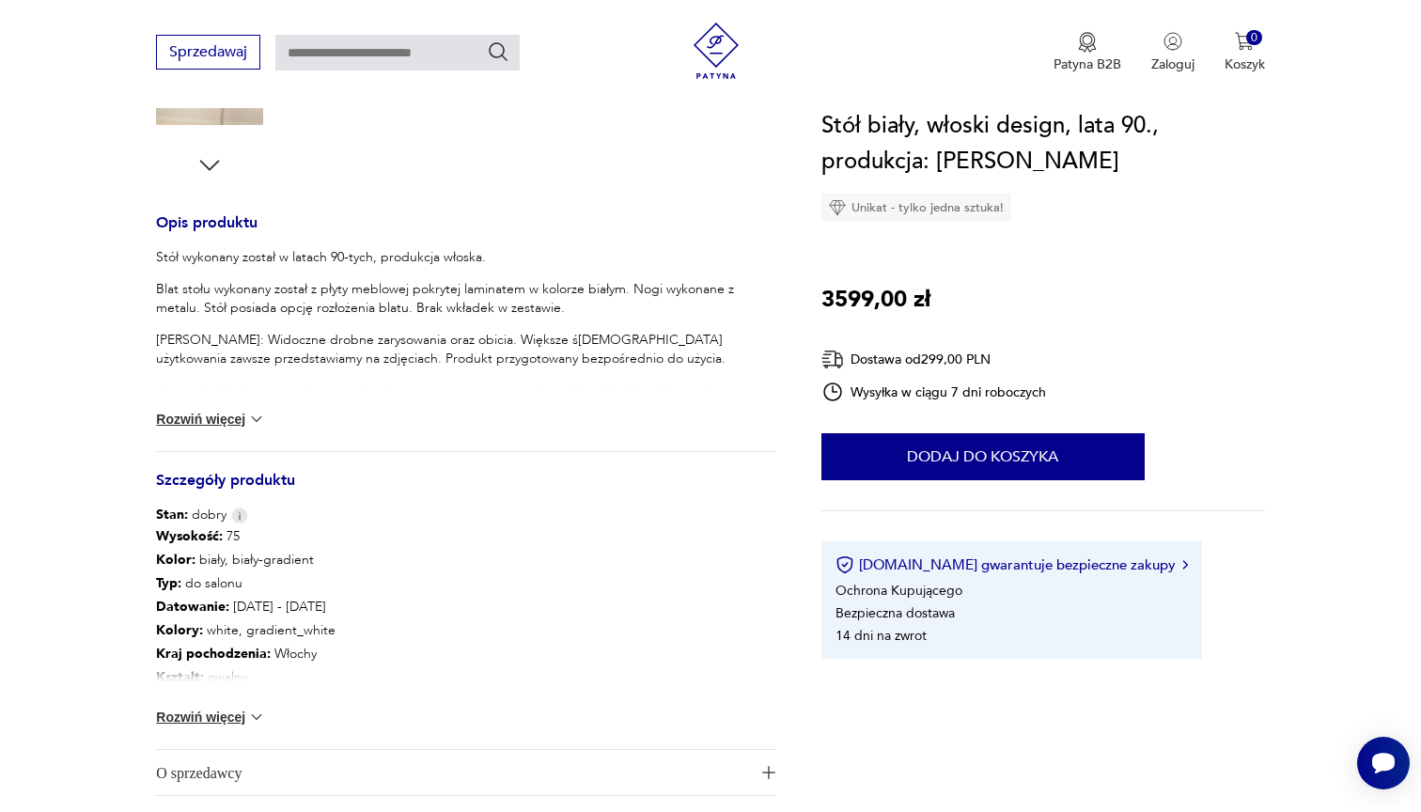
scroll to position [690, 0]
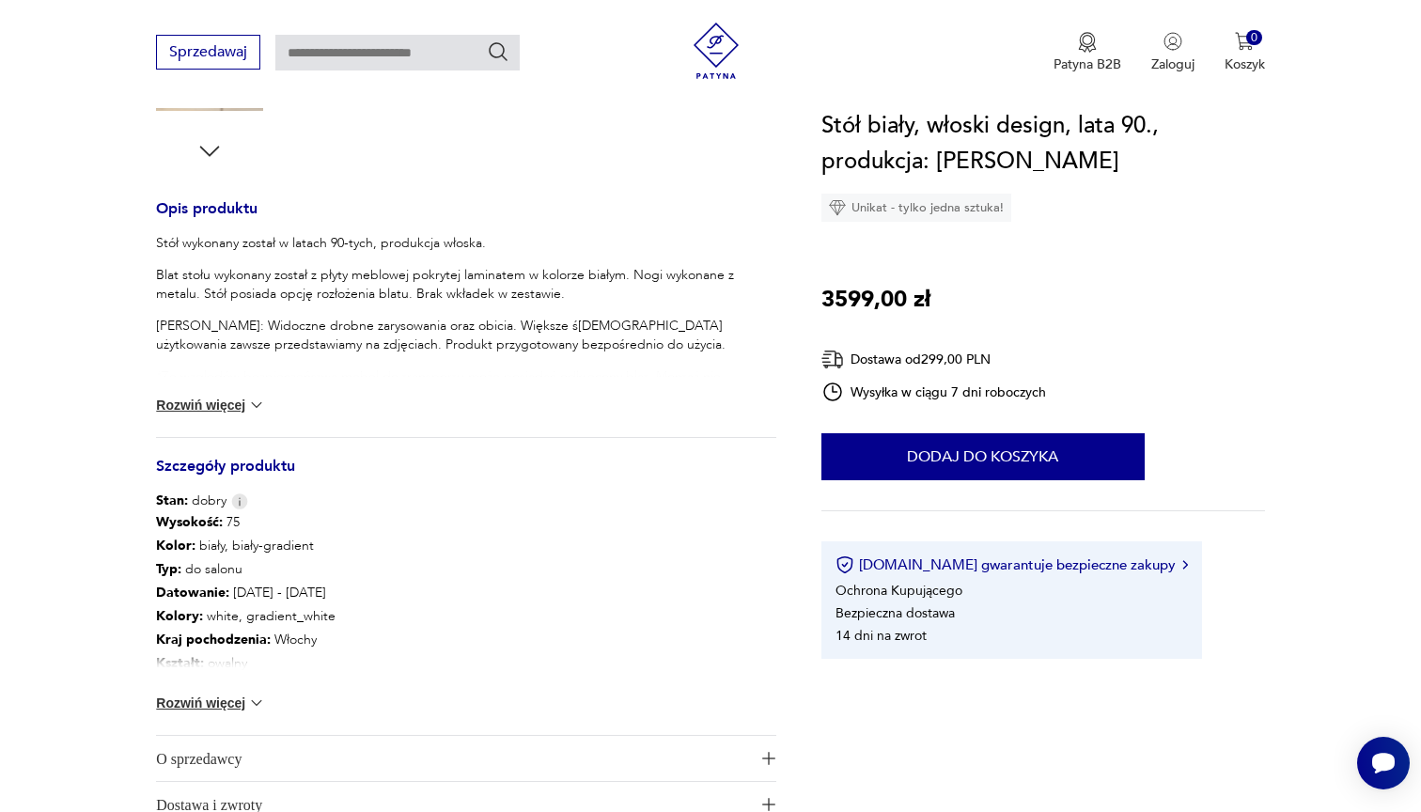
click at [251, 700] on img at bounding box center [256, 703] width 19 height 19
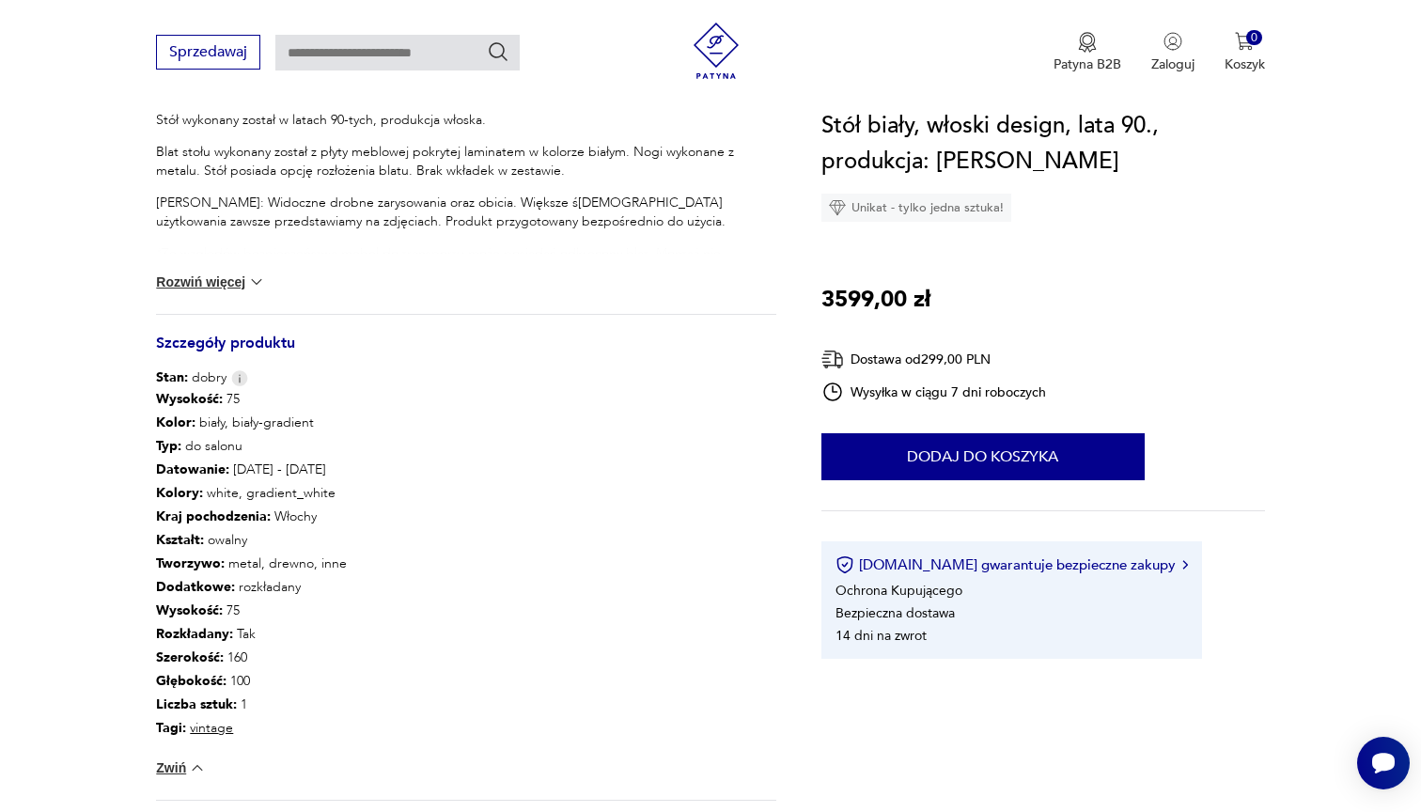
scroll to position [816, 0]
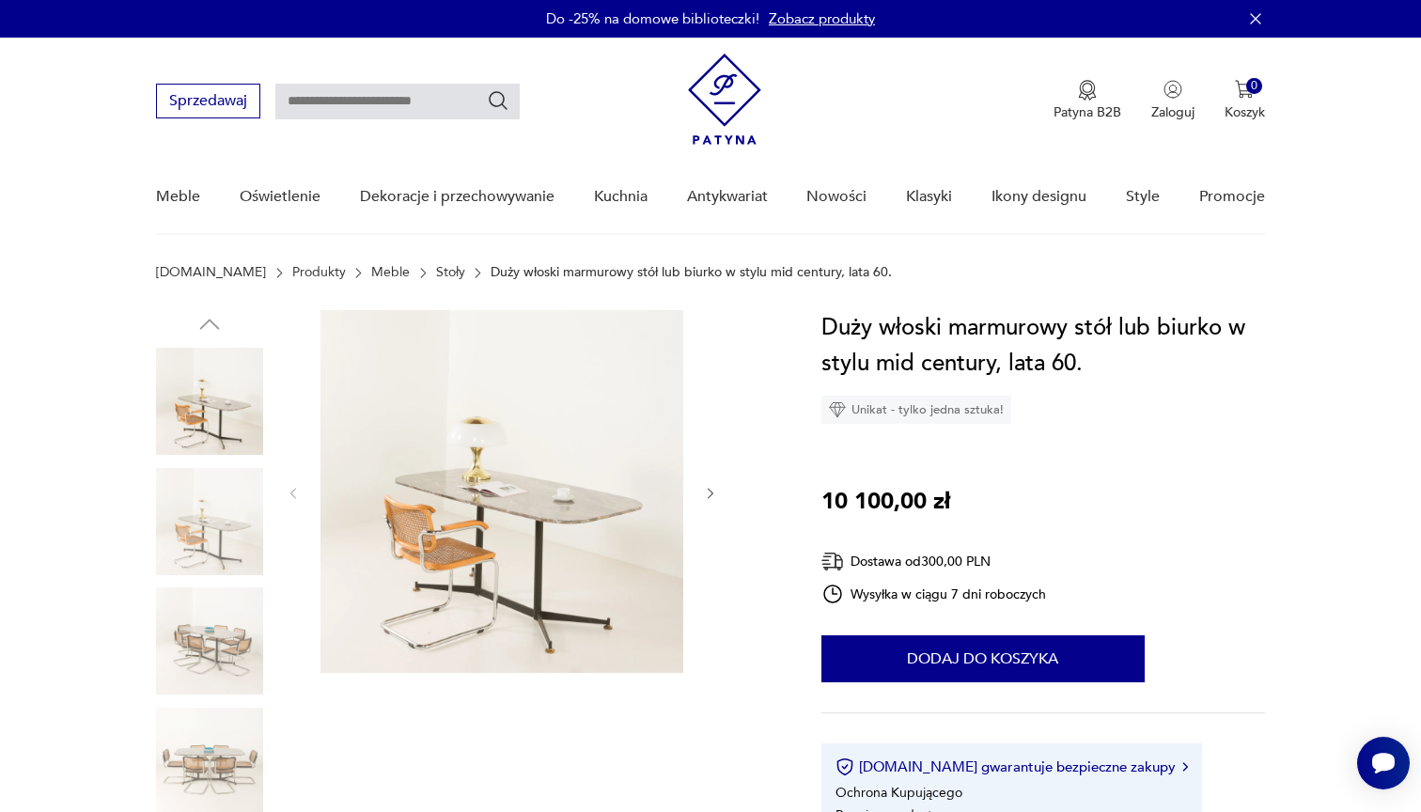
click at [205, 523] on img at bounding box center [209, 521] width 107 height 107
click at [205, 530] on img at bounding box center [209, 521] width 107 height 107
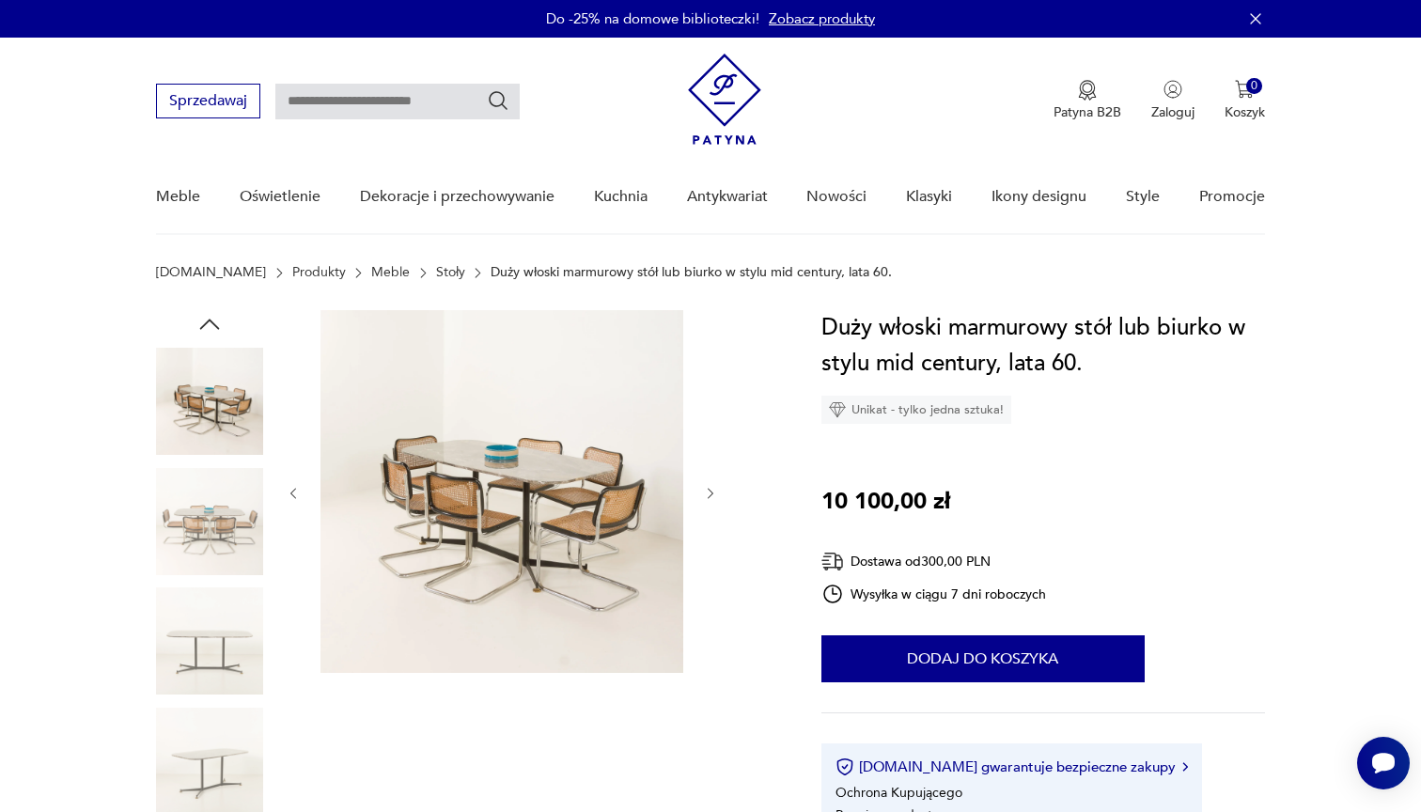
click at [211, 573] on img at bounding box center [209, 521] width 107 height 107
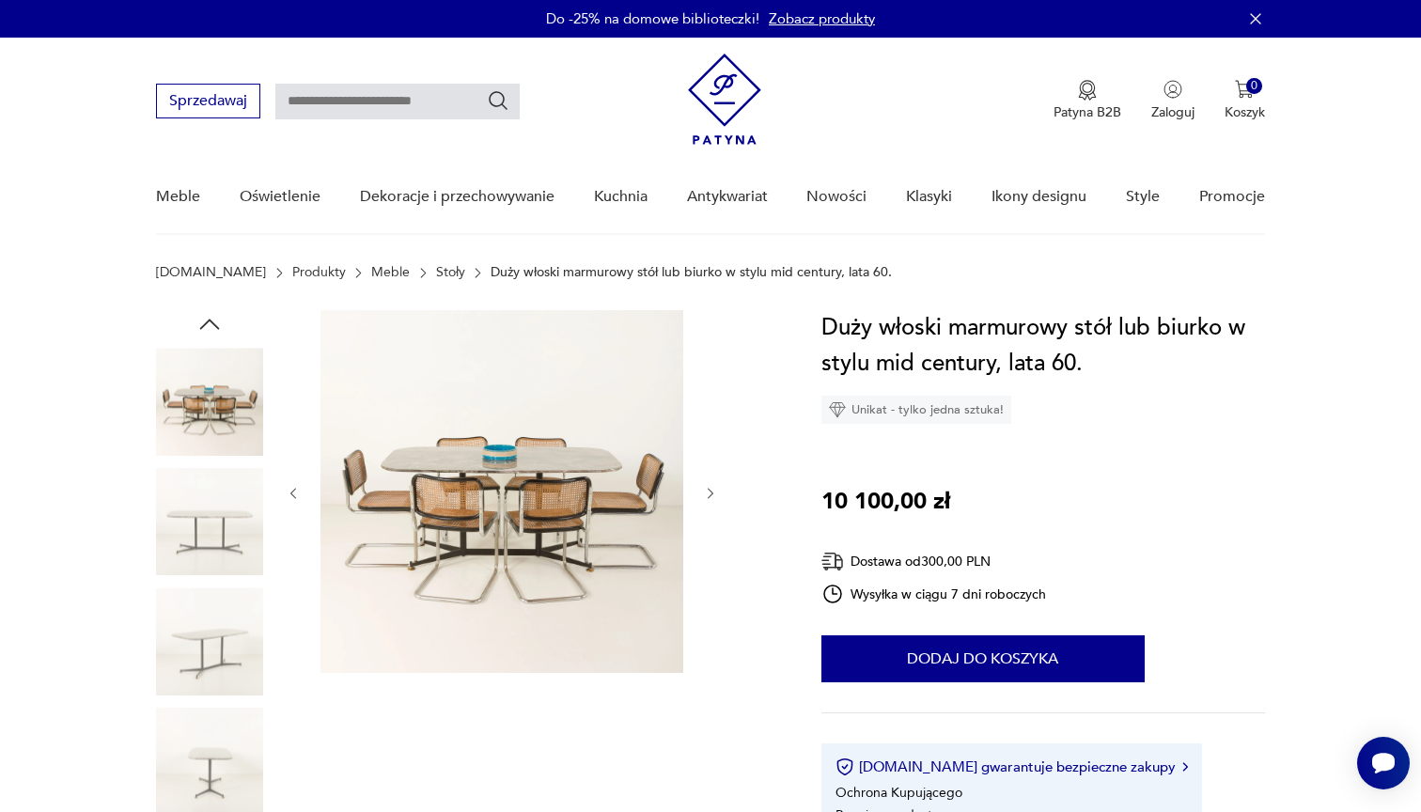
click at [220, 633] on img at bounding box center [209, 640] width 107 height 107
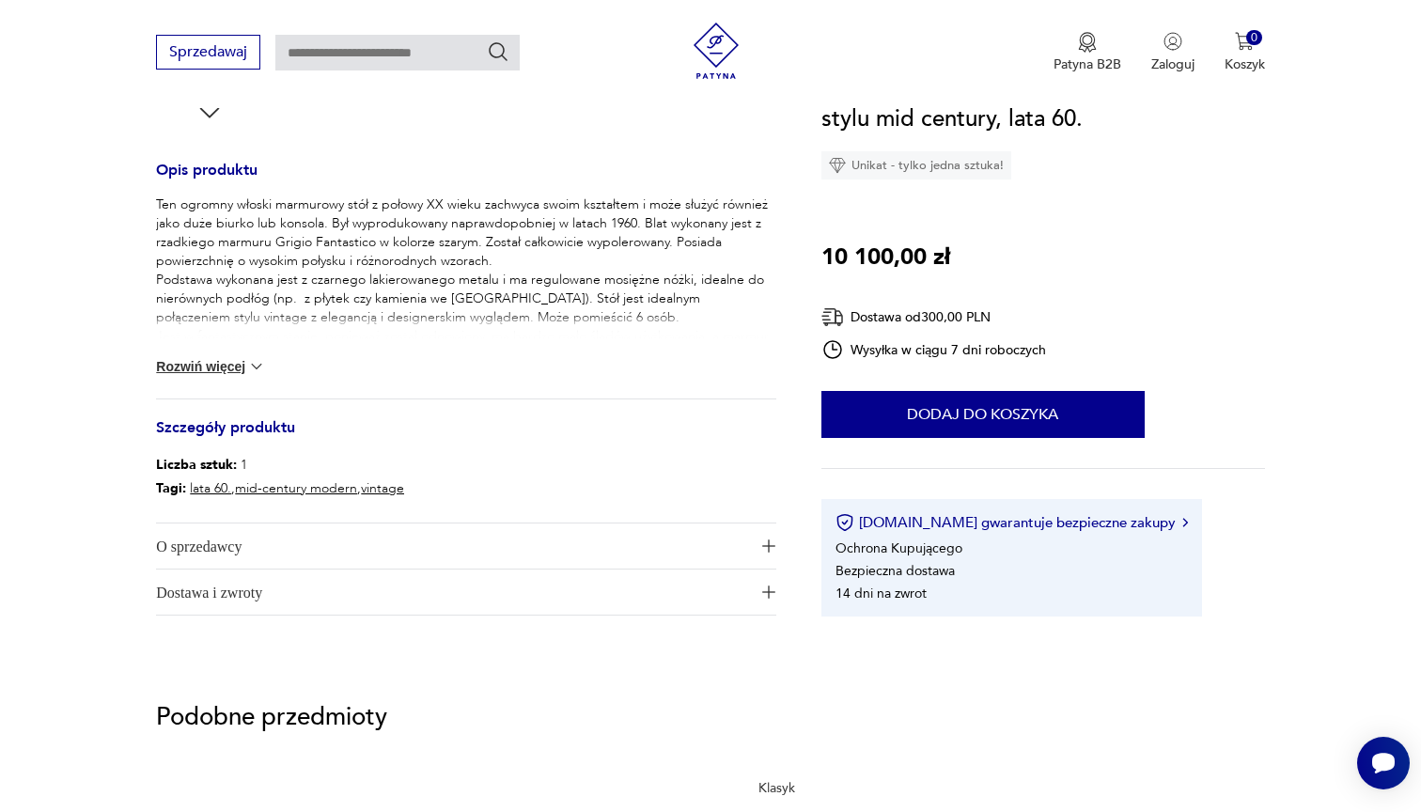
scroll to position [729, 0]
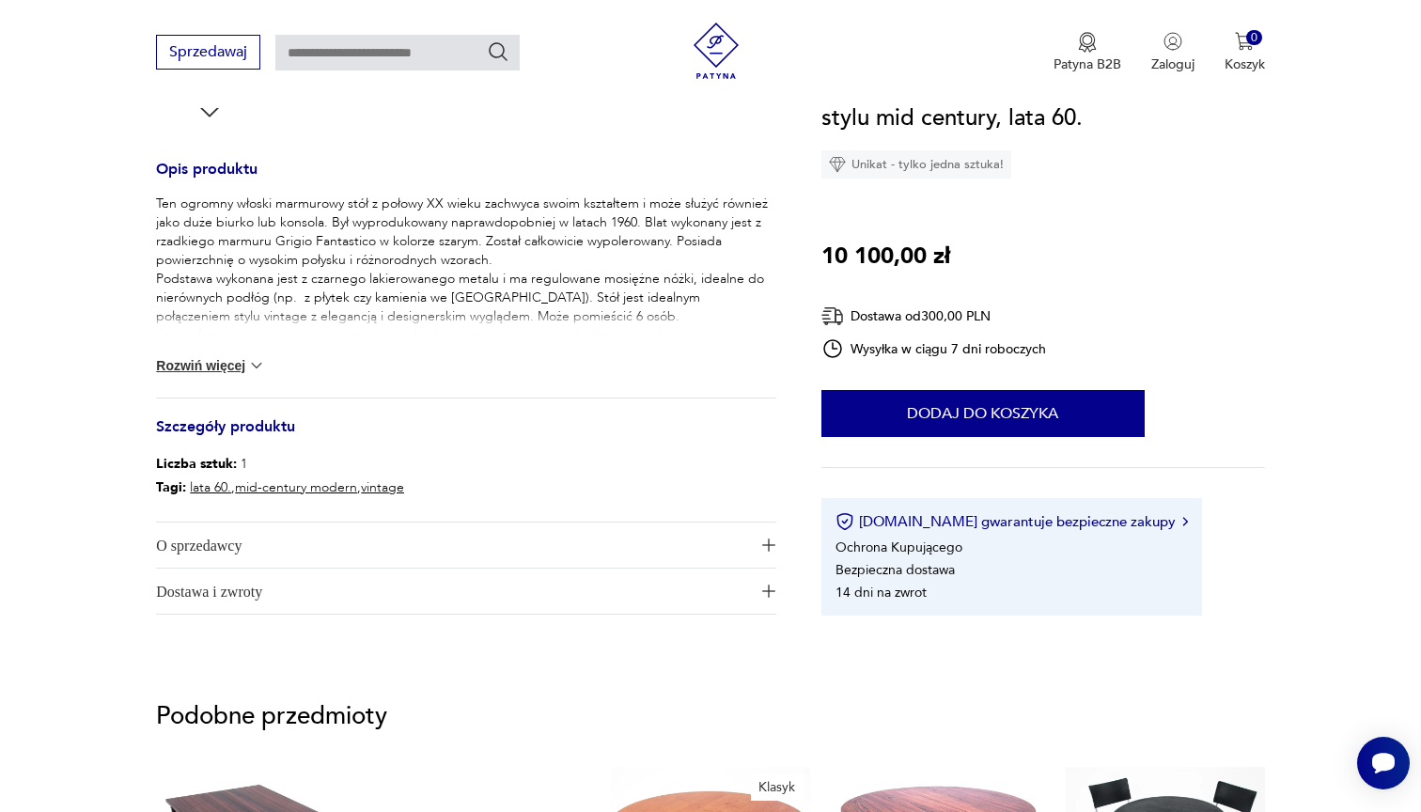
click at [249, 360] on img at bounding box center [256, 365] width 19 height 19
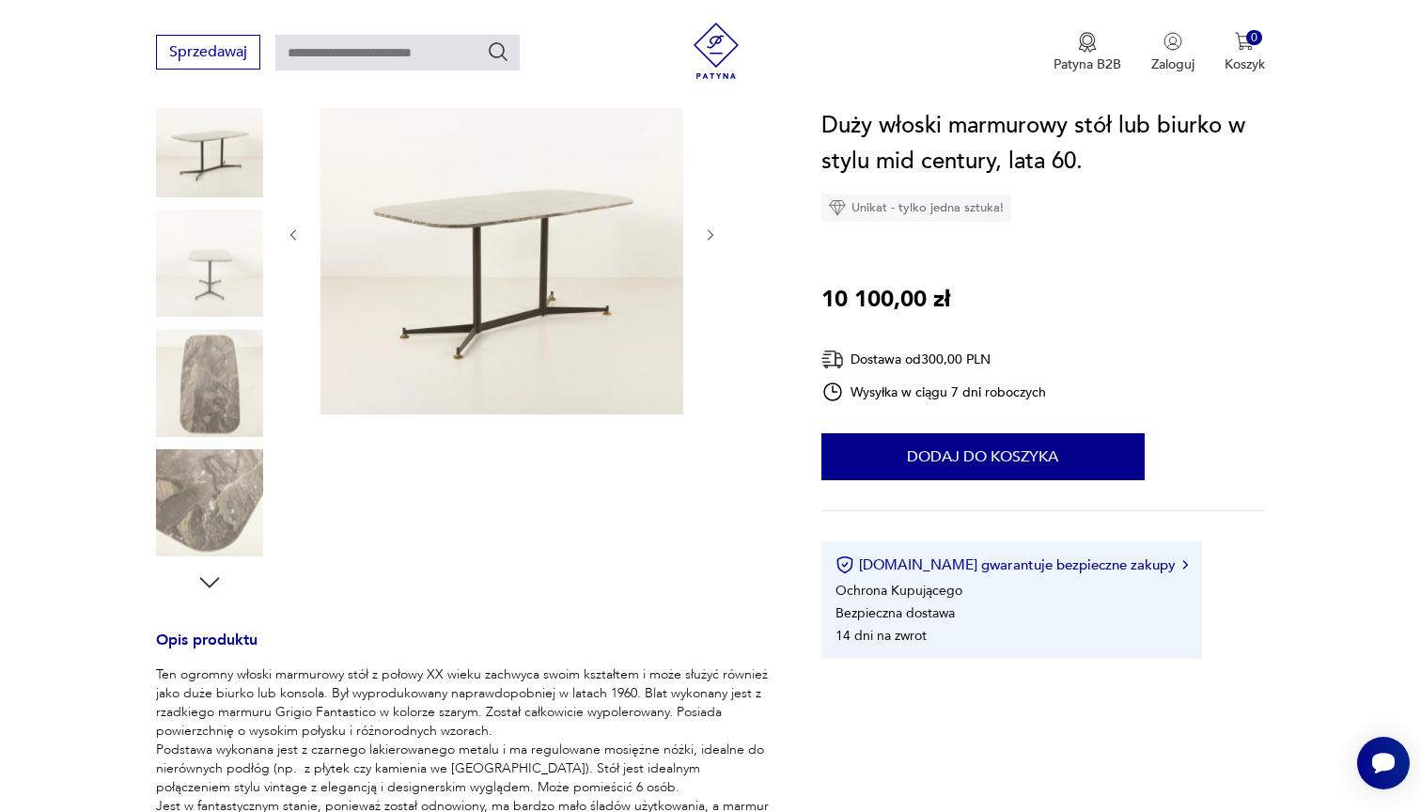
scroll to position [223, 0]
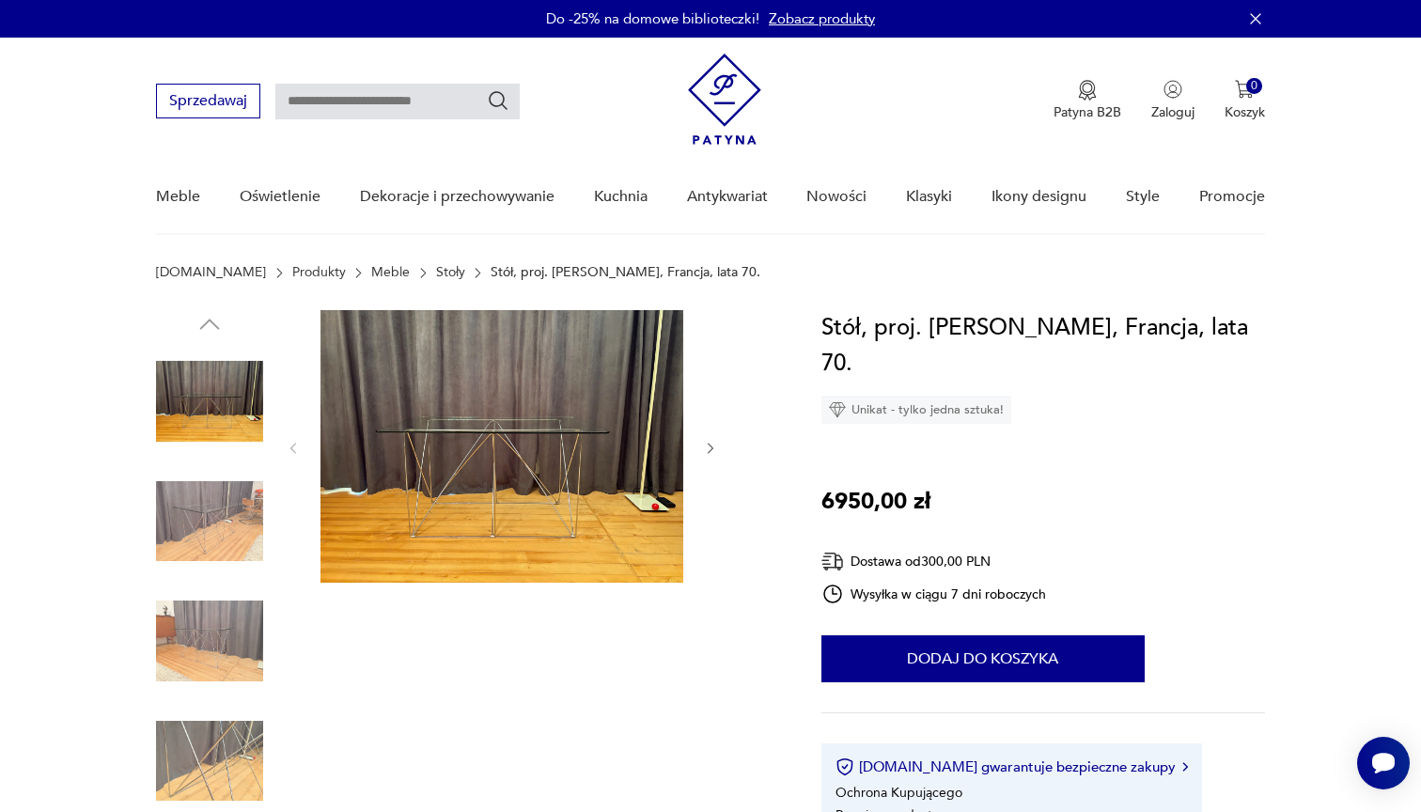
click at [219, 511] on img at bounding box center [209, 521] width 107 height 107
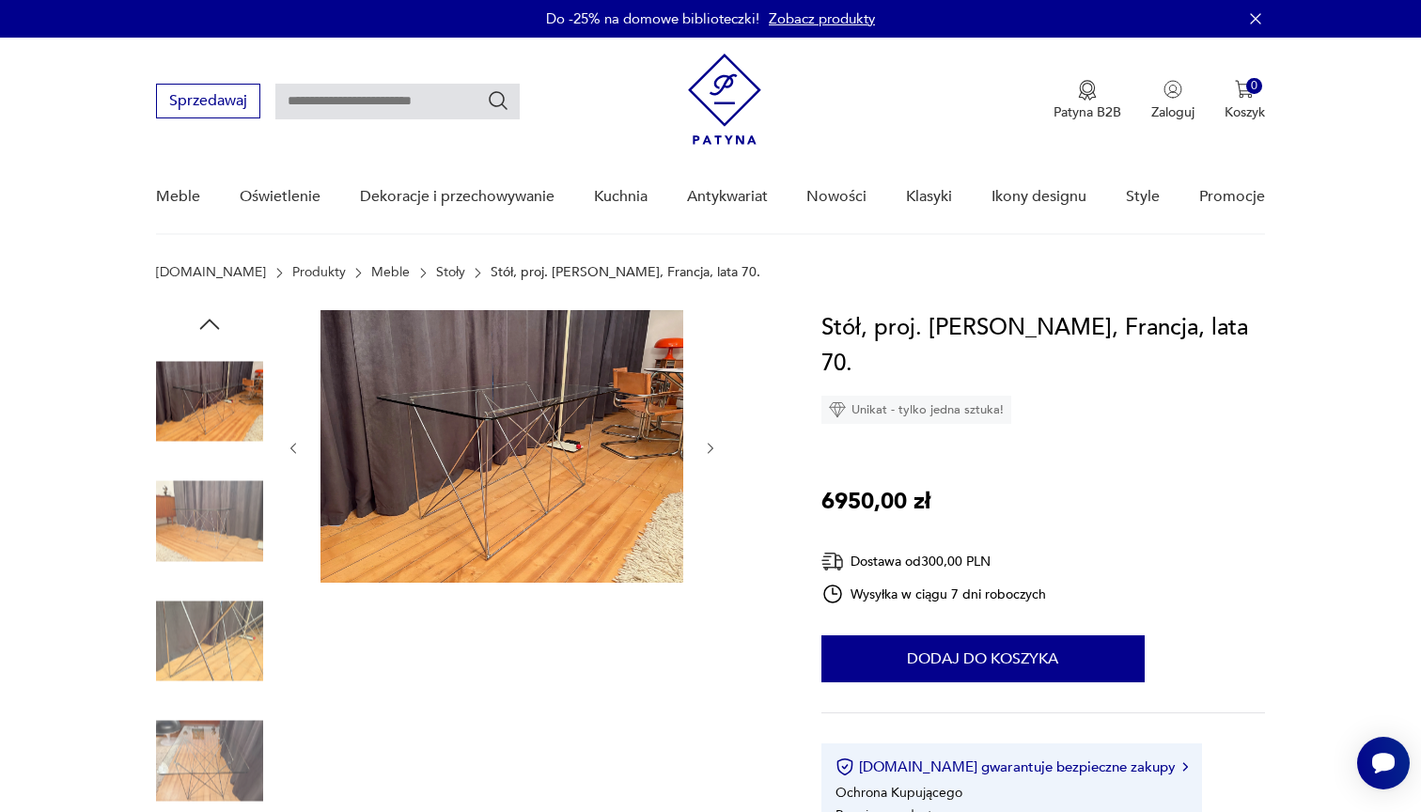
click at [219, 511] on img at bounding box center [209, 521] width 107 height 107
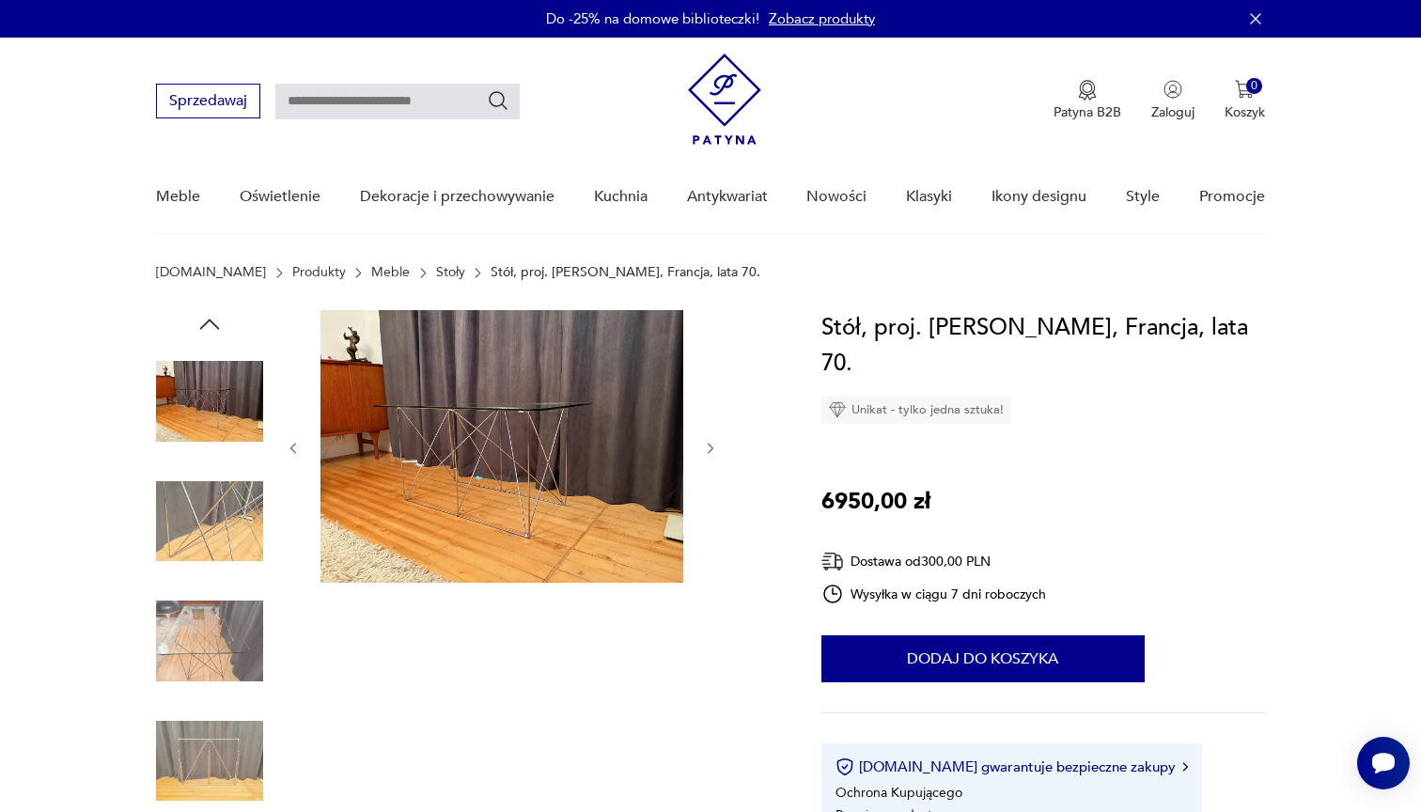
click at [215, 578] on div at bounding box center [209, 583] width 107 height 470
click at [207, 653] on img at bounding box center [209, 640] width 107 height 107
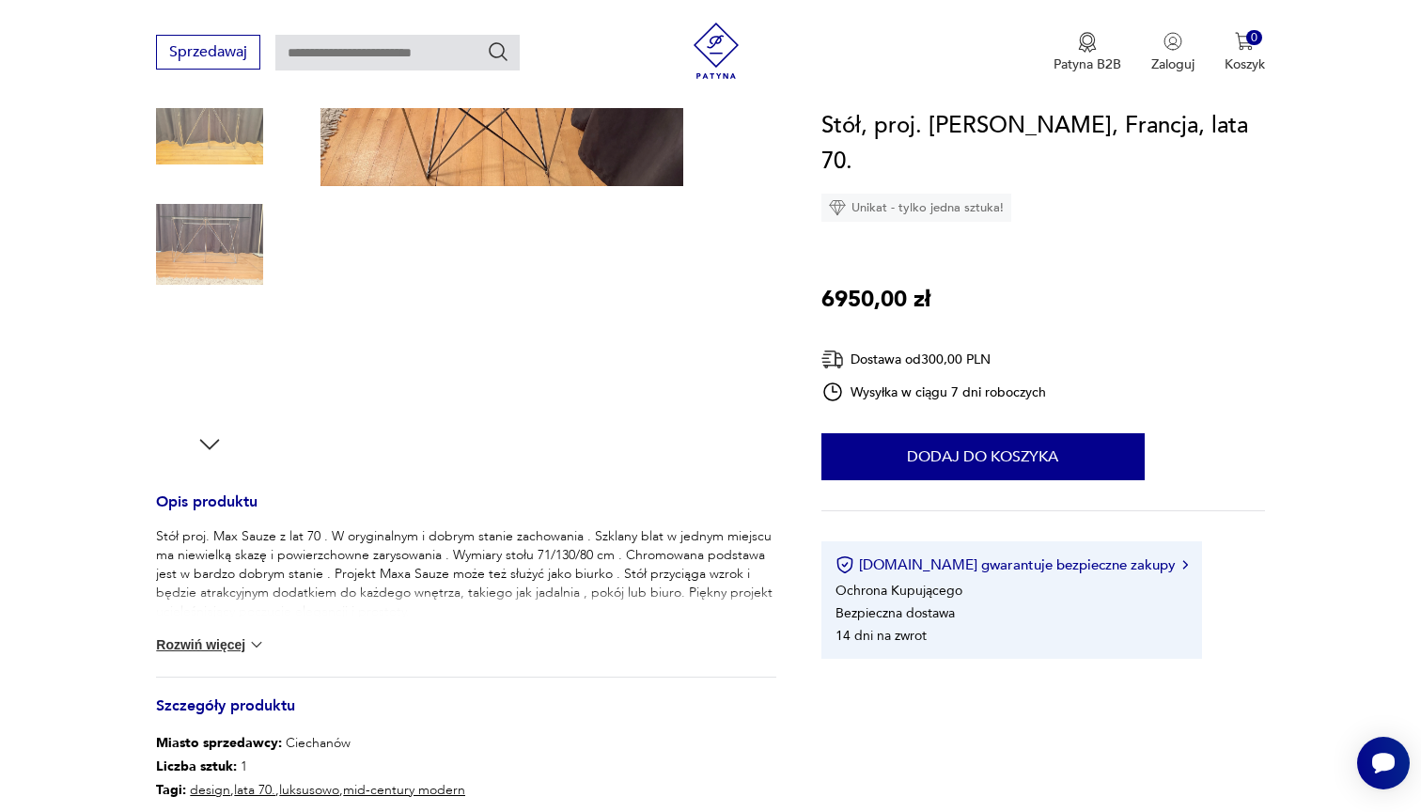
scroll to position [410, 0]
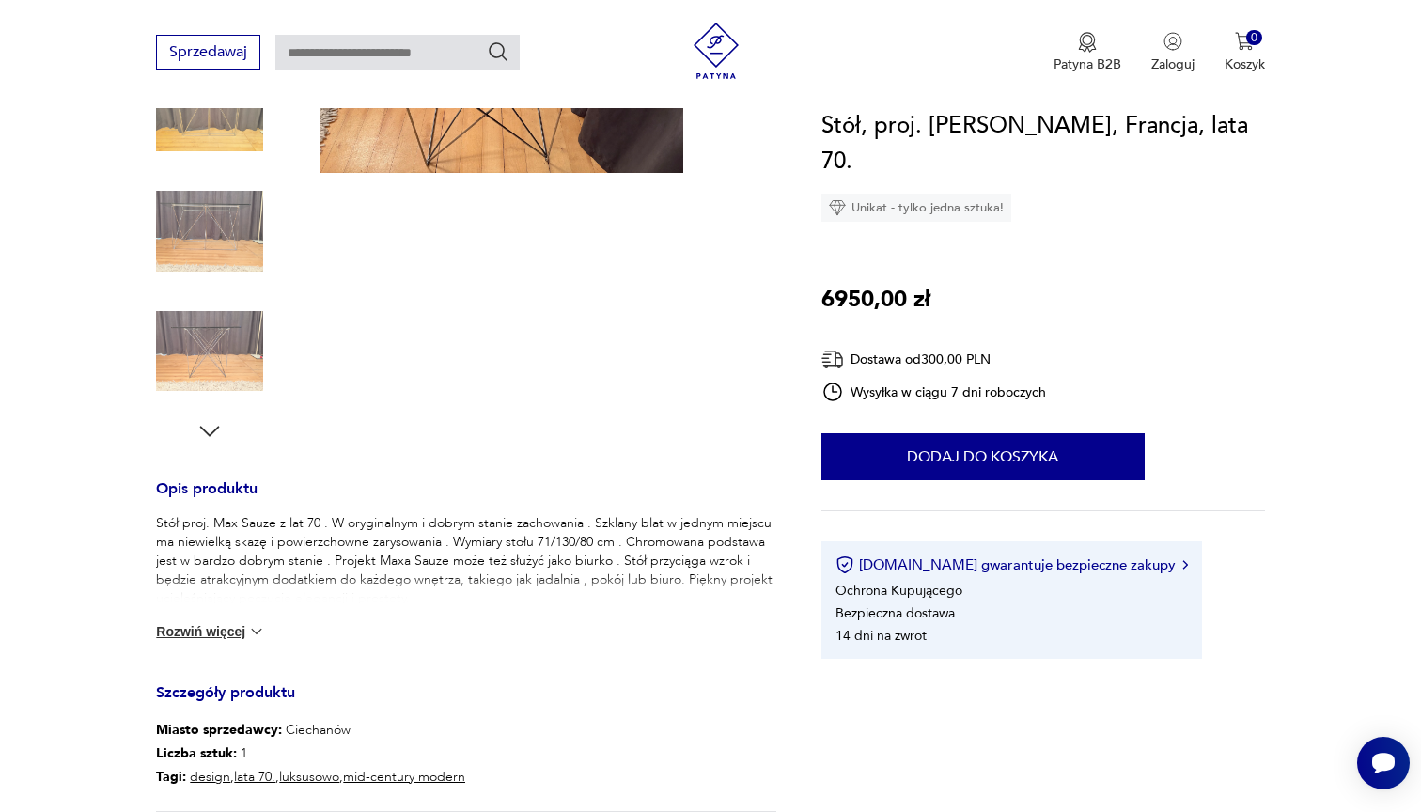
click at [258, 628] on img at bounding box center [256, 631] width 19 height 19
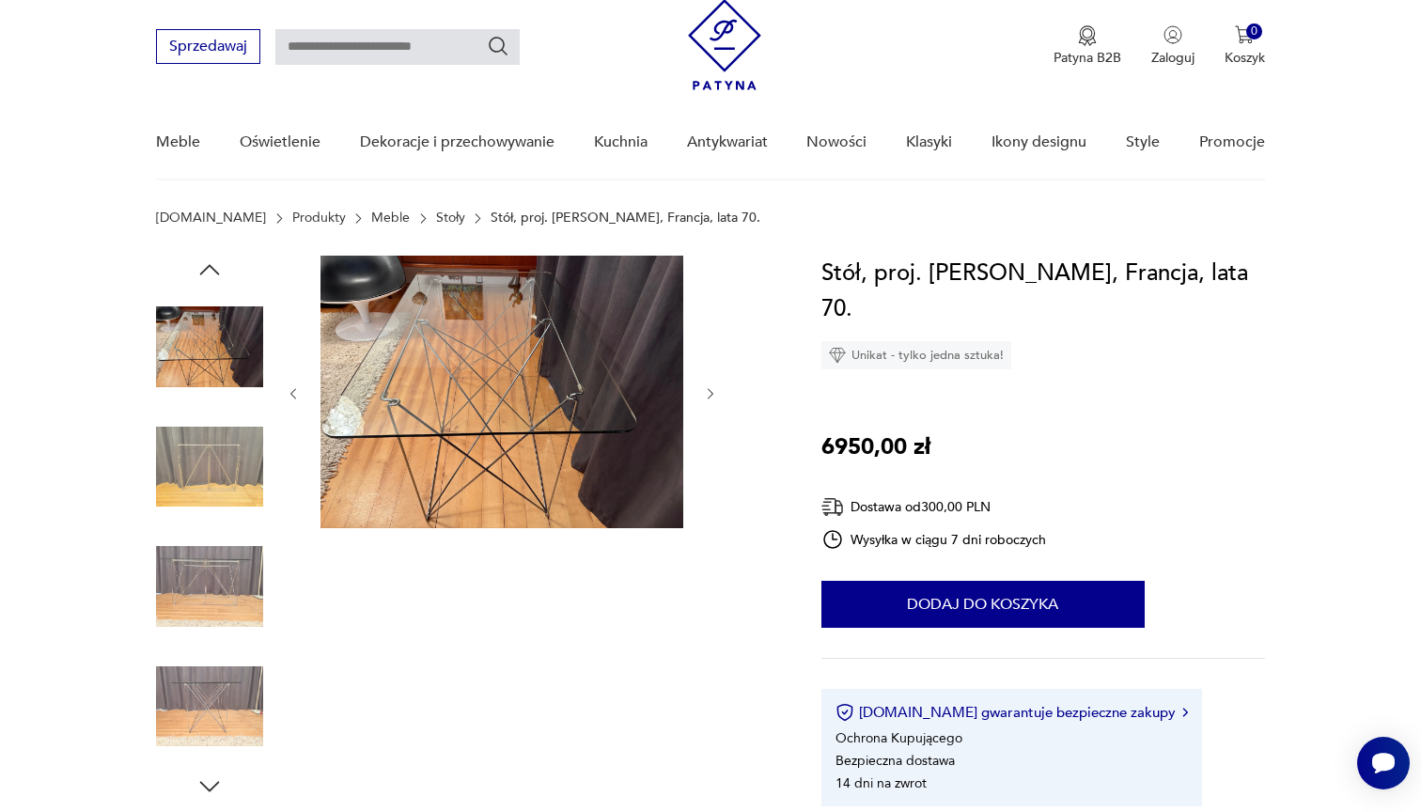
scroll to position [53, 0]
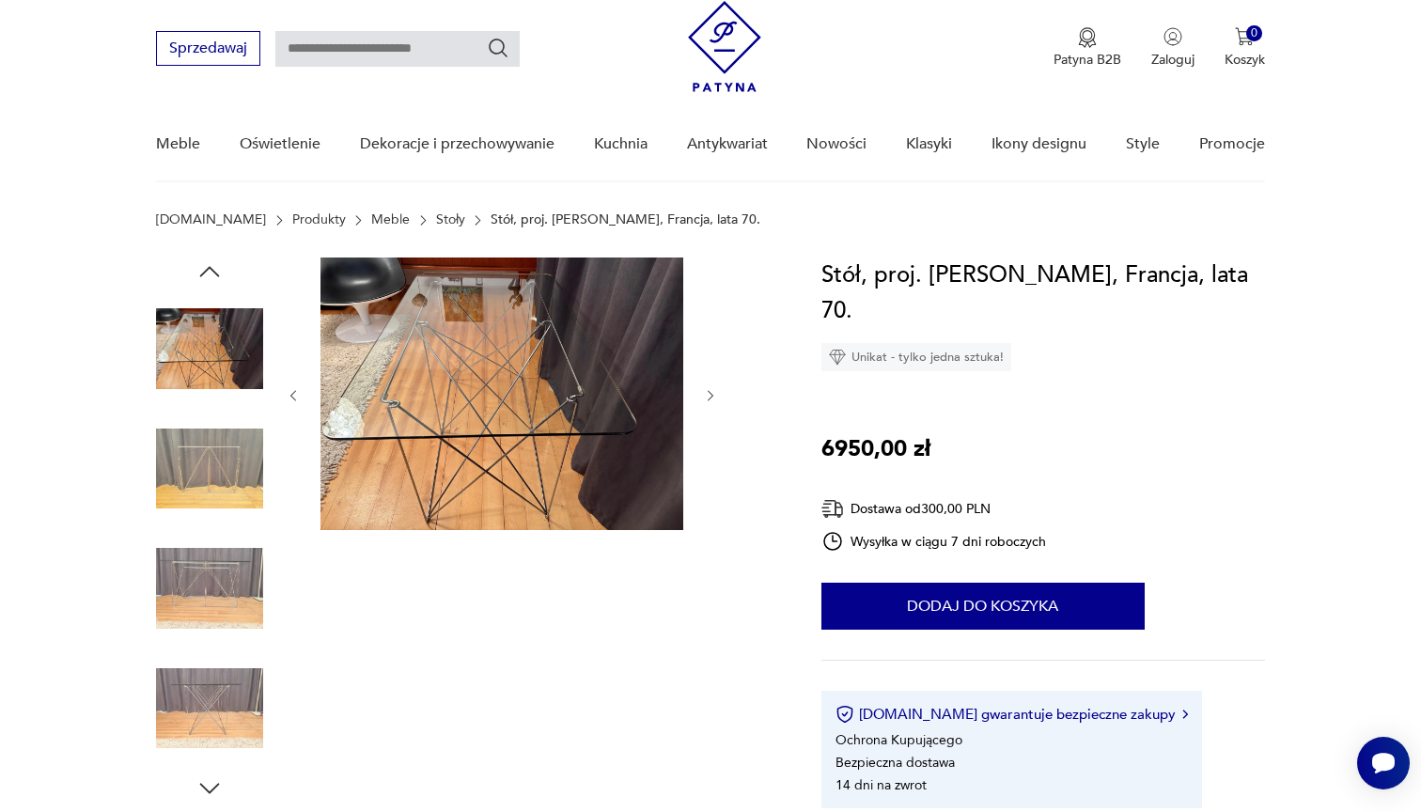
click at [199, 471] on img at bounding box center [209, 468] width 107 height 107
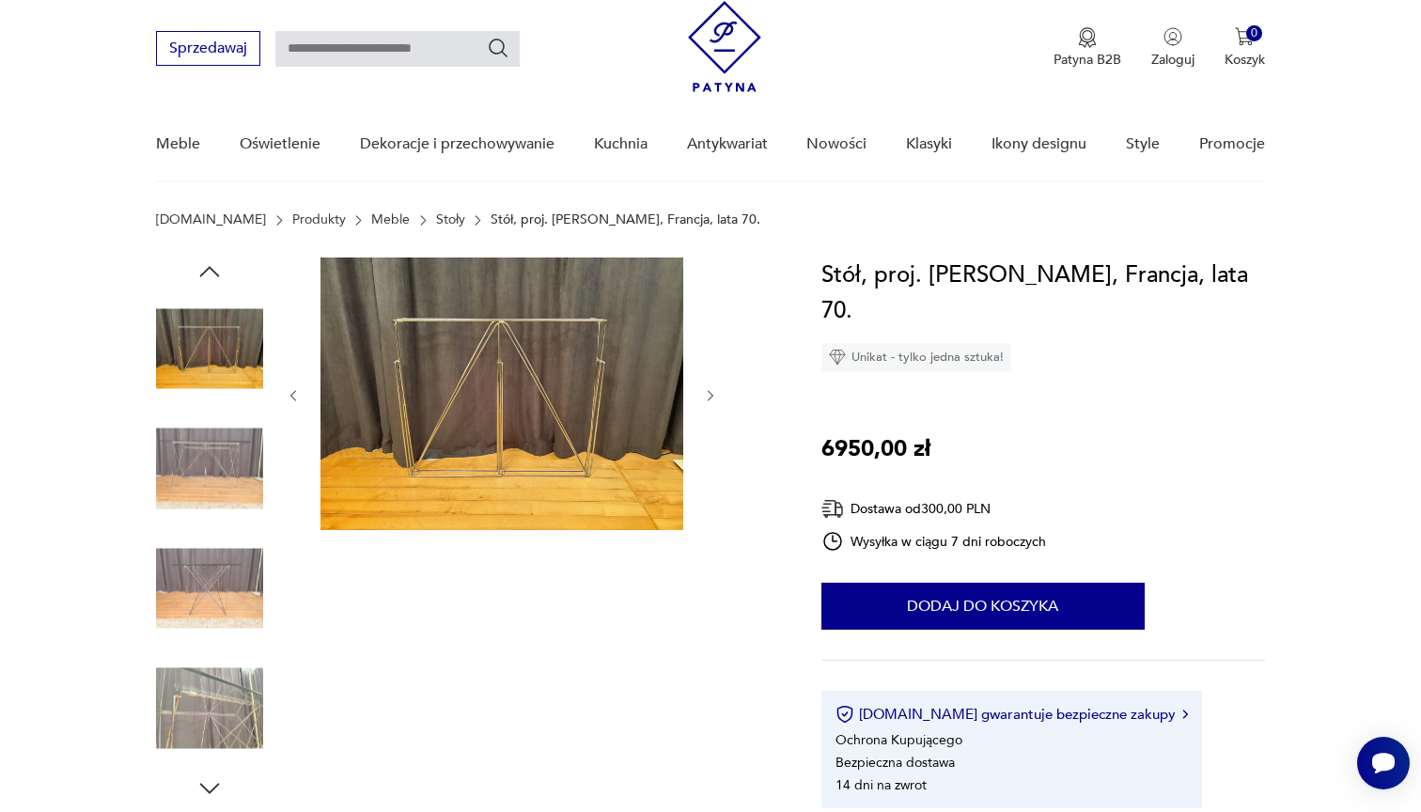
click at [204, 579] on img at bounding box center [209, 588] width 107 height 107
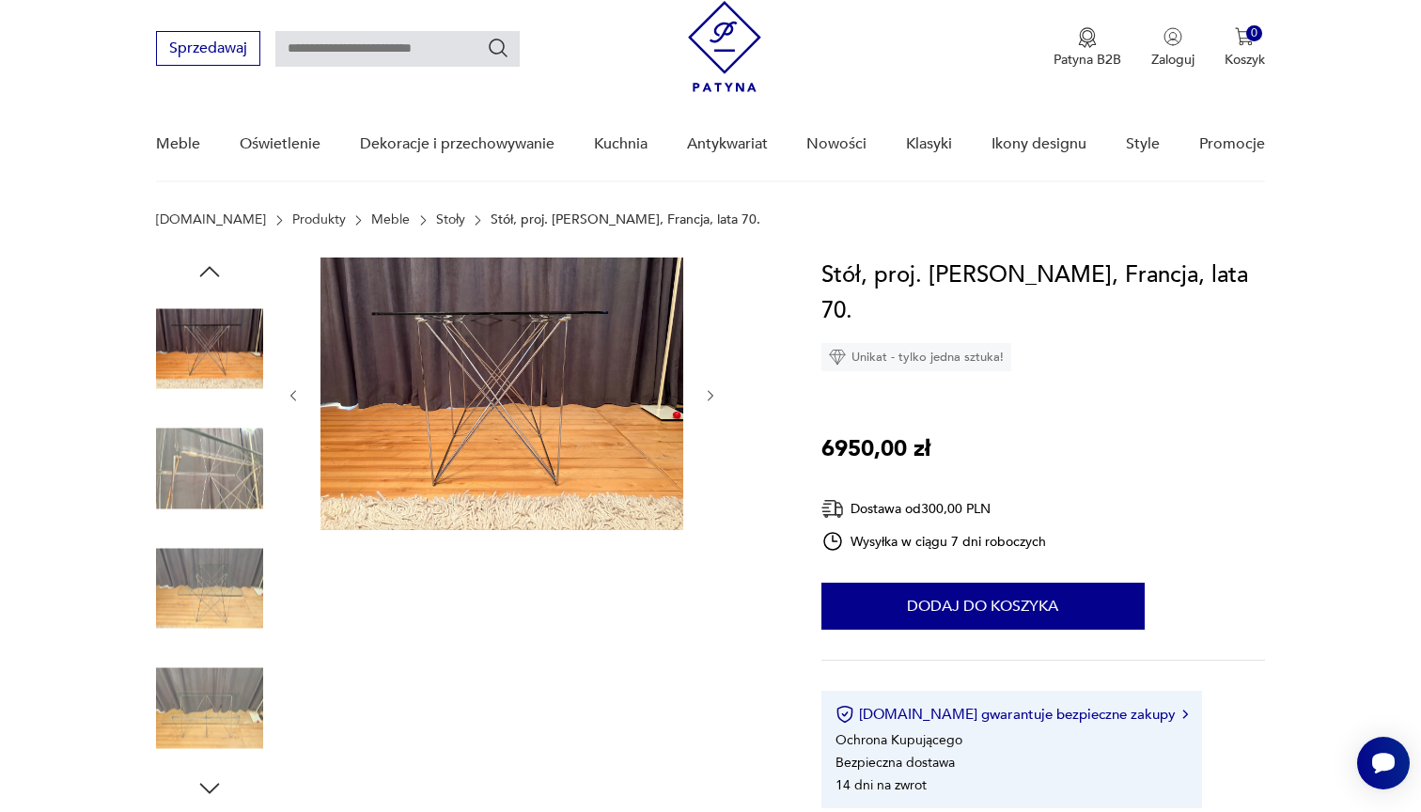
click at [216, 680] on img at bounding box center [209, 708] width 107 height 107
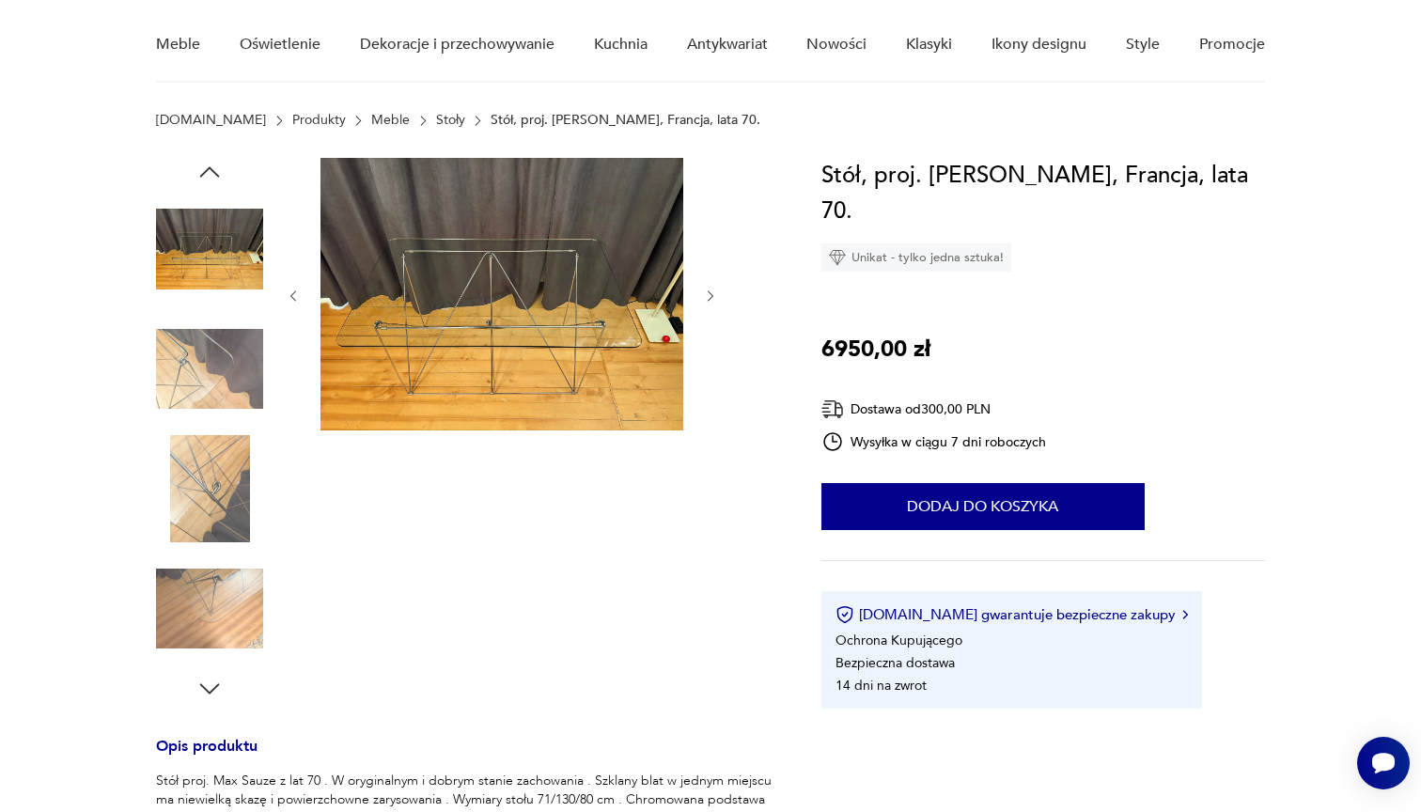
scroll to position [160, 0]
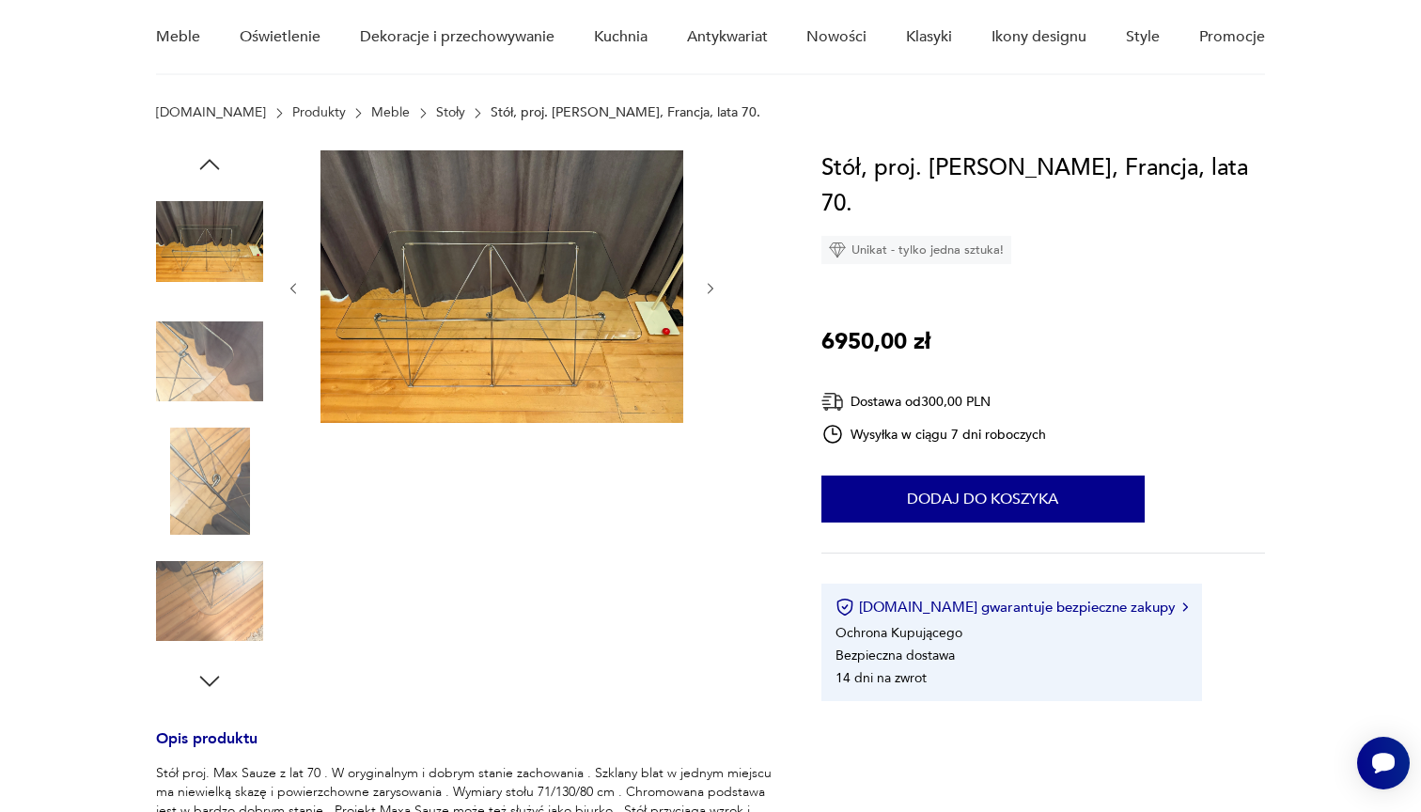
click at [218, 594] on img at bounding box center [209, 601] width 107 height 107
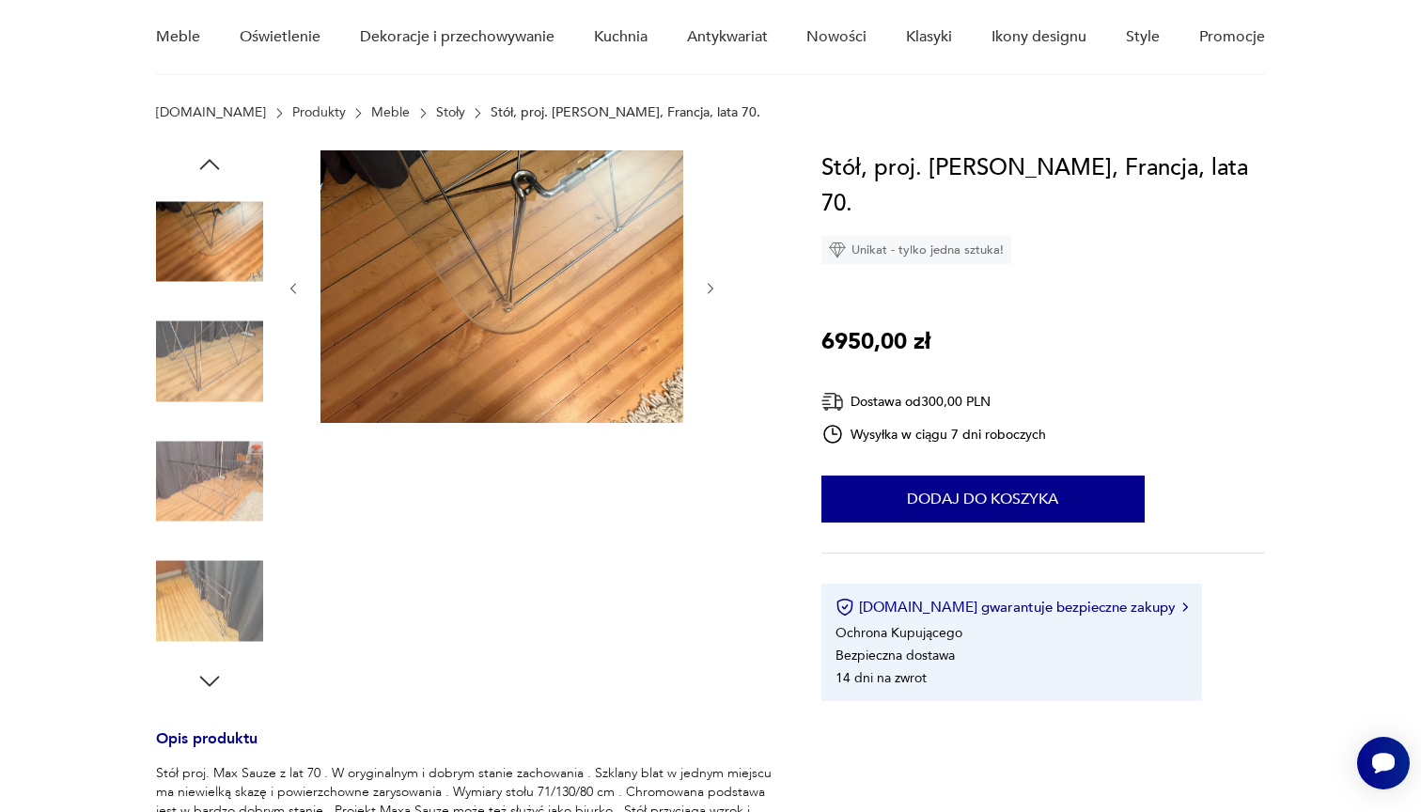
click at [218, 594] on img at bounding box center [209, 601] width 107 height 107
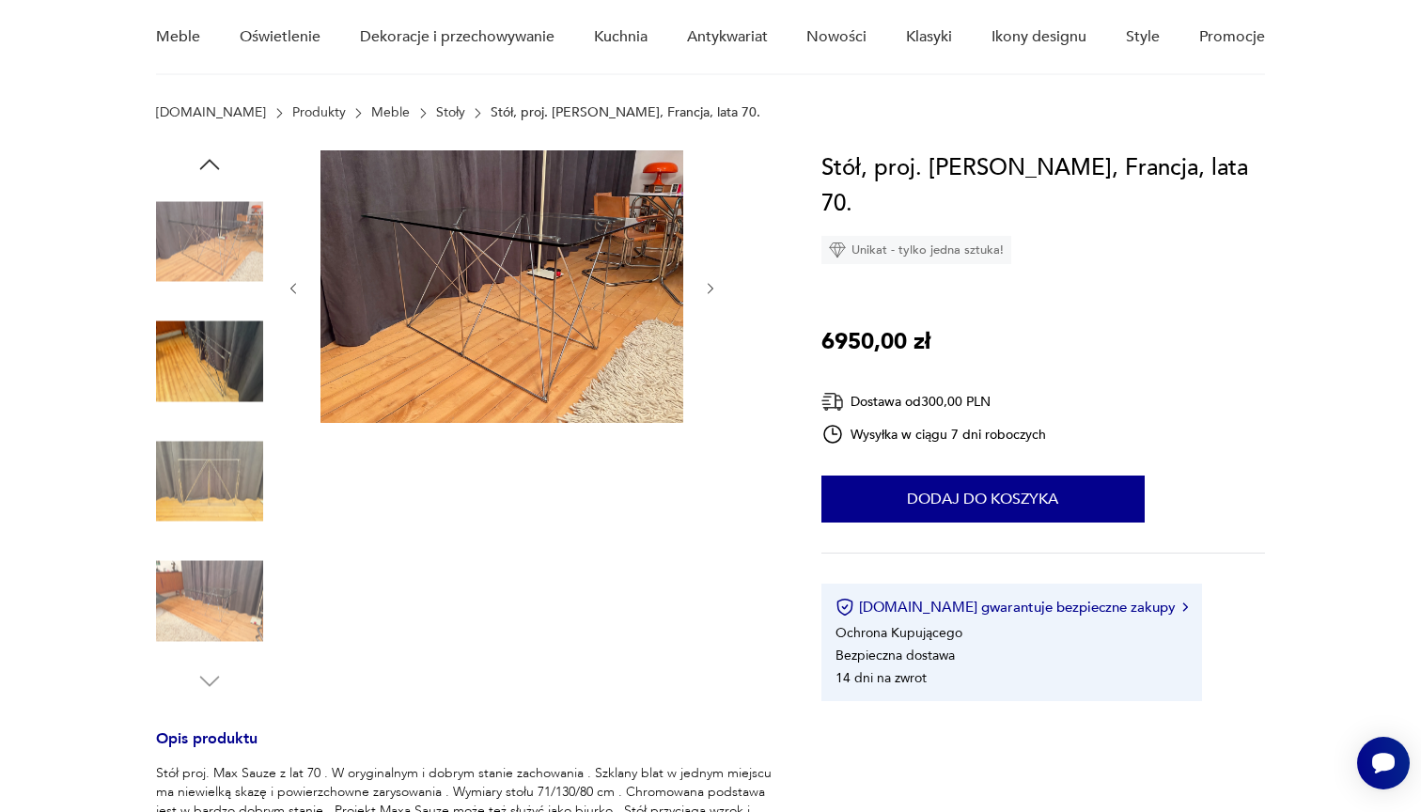
click at [218, 594] on img at bounding box center [209, 601] width 107 height 107
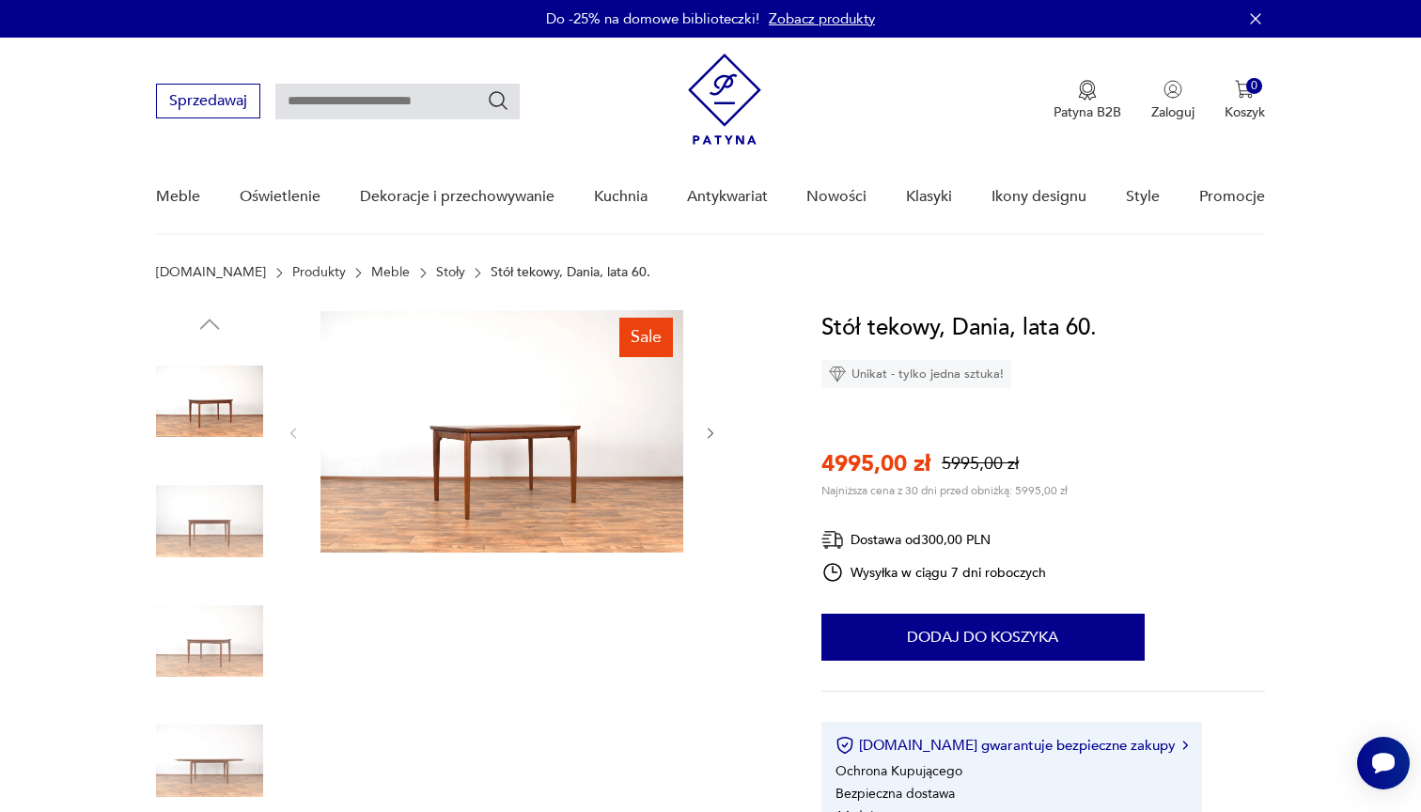
click at [183, 522] on img at bounding box center [209, 521] width 107 height 107
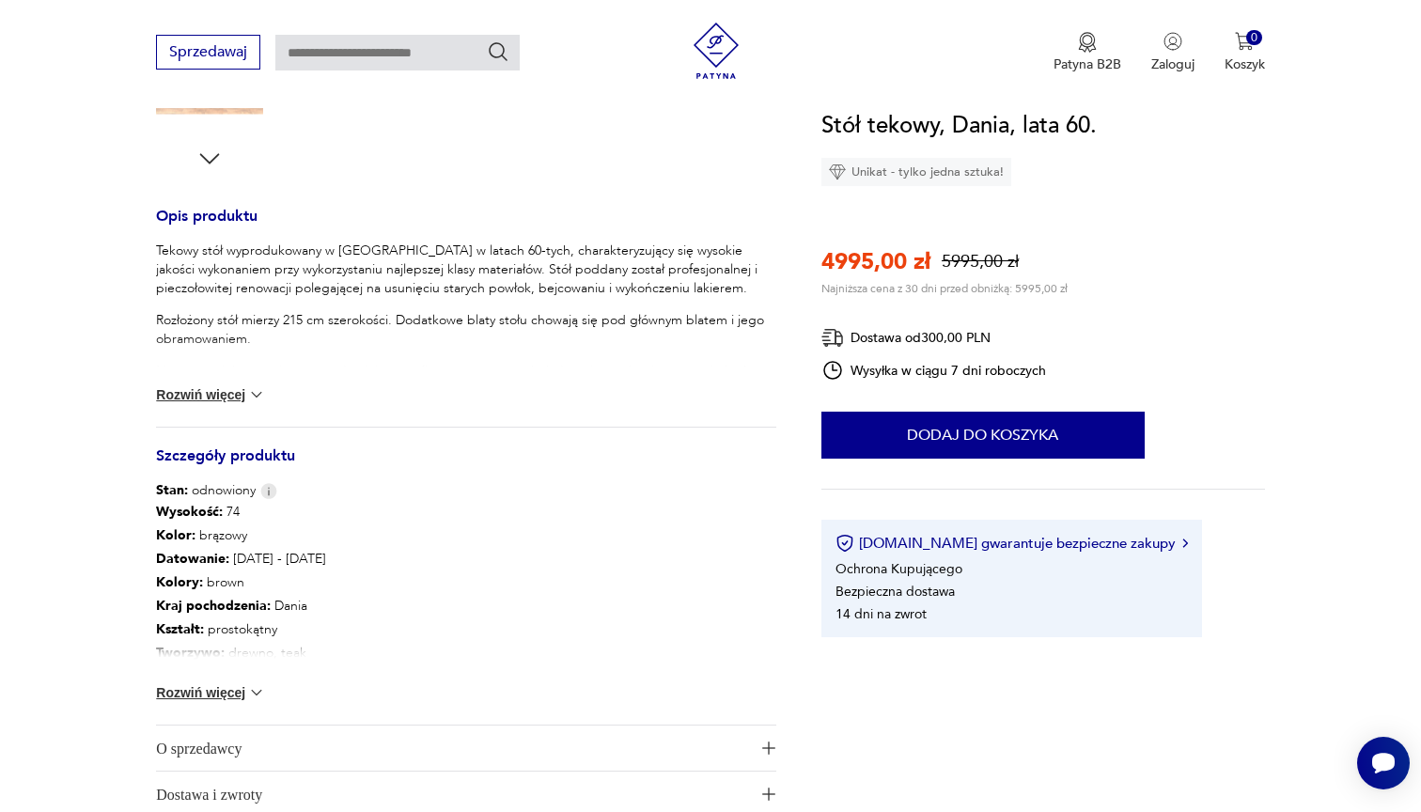
scroll to position [699, 0]
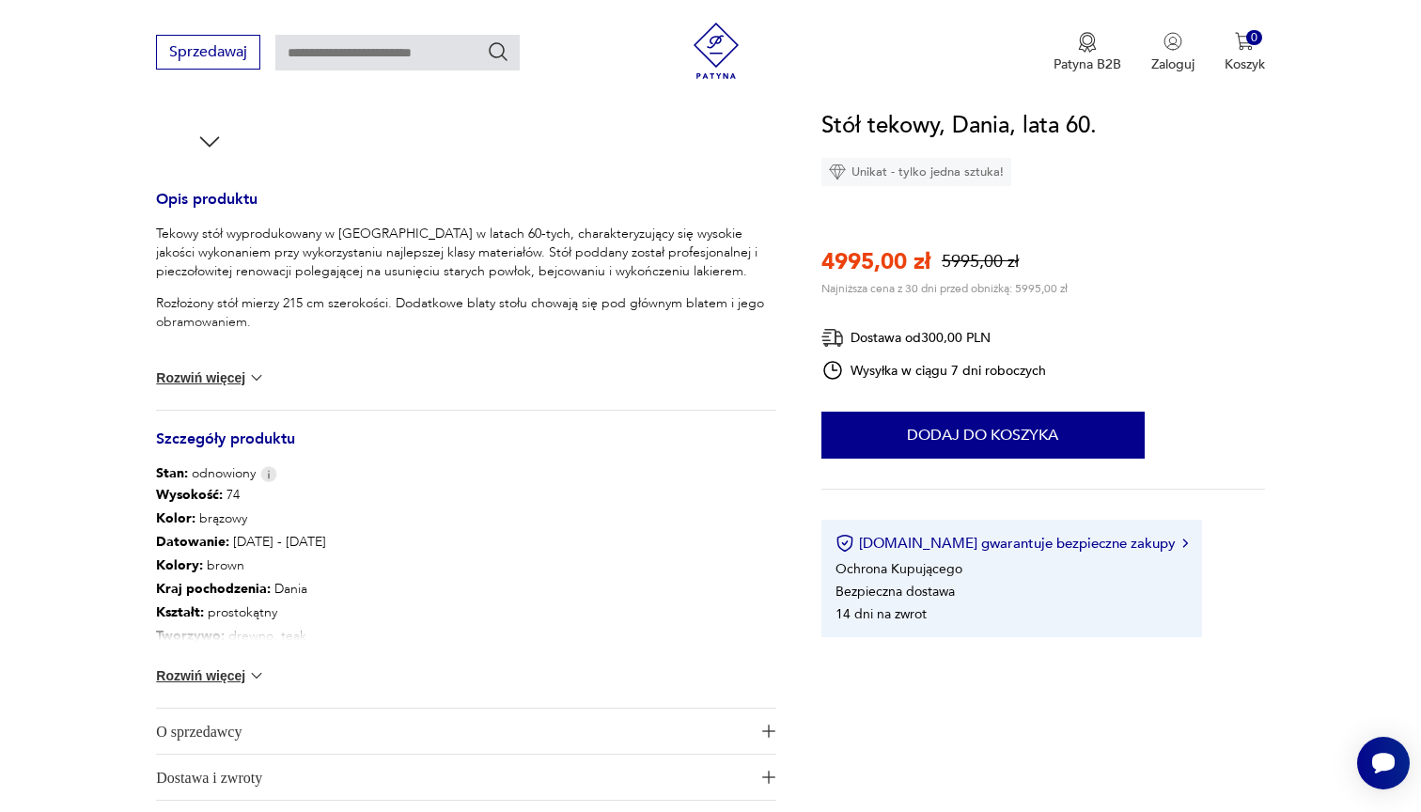
click at [219, 673] on button "Rozwiń więcej" at bounding box center [210, 675] width 109 height 19
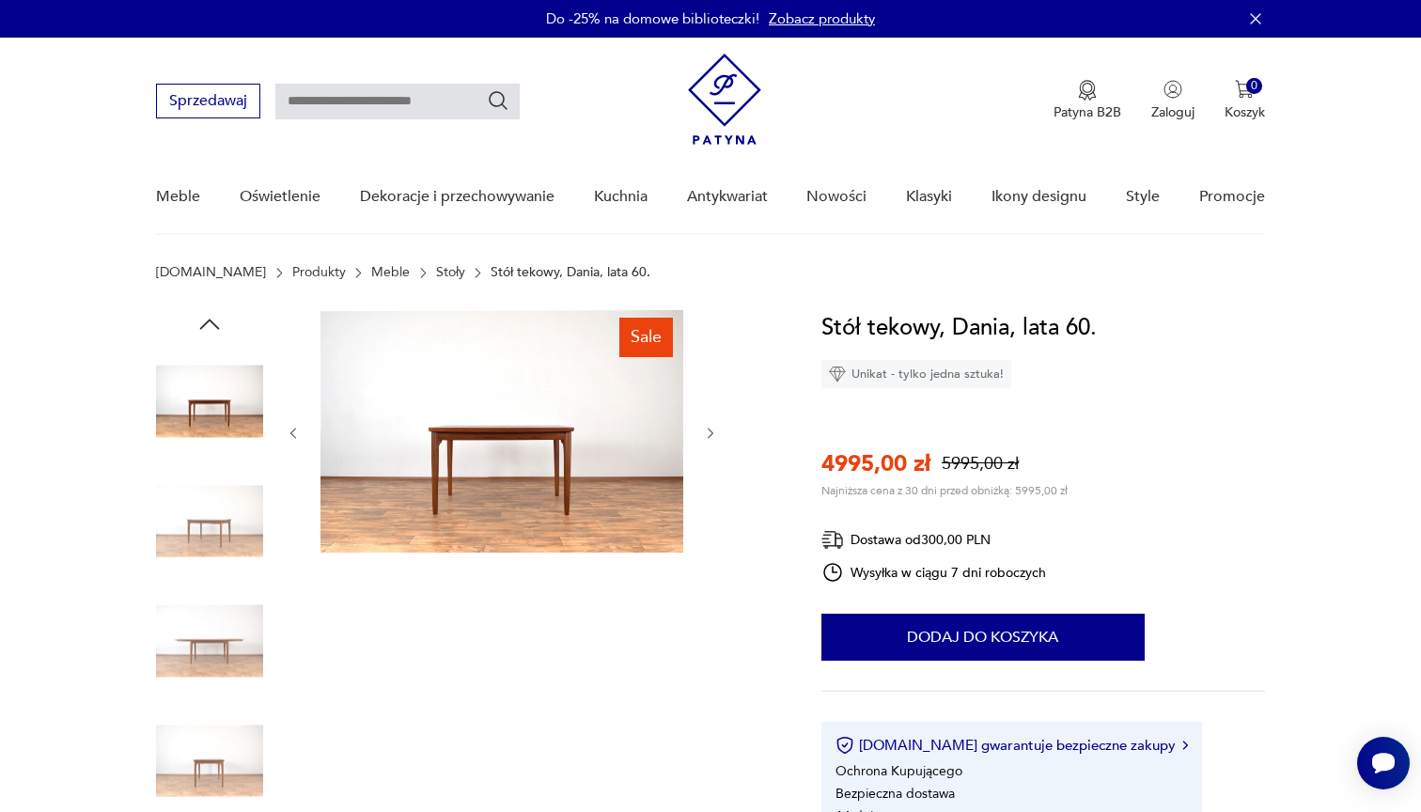
scroll to position [168, 0]
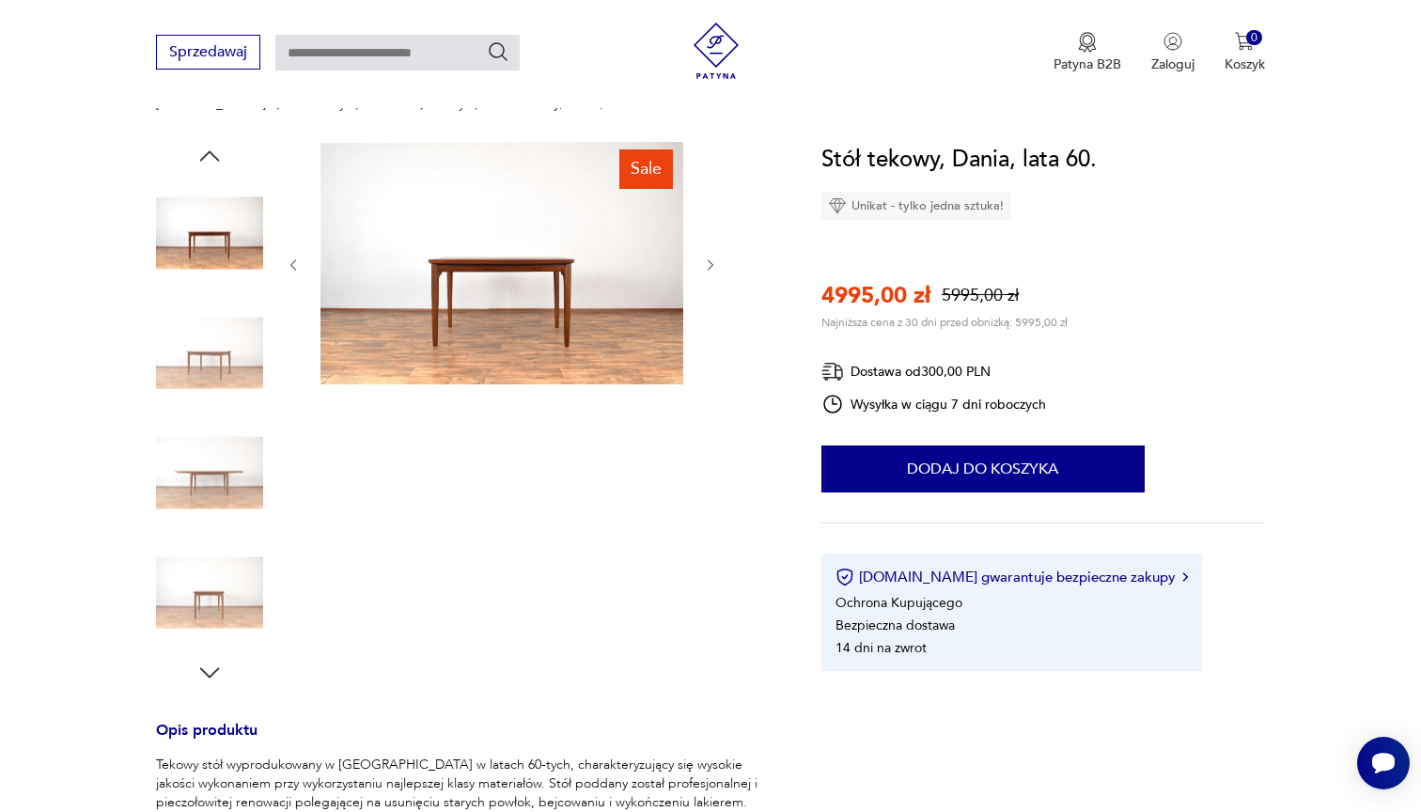
click at [223, 445] on img at bounding box center [209, 472] width 107 height 107
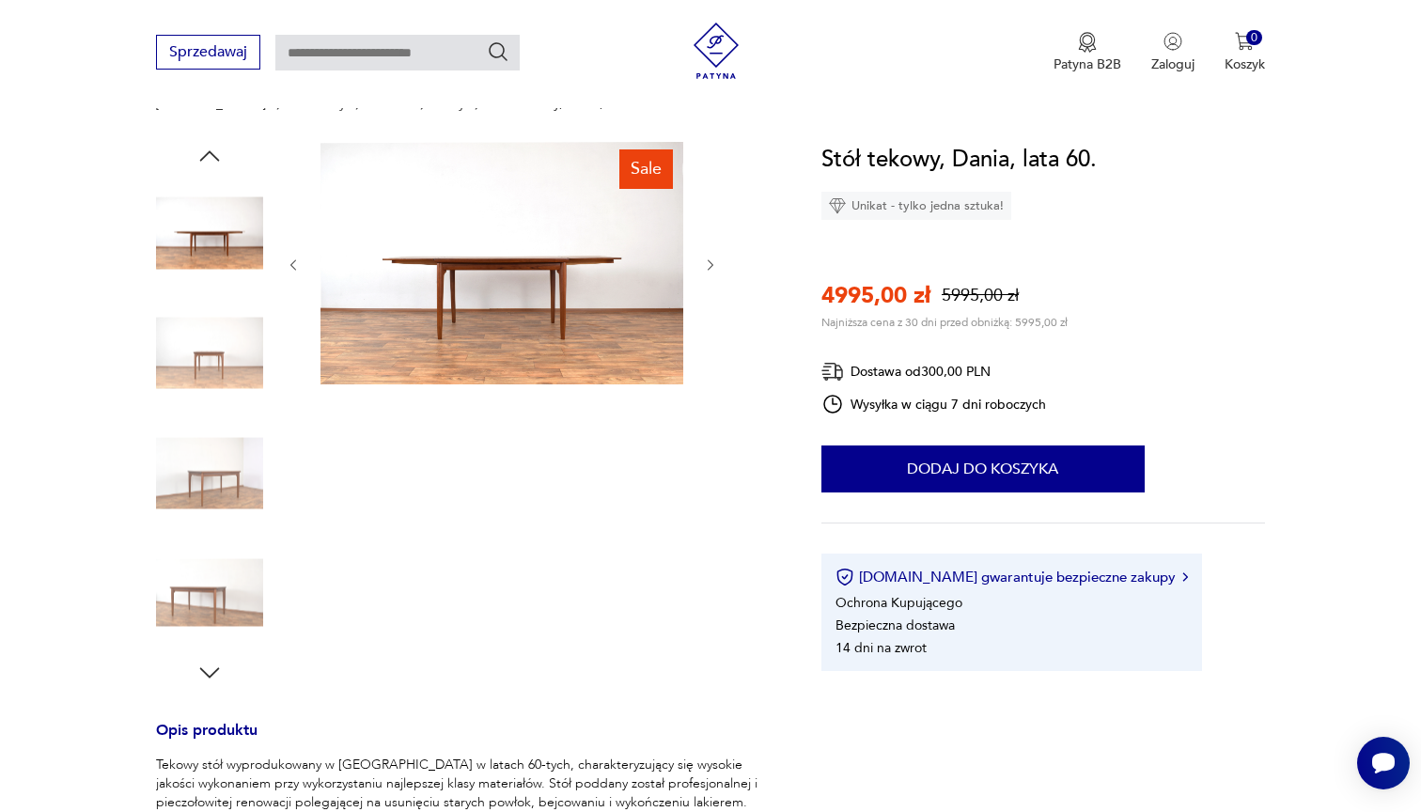
click at [217, 561] on img at bounding box center [209, 592] width 107 height 107
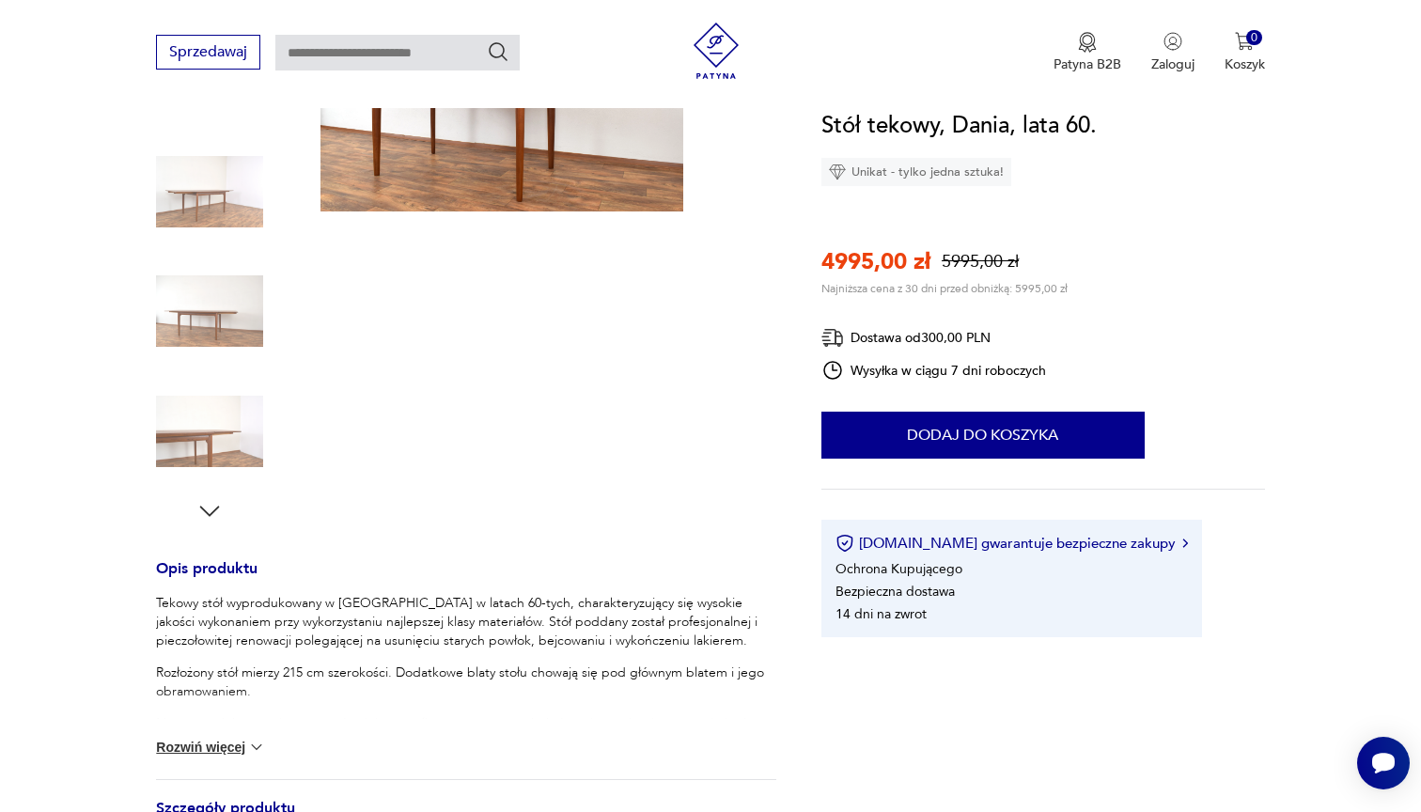
scroll to position [333, 0]
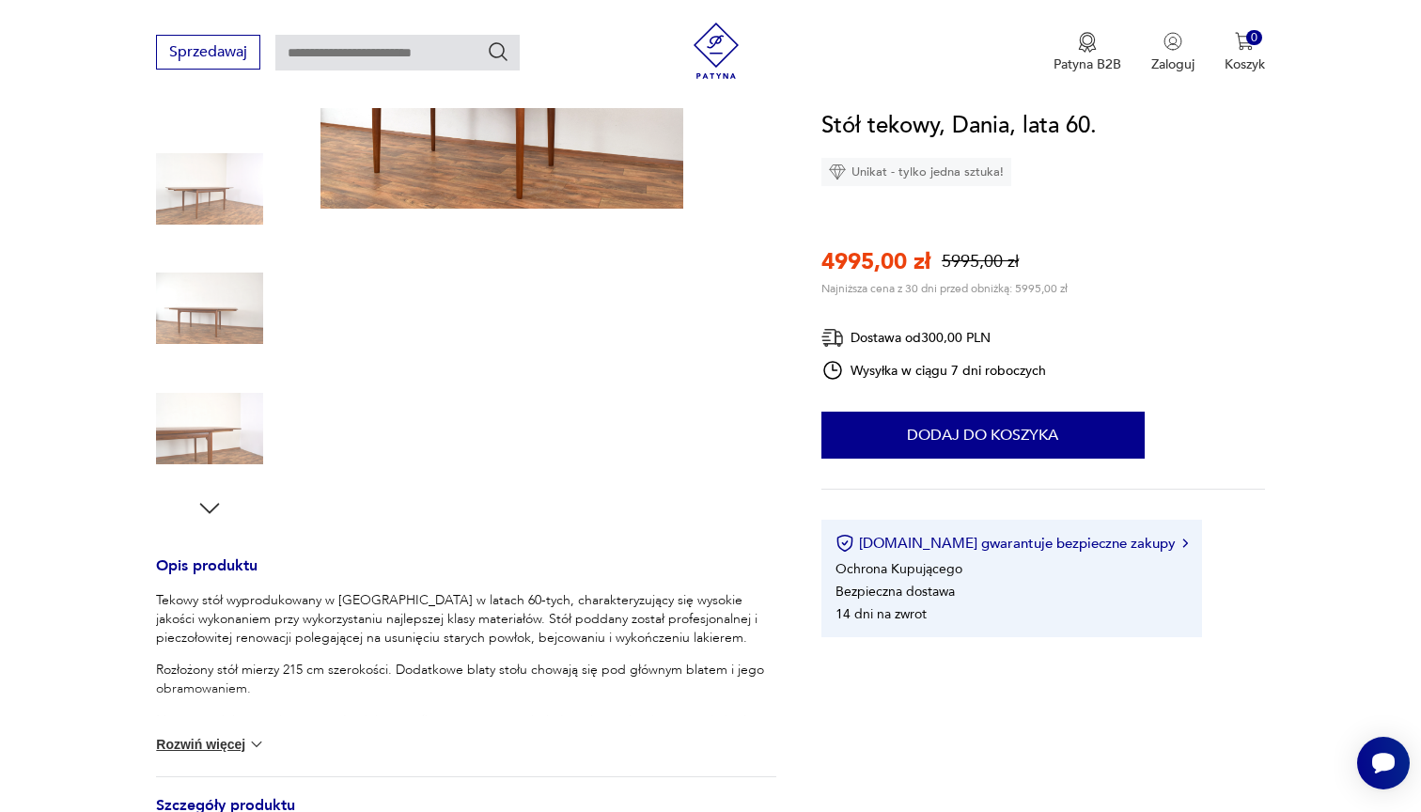
click at [224, 410] on img at bounding box center [209, 428] width 107 height 107
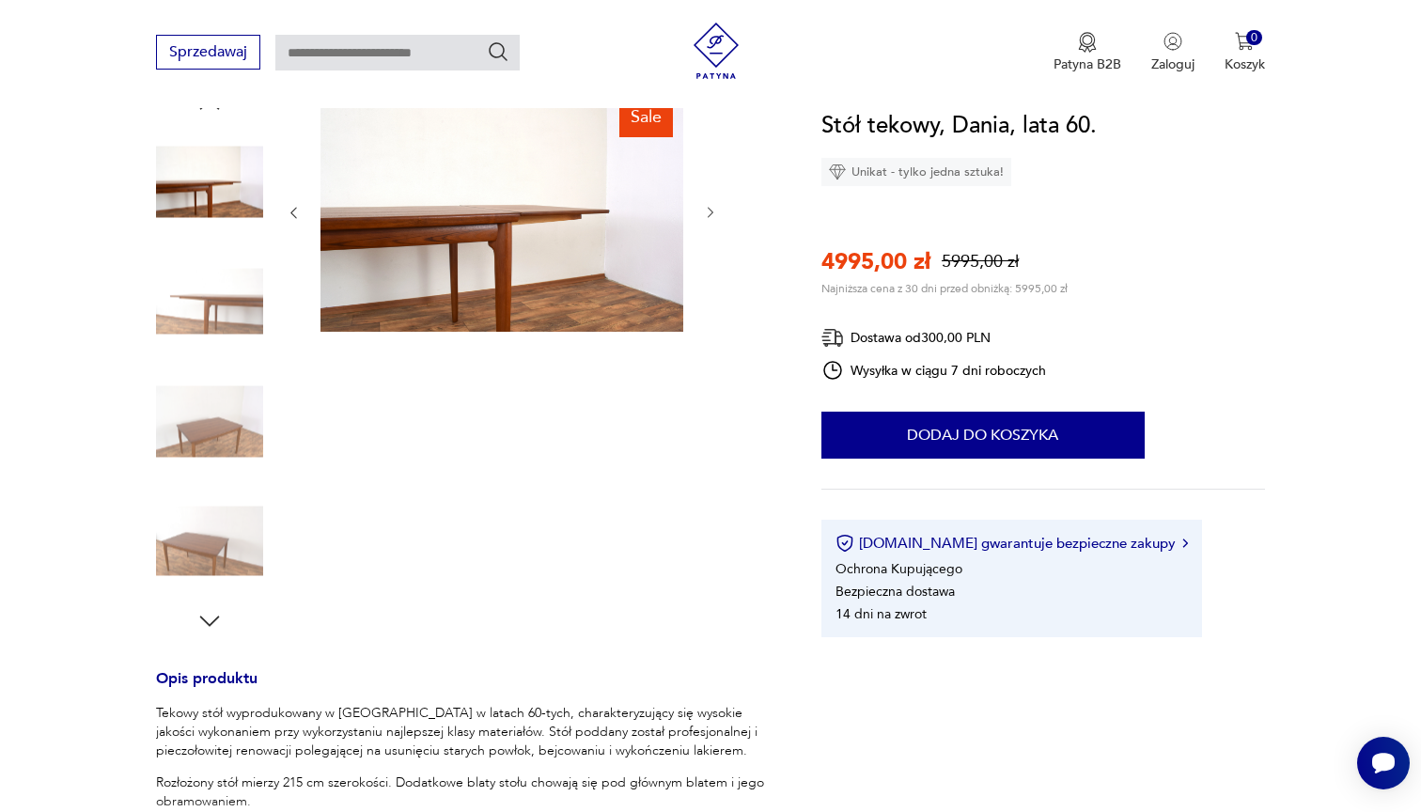
scroll to position [168, 0]
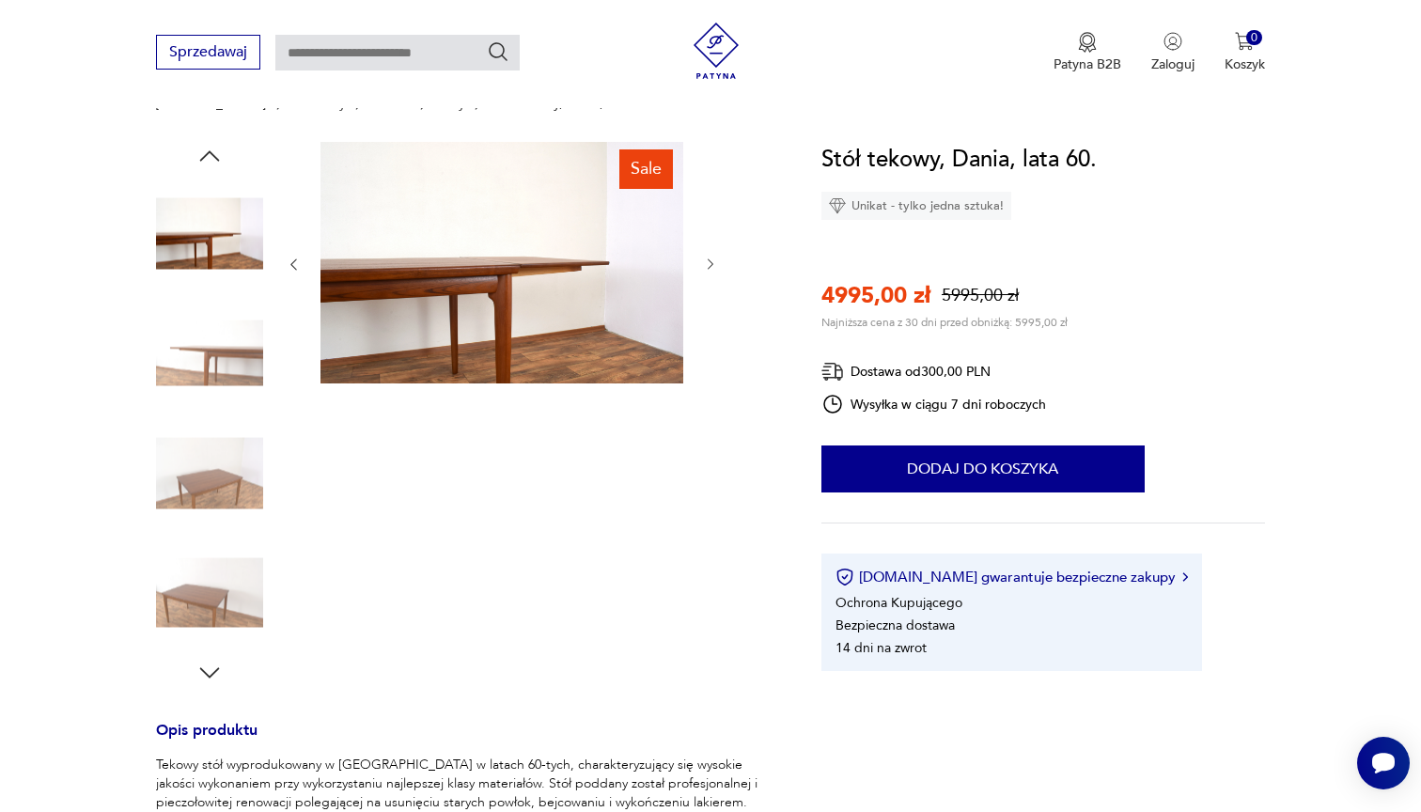
click at [491, 267] on img at bounding box center [501, 263] width 363 height 242
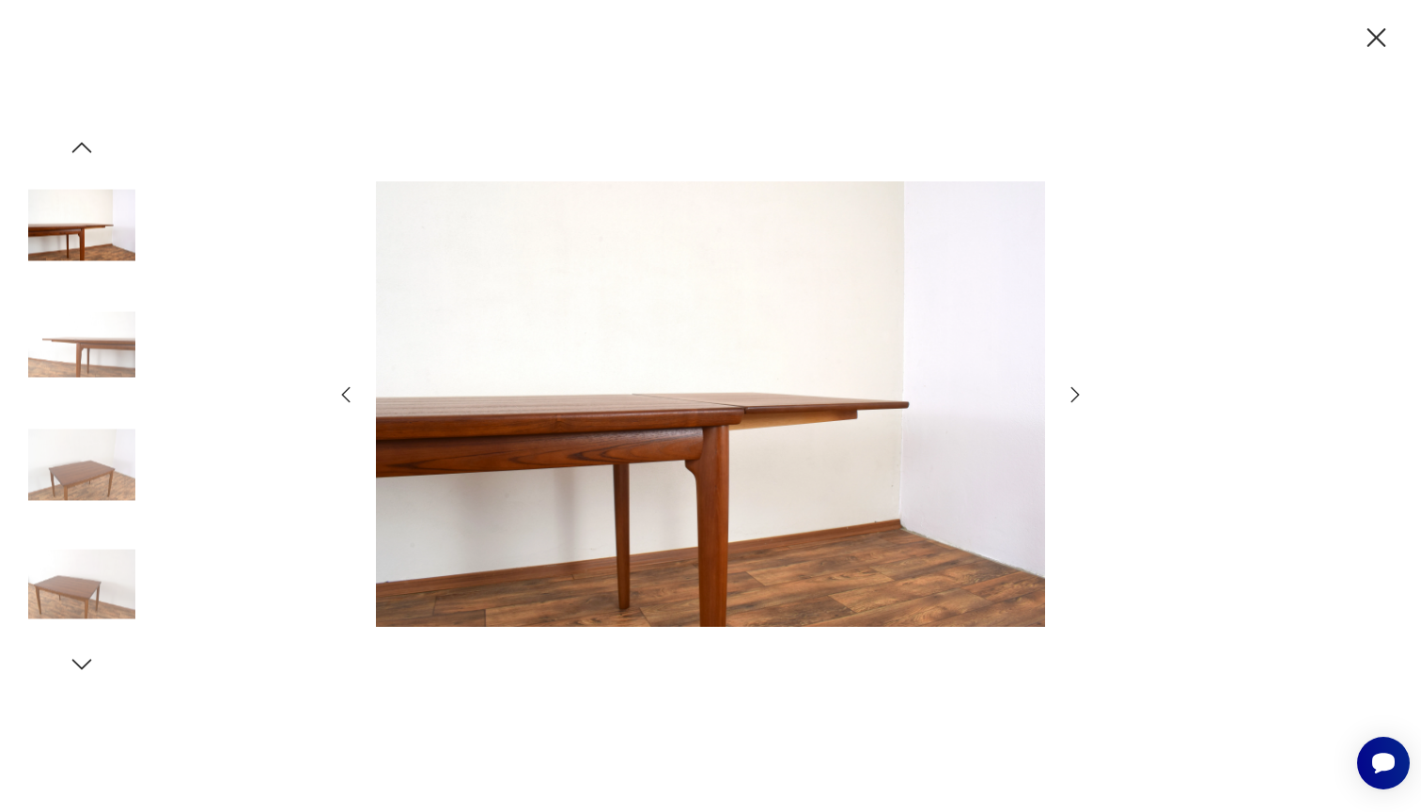
click at [1363, 39] on icon "button" at bounding box center [1376, 38] width 33 height 33
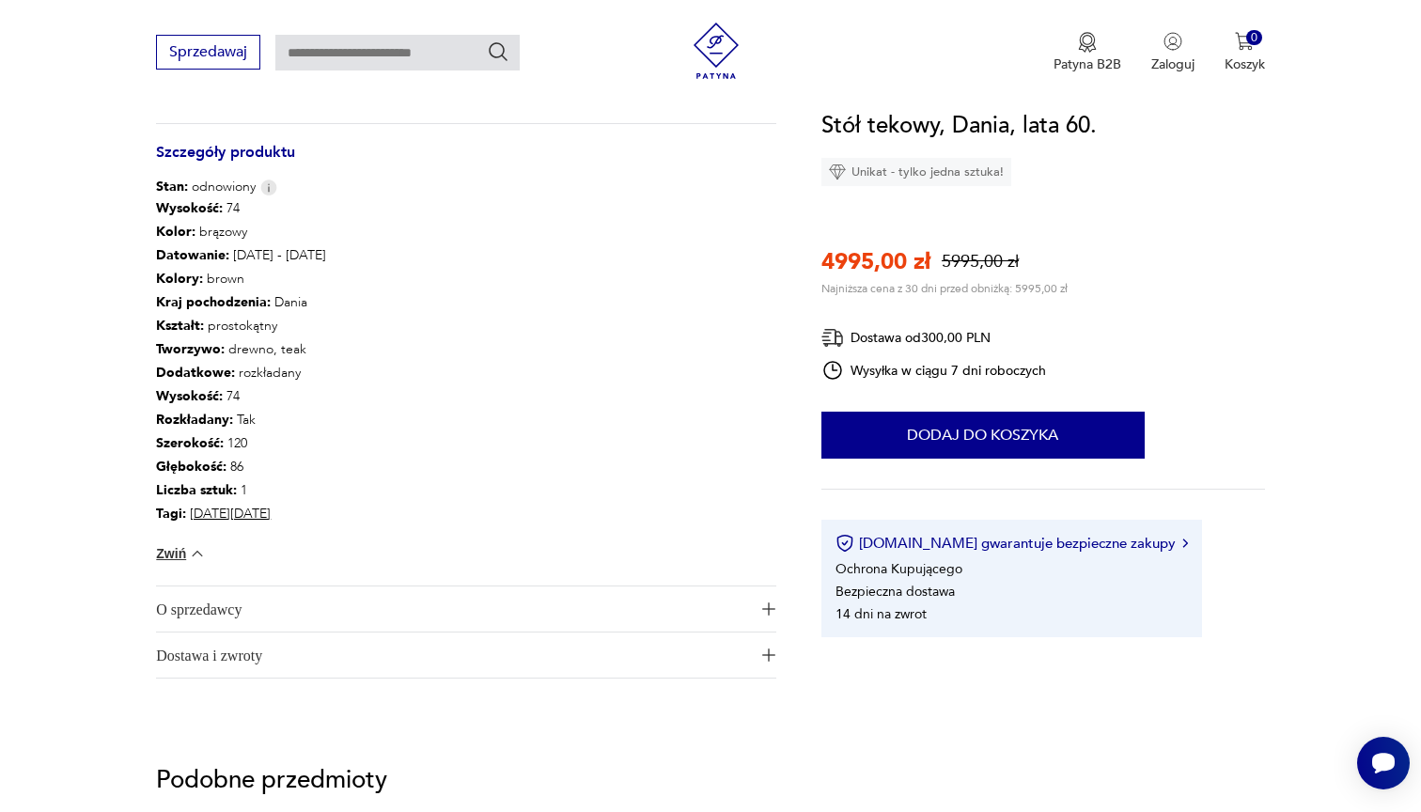
scroll to position [978, 0]
